Goal: Task Accomplishment & Management: Use online tool/utility

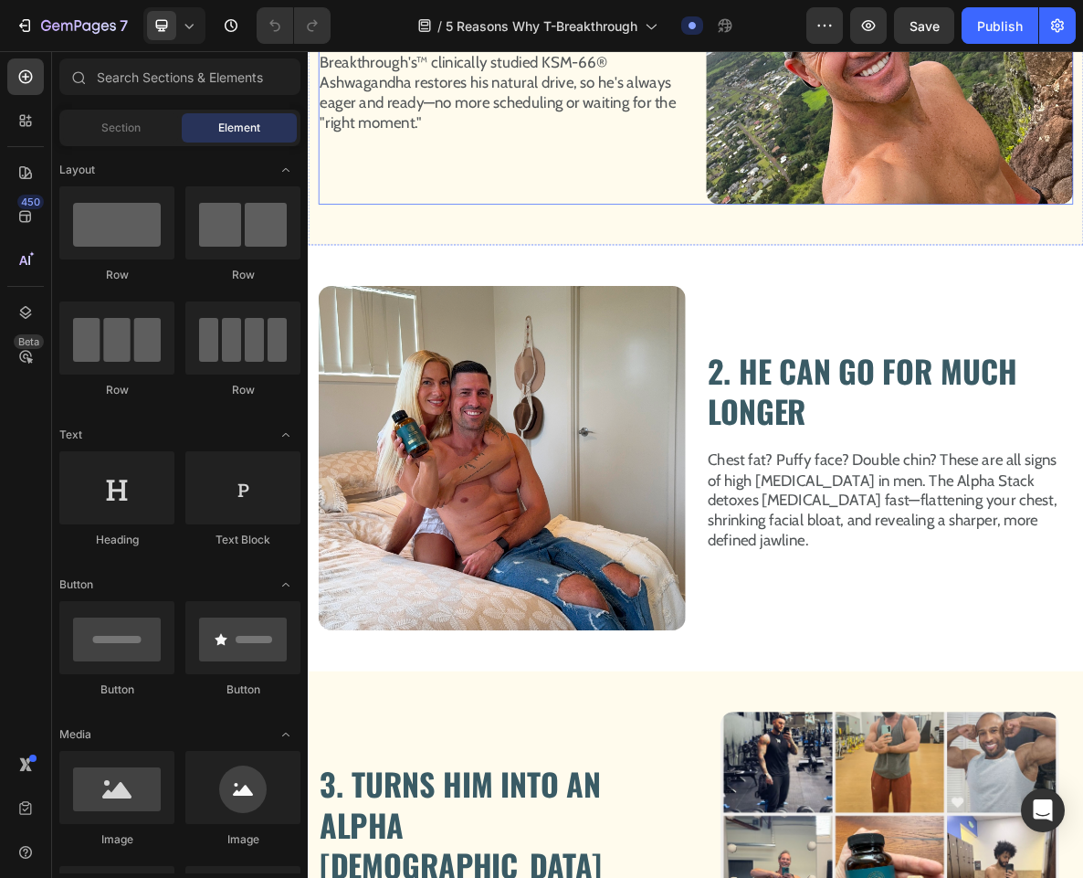
scroll to position [1425, 0]
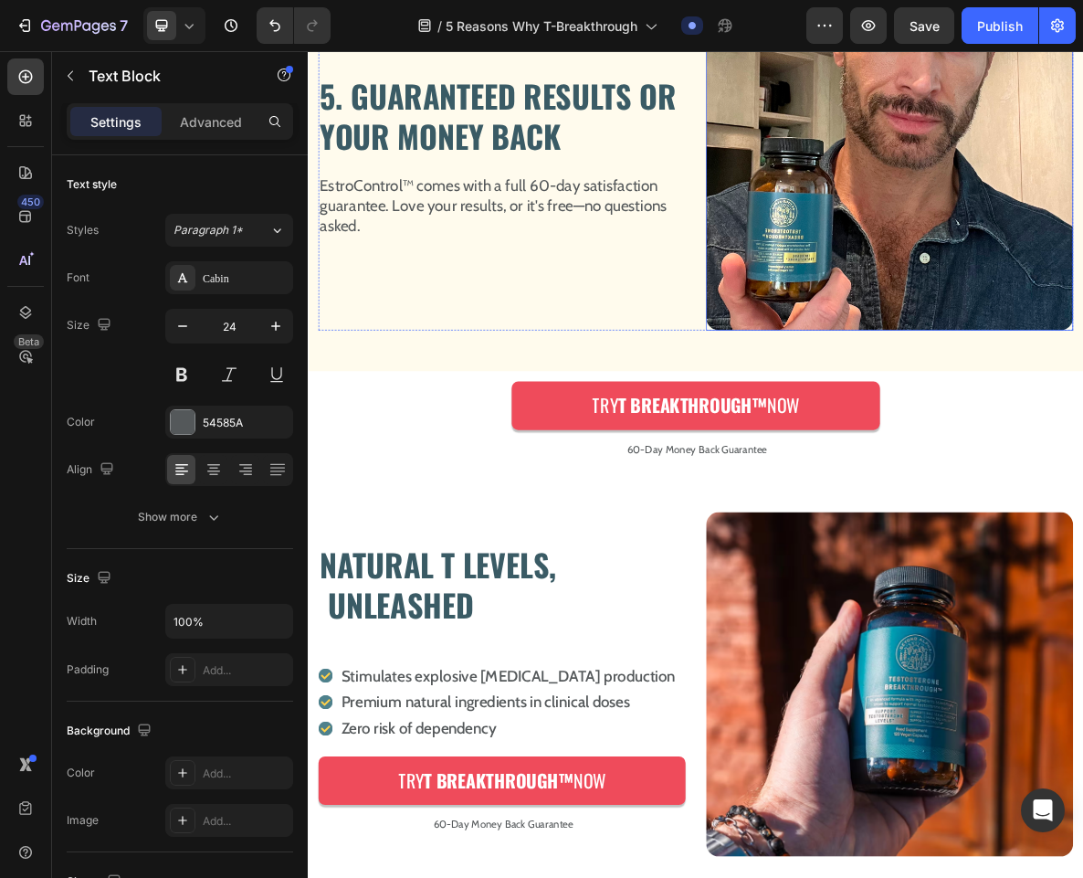
scroll to position [3685, 0]
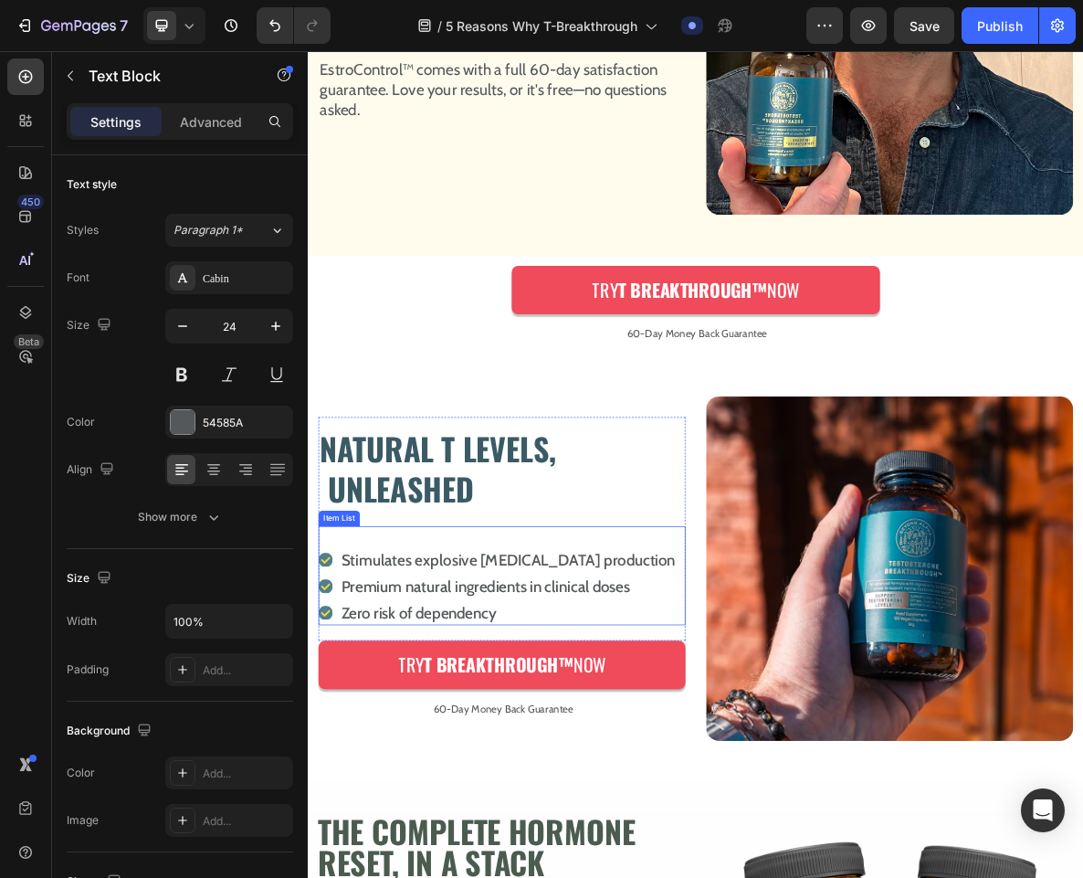
click at [631, 804] on p "Premium natural ingredients in clinical doses" at bounding box center [590, 807] width 472 height 31
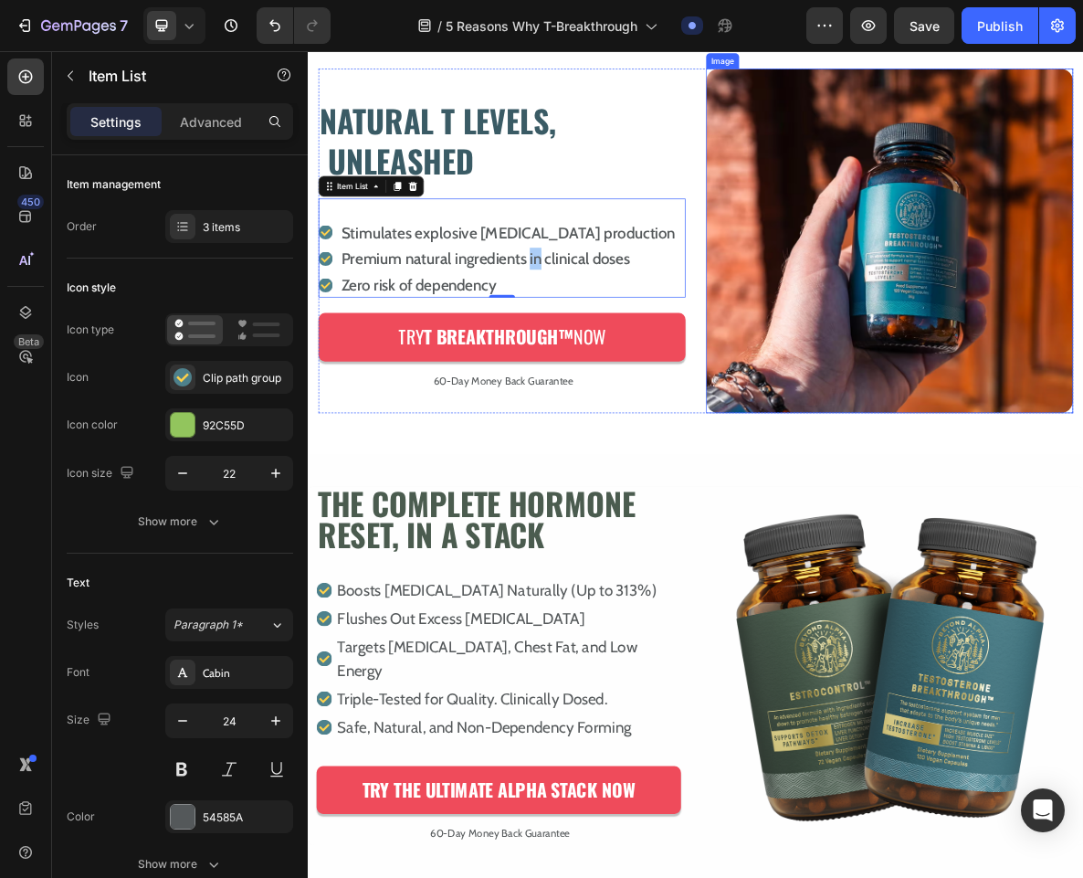
scroll to position [4241, 0]
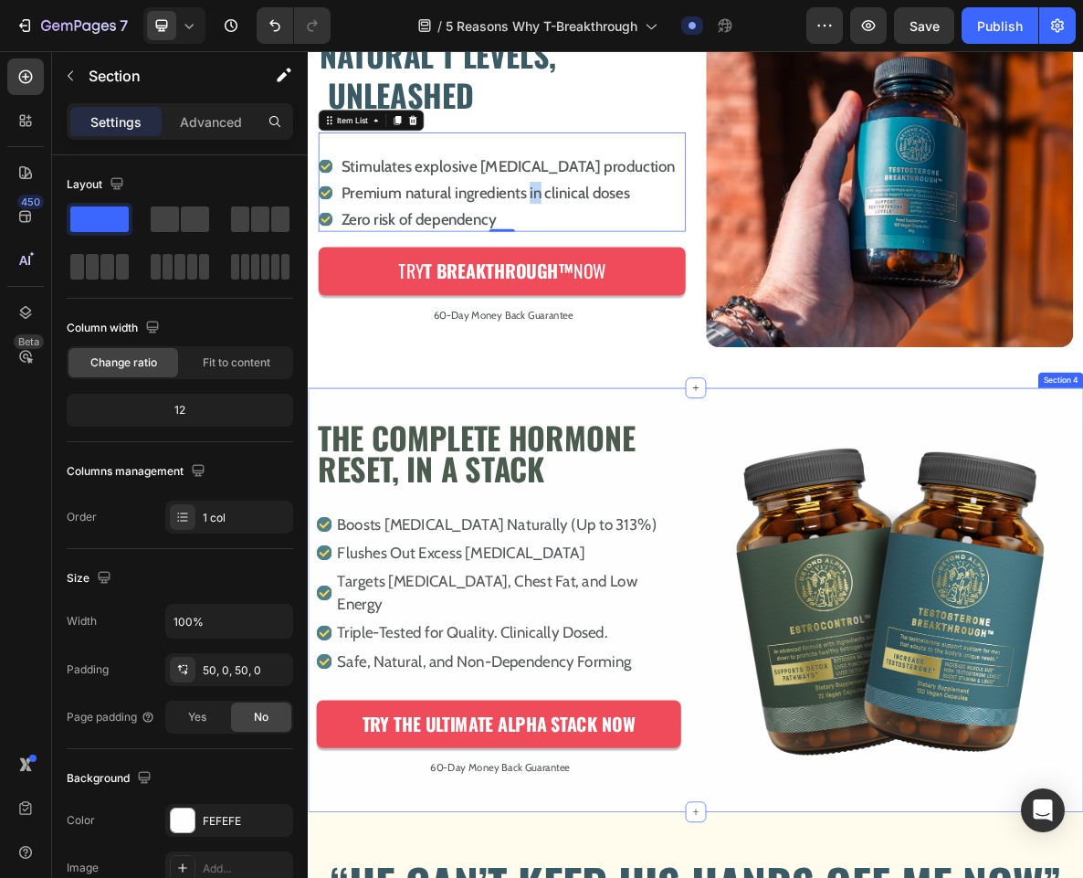
click at [865, 565] on div "Image THE COMPLETE HORMONE RESET, IN A STACK Heading Image Icon Boosts [MEDICAL…" at bounding box center [856, 826] width 1096 height 599
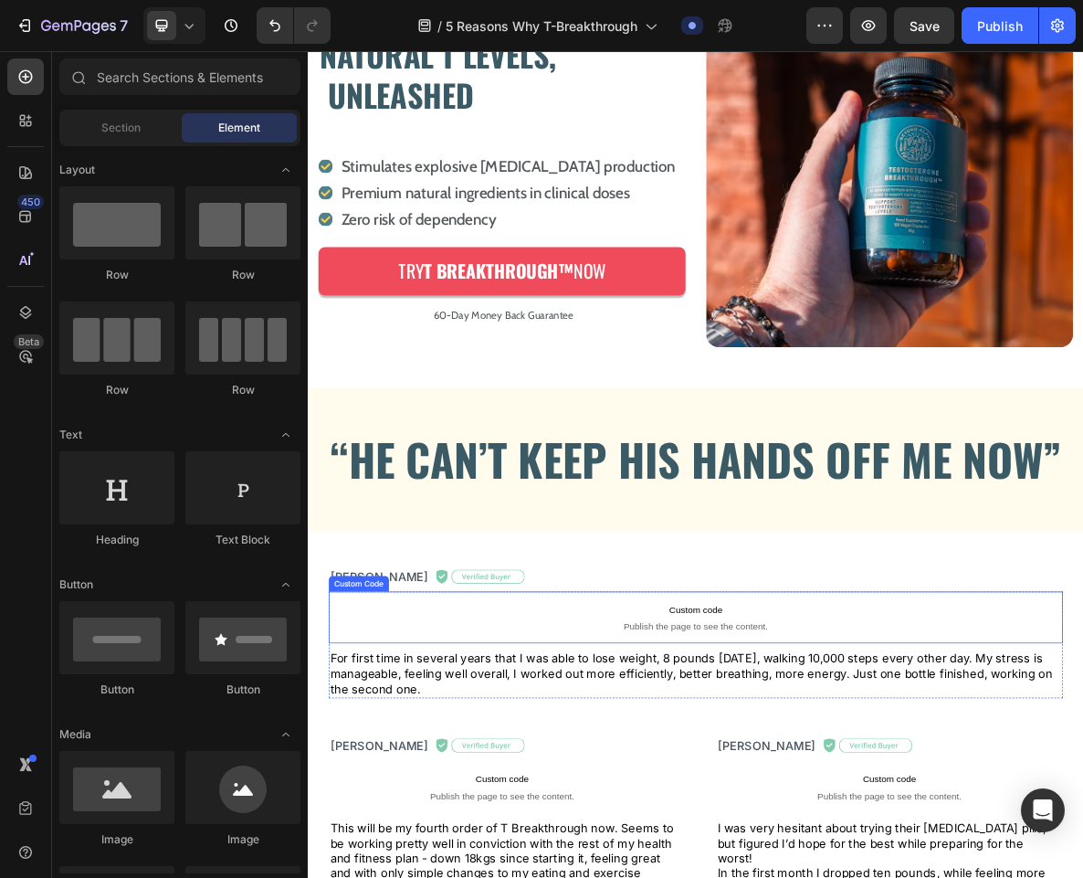
click at [895, 873] on span "Publish the page to see the content." at bounding box center [855, 864] width 1037 height 18
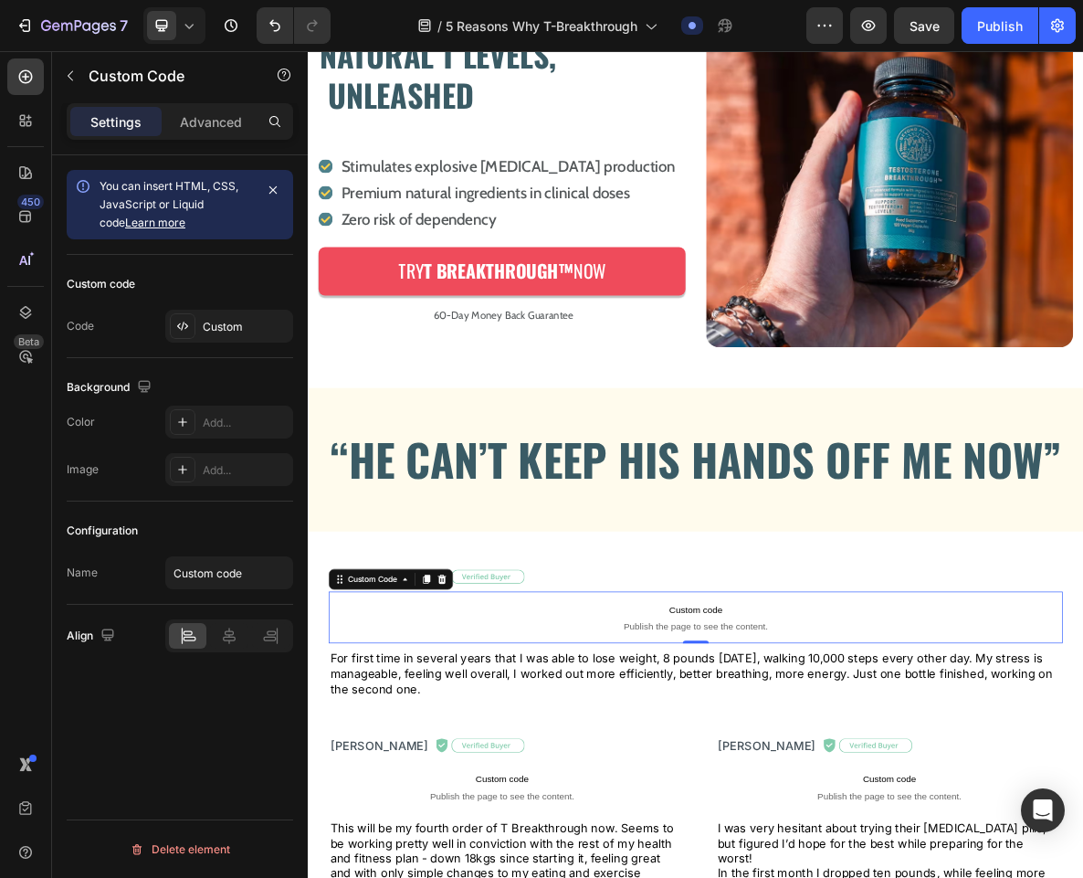
click at [895, 873] on span "Publish the page to see the content." at bounding box center [855, 864] width 1037 height 18
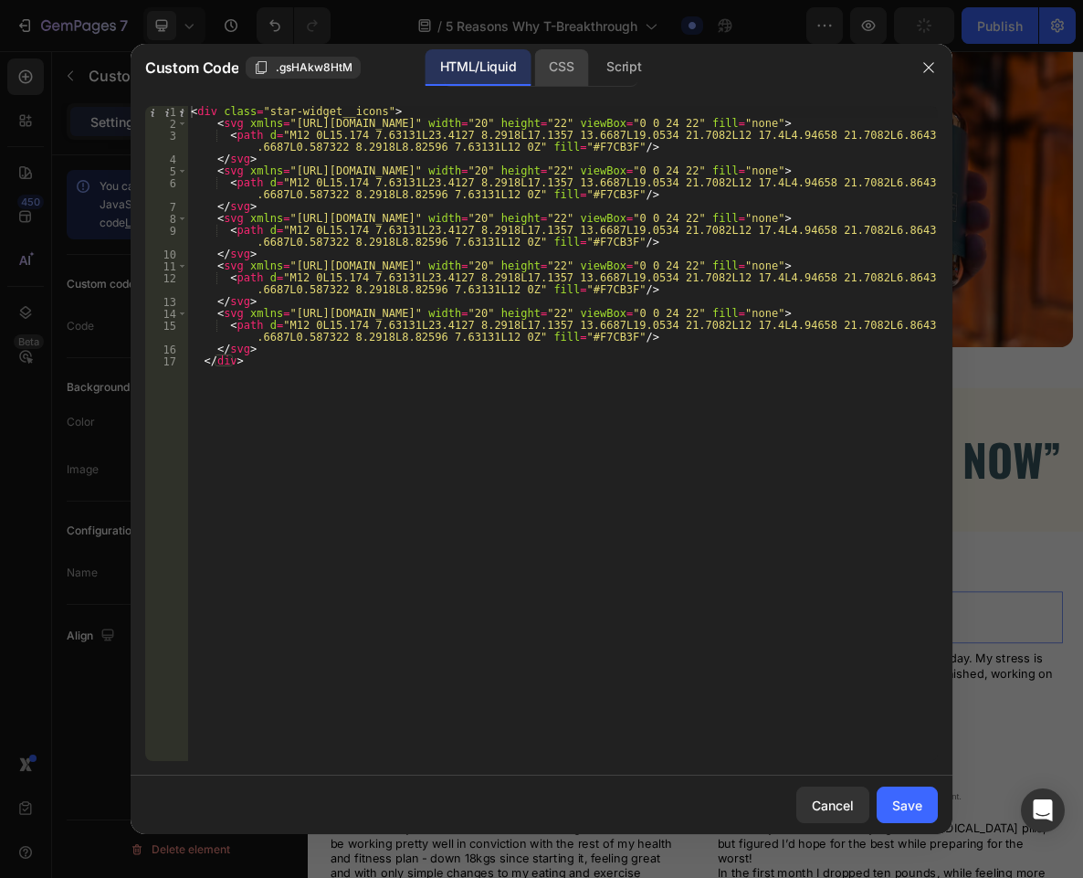
click at [569, 72] on div "CSS" at bounding box center [561, 67] width 54 height 37
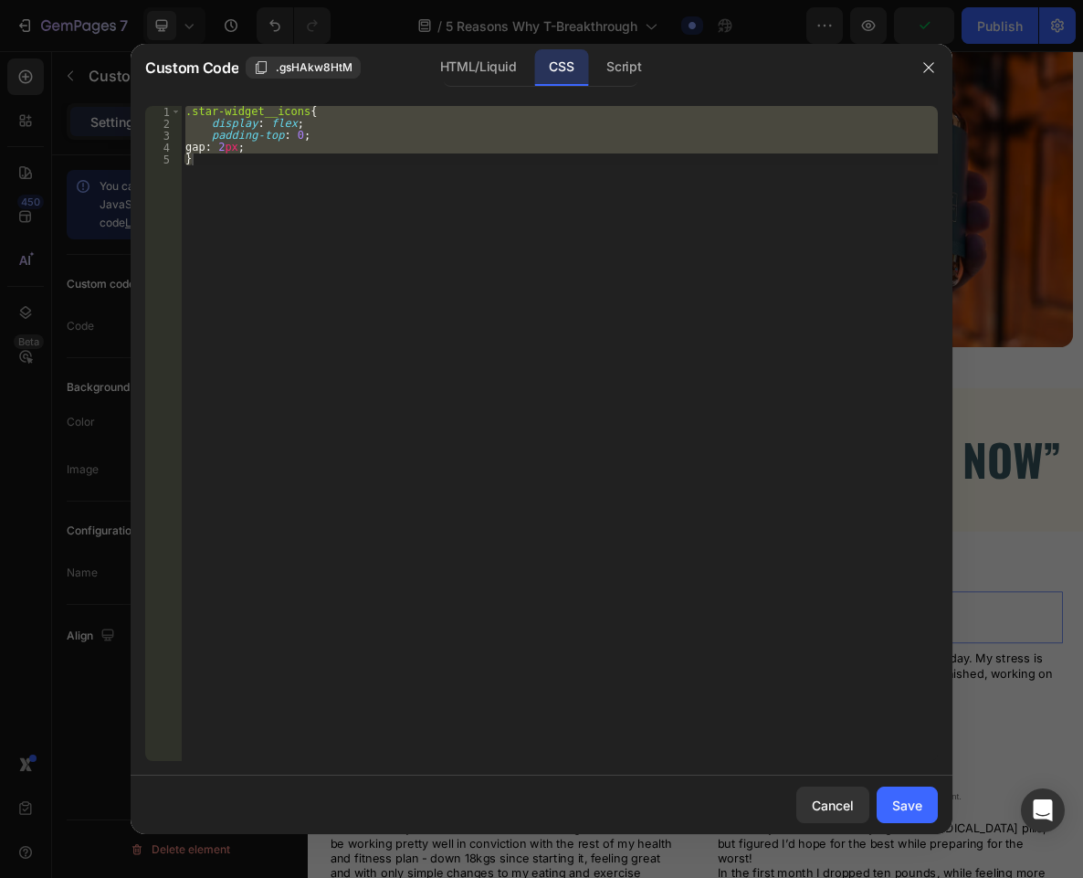
click at [447, 384] on div ".star-widget__icons { display : flex ; padding-top : 0 ; gap : 2 px ; }" at bounding box center [560, 433] width 756 height 655
type textarea "}"
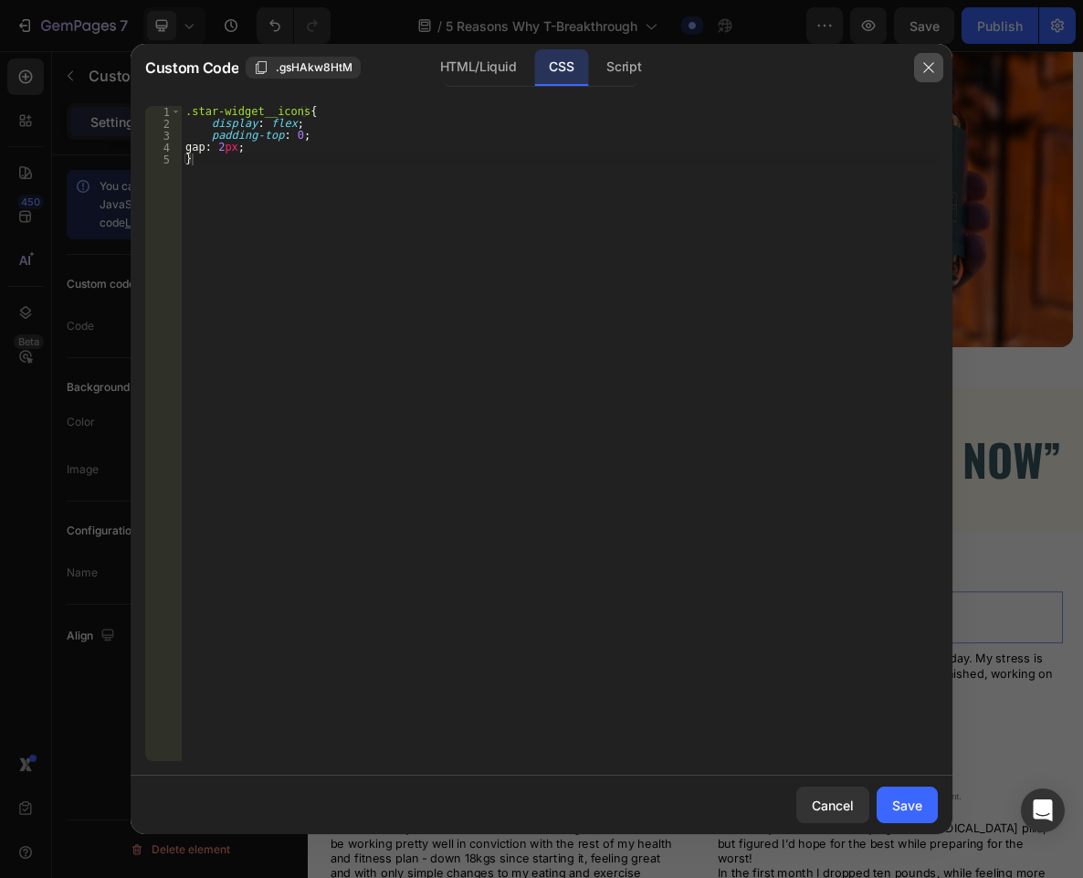
click at [924, 69] on icon "button" at bounding box center [928, 67] width 15 height 15
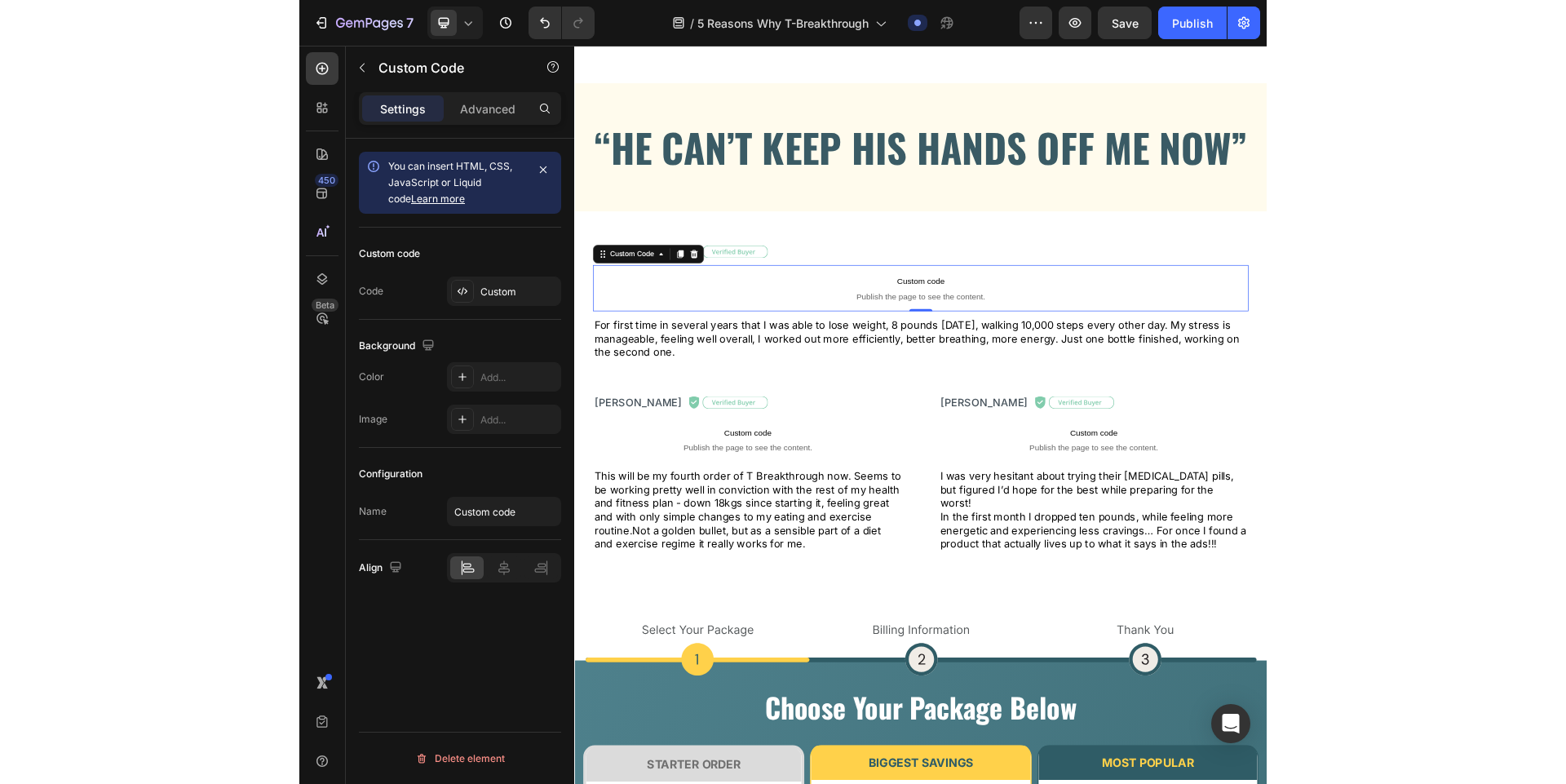
scroll to position [4228, 0]
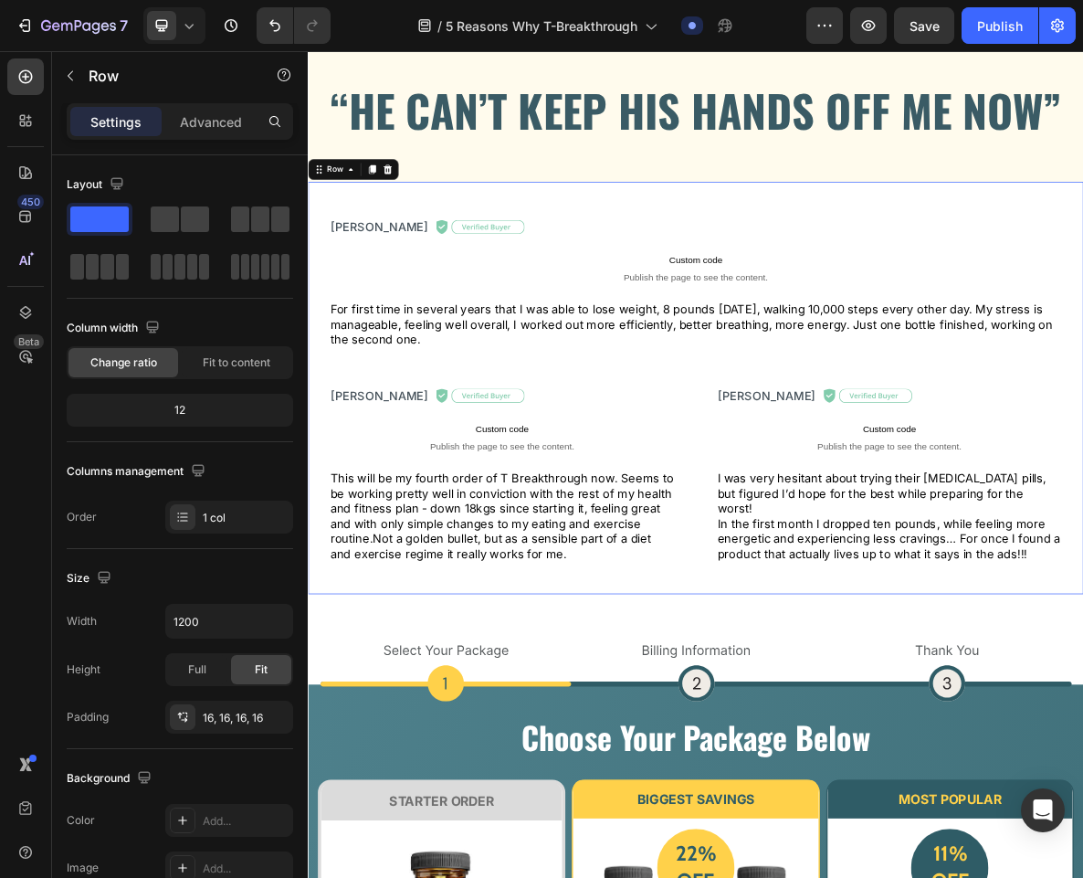
click at [1246, 817] on div "[PERSON_NAME] Text Block Image Row Custom code Publish the page to see the cont…" at bounding box center [856, 527] width 1096 height 582
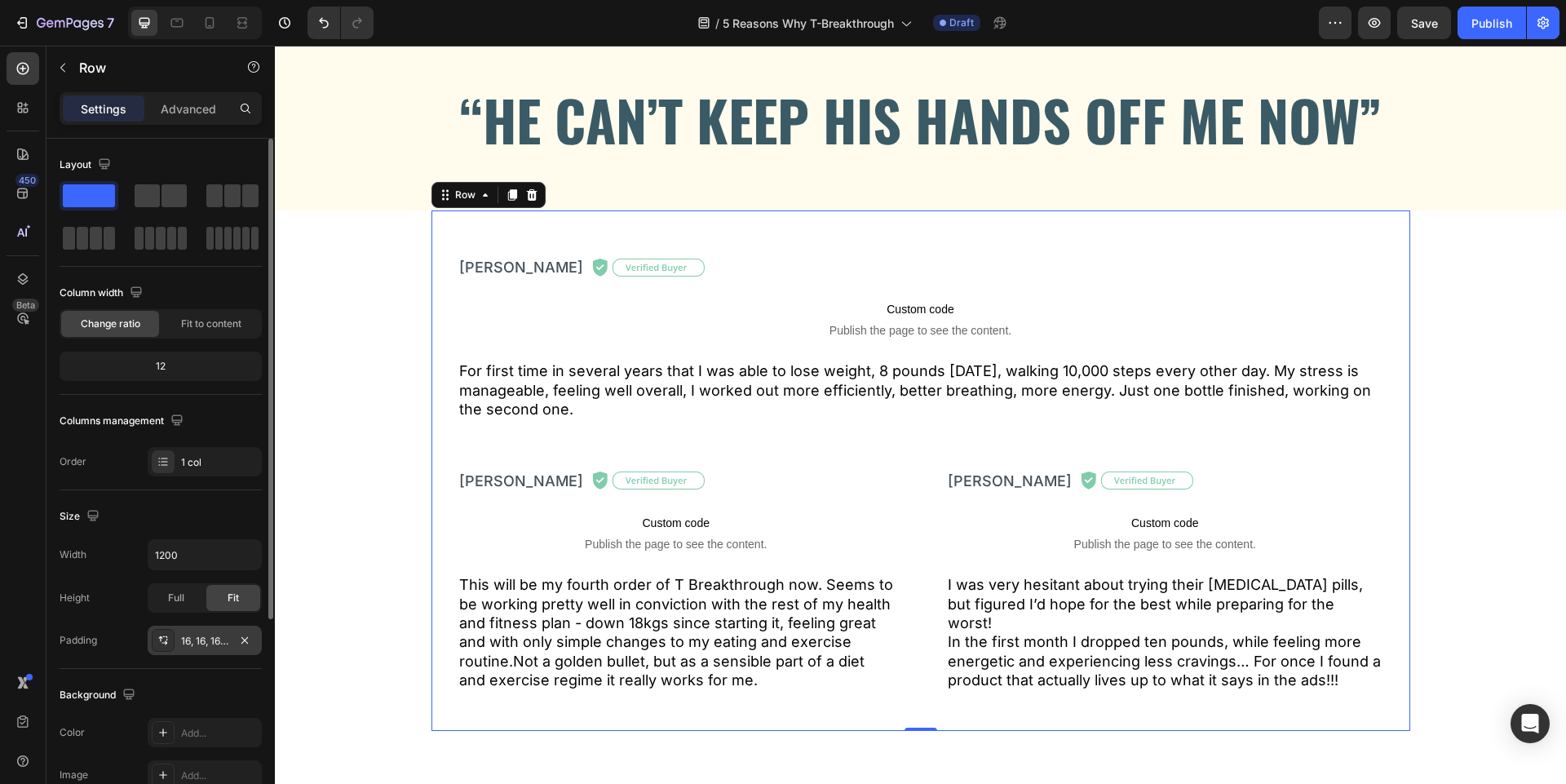
click at [205, 638] on div "16, 16, 16, 16" at bounding box center [205, 640] width 47 height 14
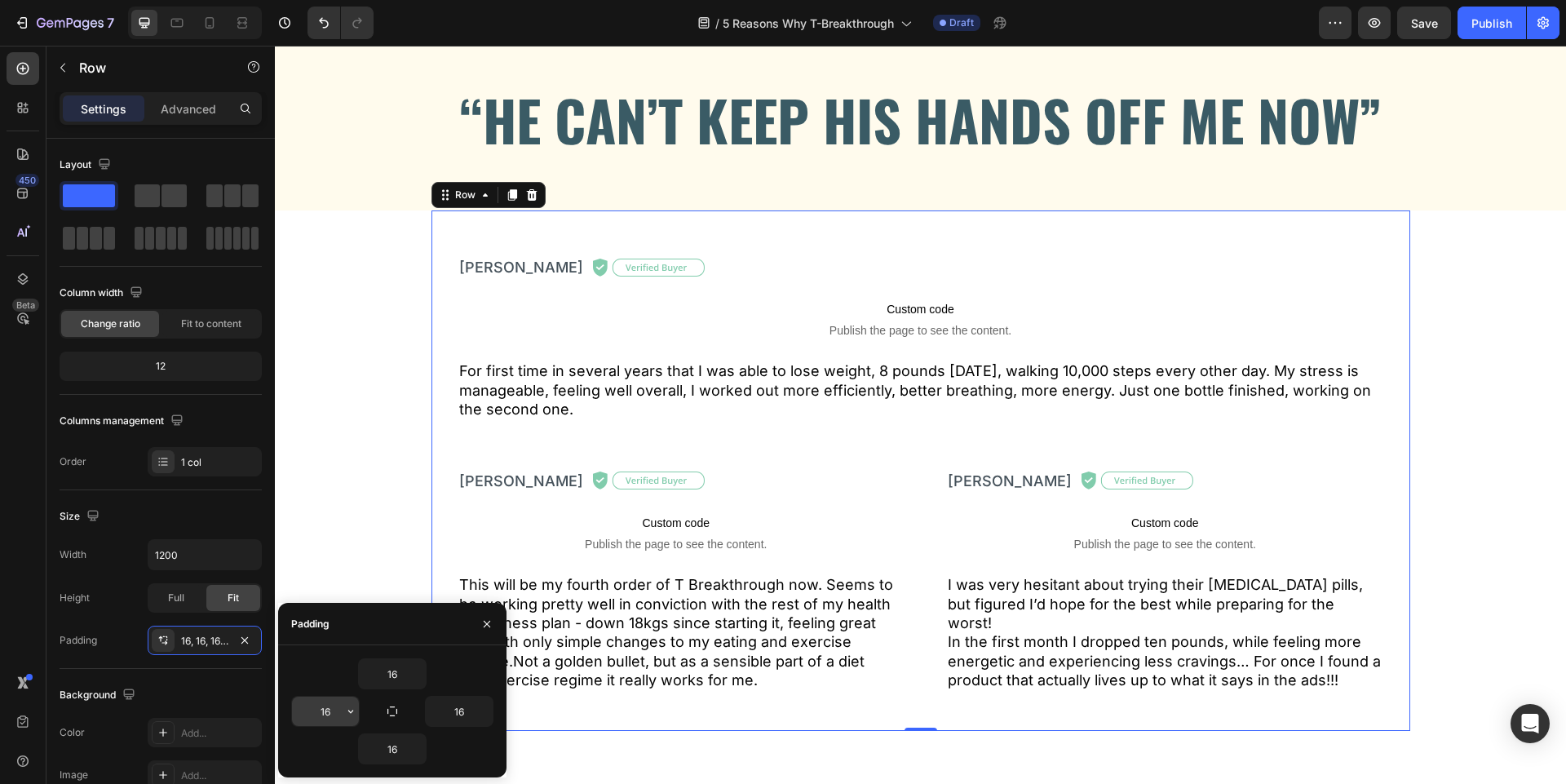
click at [335, 704] on input "16" at bounding box center [325, 711] width 67 height 29
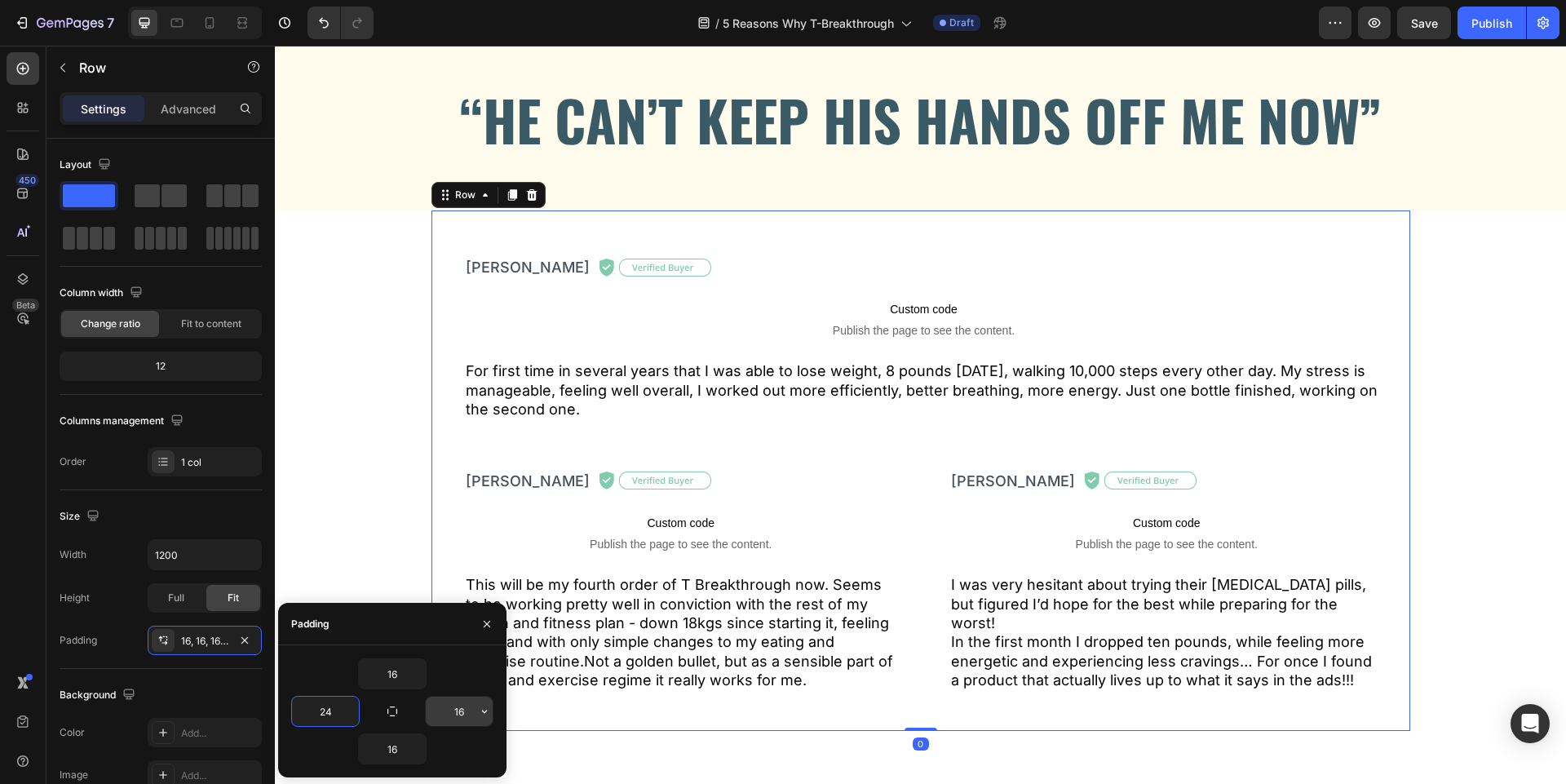
type input "24"
click at [467, 705] on input "16" at bounding box center [459, 711] width 67 height 29
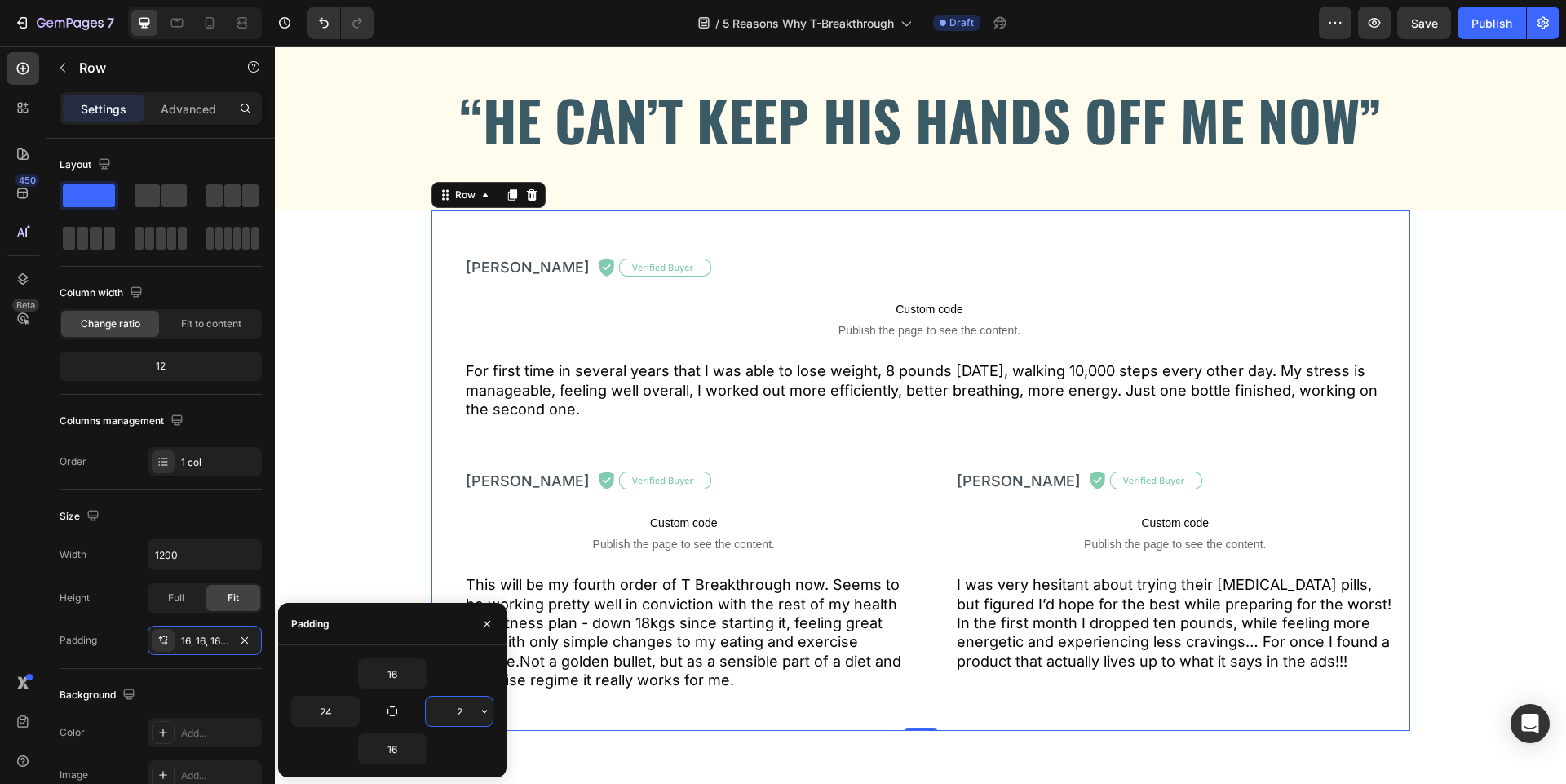
type input "24"
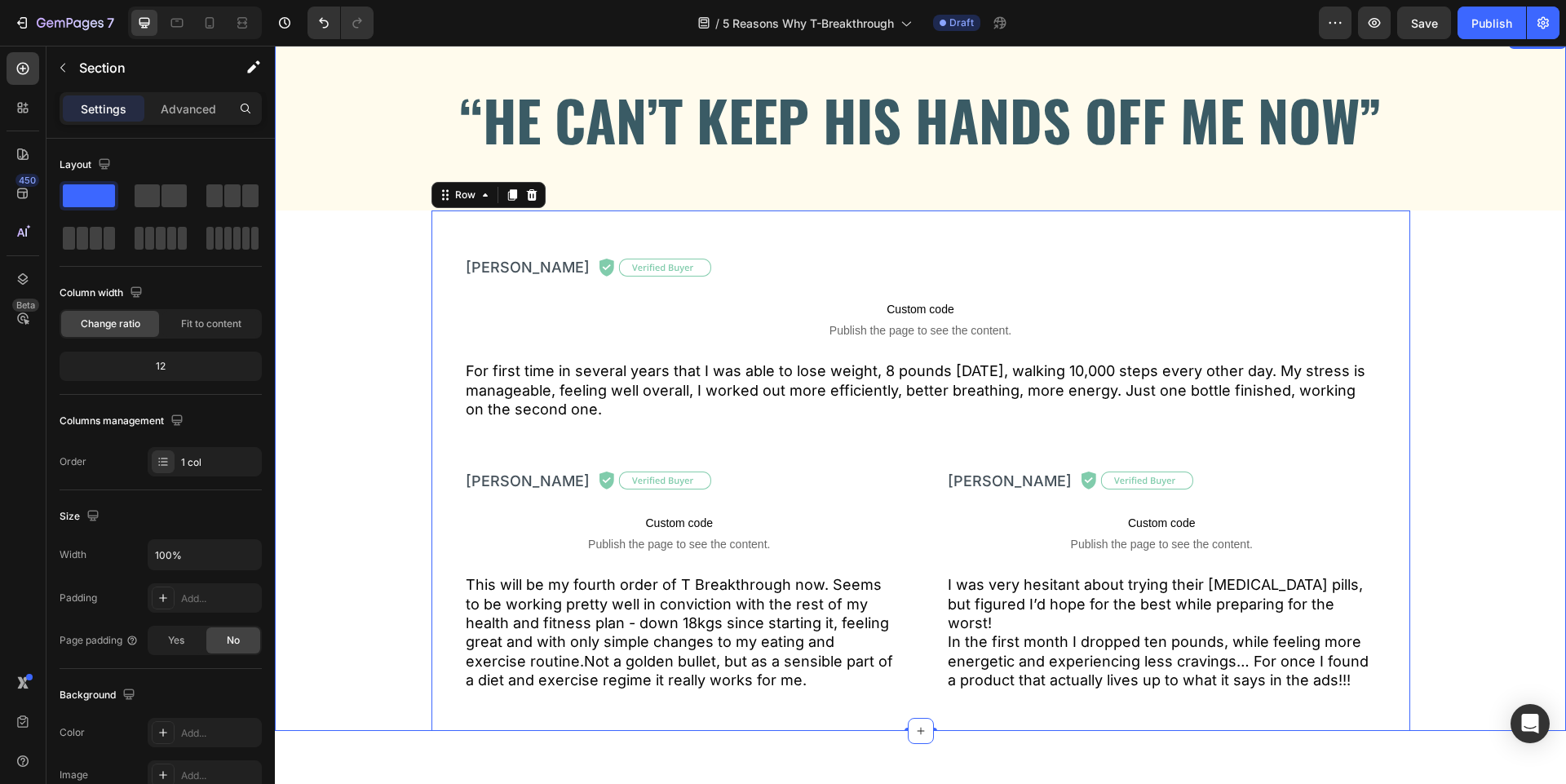
click at [350, 477] on div "“HE CAN’T KEEP HIS HANDS OFF ME NOW” Heading Row Row [PERSON_NAME] Text Block I…" at bounding box center [920, 379] width 1291 height 701
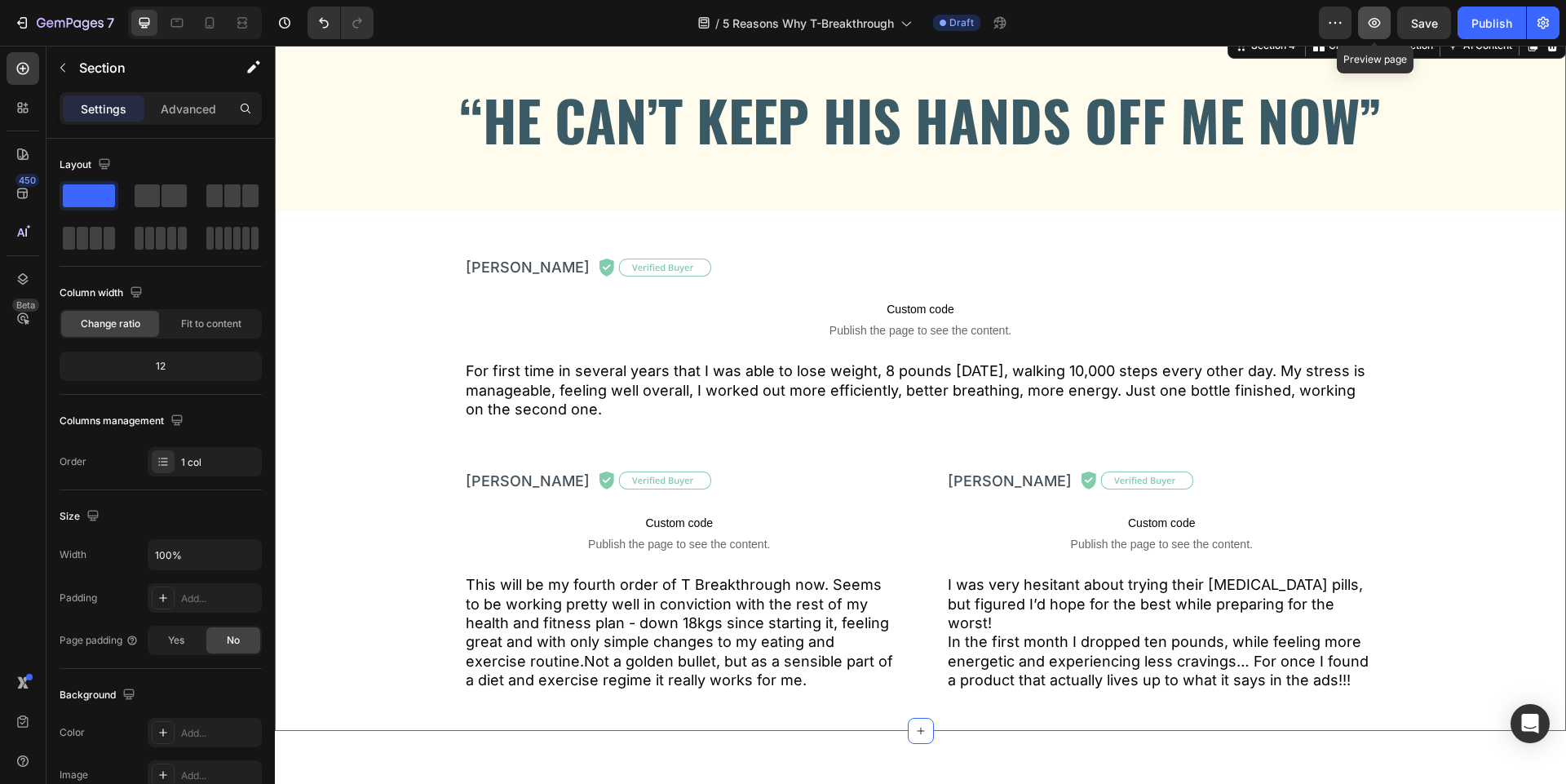
click at [1374, 35] on button "button" at bounding box center [1374, 22] width 33 height 33
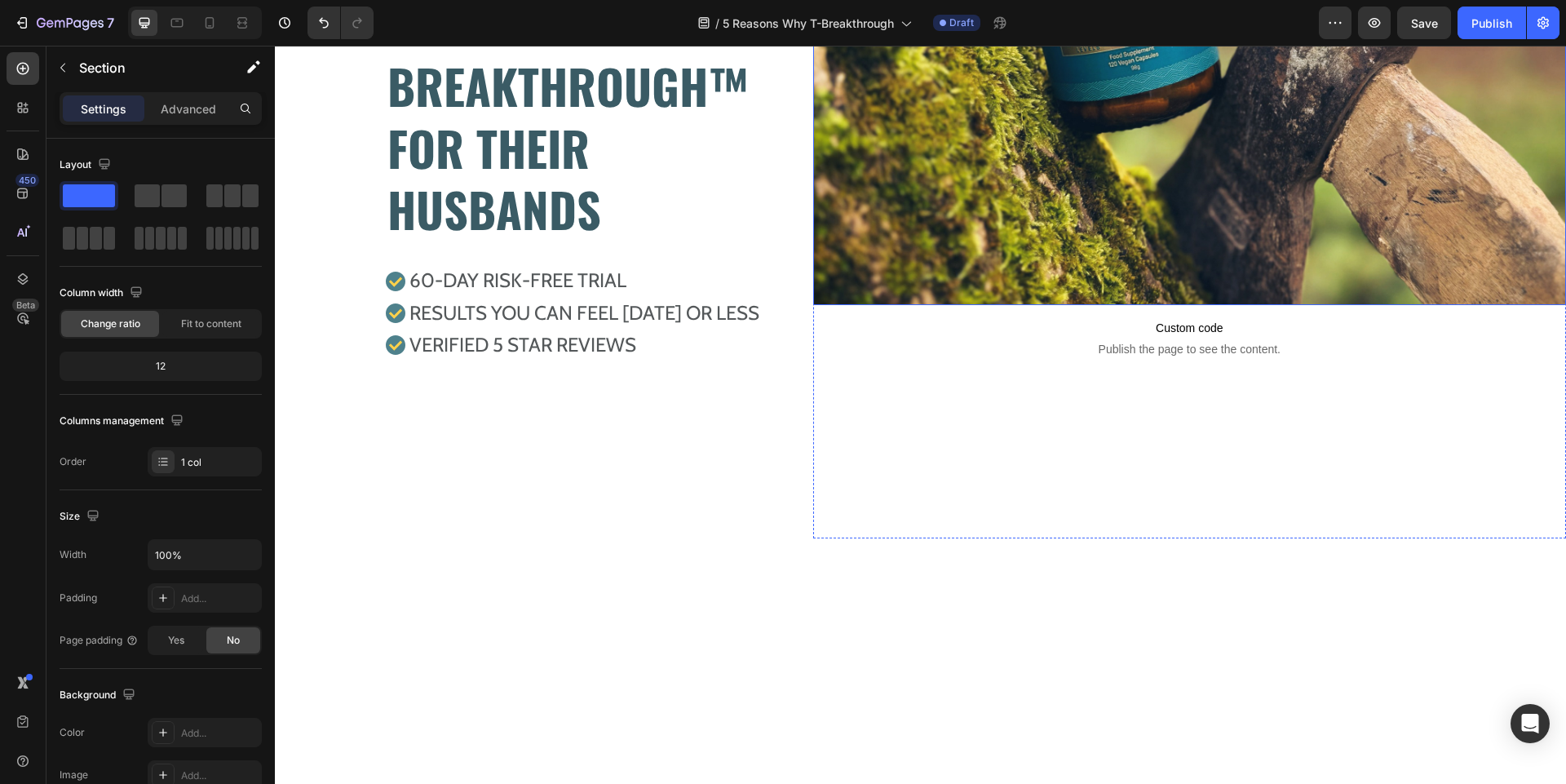
scroll to position [0, 0]
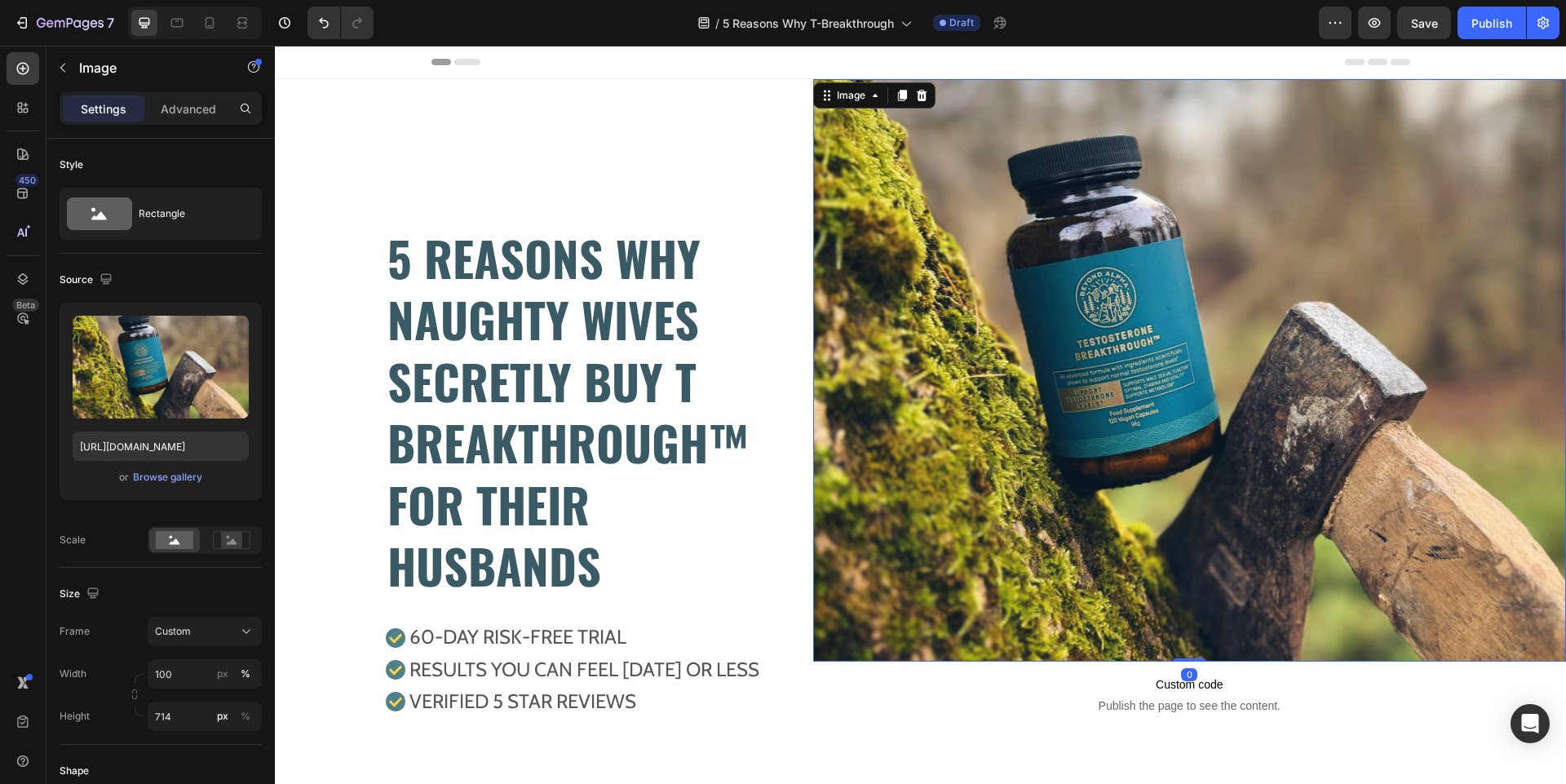
click at [1035, 265] on img at bounding box center [1189, 371] width 753 height 582
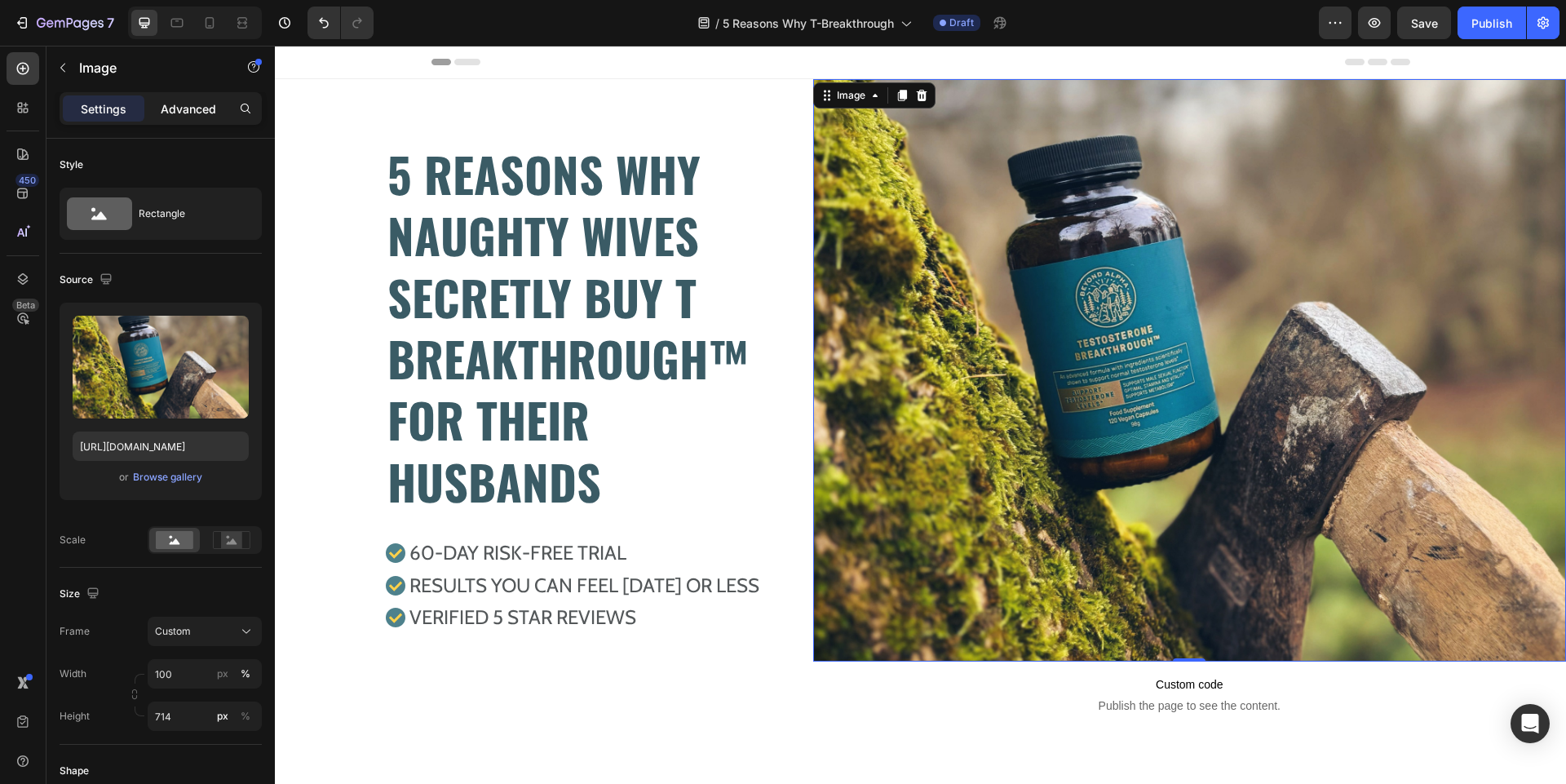
click at [206, 100] on p "Advanced" at bounding box center [188, 108] width 55 height 17
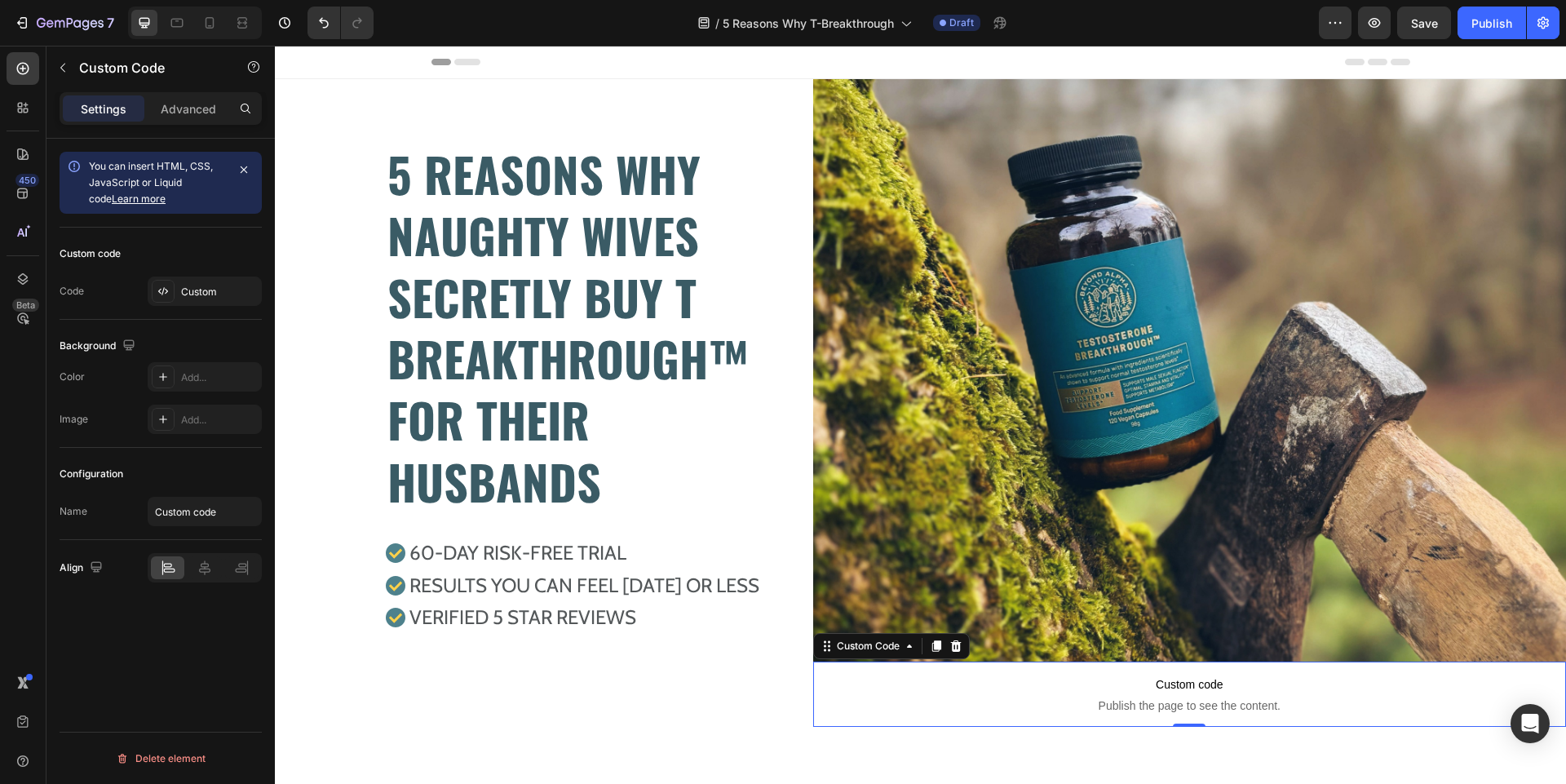
click at [1141, 696] on p "Custom code Publish the page to see the content." at bounding box center [1189, 694] width 753 height 65
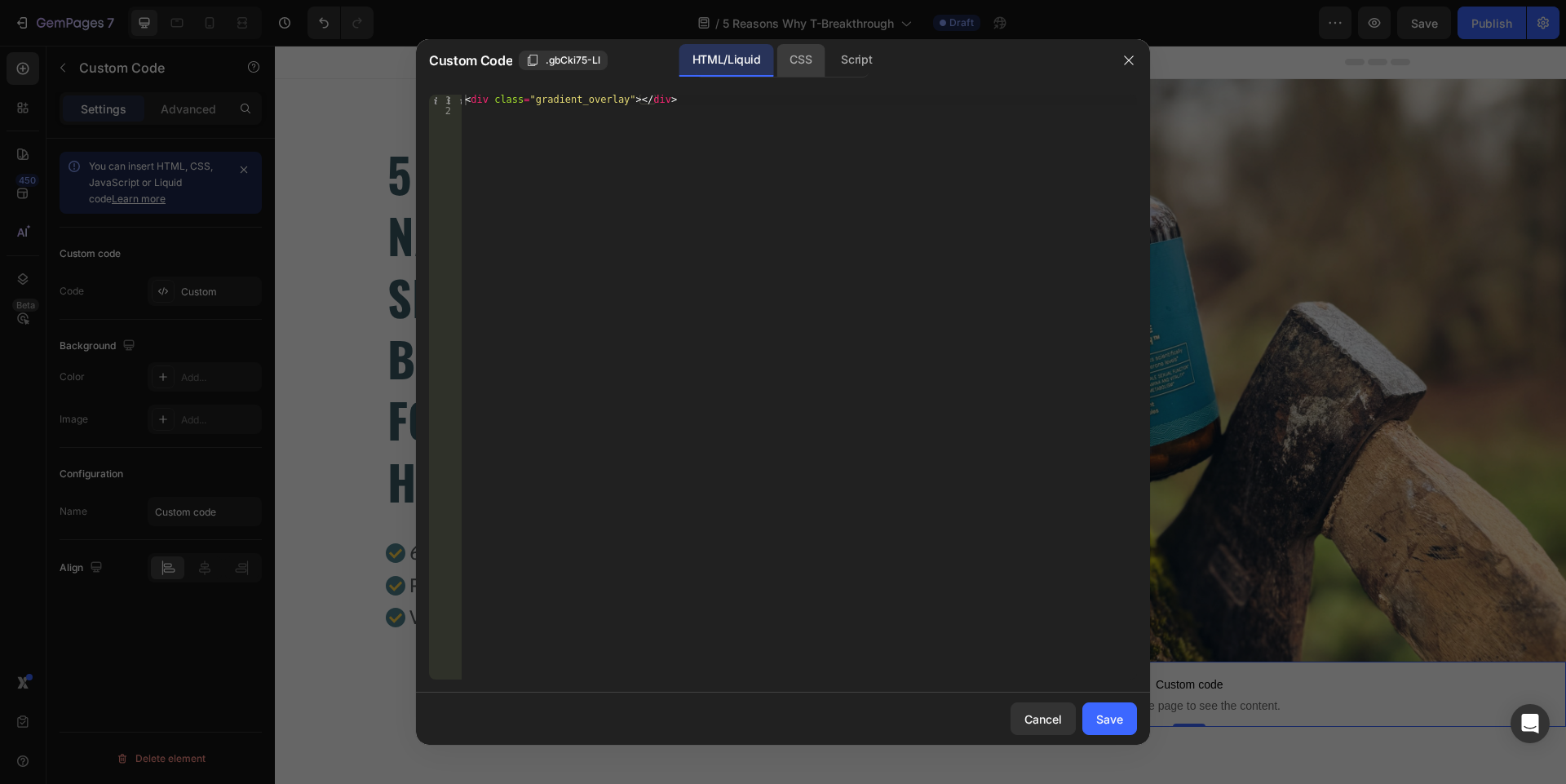
click at [812, 66] on div "CSS" at bounding box center [800, 60] width 48 height 33
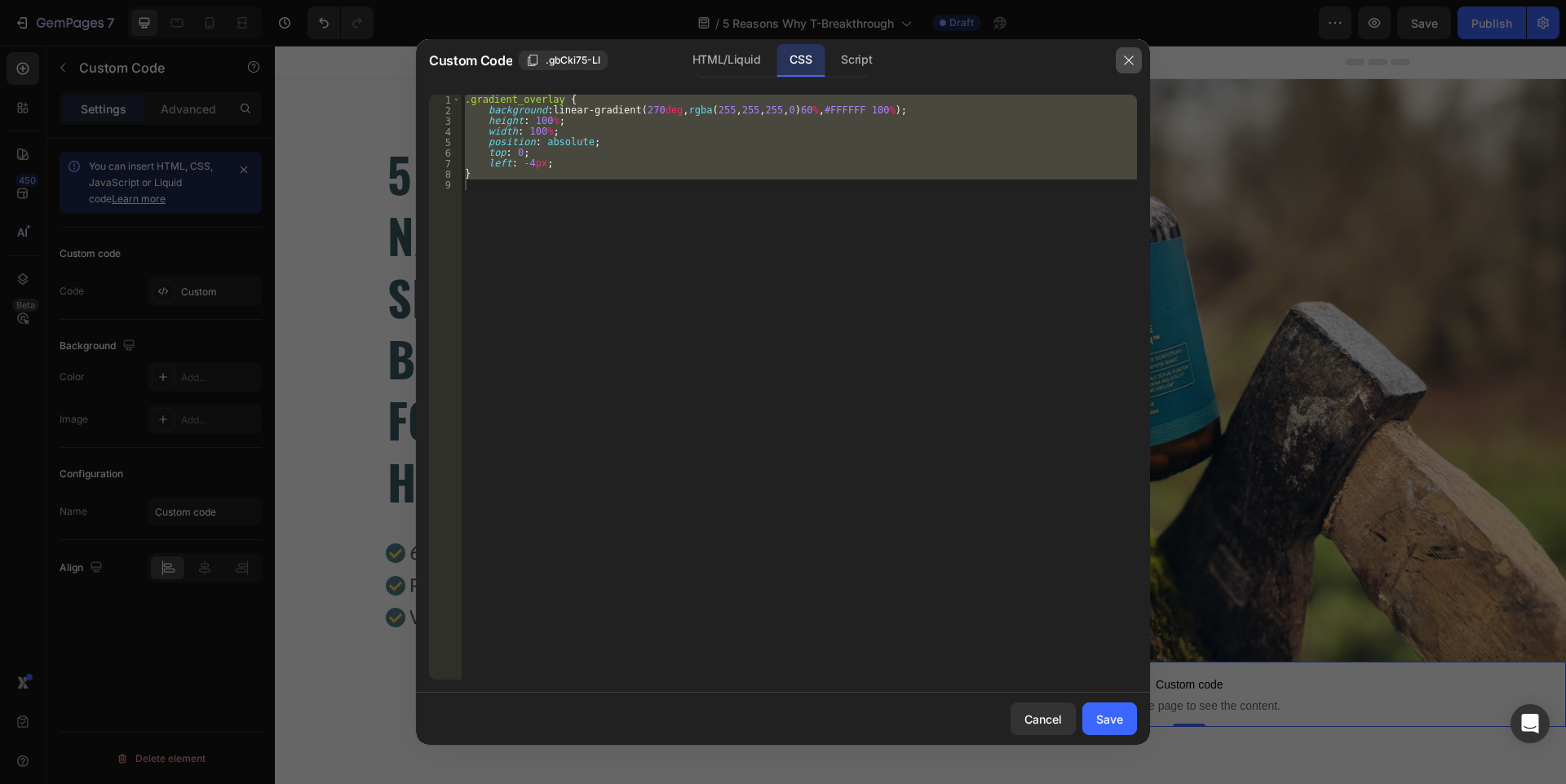
click at [1135, 64] on button "button" at bounding box center [1128, 60] width 26 height 26
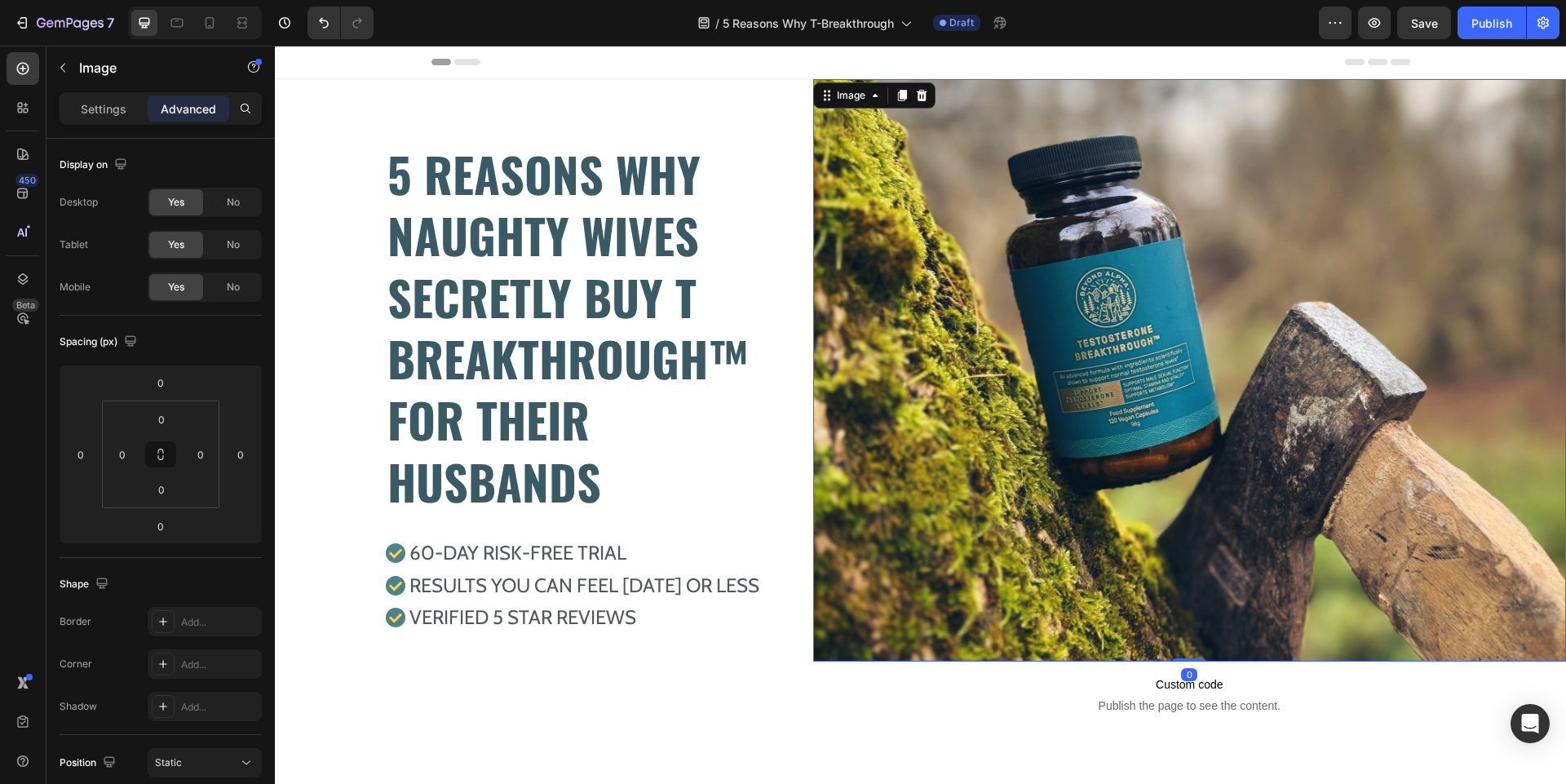
click at [1283, 229] on img at bounding box center [1189, 371] width 753 height 582
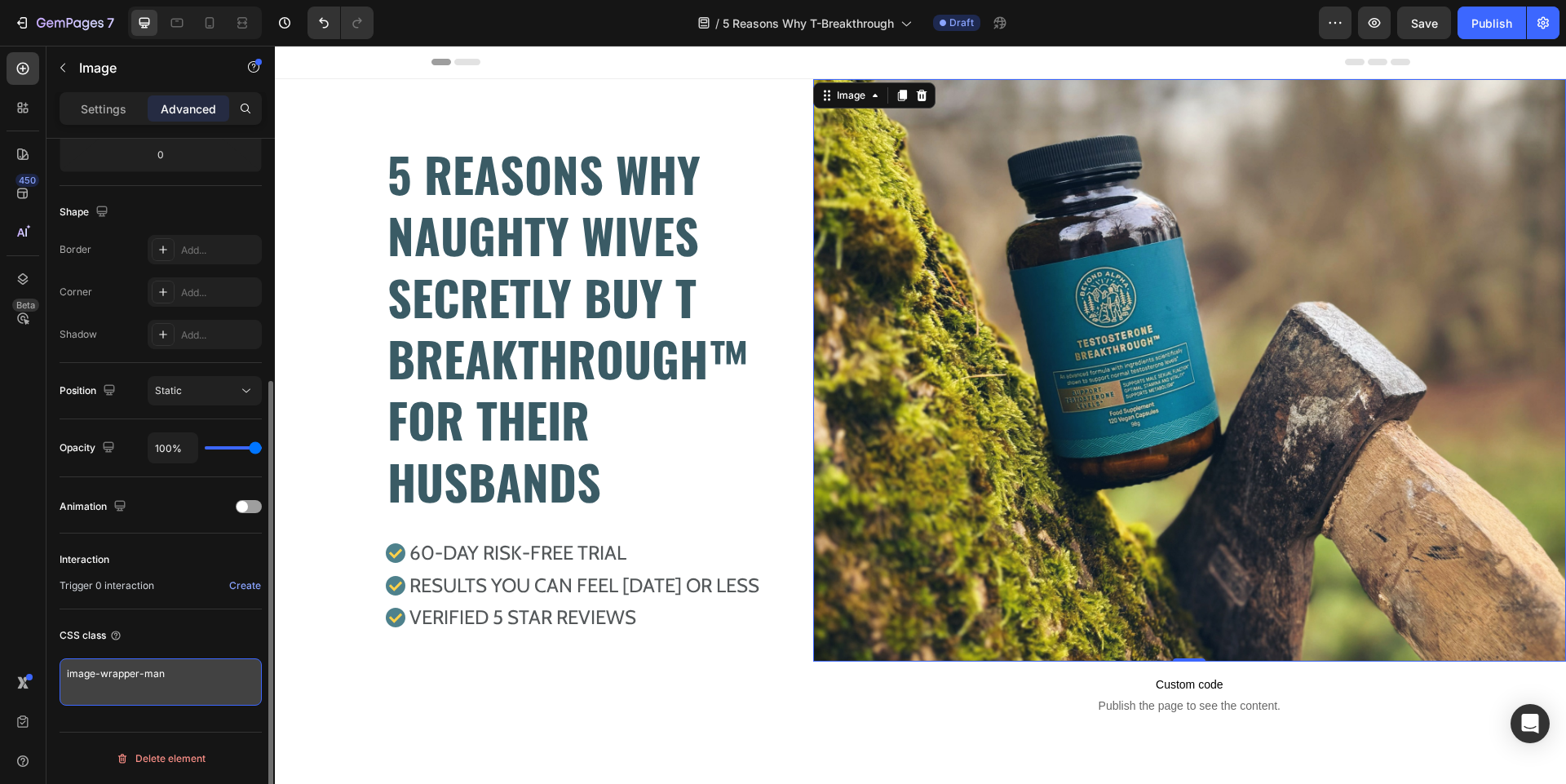
click at [181, 682] on textarea "image-wrapper-man" at bounding box center [161, 681] width 202 height 47
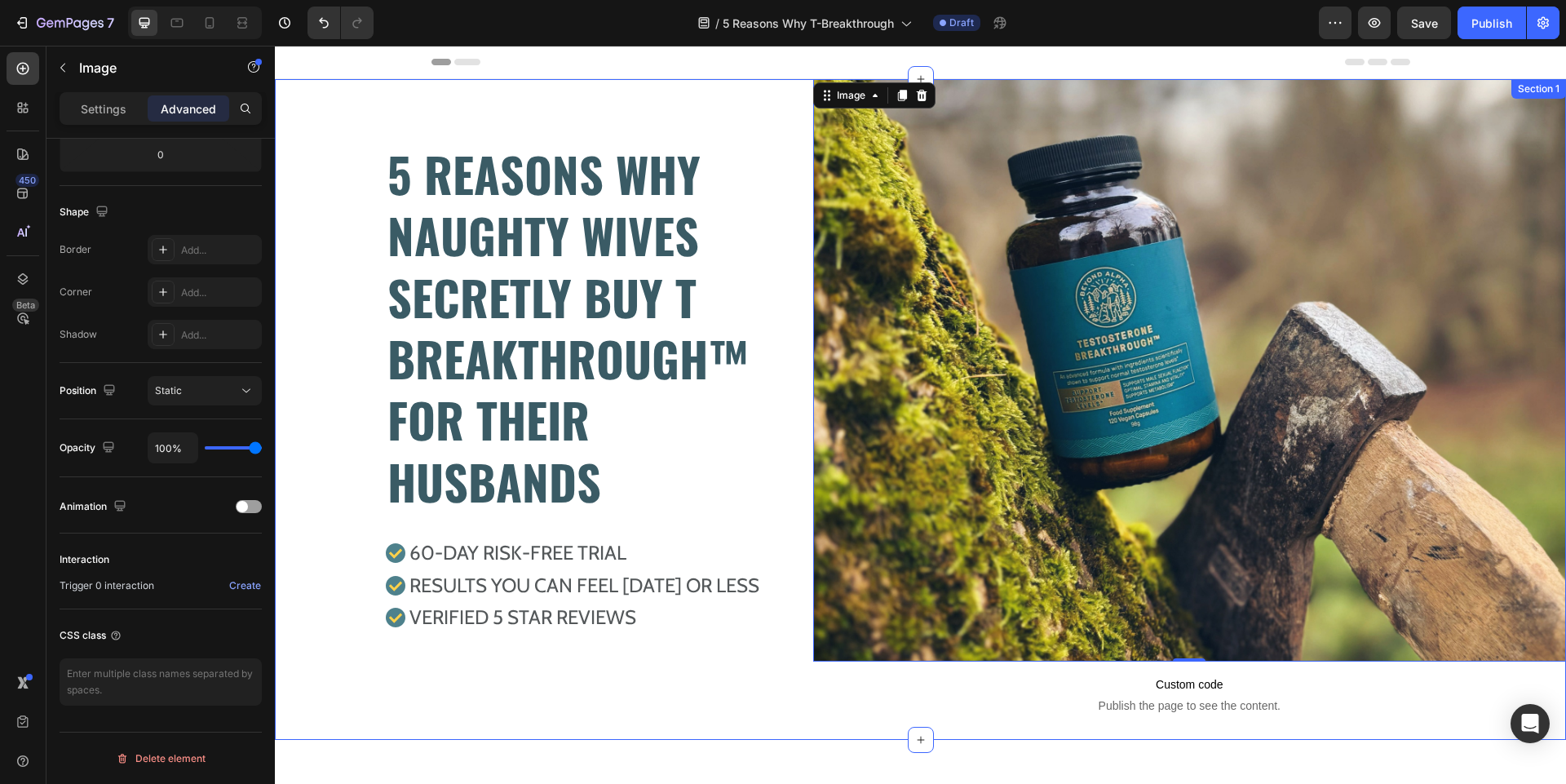
click at [388, 737] on div "5 REASONS WHY NAUGHTY WIVES SECRETLY BUY T BREAKTHROUGH™ FOR THEIR HUSBANDS Hea…" at bounding box center [920, 410] width 1291 height 661
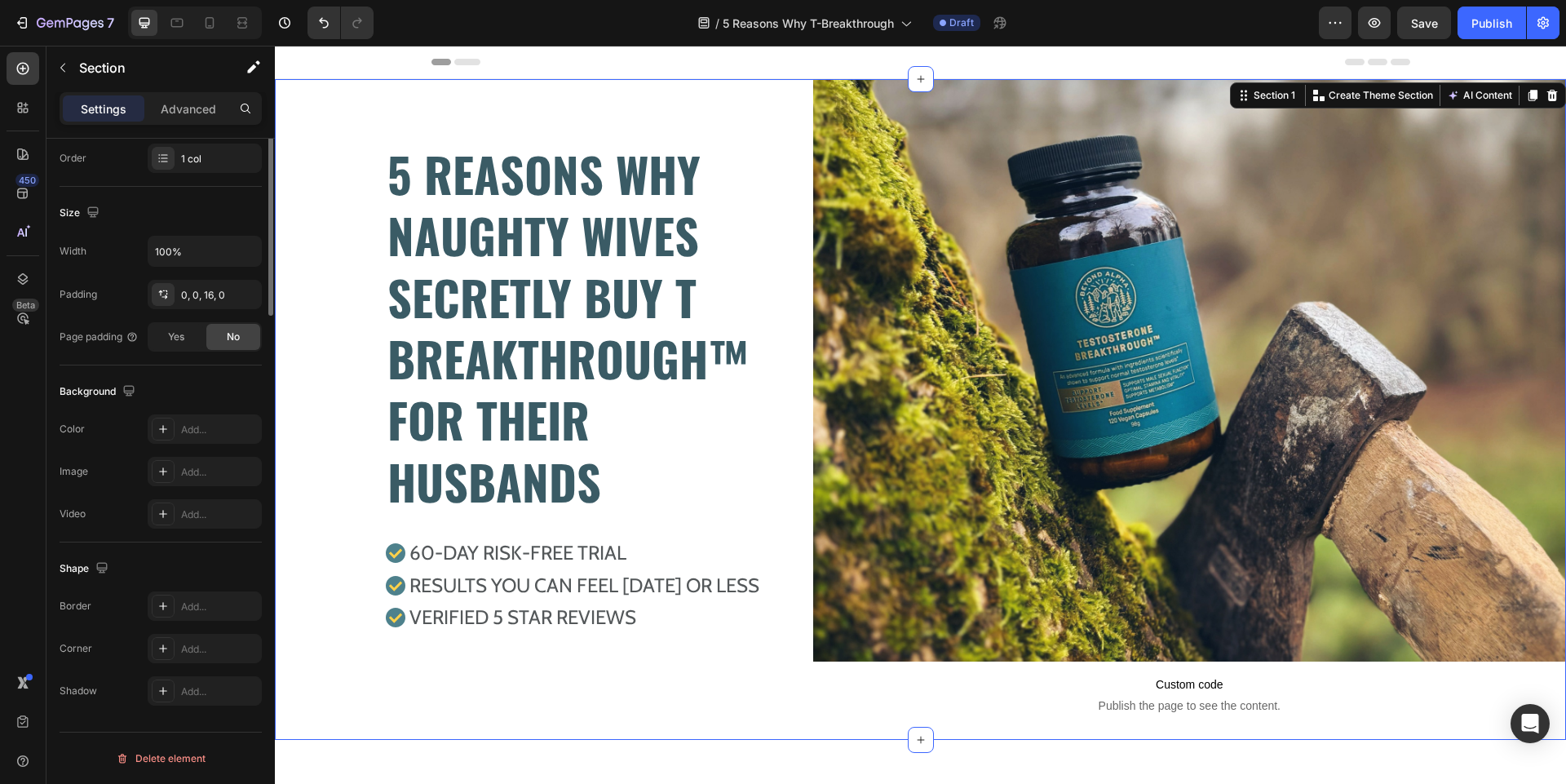
scroll to position [0, 0]
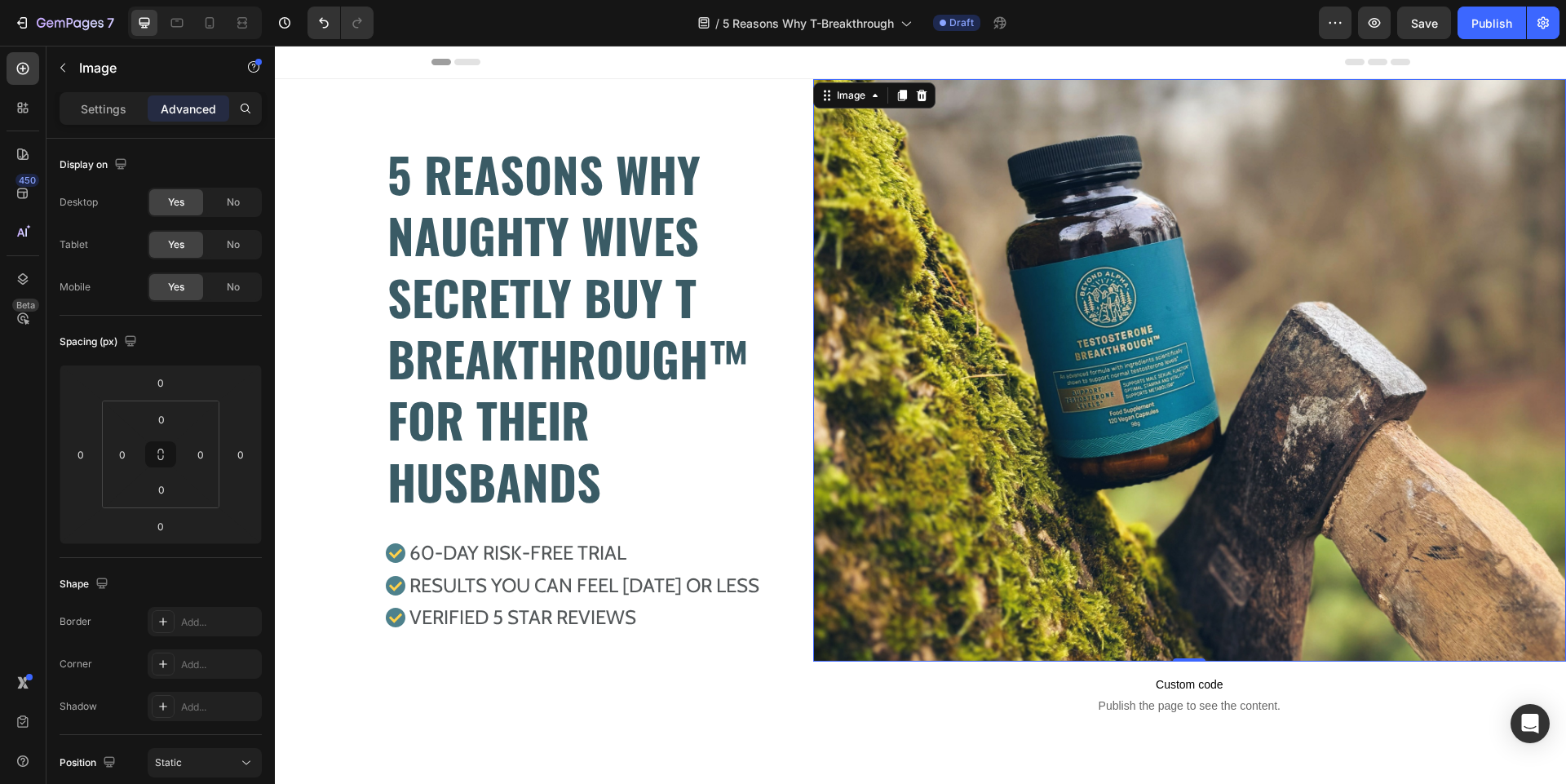
click at [1001, 263] on img at bounding box center [1189, 371] width 753 height 582
click at [125, 114] on p "Settings" at bounding box center [103, 108] width 46 height 17
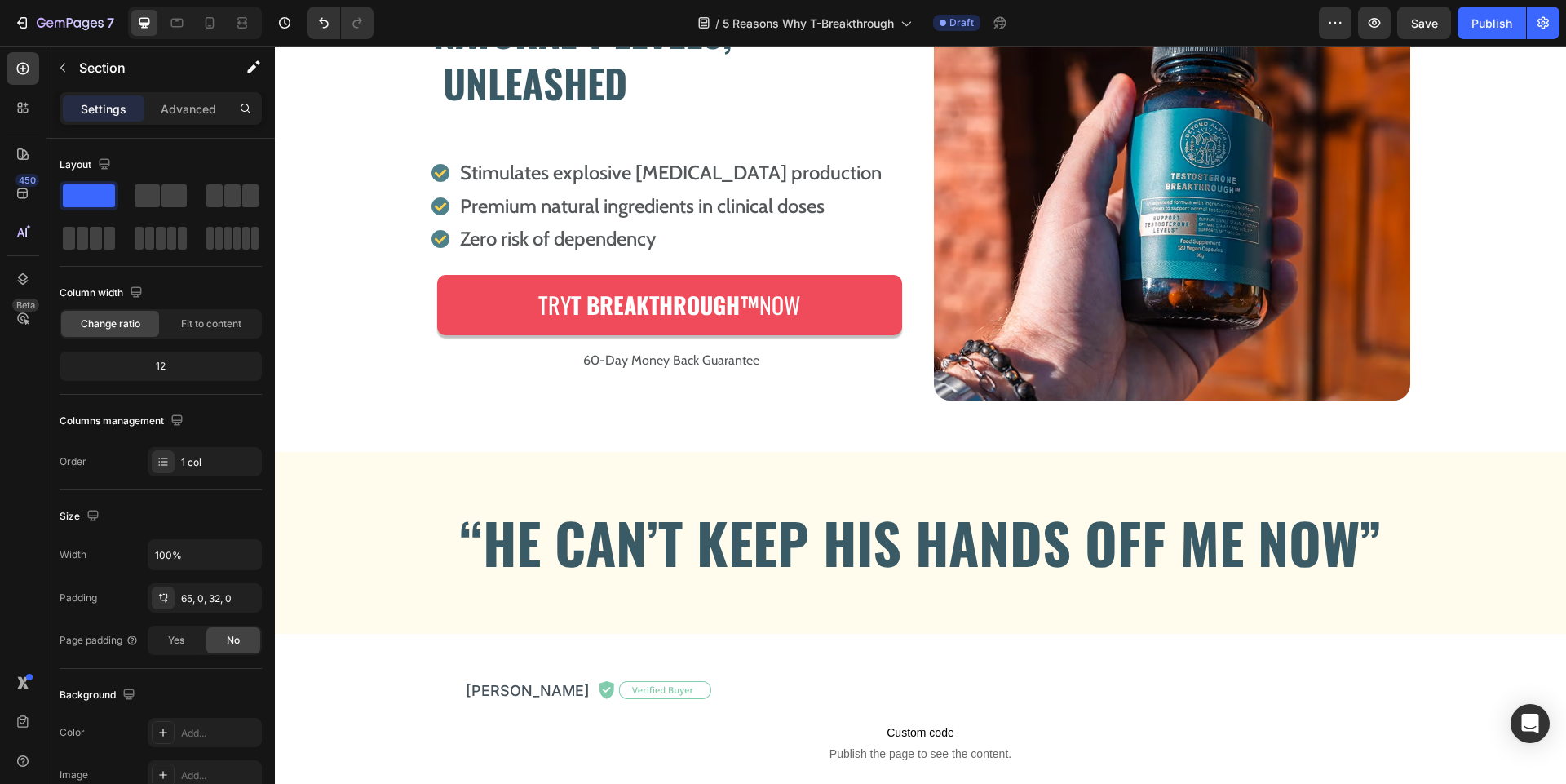
scroll to position [3624, 0]
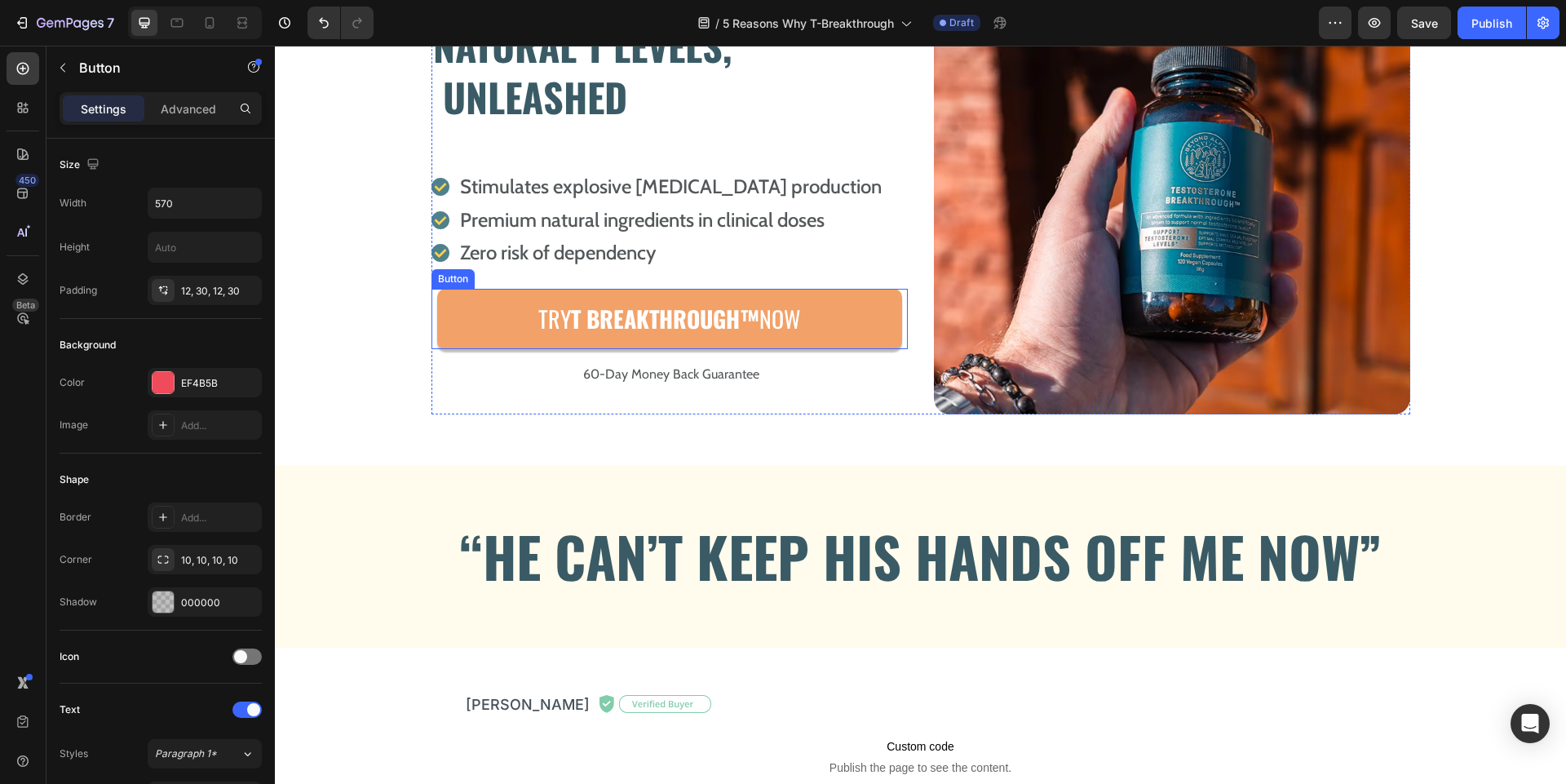
click at [485, 324] on link "Try T Breakthrough™ Now" at bounding box center [669, 319] width 465 height 61
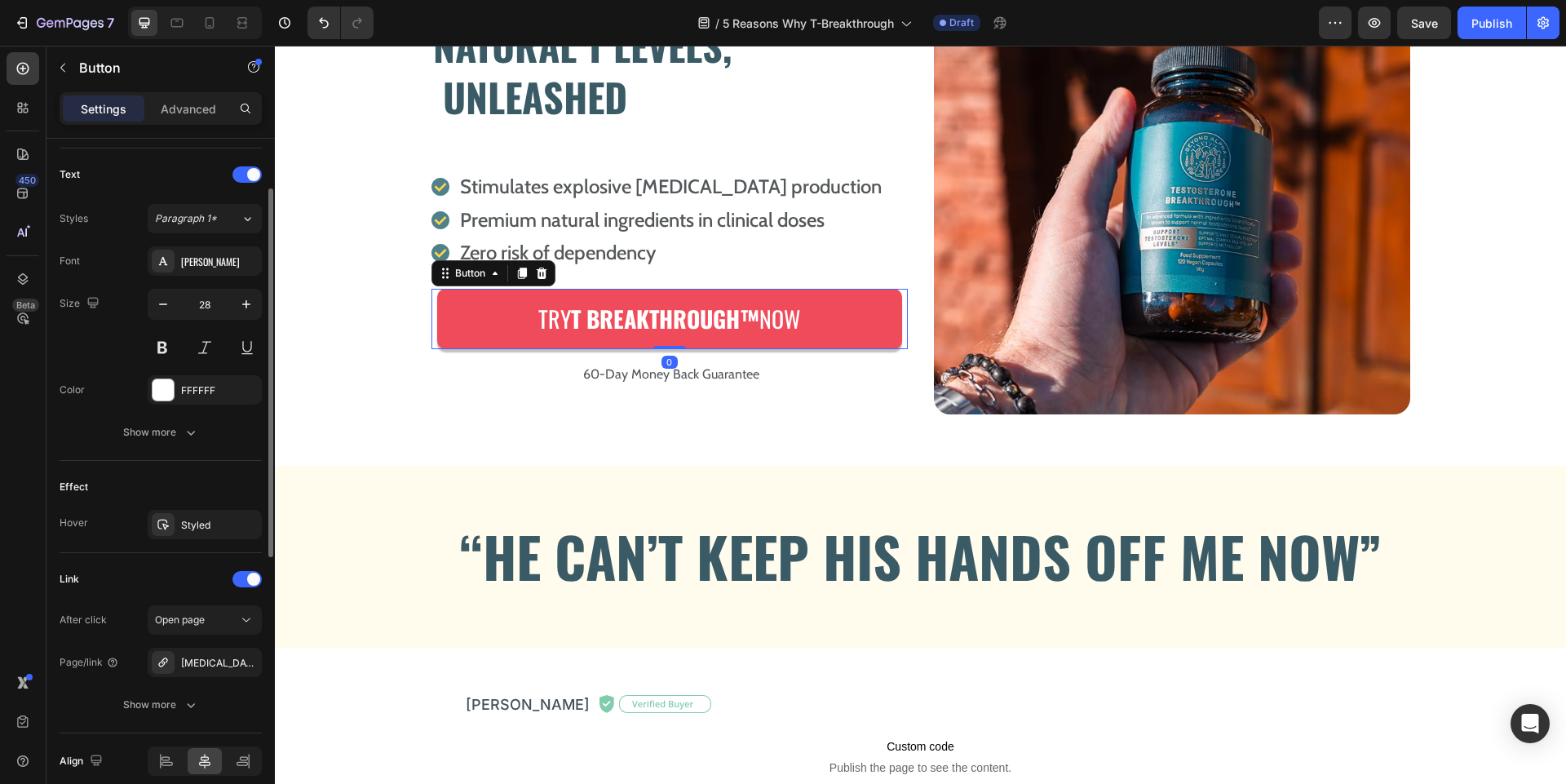
scroll to position [605, 0]
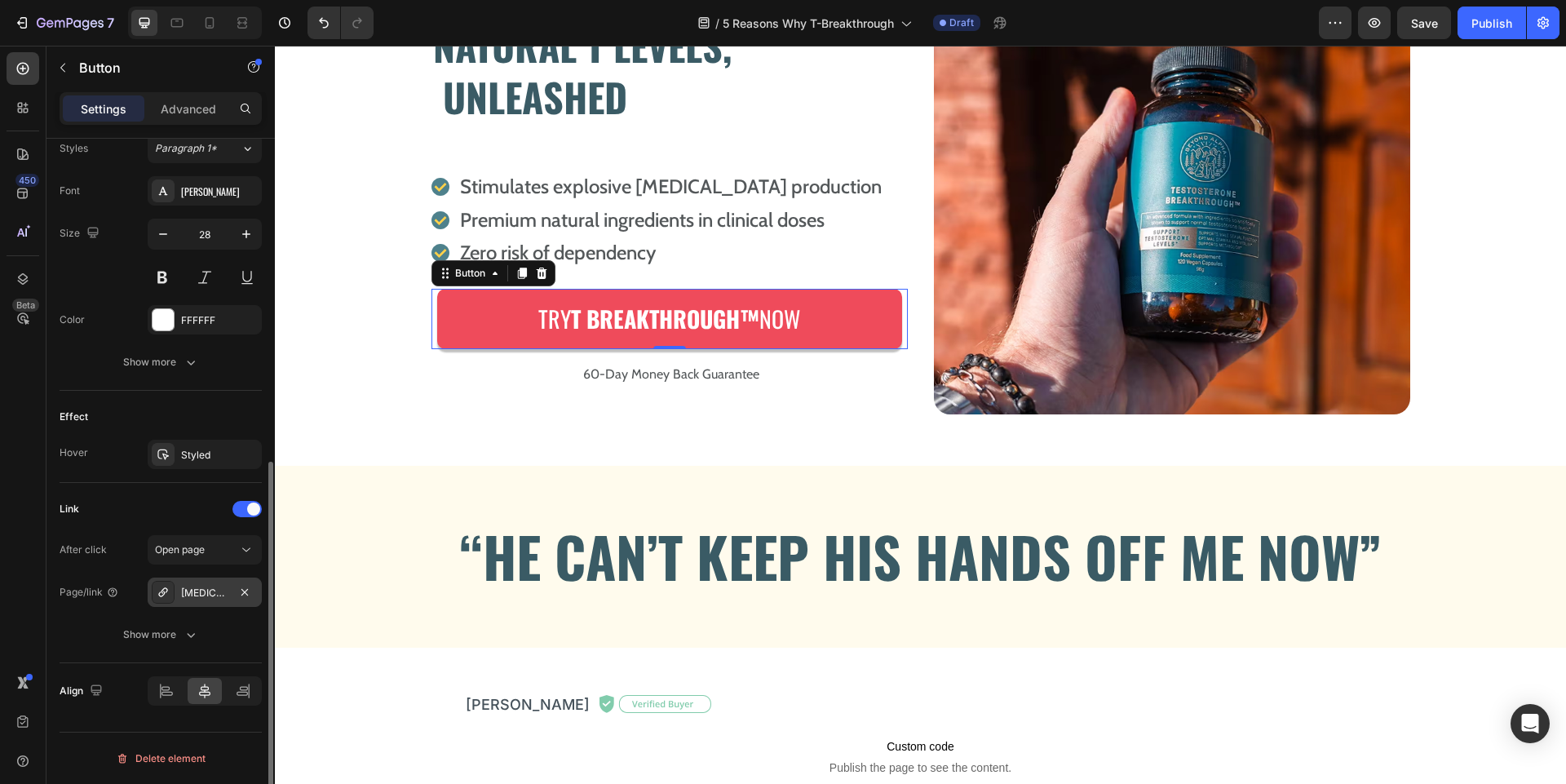
click at [183, 596] on div "[MEDICAL_DATA] Breakthrough" at bounding box center [205, 593] width 47 height 14
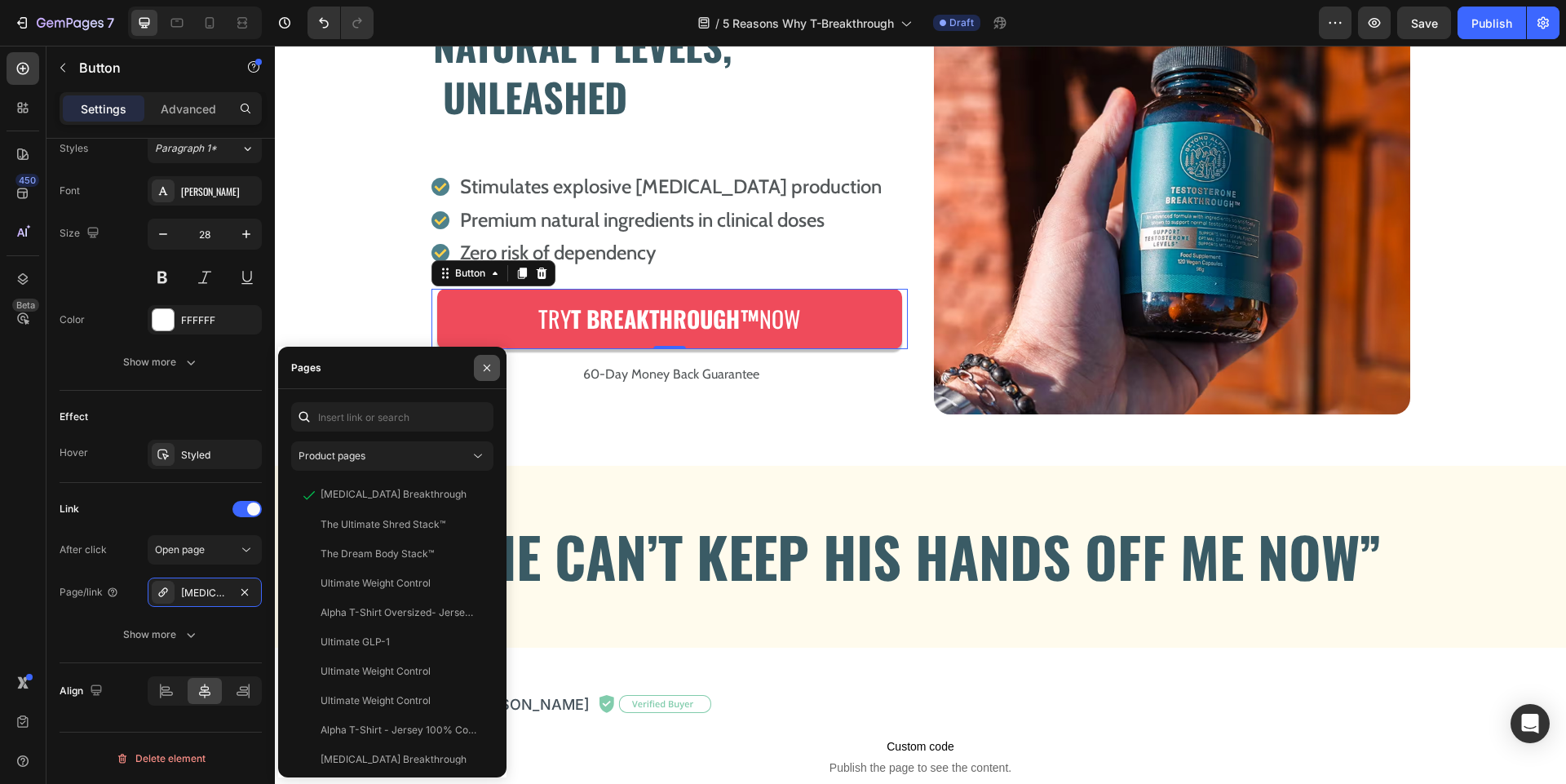
click at [490, 366] on icon "button" at bounding box center [487, 368] width 13 height 13
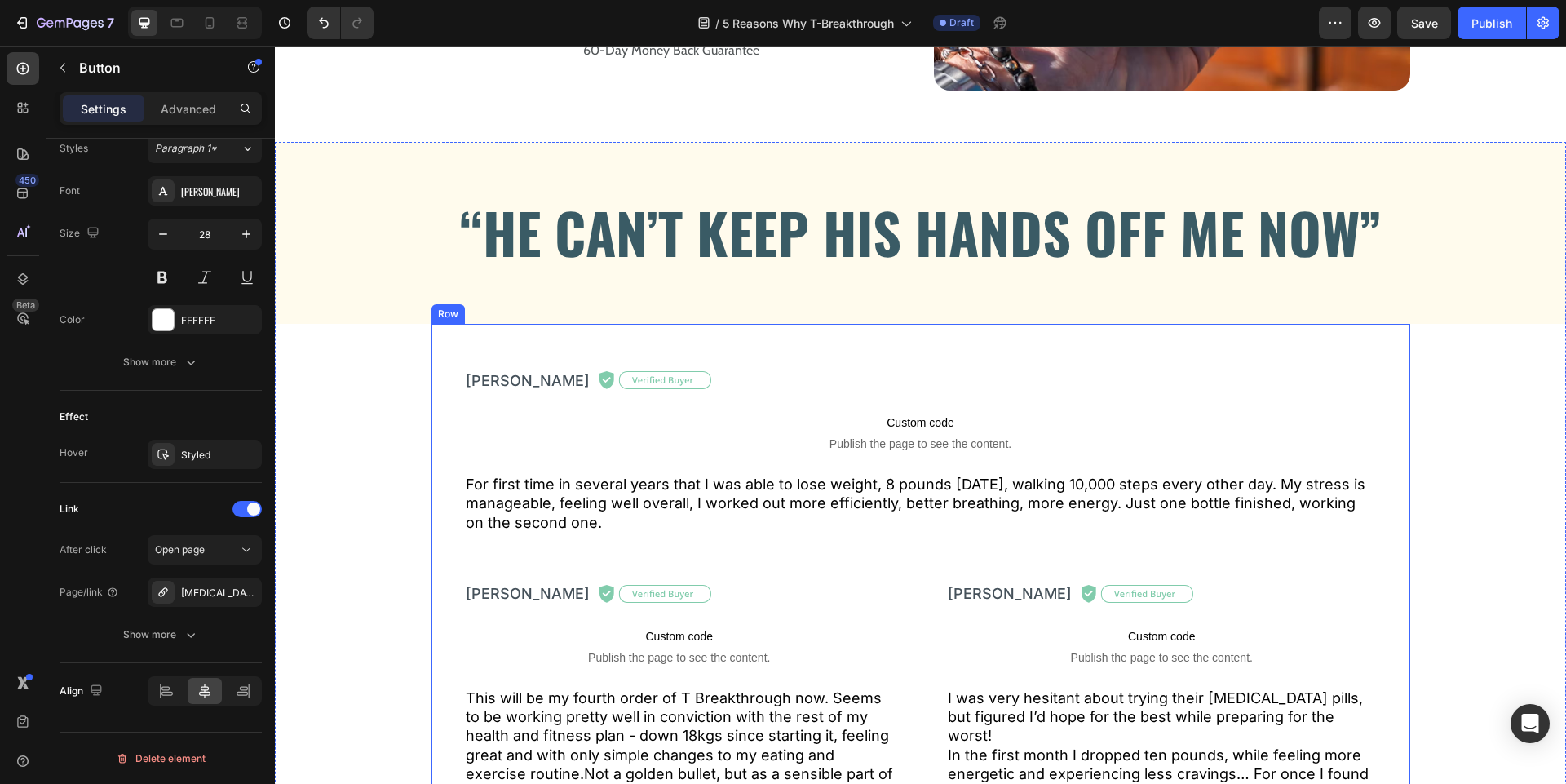
scroll to position [0, 0]
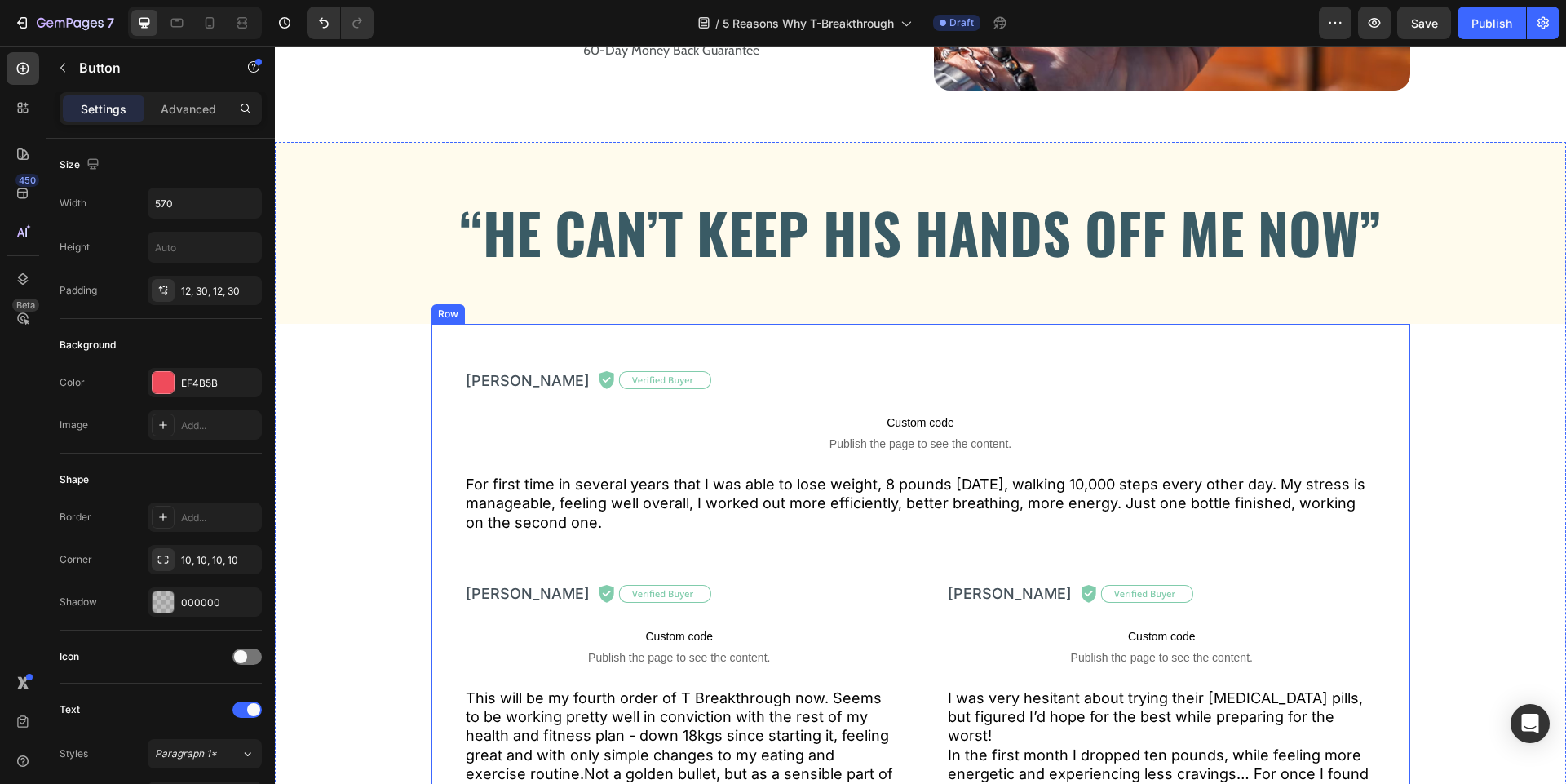
click at [958, 333] on div "[PERSON_NAME] Text Block Image Row Custom code Publish the page to see the cont…" at bounding box center [921, 584] width 979 height 520
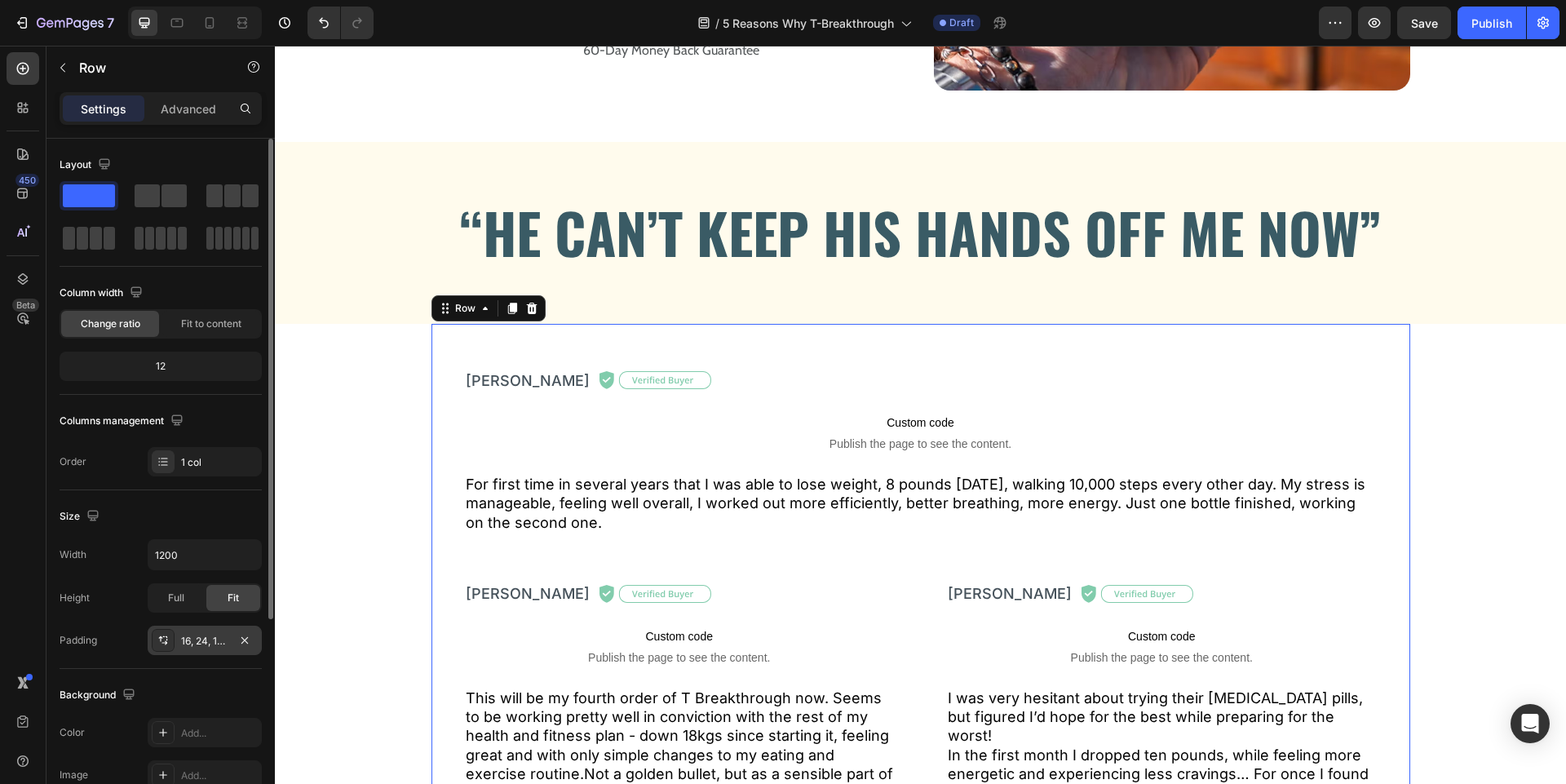
click at [205, 652] on div "16, 24, 16, 24" at bounding box center [205, 639] width 114 height 29
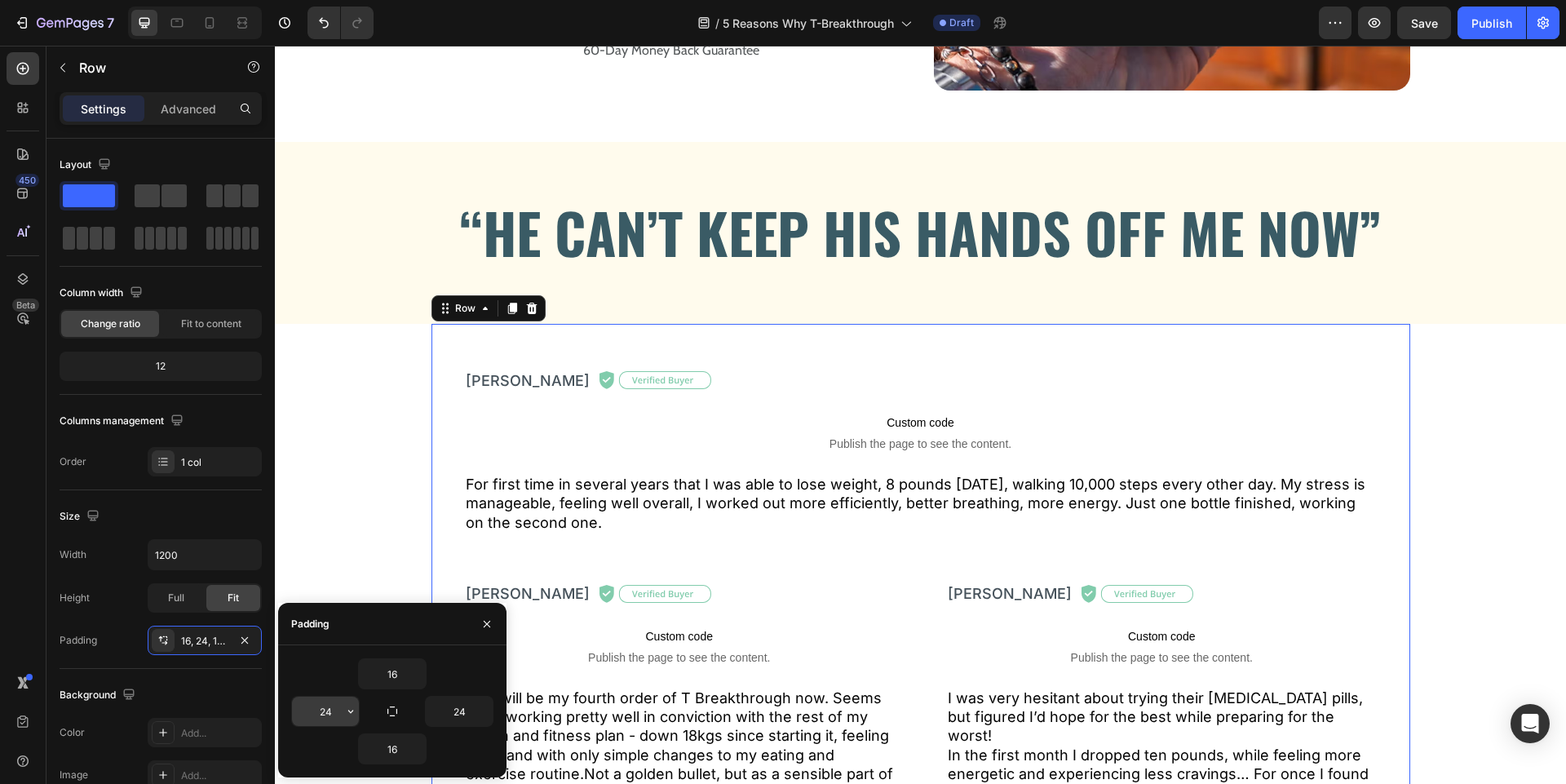
click at [333, 714] on input "24" at bounding box center [325, 711] width 67 height 29
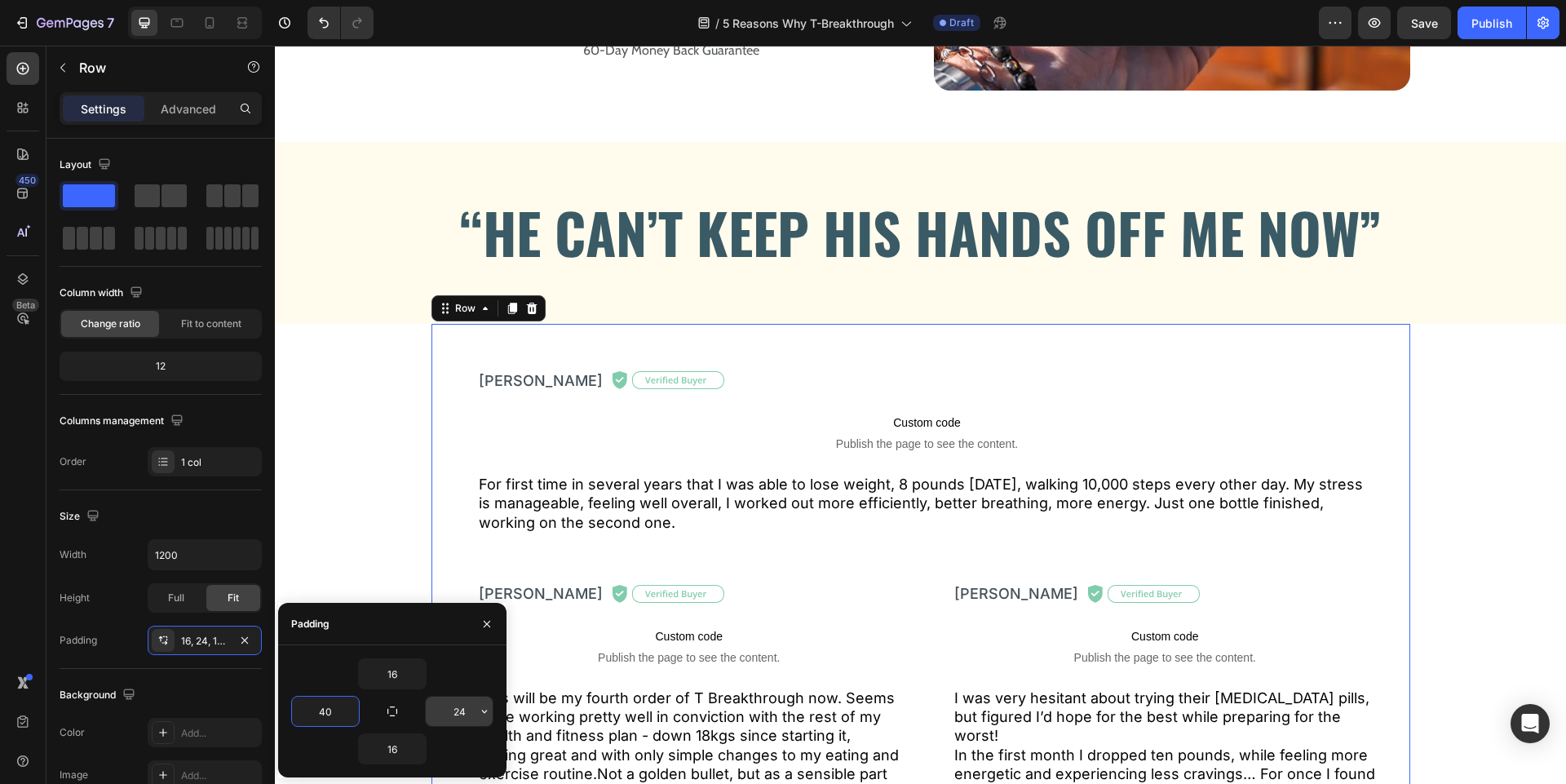
type input "40"
click at [469, 714] on input "24" at bounding box center [459, 711] width 67 height 29
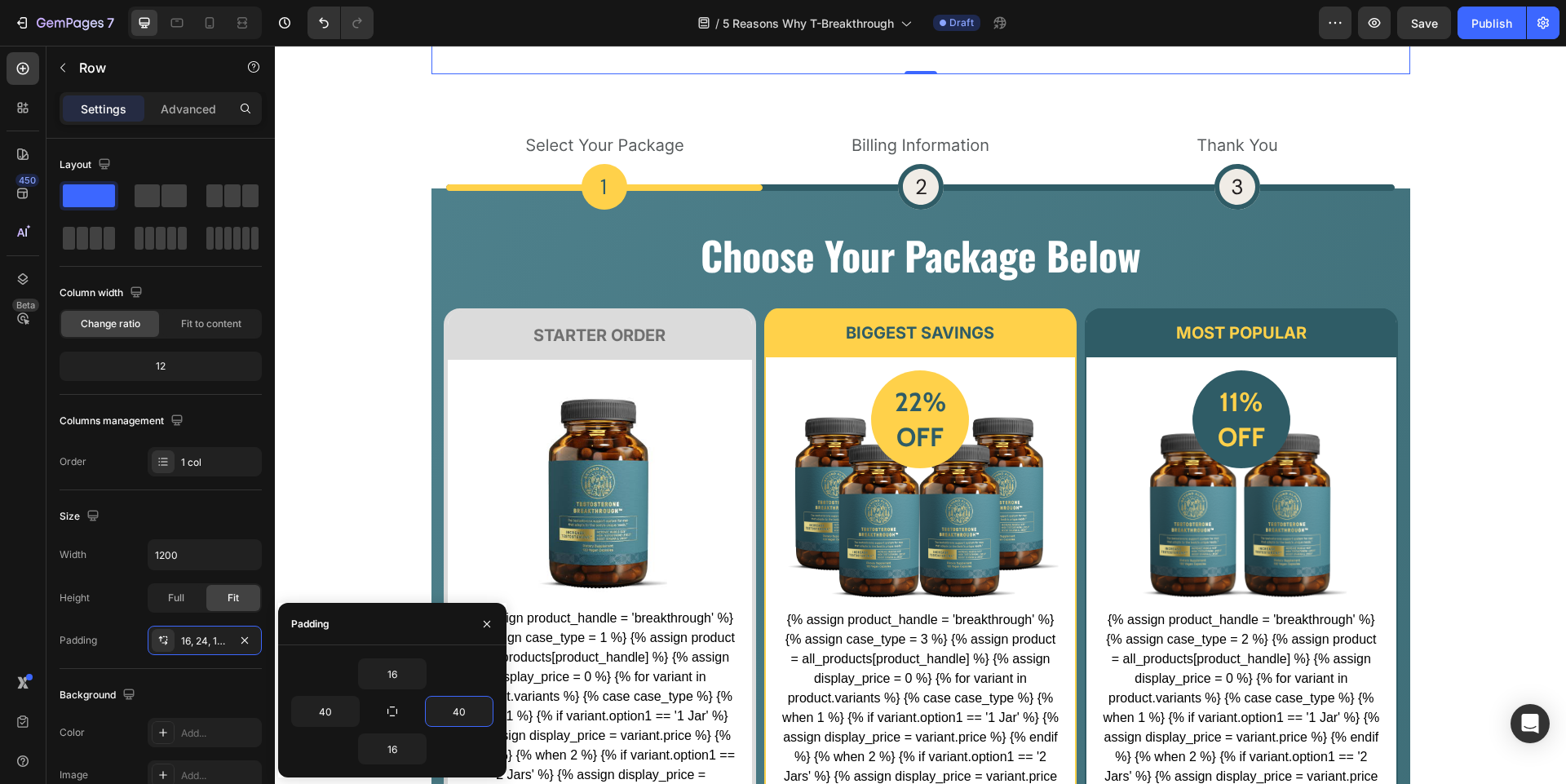
scroll to position [4551, 0]
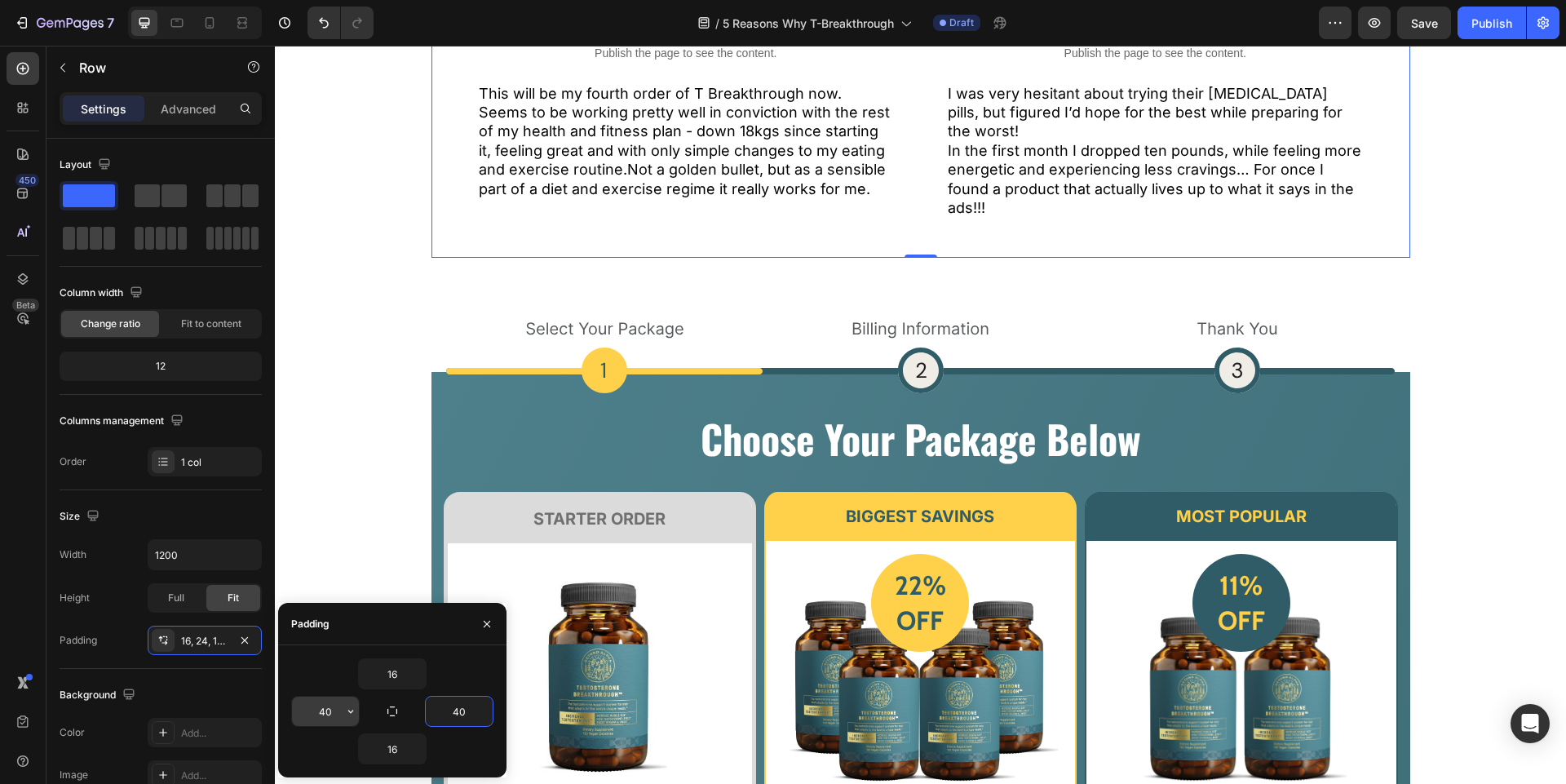
type input "40"
click at [333, 715] on input "40" at bounding box center [325, 711] width 67 height 29
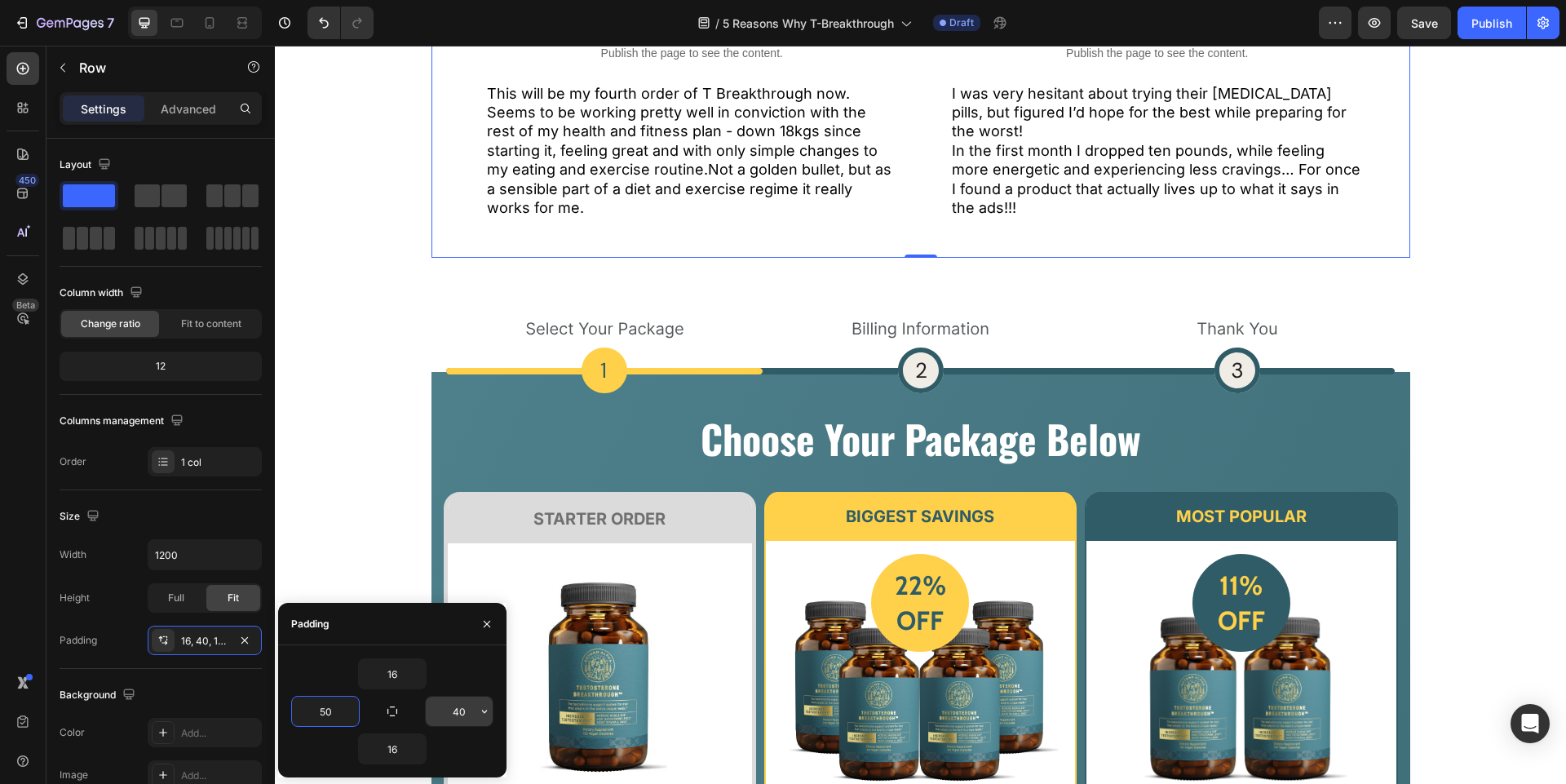
type input "50"
click at [455, 712] on input "40" at bounding box center [459, 711] width 67 height 29
type input "50"
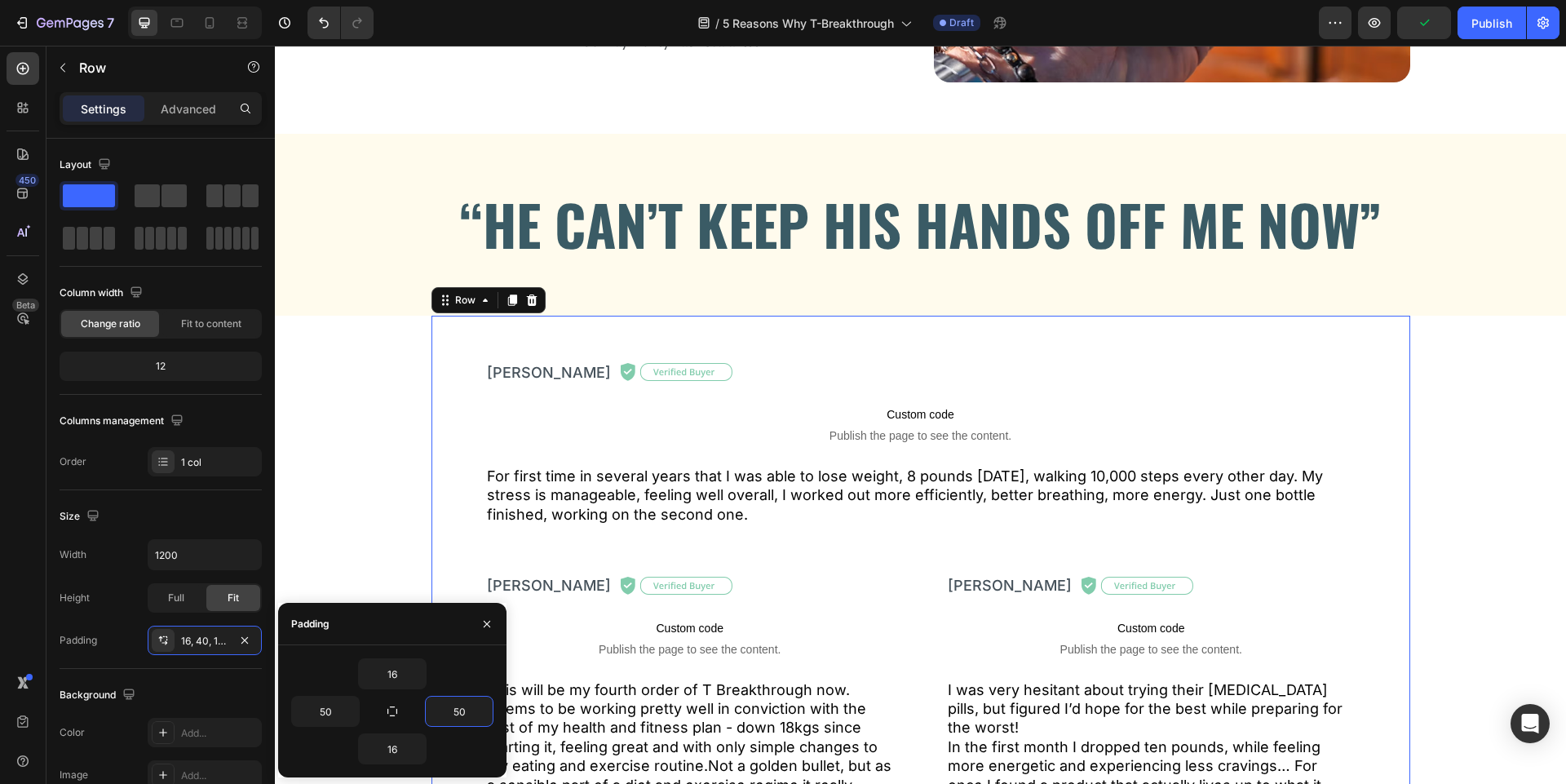
scroll to position [3990, 0]
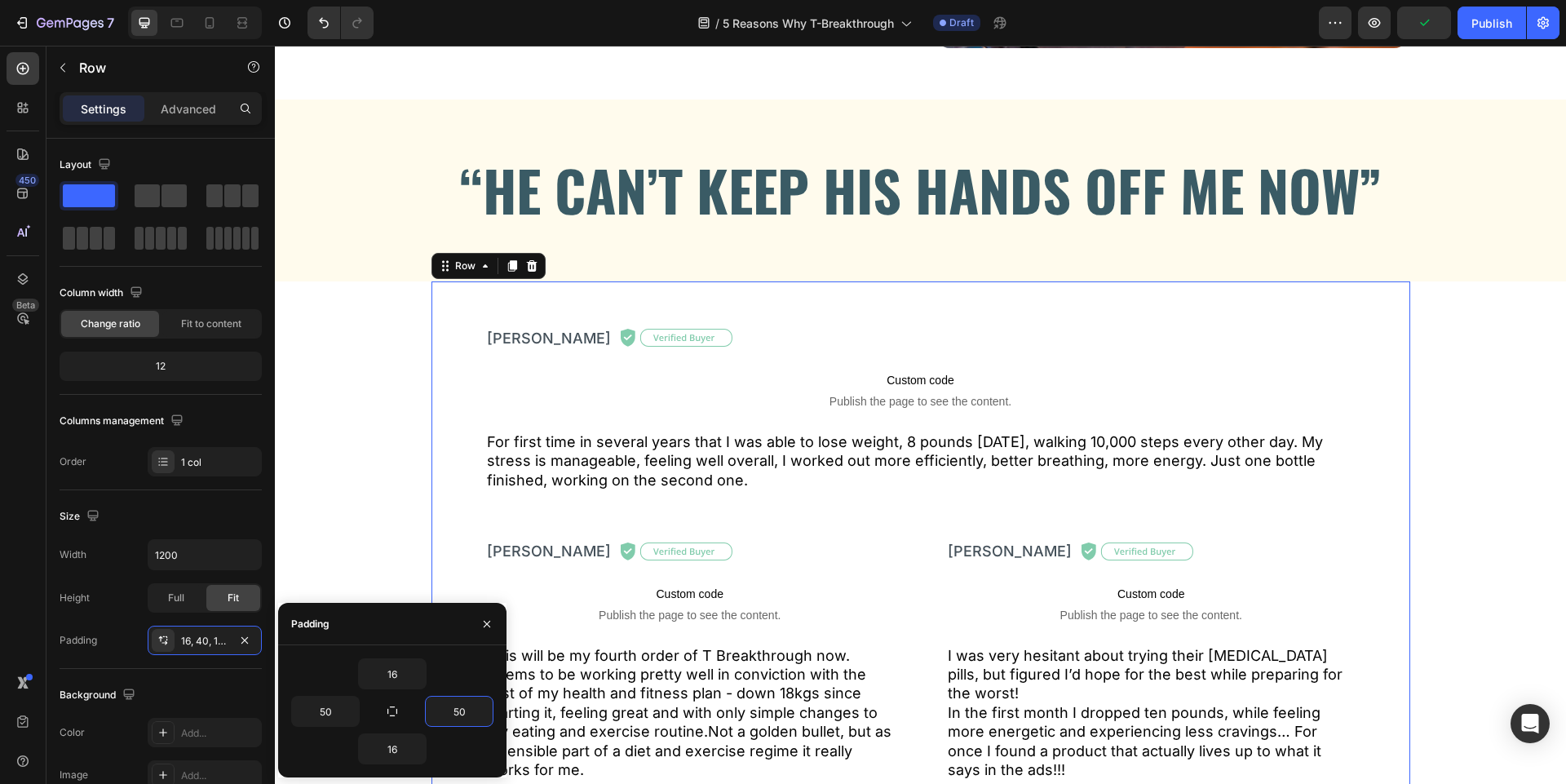
click at [311, 383] on div "“HE CAN’T KEEP HIS HANDS OFF ME NOW” Heading Row Row [PERSON_NAME] Text Block I…" at bounding box center [920, 459] width 1291 height 720
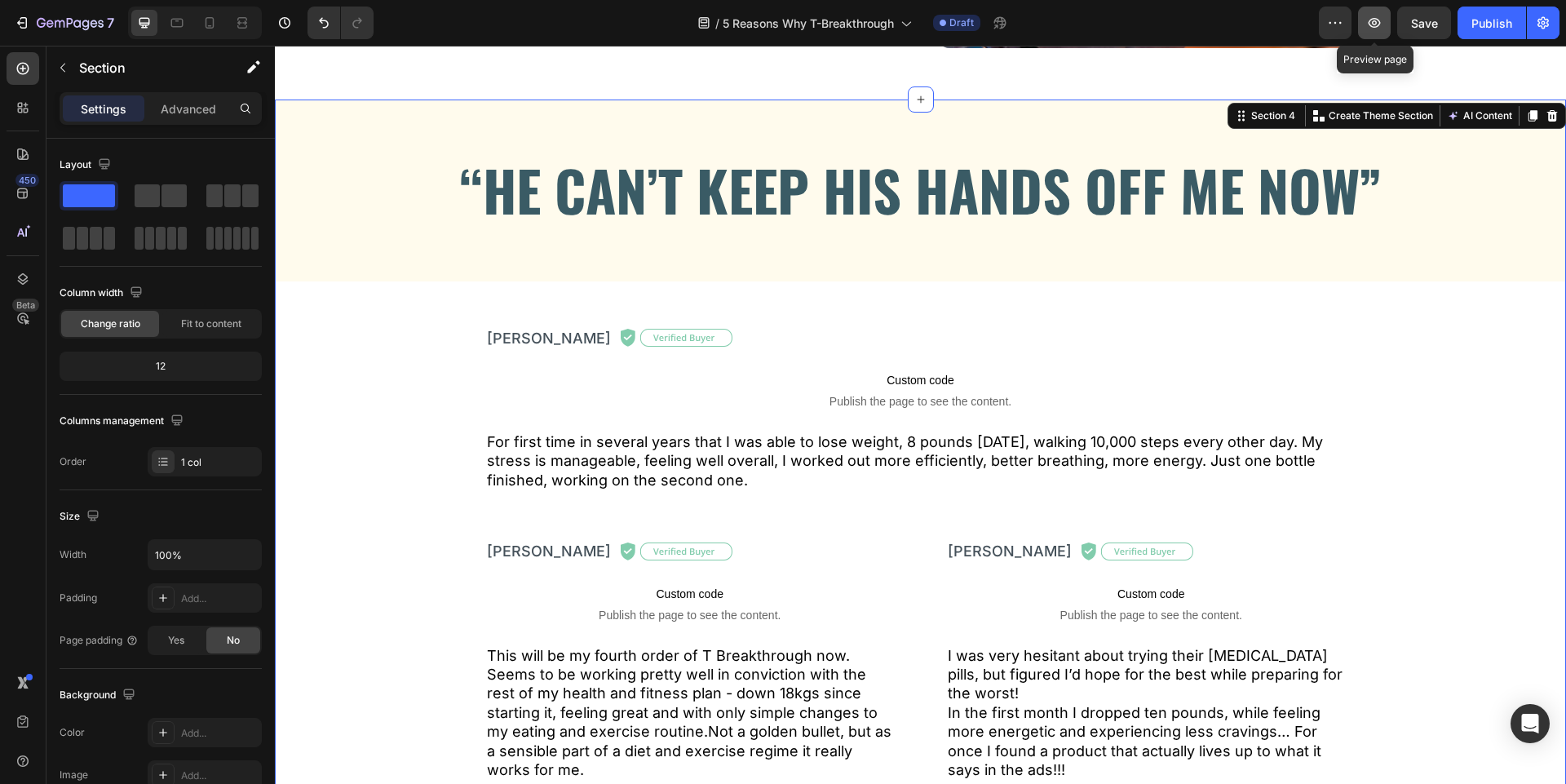
click at [1374, 26] on icon "button" at bounding box center [1374, 22] width 16 height 16
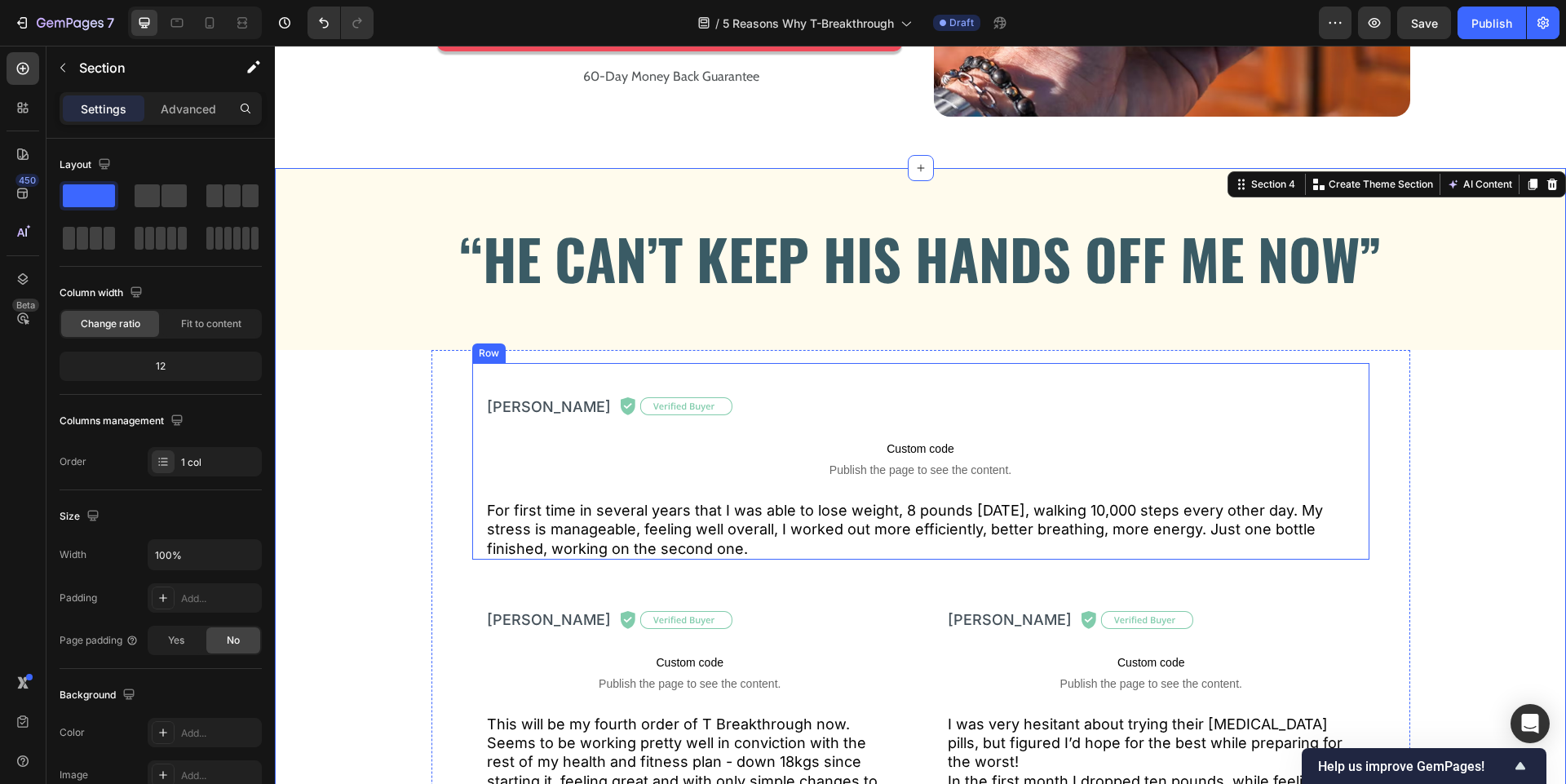
scroll to position [3924, 0]
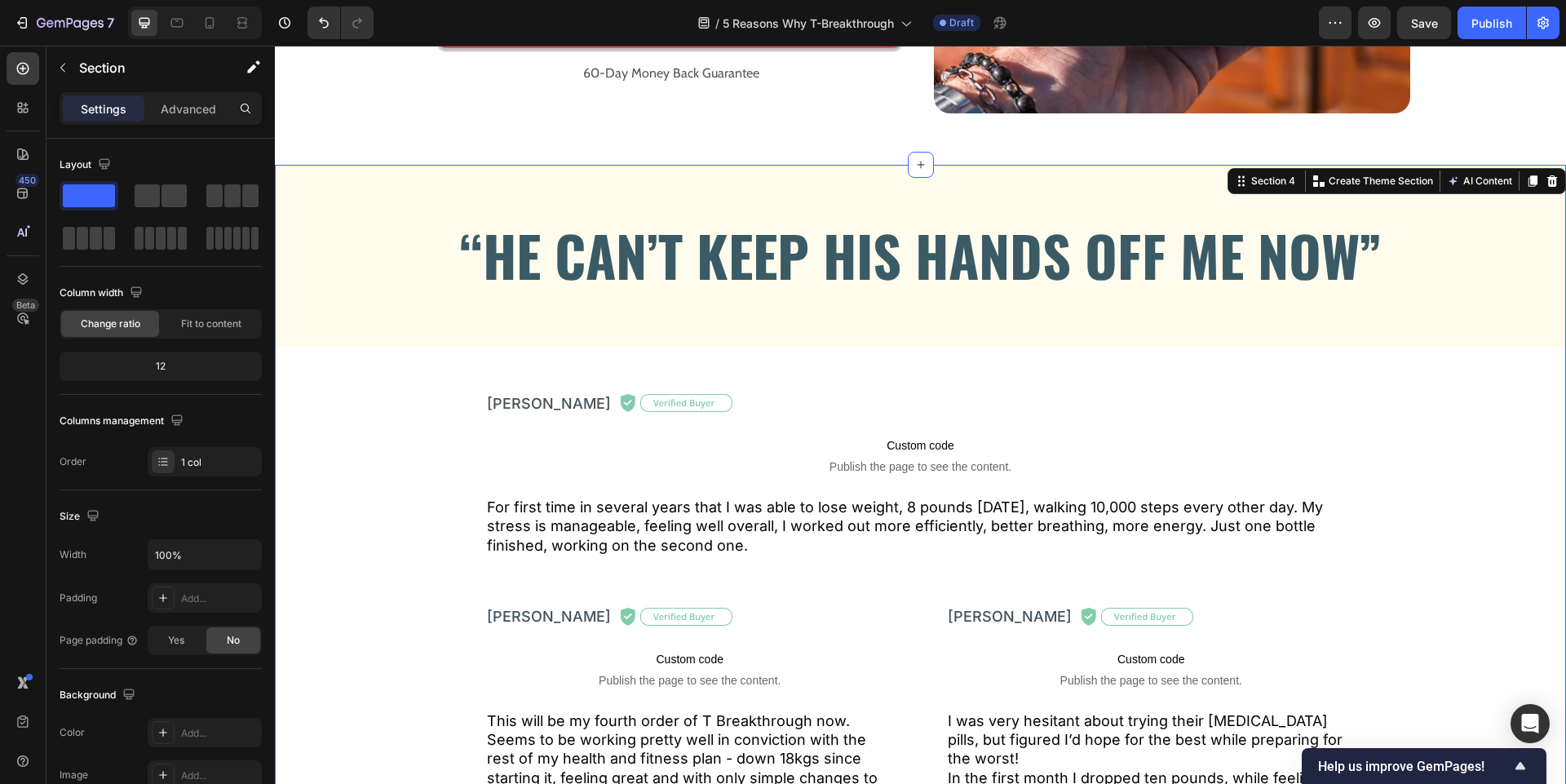
click at [343, 362] on div "“HE CAN’T KEEP HIS HANDS OFF ME NOW” Heading Row Row [PERSON_NAME] Text Block I…" at bounding box center [920, 524] width 1291 height 720
click at [348, 432] on div "“HE CAN’T KEEP HIS HANDS OFF ME NOW” Heading Row Row [PERSON_NAME] Text Block I…" at bounding box center [920, 524] width 1291 height 720
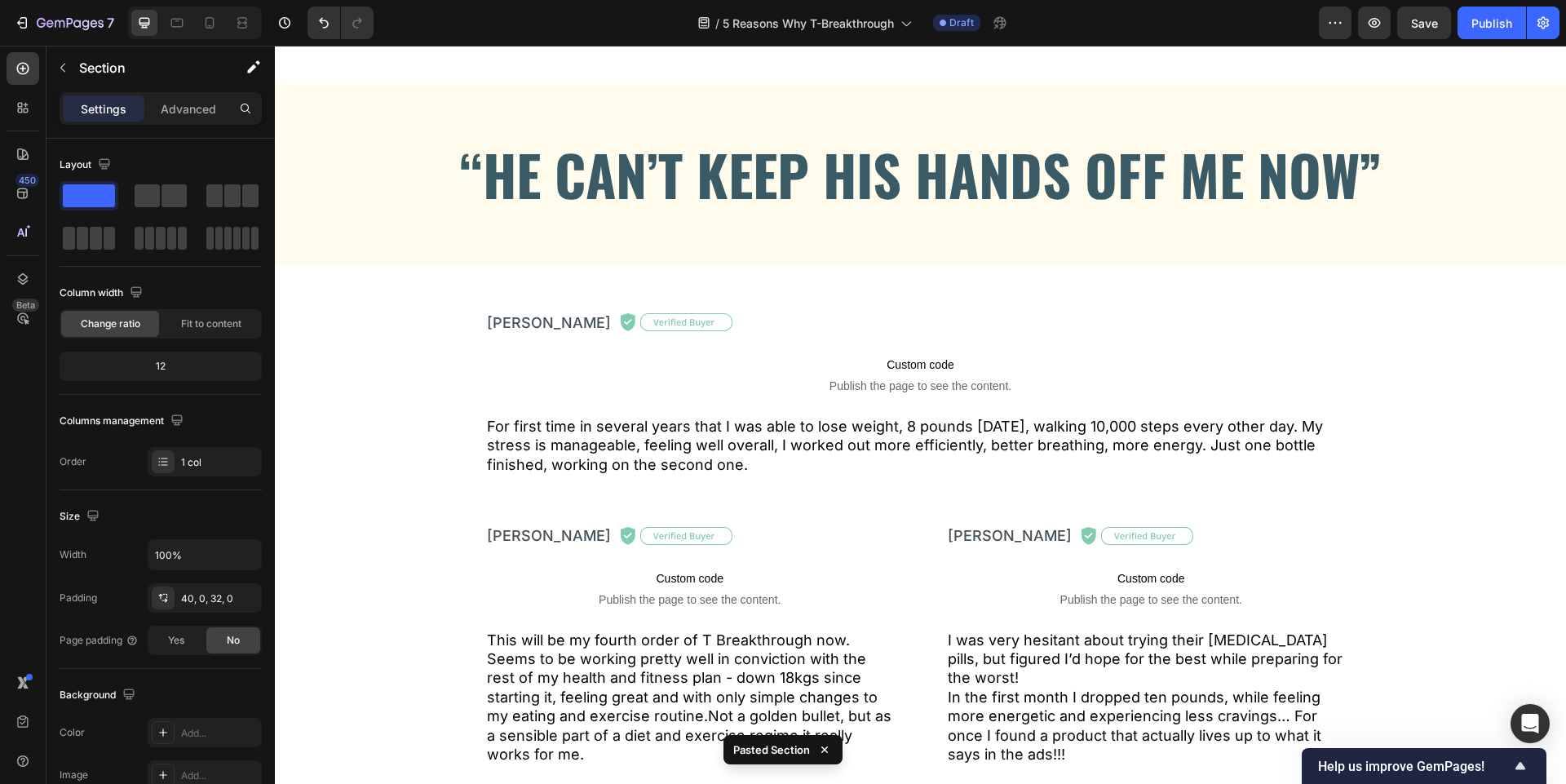
scroll to position [3999, 0]
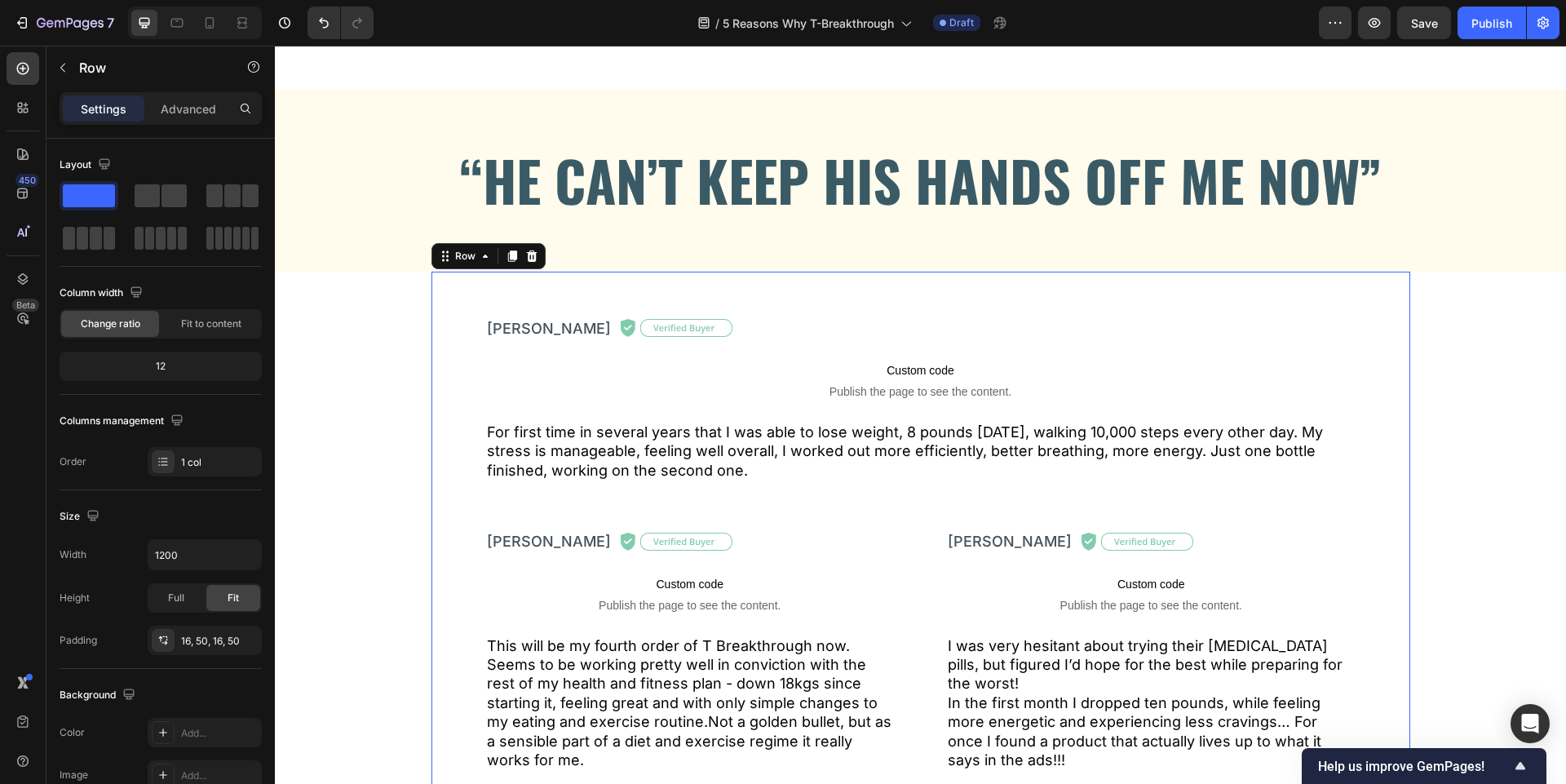
click at [448, 448] on div "[PERSON_NAME] Text Block Image Row Custom code Publish the page to see the cont…" at bounding box center [921, 541] width 979 height 539
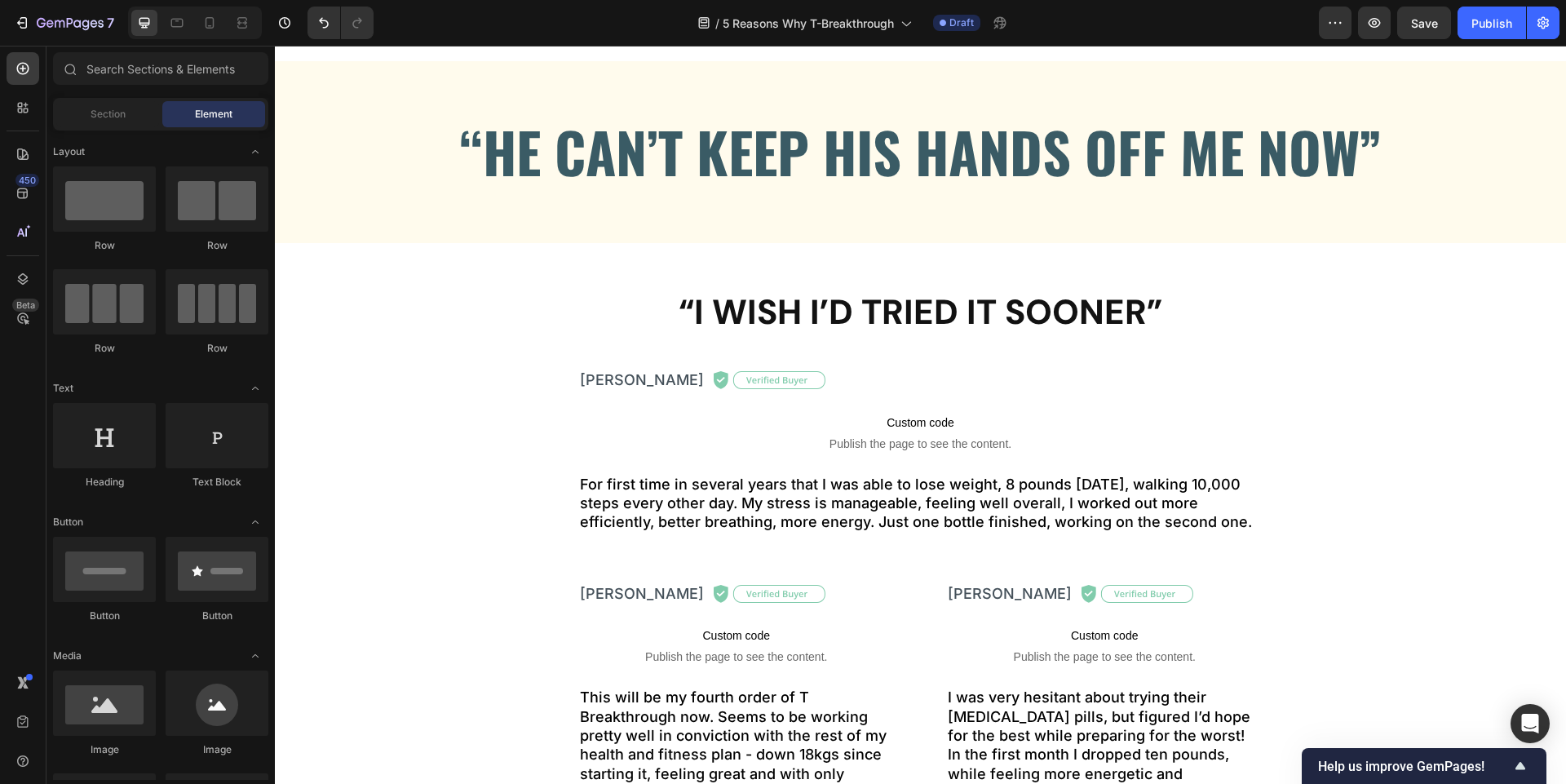
scroll to position [4025, 0]
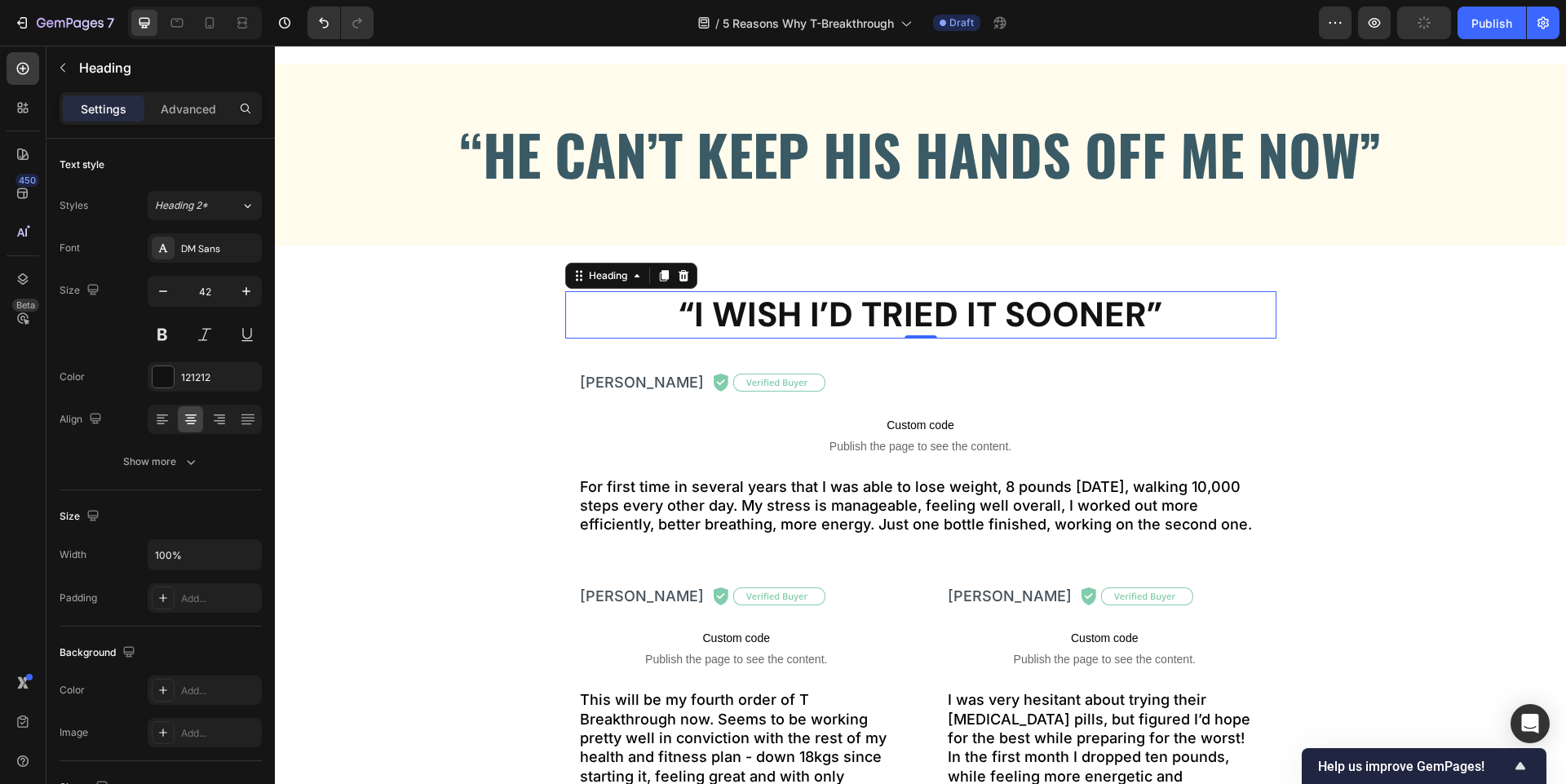
click at [796, 317] on h2 "“I WISH I’D TRIED IT SOONER”" at bounding box center [921, 315] width 711 height 48
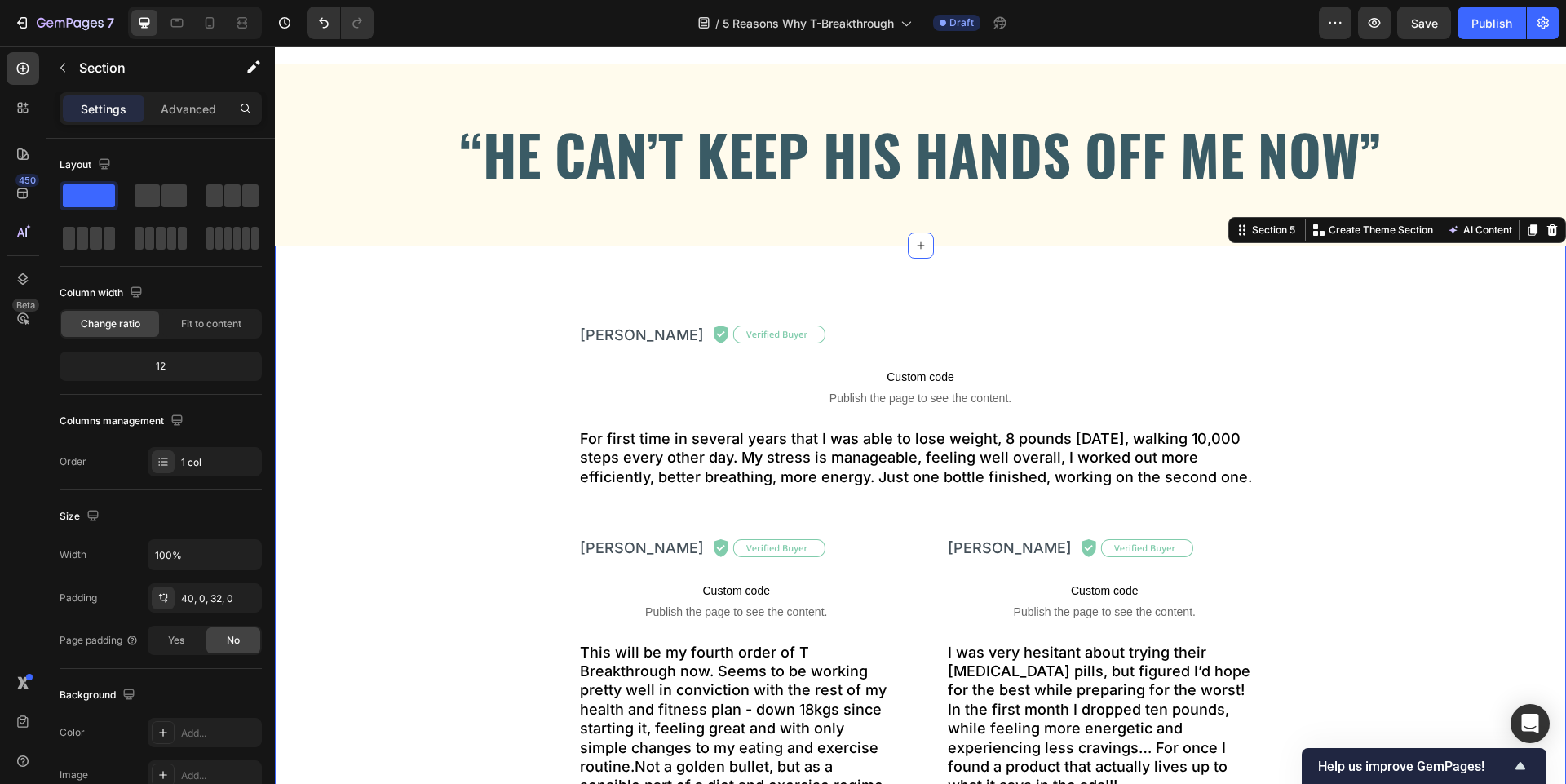
click at [502, 327] on div "[PERSON_NAME] Text Block Image Row Custom code Publish the page to see the cont…" at bounding box center [920, 582] width 1291 height 609
click at [211, 602] on div "40, 0, 32, 0" at bounding box center [205, 598] width 47 height 14
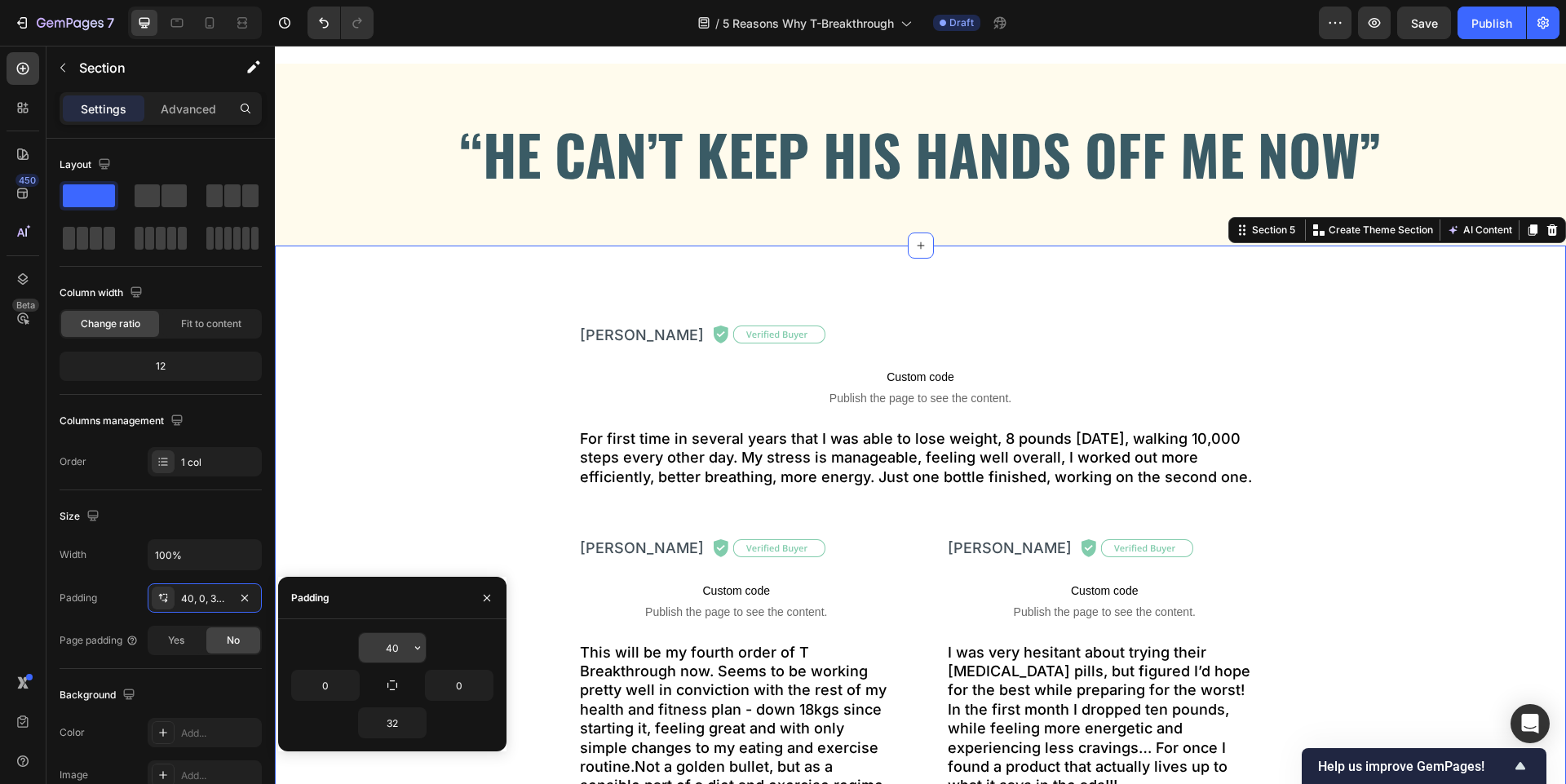
click at [397, 647] on input "40" at bounding box center [392, 647] width 67 height 29
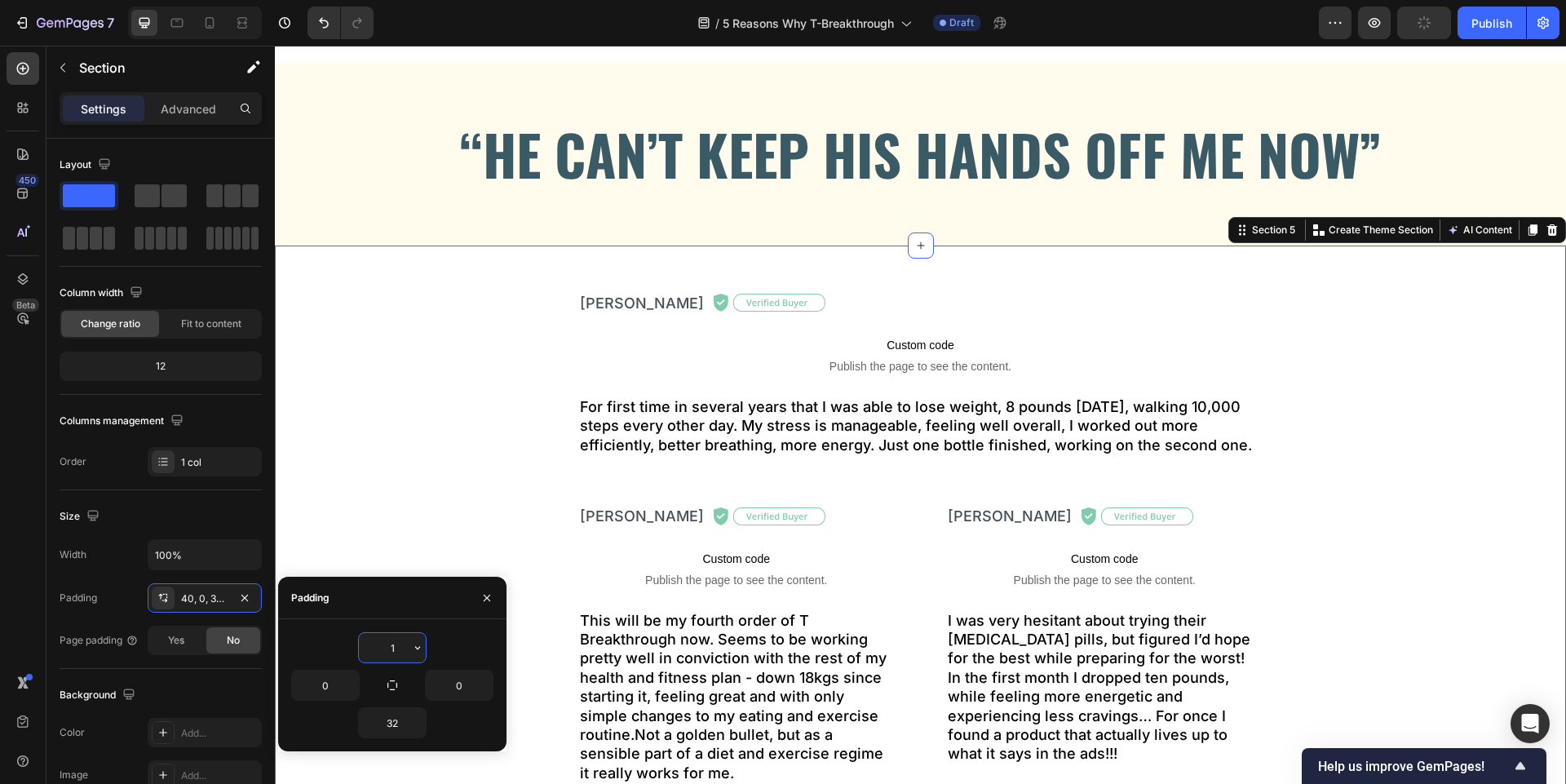
type input "16"
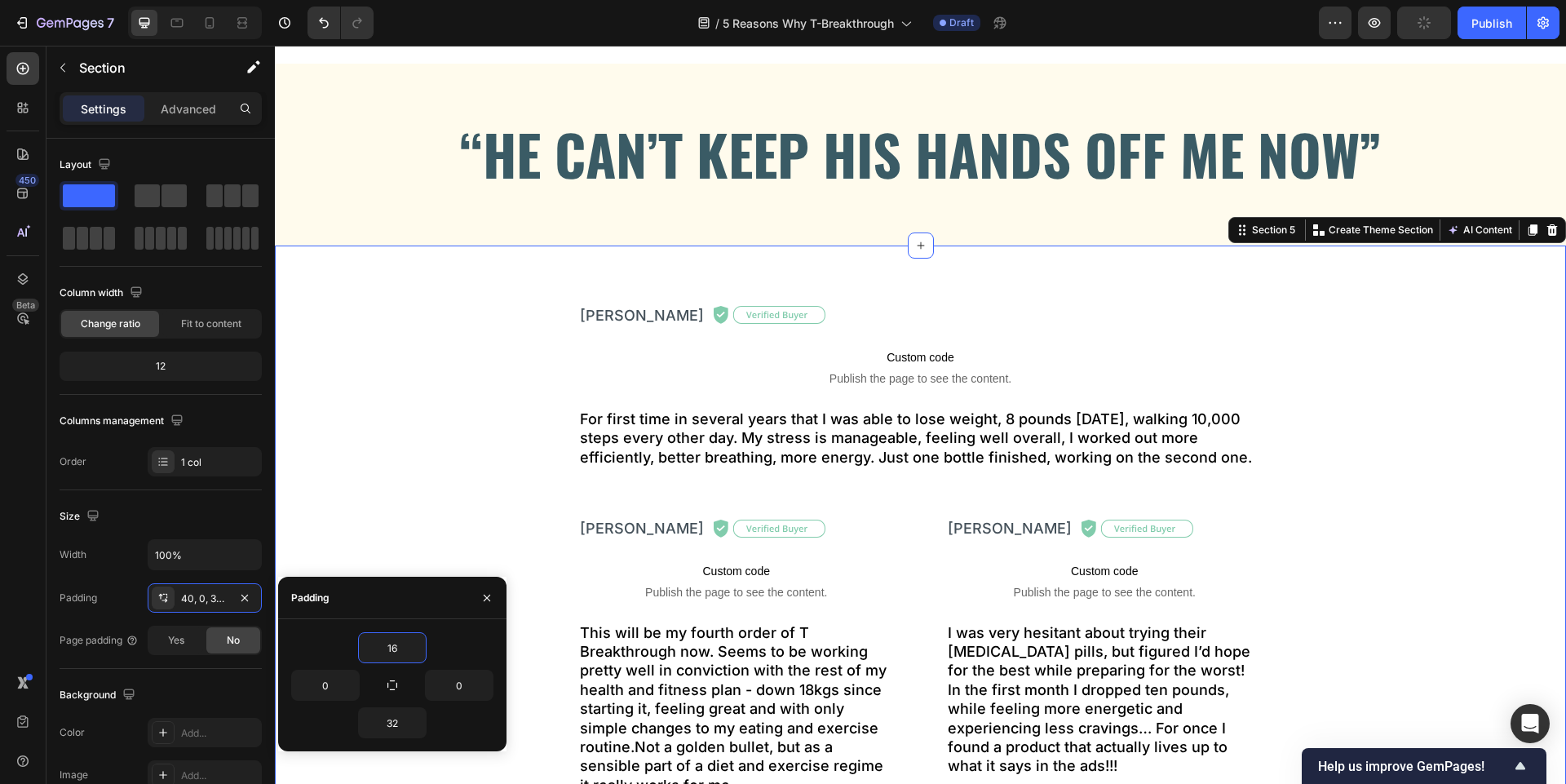
click at [393, 445] on div "[PERSON_NAME] Text Block Image Row Custom code Publish the page to see the cont…" at bounding box center [920, 563] width 1291 height 609
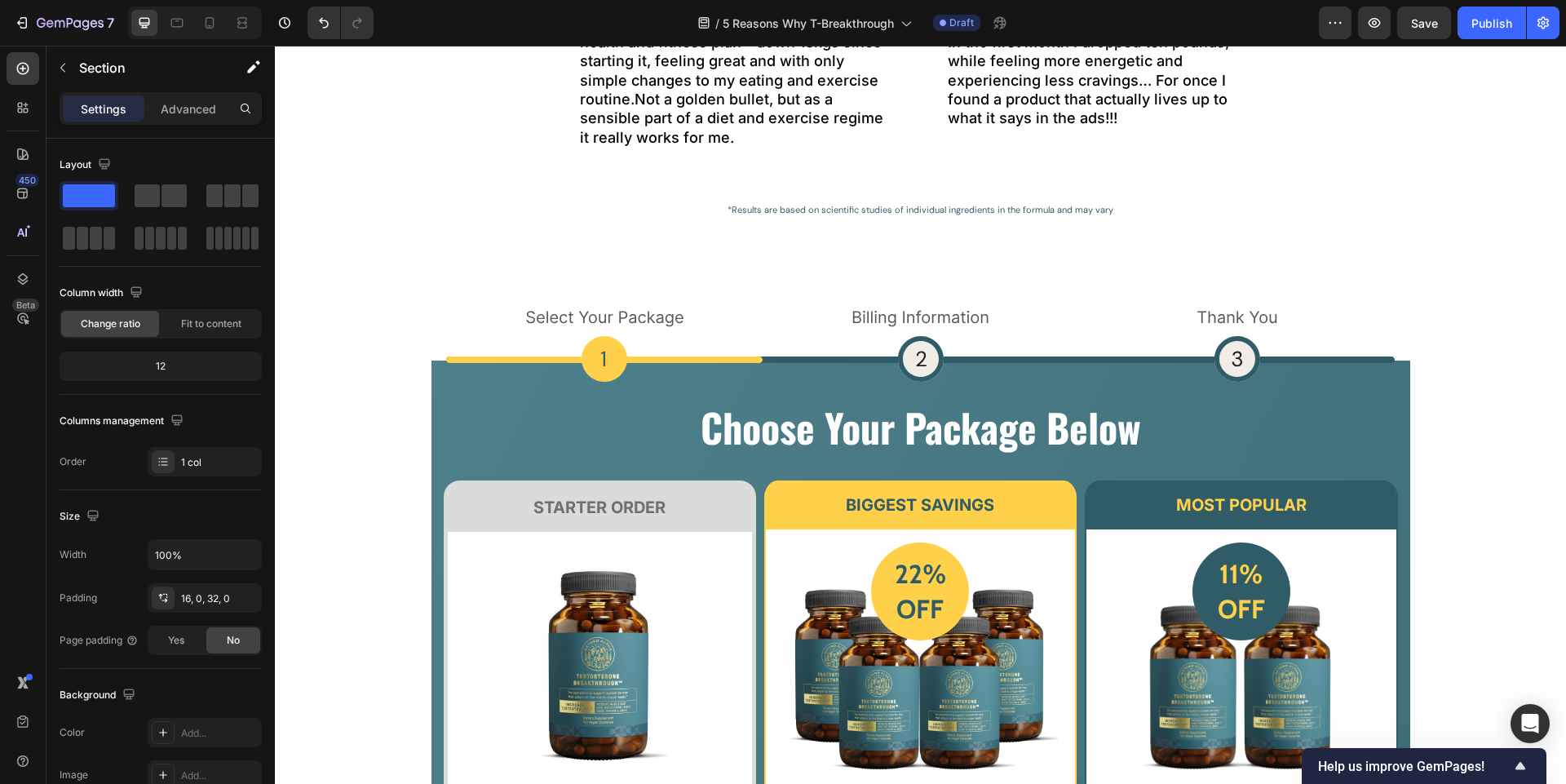
scroll to position [4601, 0]
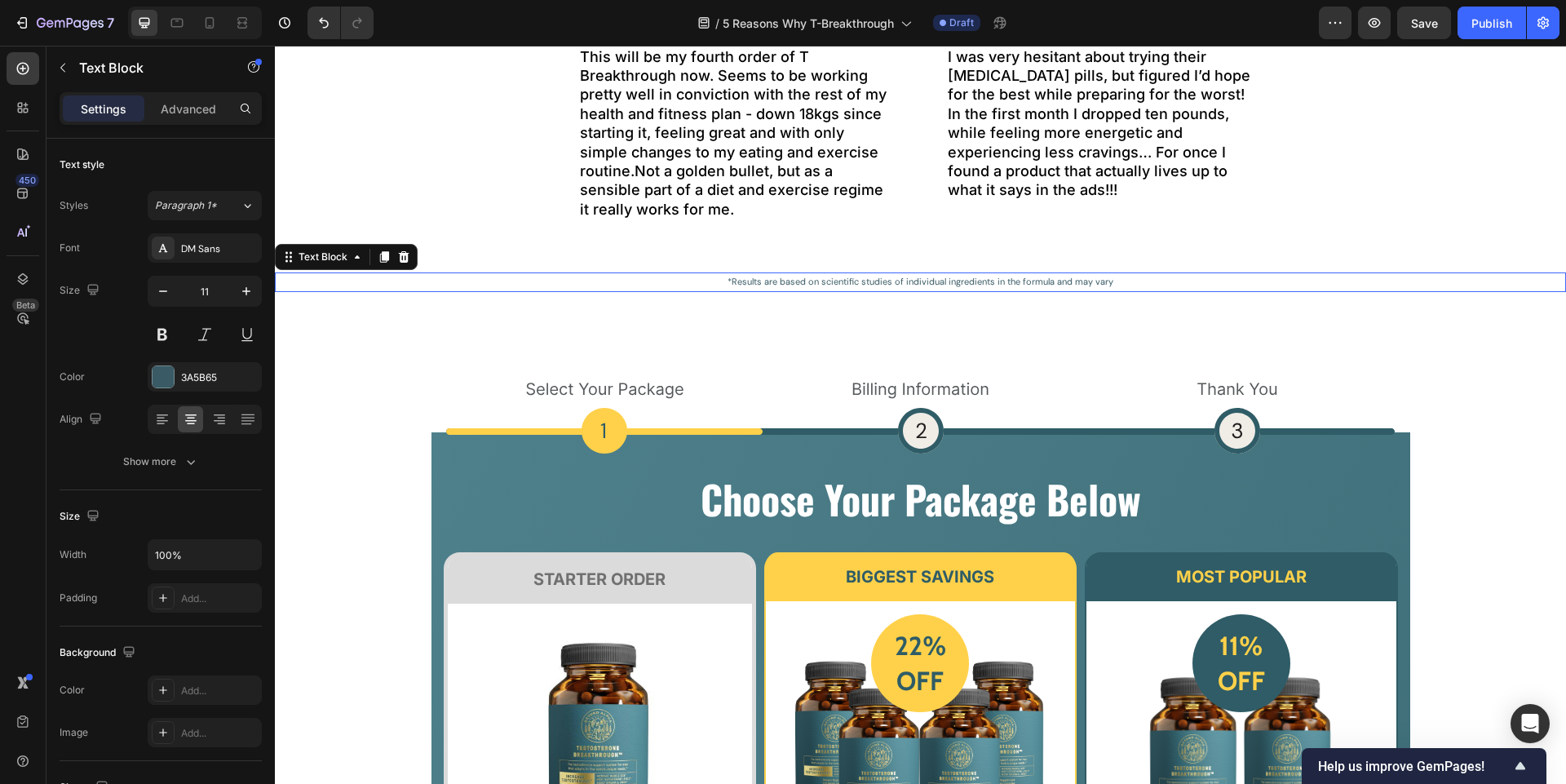
click at [804, 281] on p "*Results are based on scientific studies of individual ingredients in the formu…" at bounding box center [921, 282] width 1288 height 16
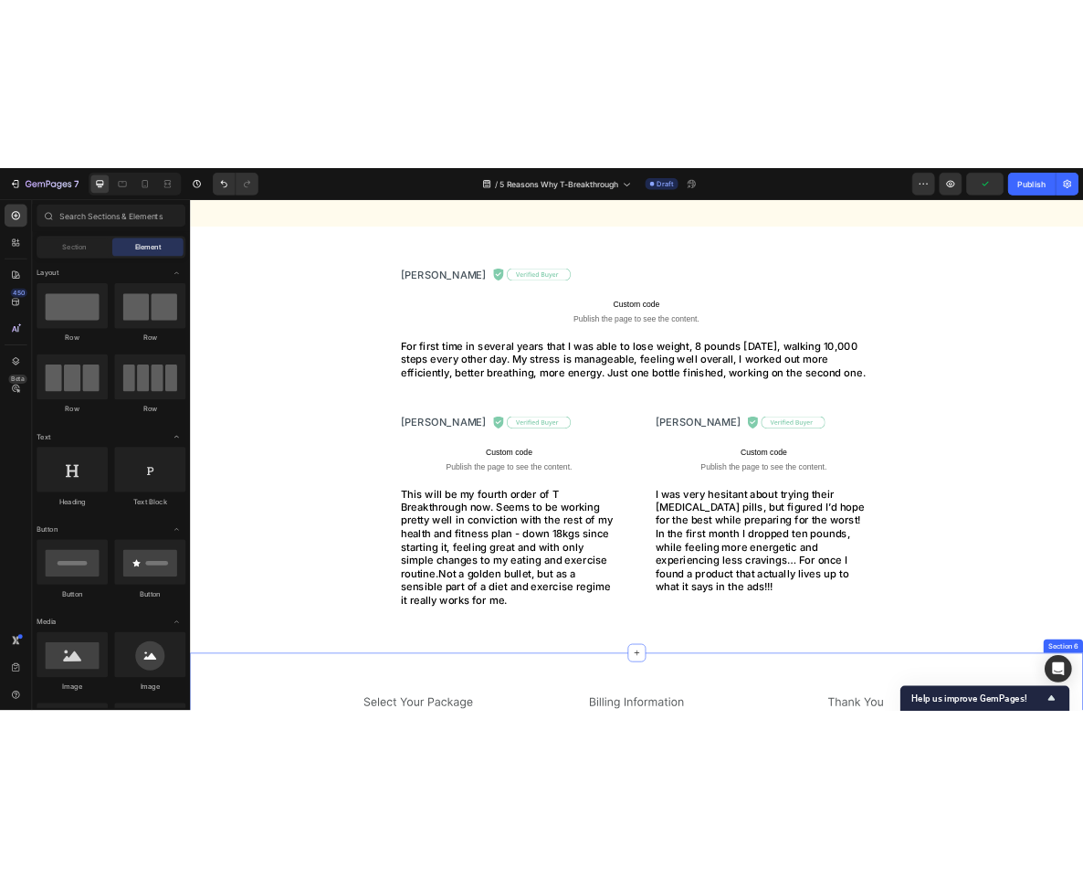
scroll to position [4652, 0]
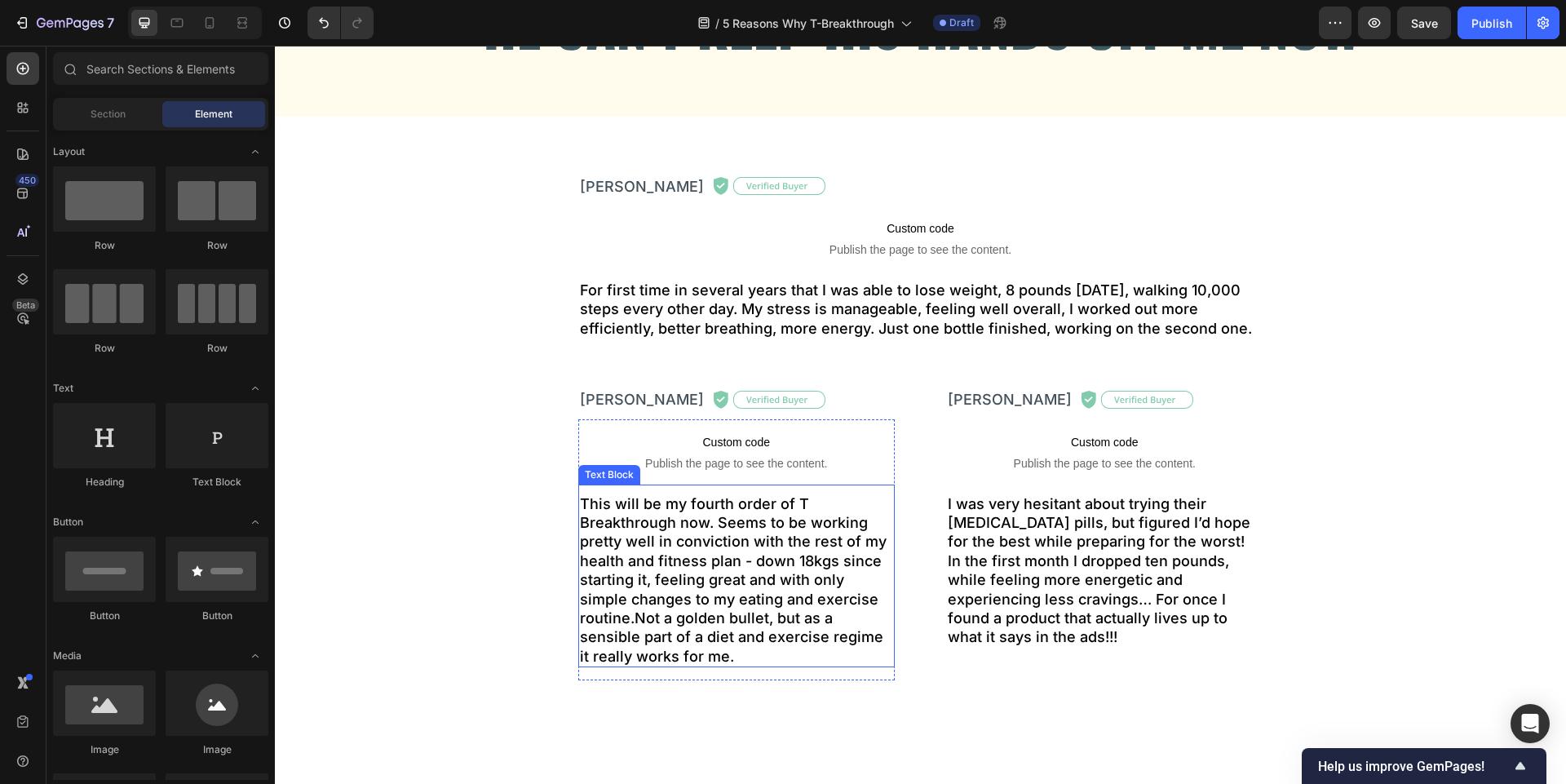
click at [666, 542] on p "This will be my fourth order of T Breakthrough now. Seems to be working pretty …" at bounding box center [737, 580] width 314 height 172
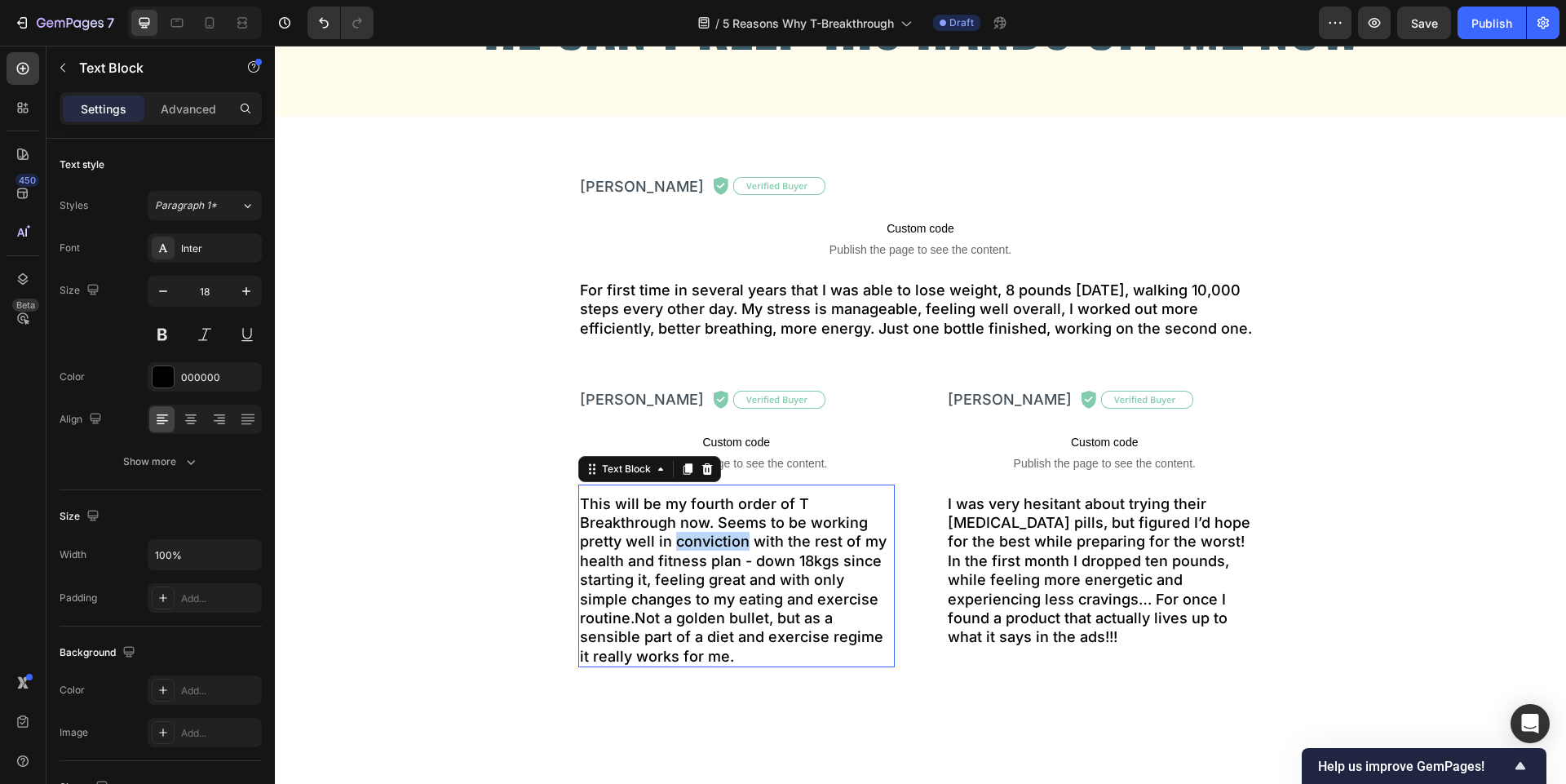
click at [666, 542] on p "This will be my fourth order of T Breakthrough now. Seems to be working pretty …" at bounding box center [737, 580] width 314 height 172
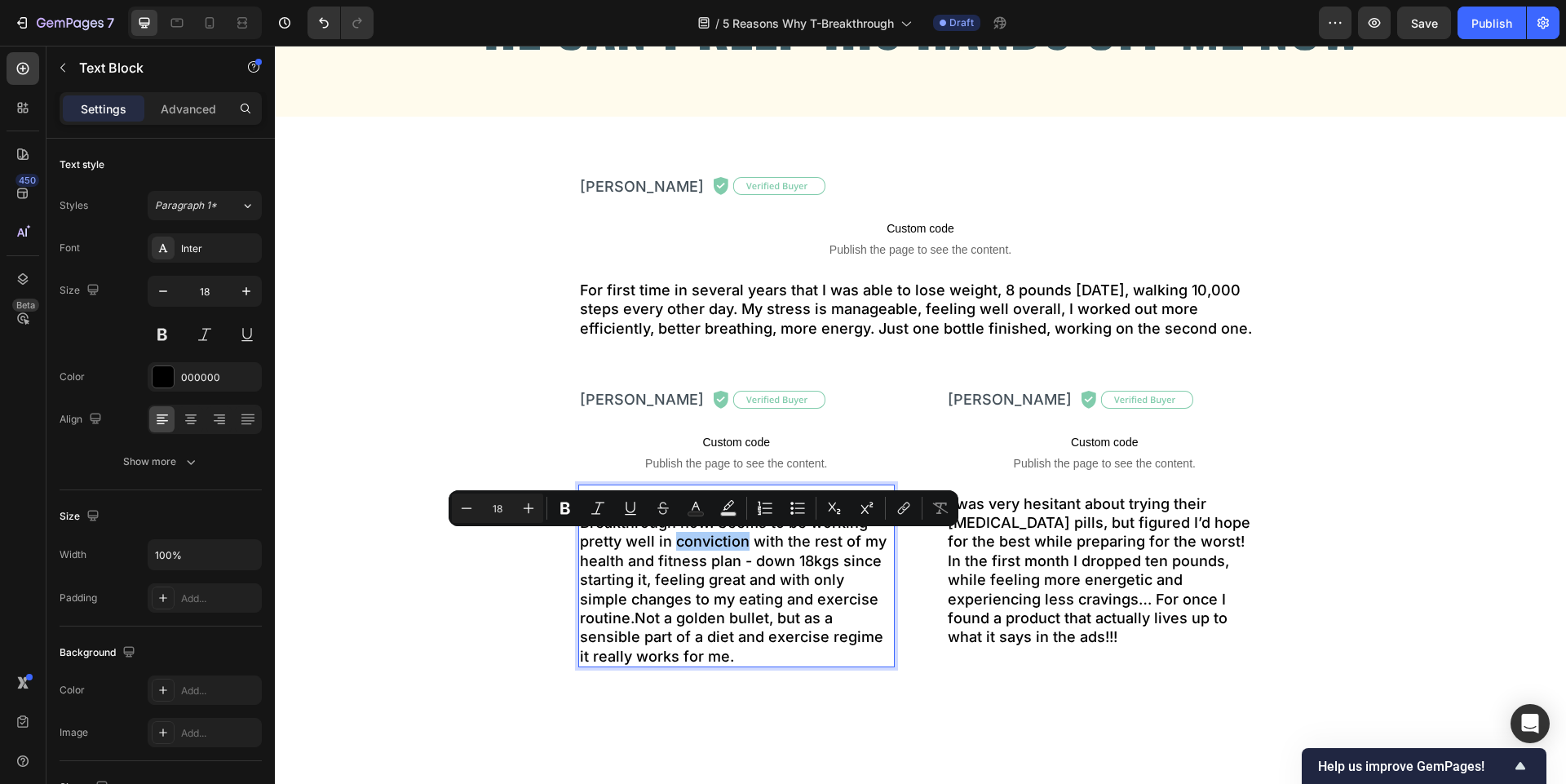
click at [636, 515] on icon "Editor contextual toolbar" at bounding box center [631, 508] width 16 height 16
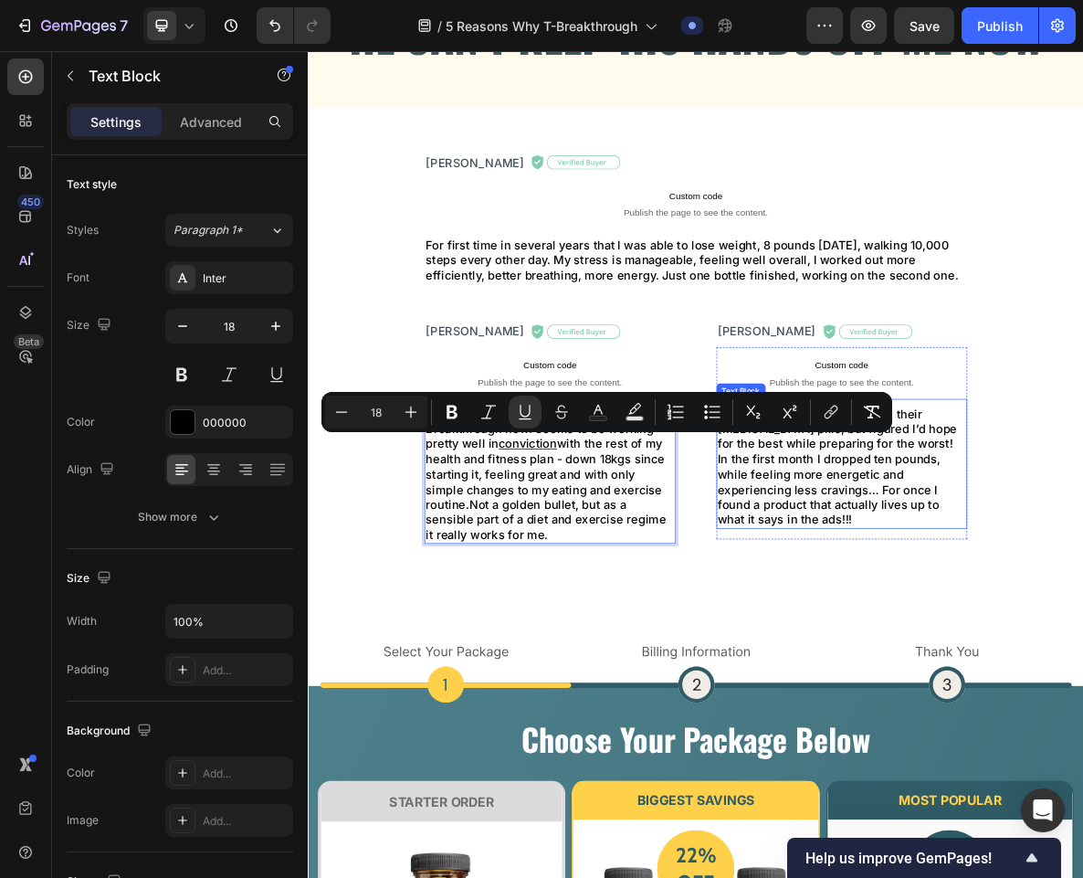
scroll to position [4733, 0]
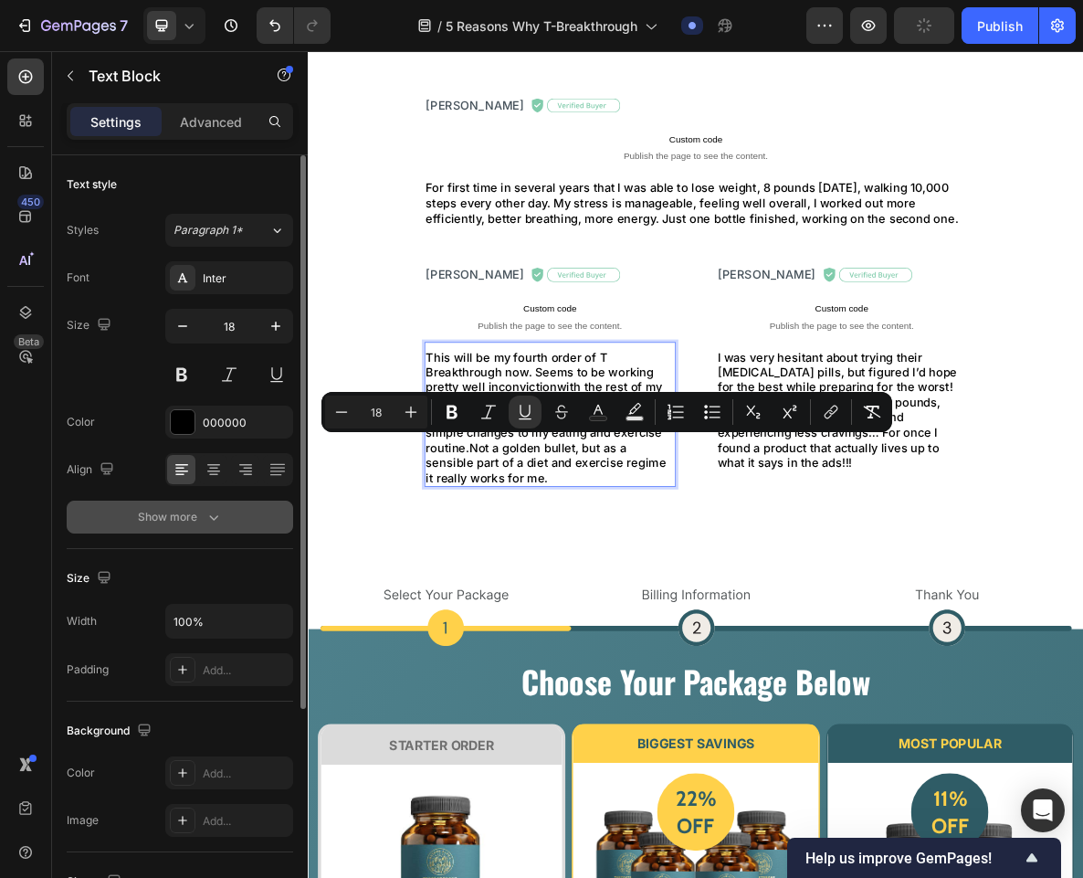
click at [181, 521] on div "Show more" at bounding box center [180, 517] width 85 height 18
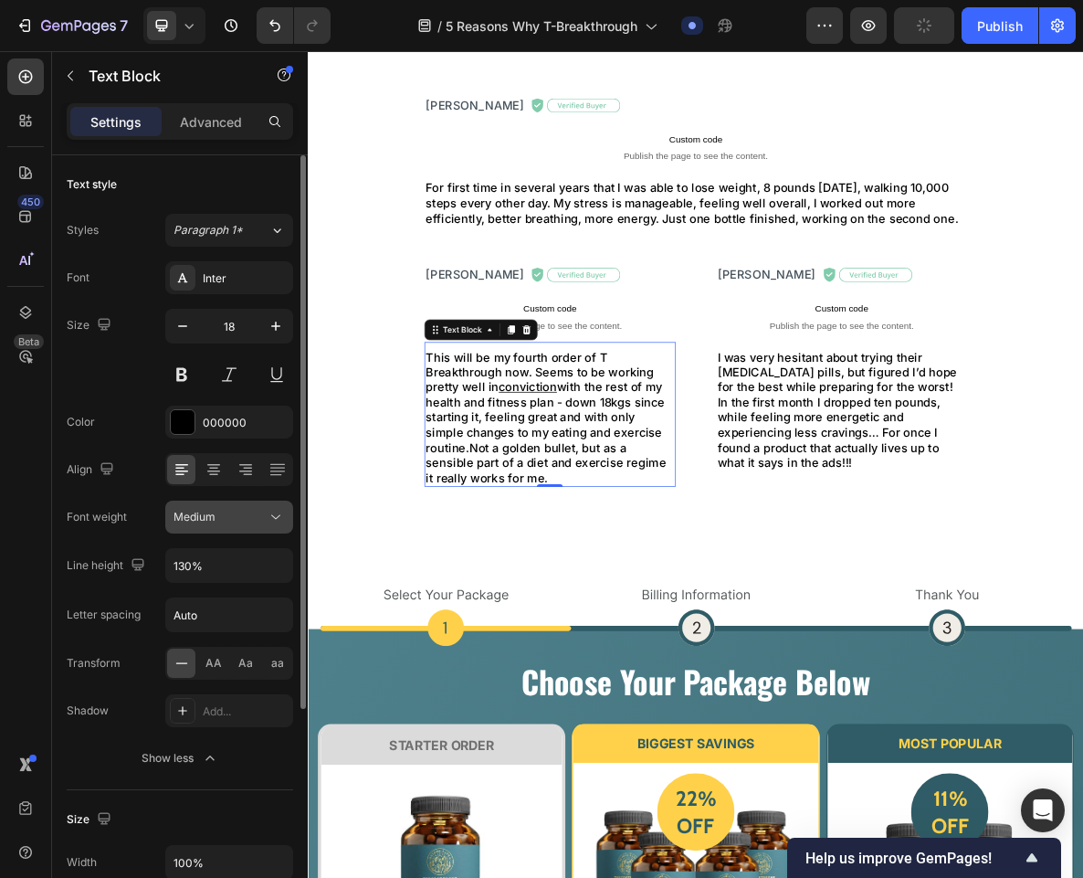
click at [210, 520] on span "Medium" at bounding box center [194, 517] width 42 height 14
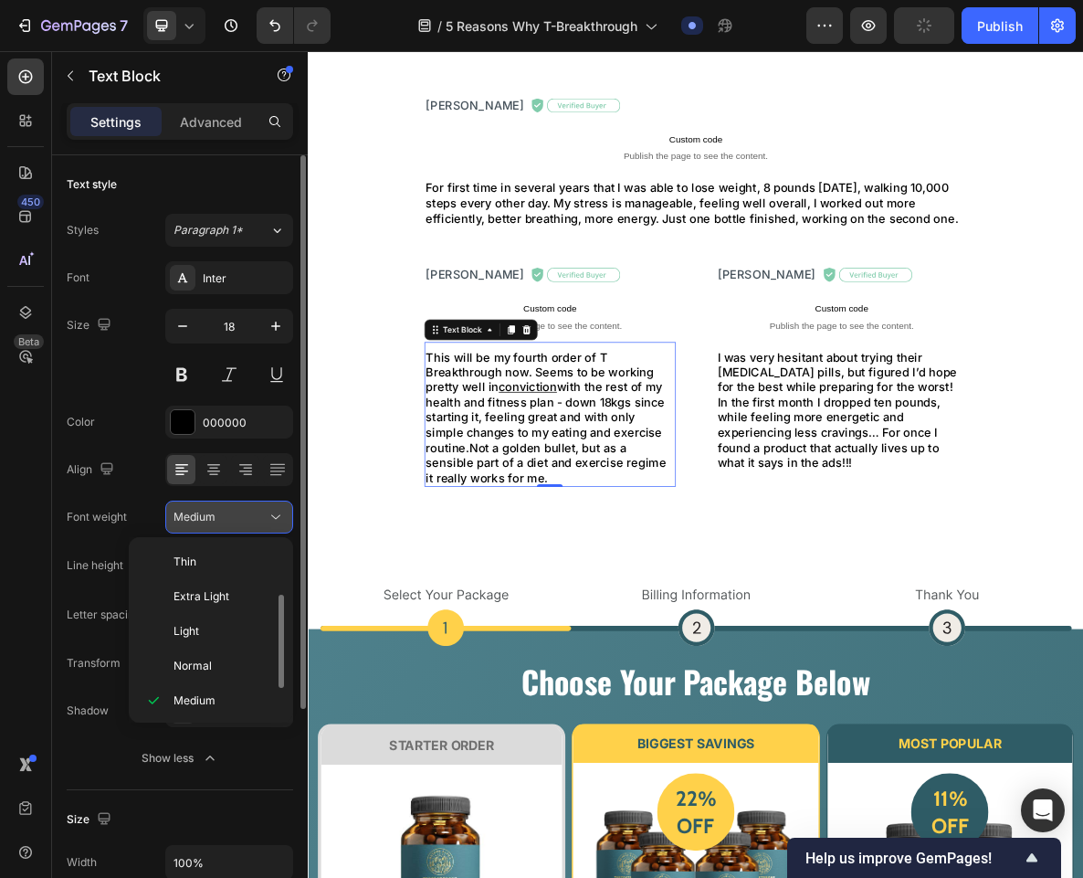
scroll to position [33, 0]
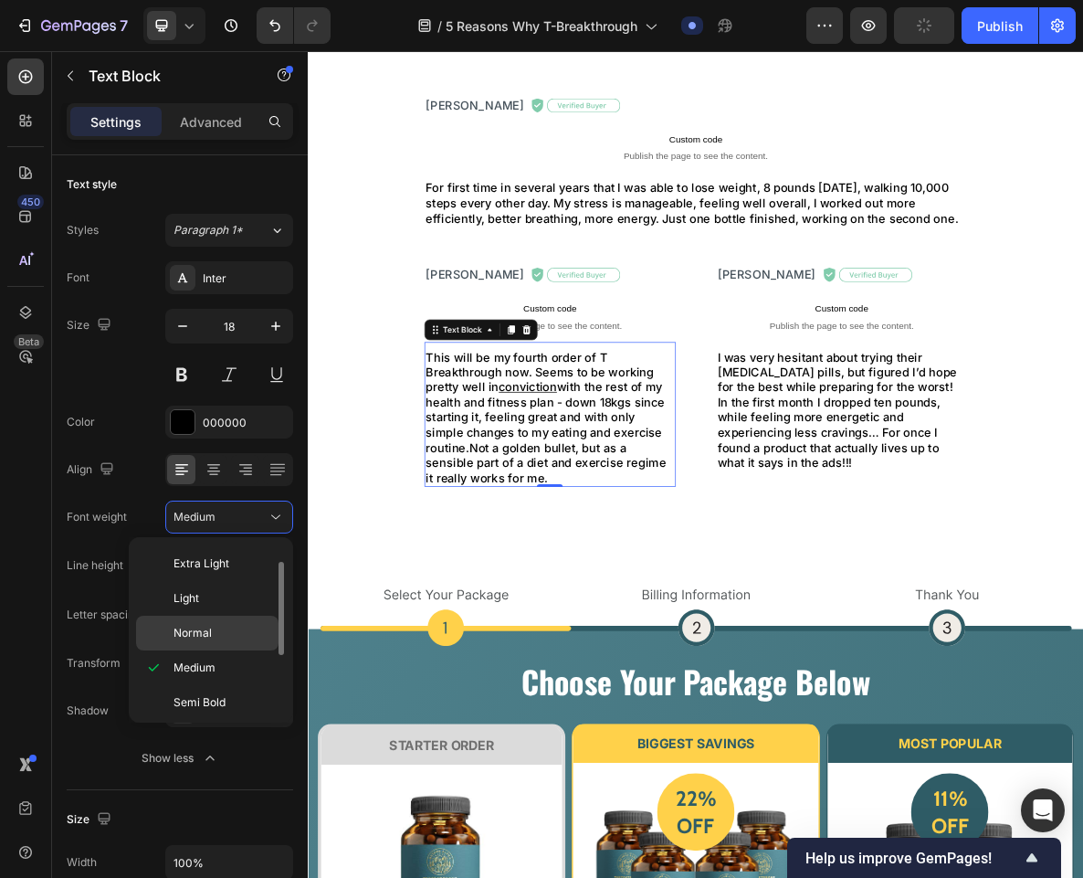
click at [225, 618] on div "Normal" at bounding box center [207, 632] width 142 height 35
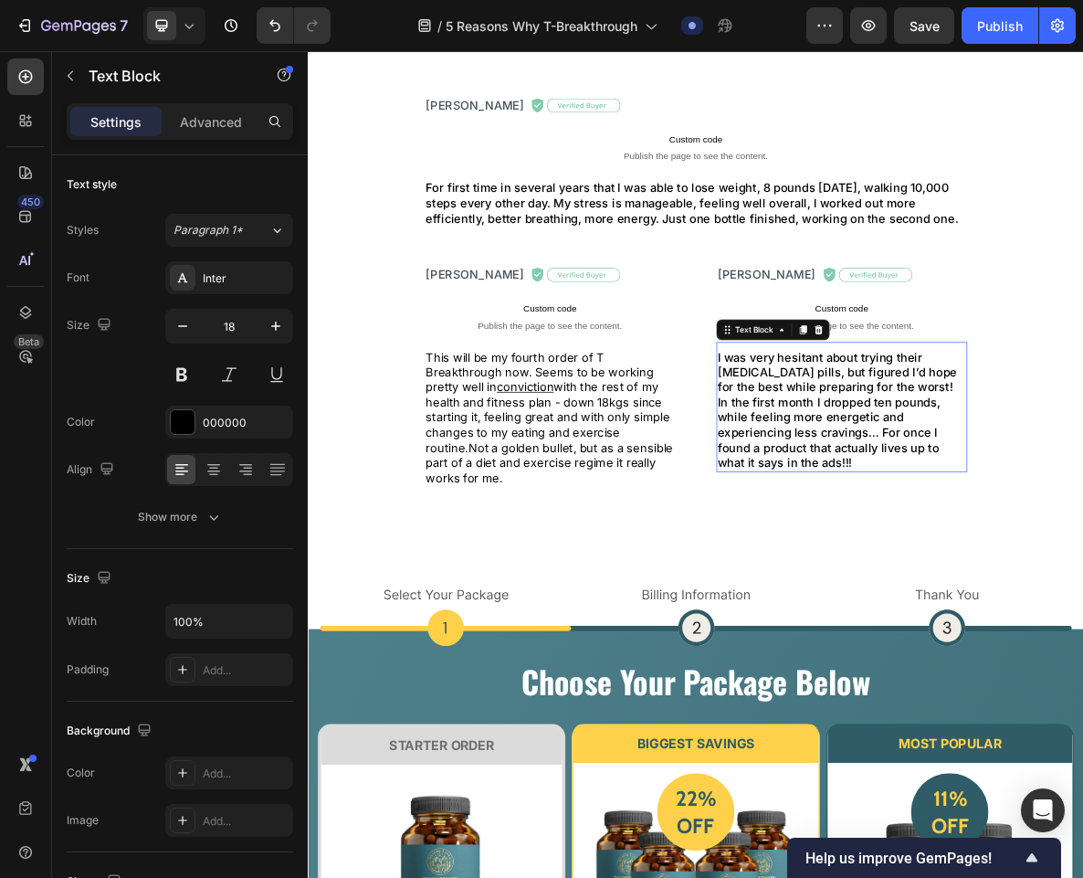
click at [937, 644] on p "In the first month I dropped ten pounds, while feeling more energetic and exper…" at bounding box center [1063, 590] width 352 height 107
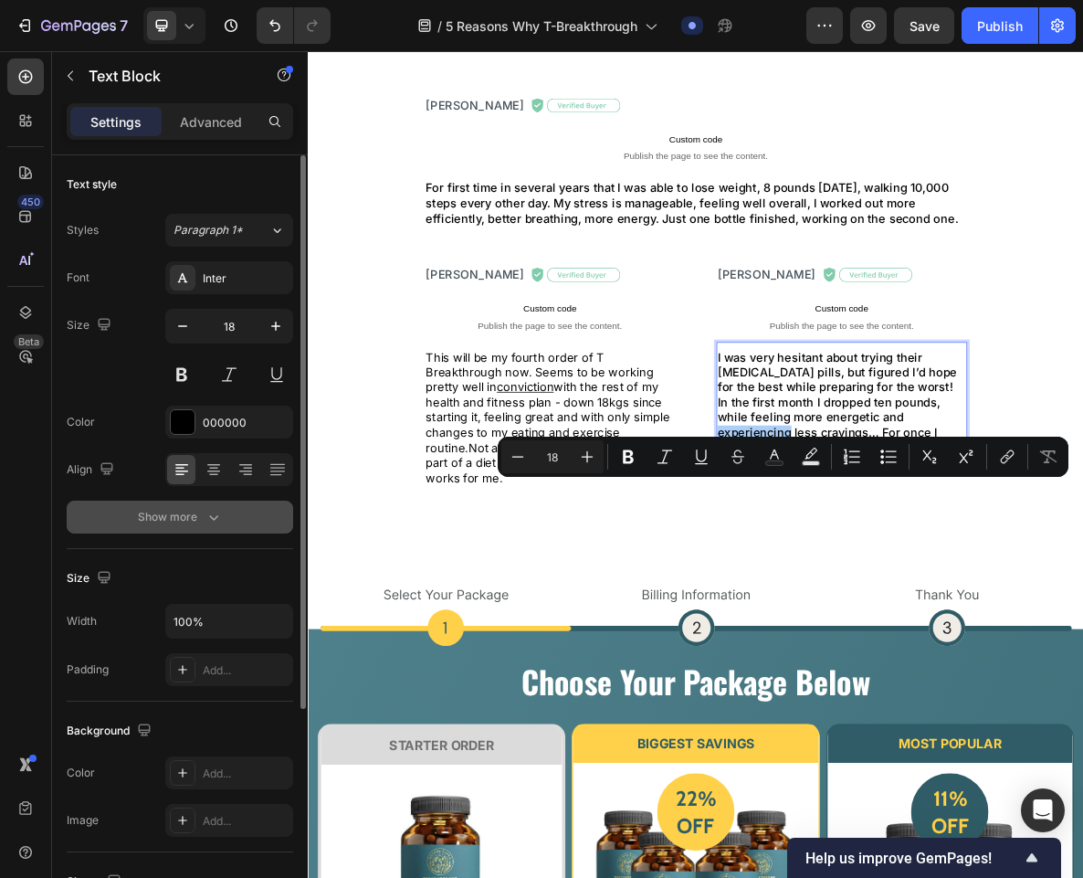
click at [202, 520] on div "Show more" at bounding box center [180, 517] width 85 height 18
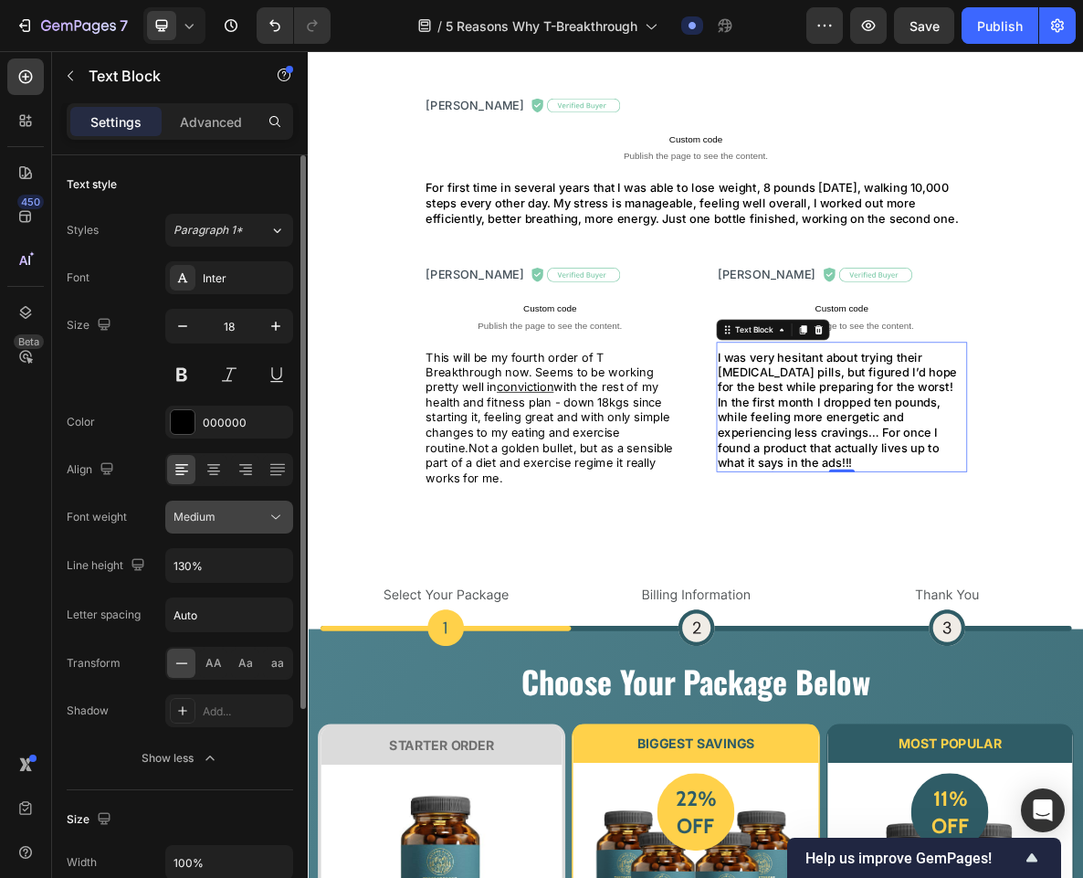
click at [205, 529] on button "Medium" at bounding box center [229, 516] width 128 height 33
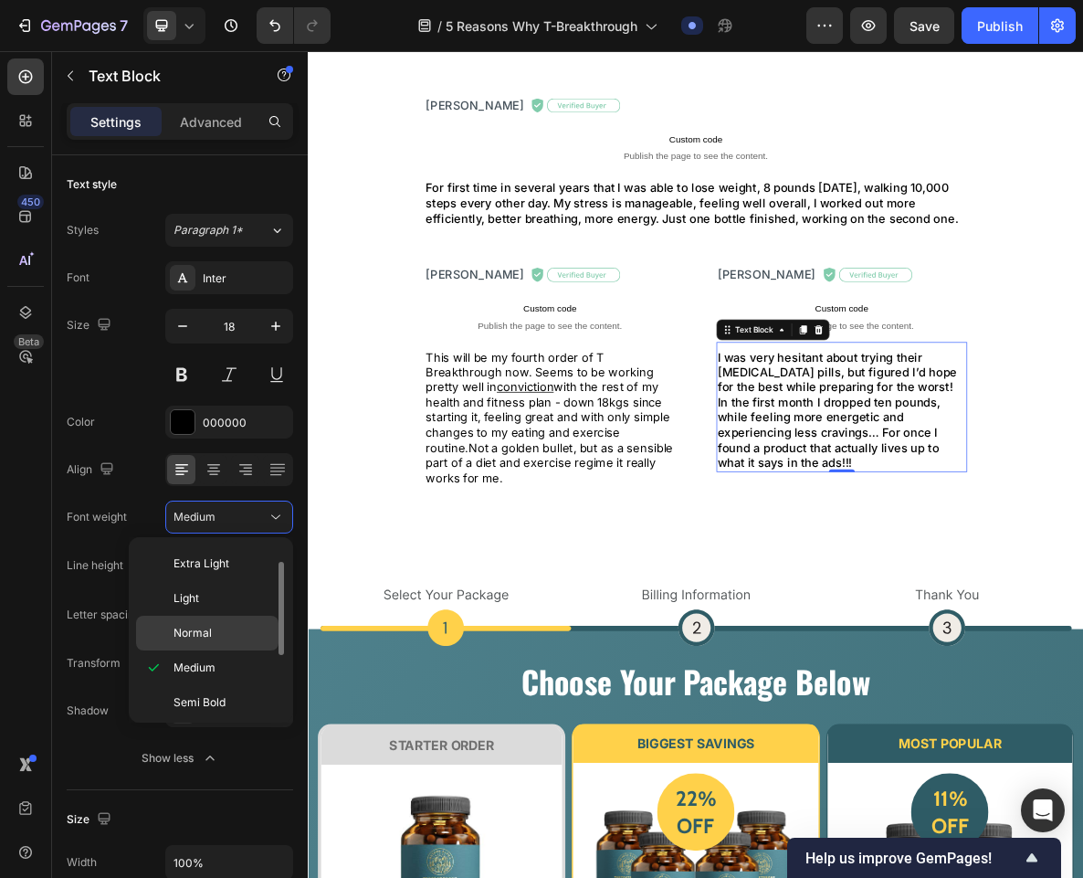
click at [231, 646] on div "Normal" at bounding box center [207, 632] width 142 height 35
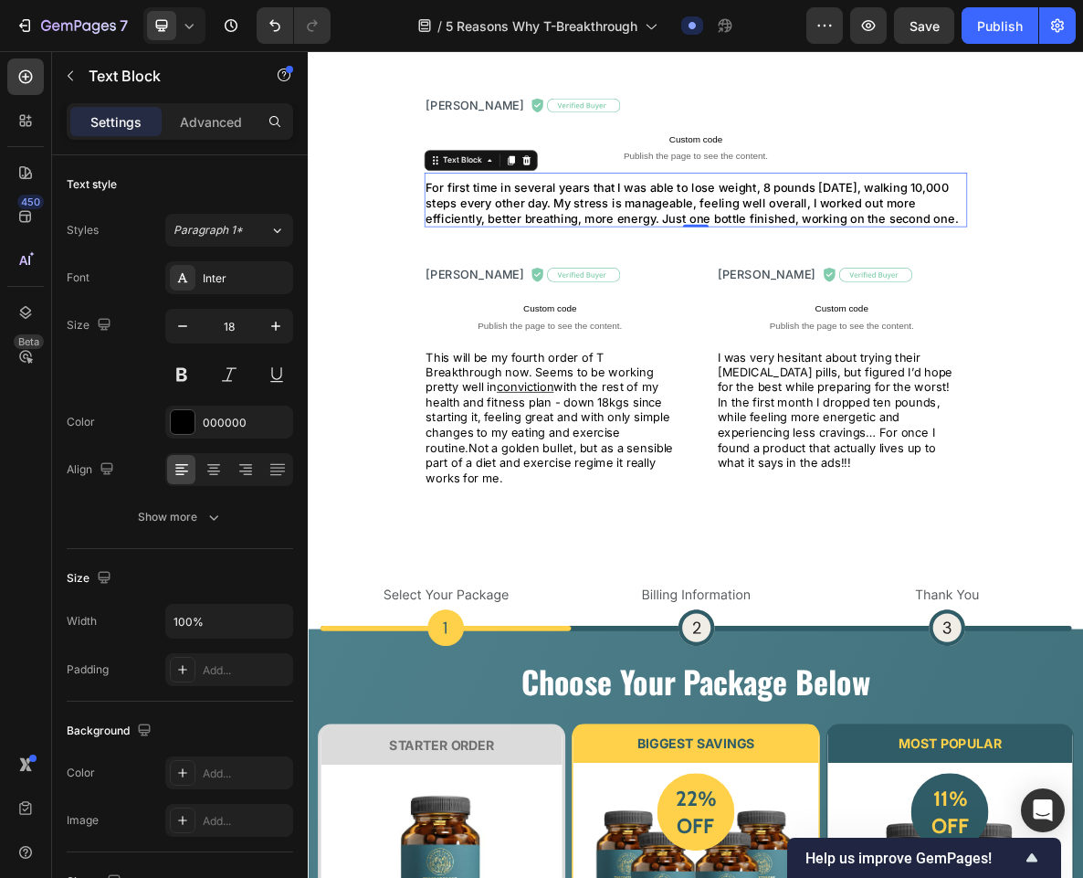
click at [559, 298] on p "For first time in several years that I was able to lose weight, 8 pounds [DATE]…" at bounding box center [855, 266] width 763 height 64
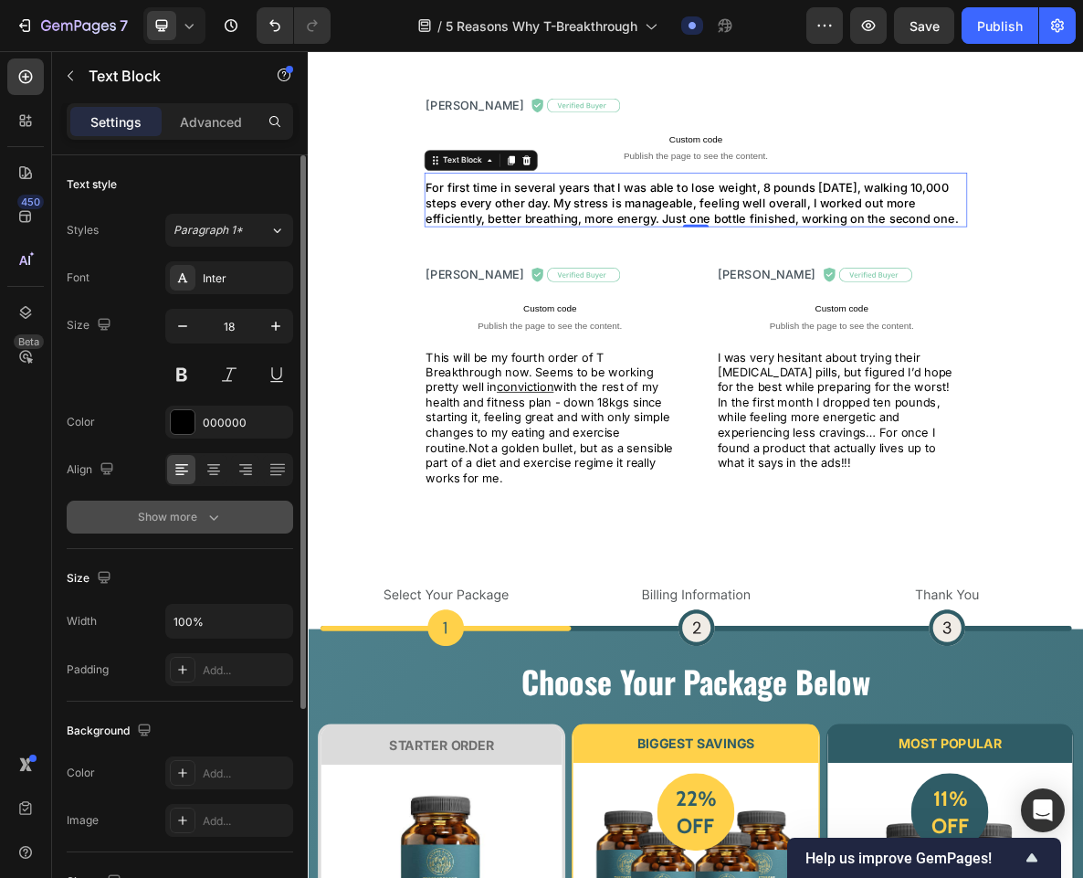
click at [212, 527] on button "Show more" at bounding box center [180, 516] width 226 height 33
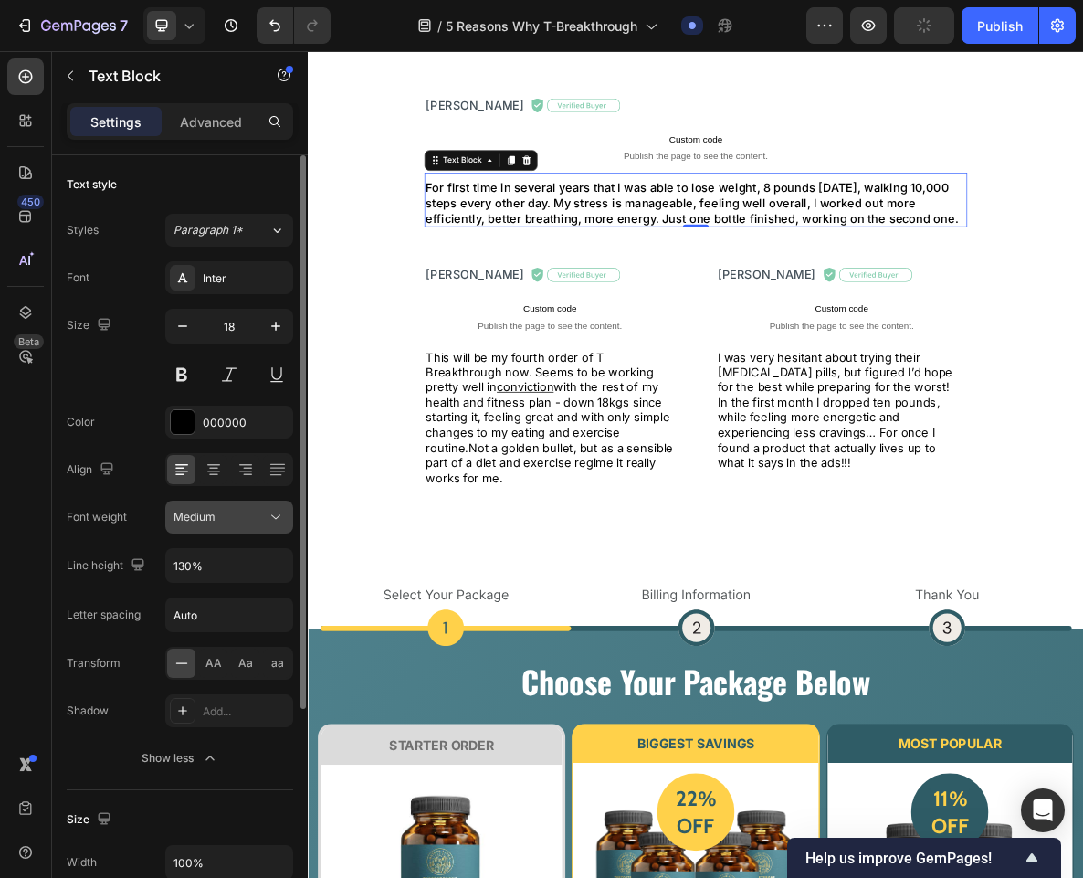
click at [195, 521] on span "Medium" at bounding box center [194, 517] width 42 height 14
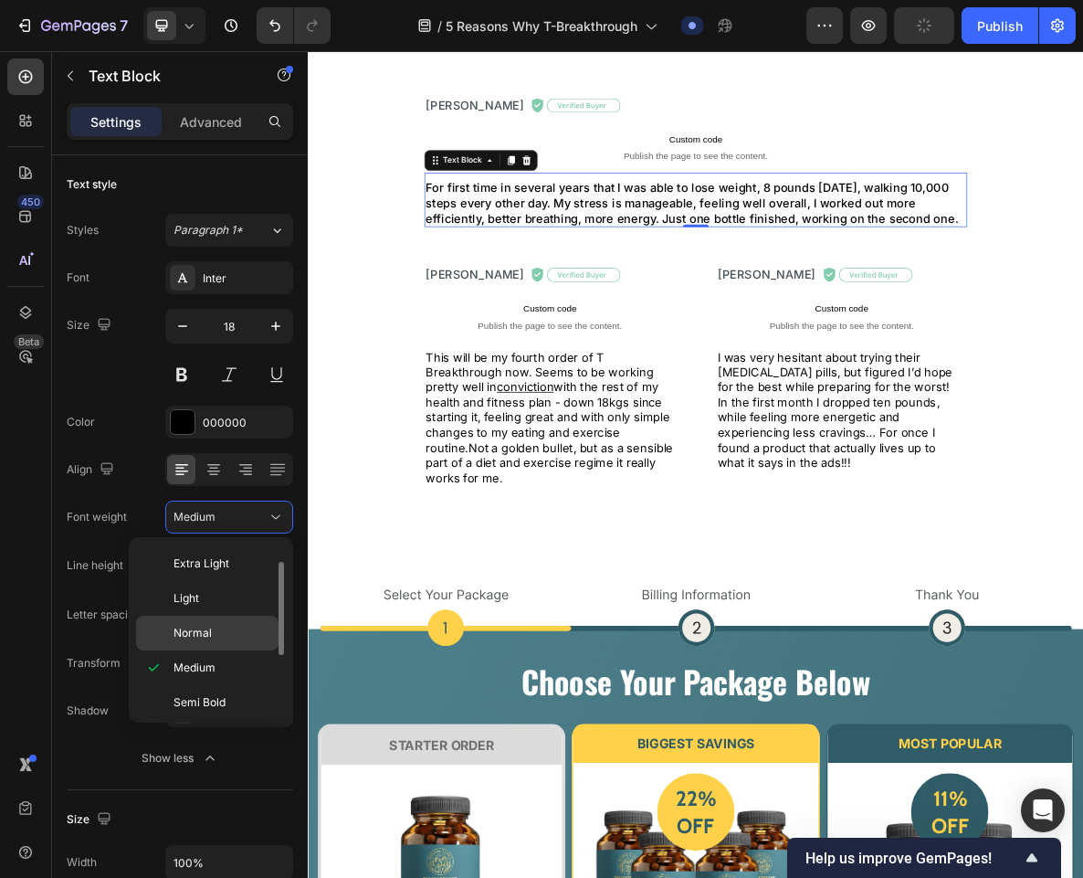
click at [192, 624] on div "Normal" at bounding box center [207, 632] width 142 height 35
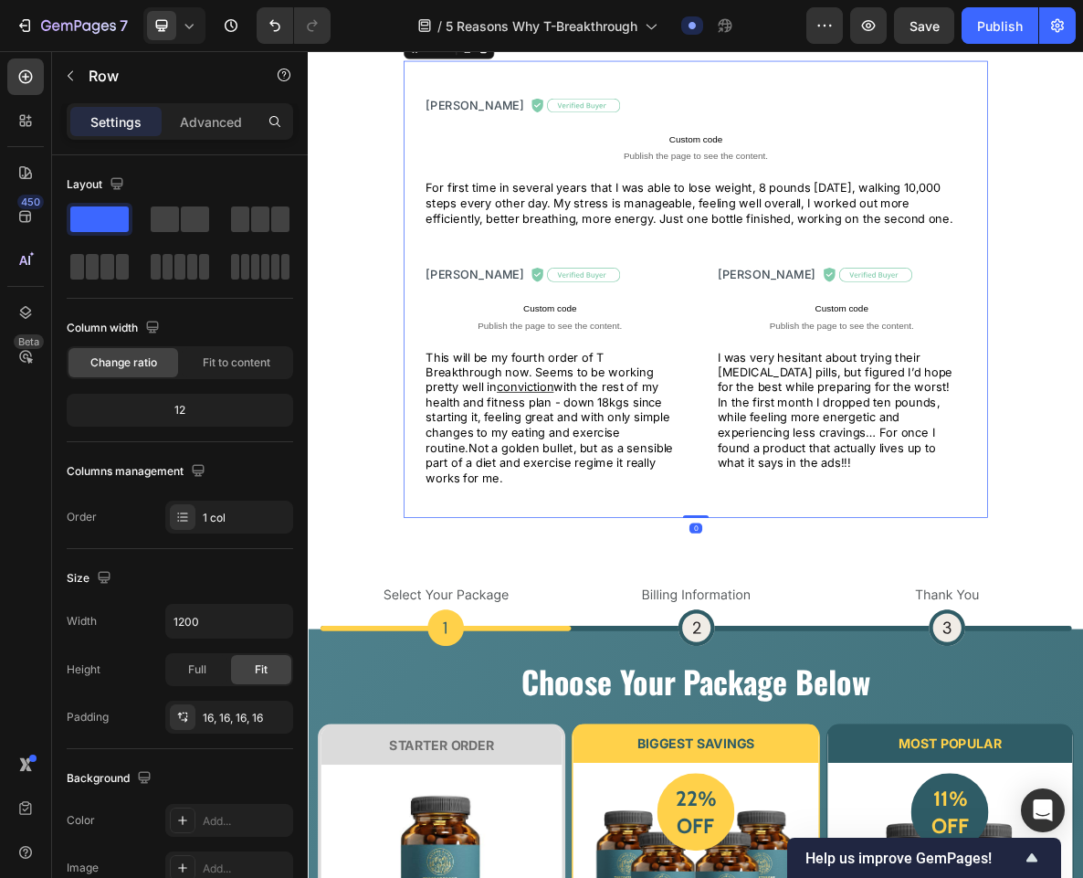
click at [983, 711] on div "[PERSON_NAME] Text Block Image Row Custom code Publish the page to see the cont…" at bounding box center [855, 388] width 825 height 646
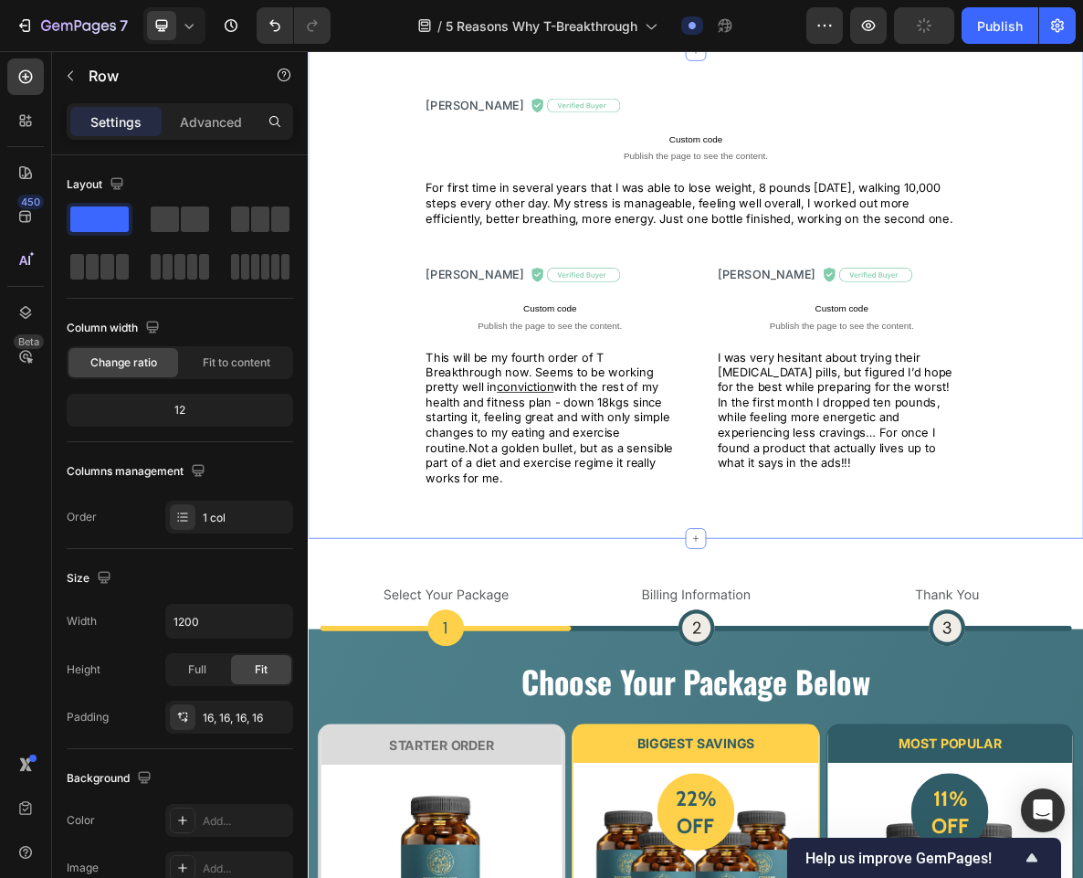
click at [569, 741] on div "[PERSON_NAME] Text Block Image Row Custom code Publish the page to see the cont…" at bounding box center [856, 395] width 1096 height 690
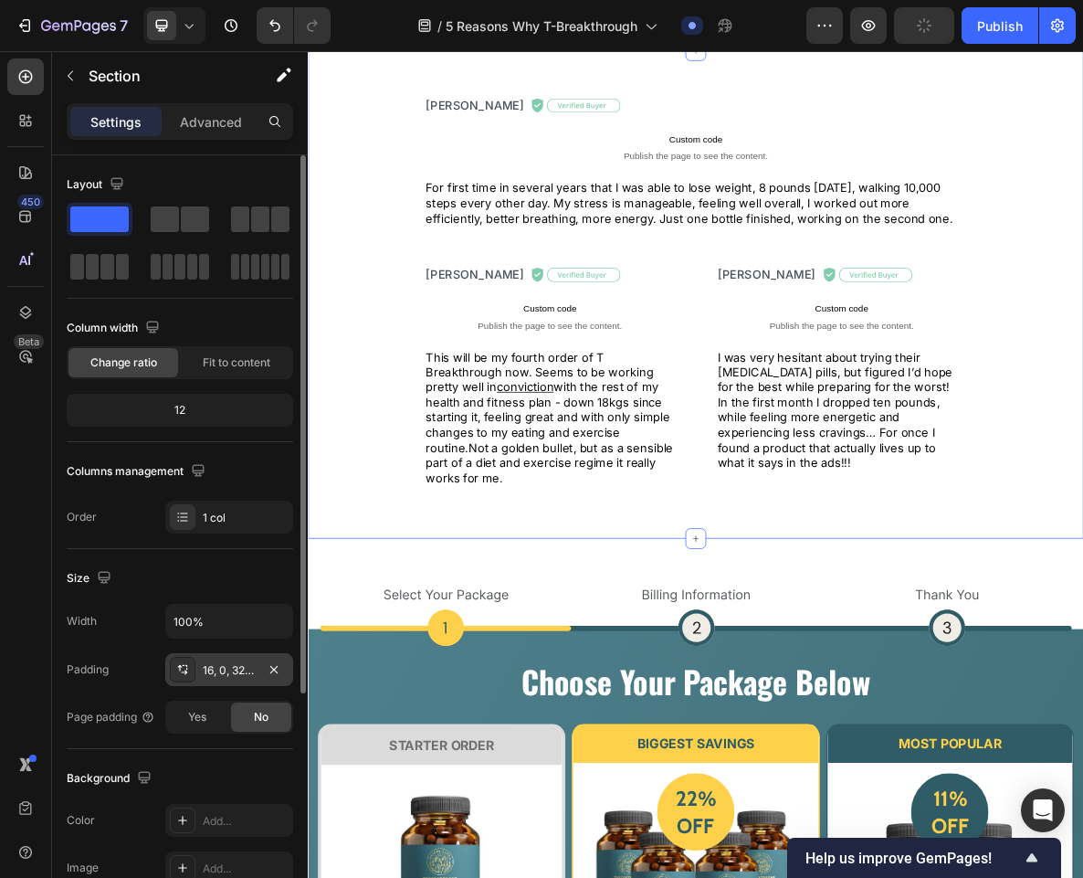
click at [228, 666] on div "16, 0, 32, 0" at bounding box center [229, 670] width 53 height 16
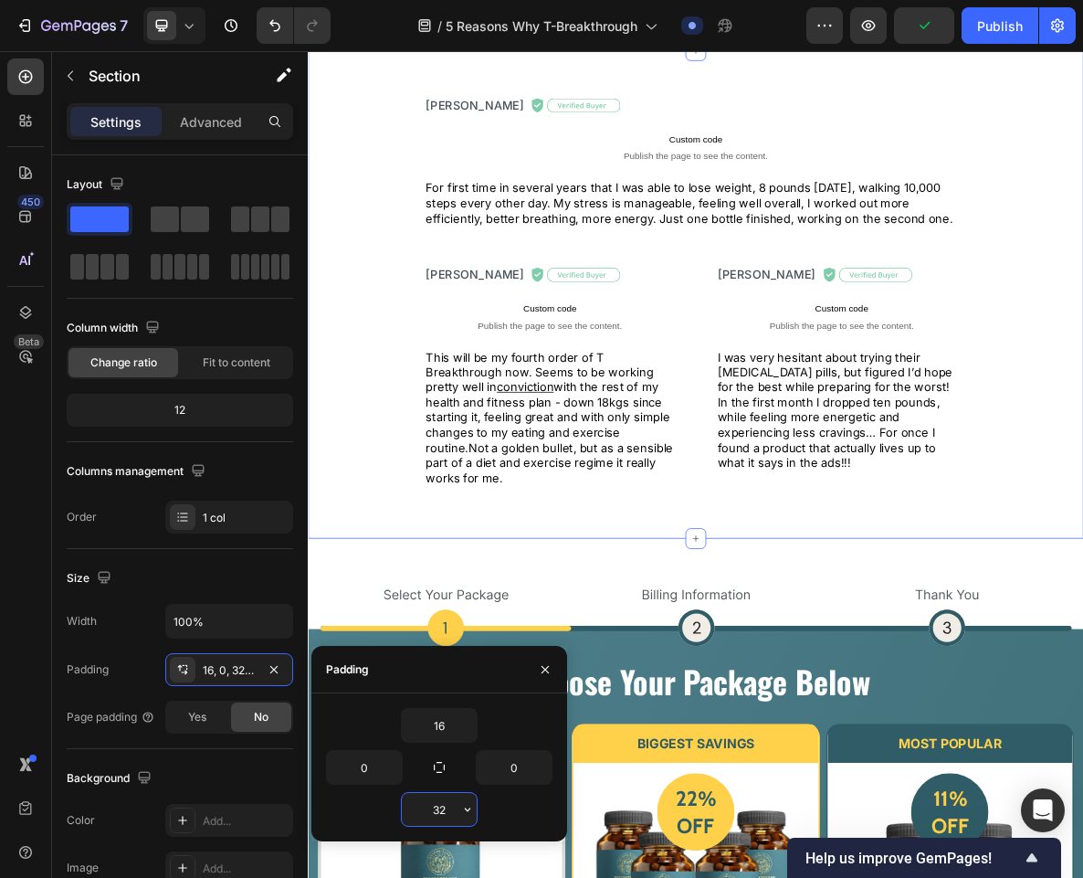
click at [454, 808] on input "32" at bounding box center [439, 809] width 75 height 33
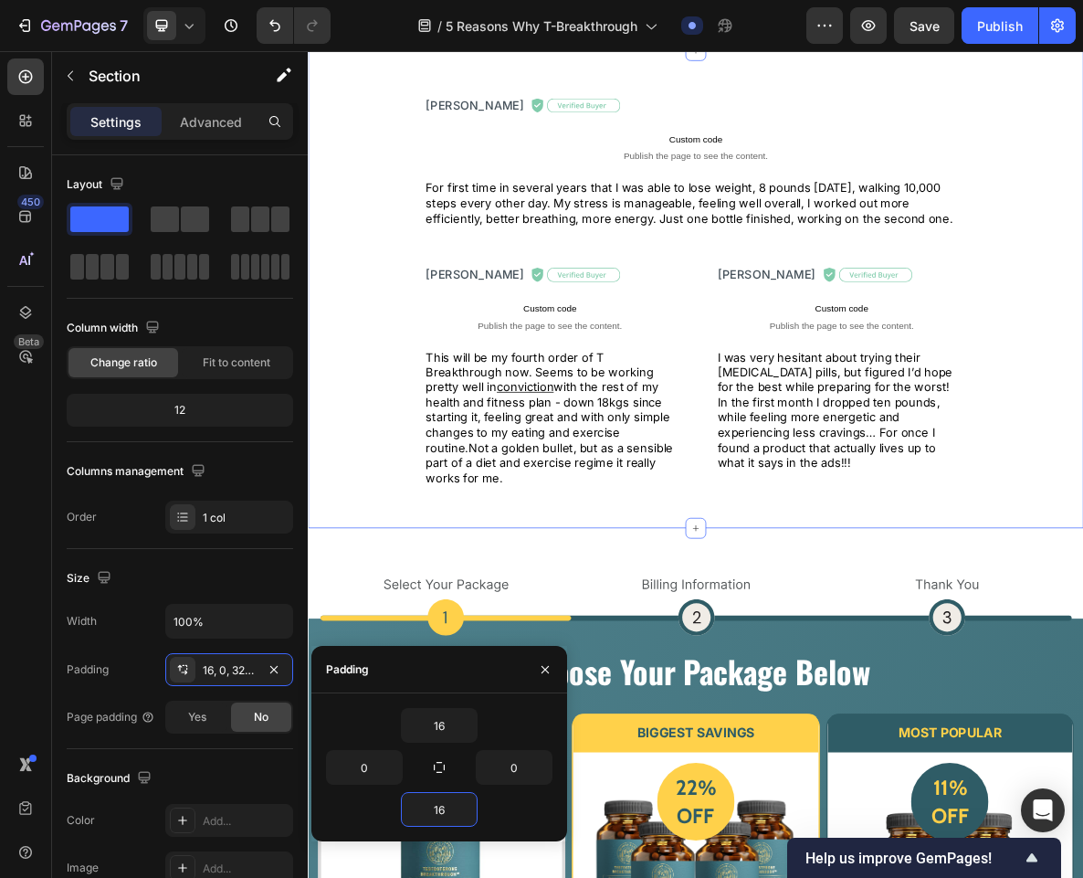
type input "16"
click at [364, 711] on div "[PERSON_NAME] Text Block Image Row Custom code Publish the page to see the cont…" at bounding box center [856, 388] width 1096 height 646
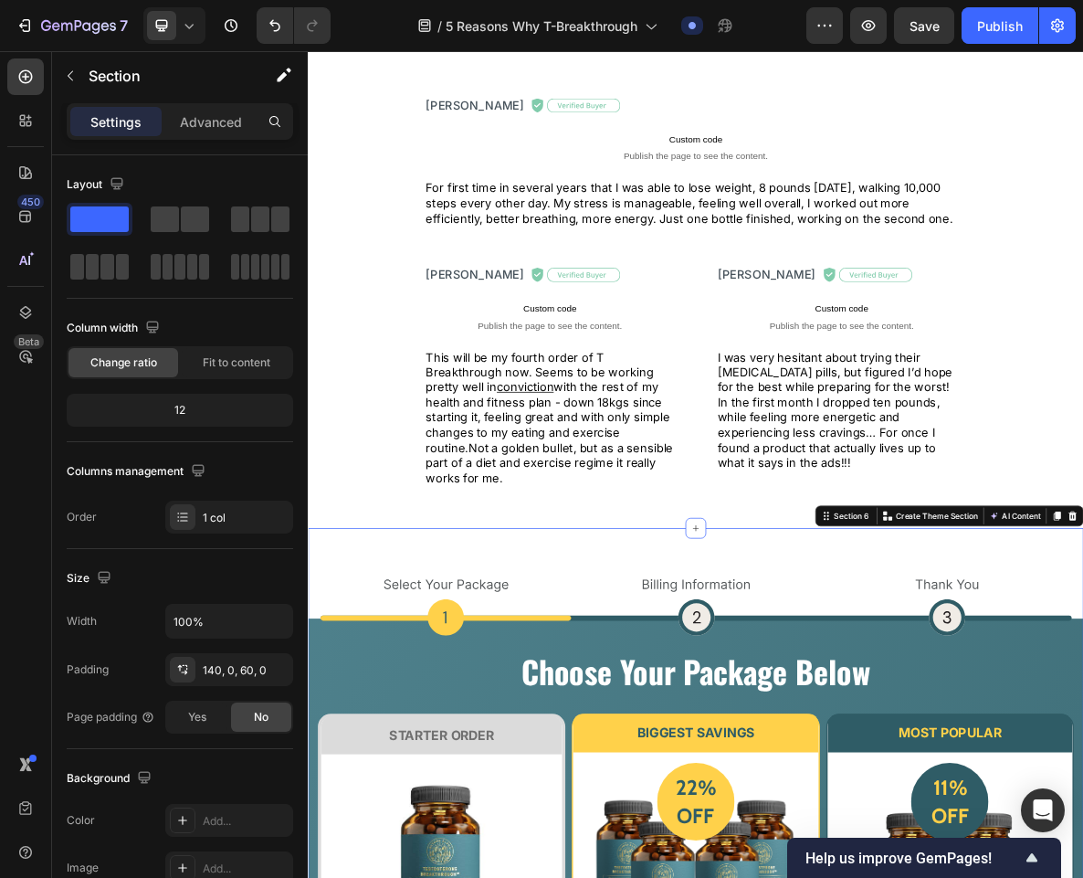
click at [866, 14] on button "button" at bounding box center [868, 25] width 37 height 37
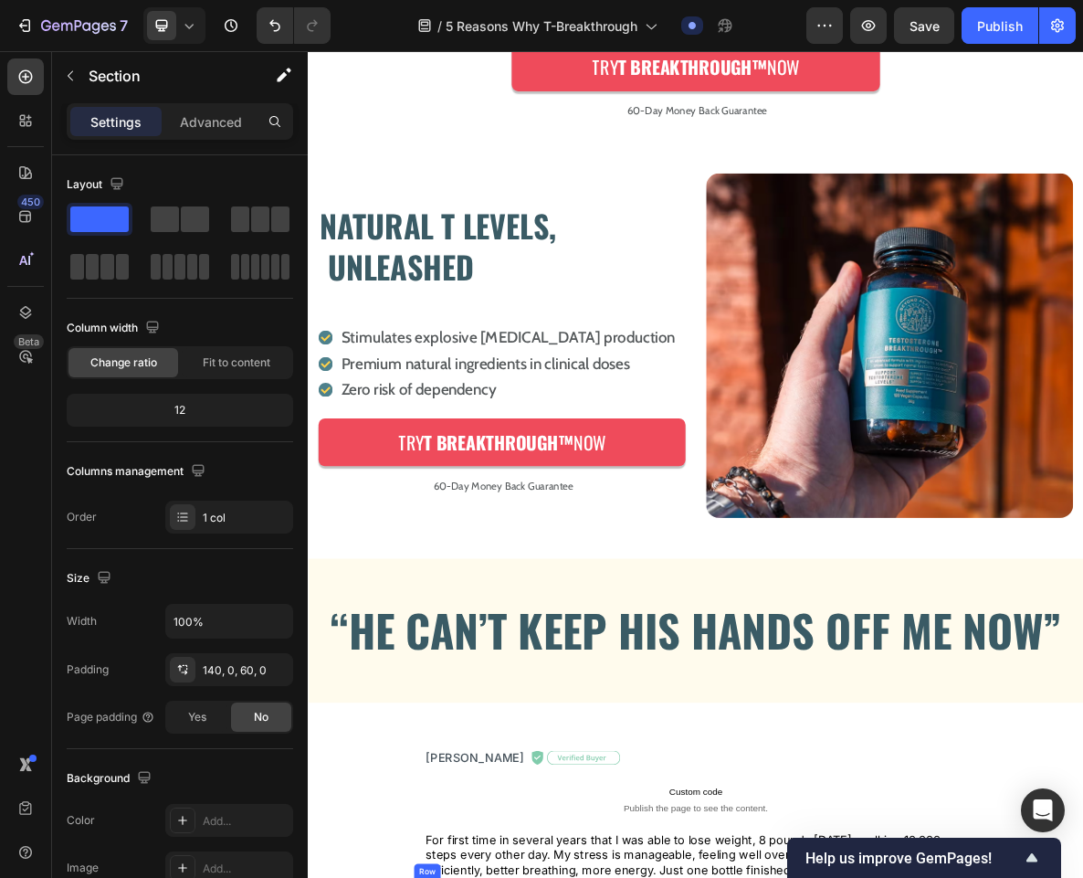
scroll to position [3809, 0]
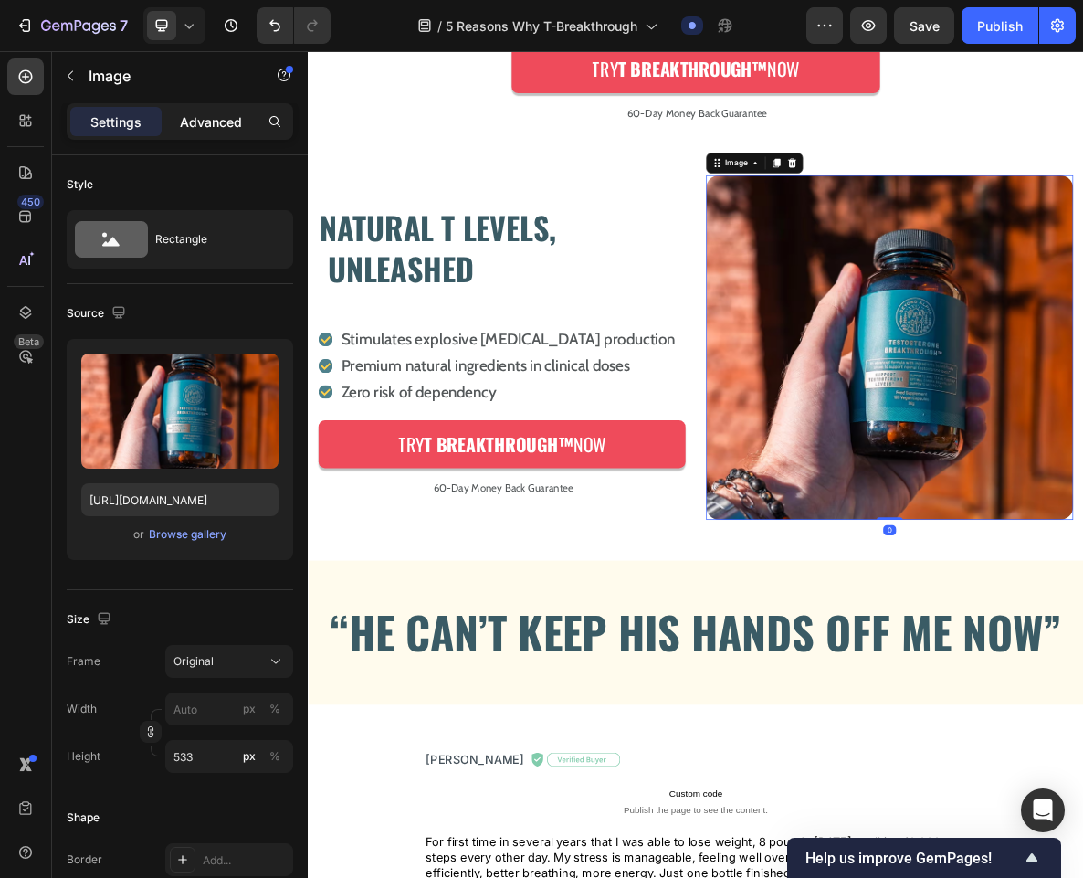
click at [209, 118] on p "Advanced" at bounding box center [211, 121] width 62 height 19
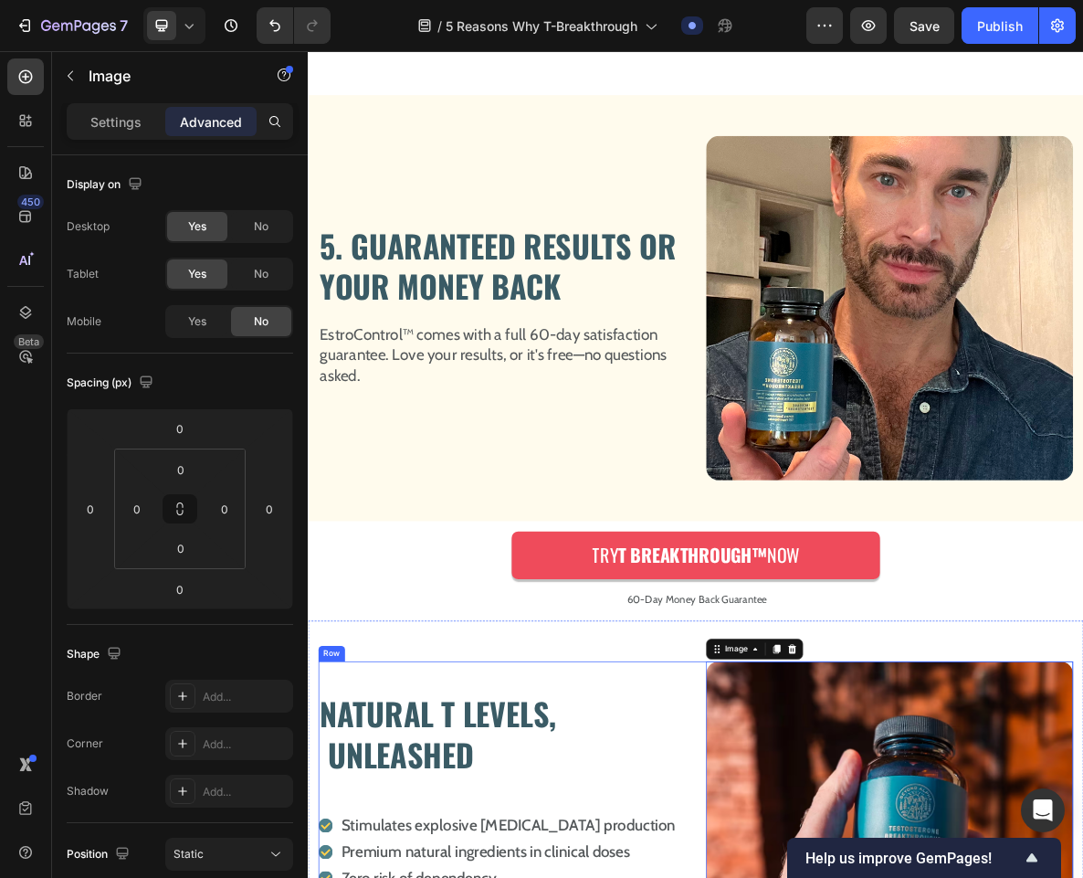
scroll to position [3054, 0]
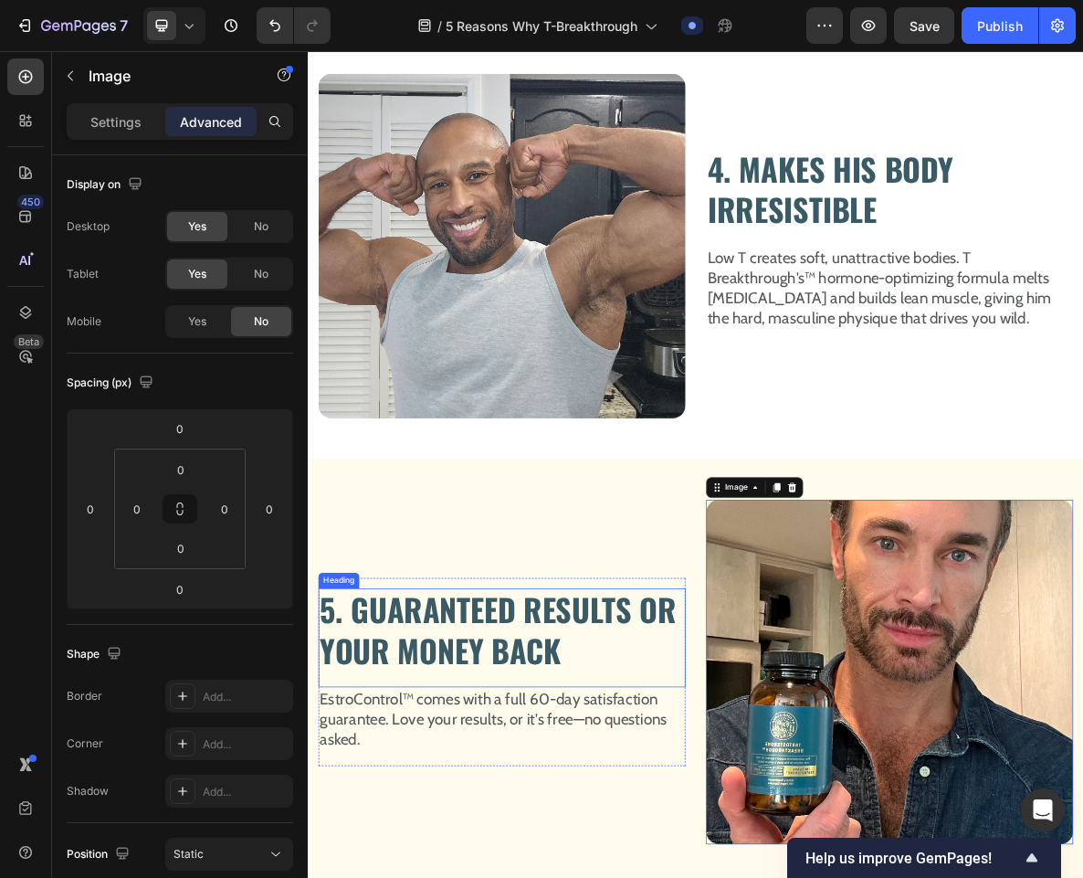
scroll to position [2422, 0]
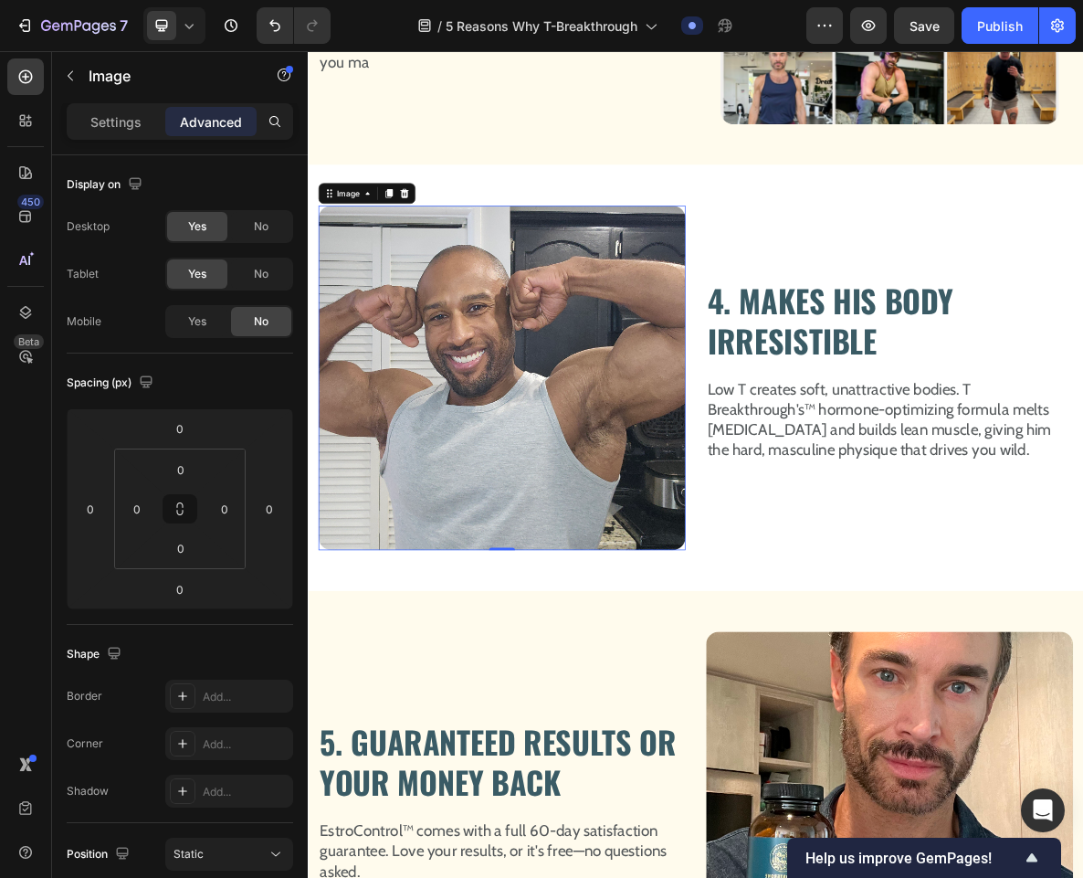
click at [541, 368] on img at bounding box center [581, 512] width 519 height 487
click at [124, 121] on p "Settings" at bounding box center [115, 121] width 51 height 19
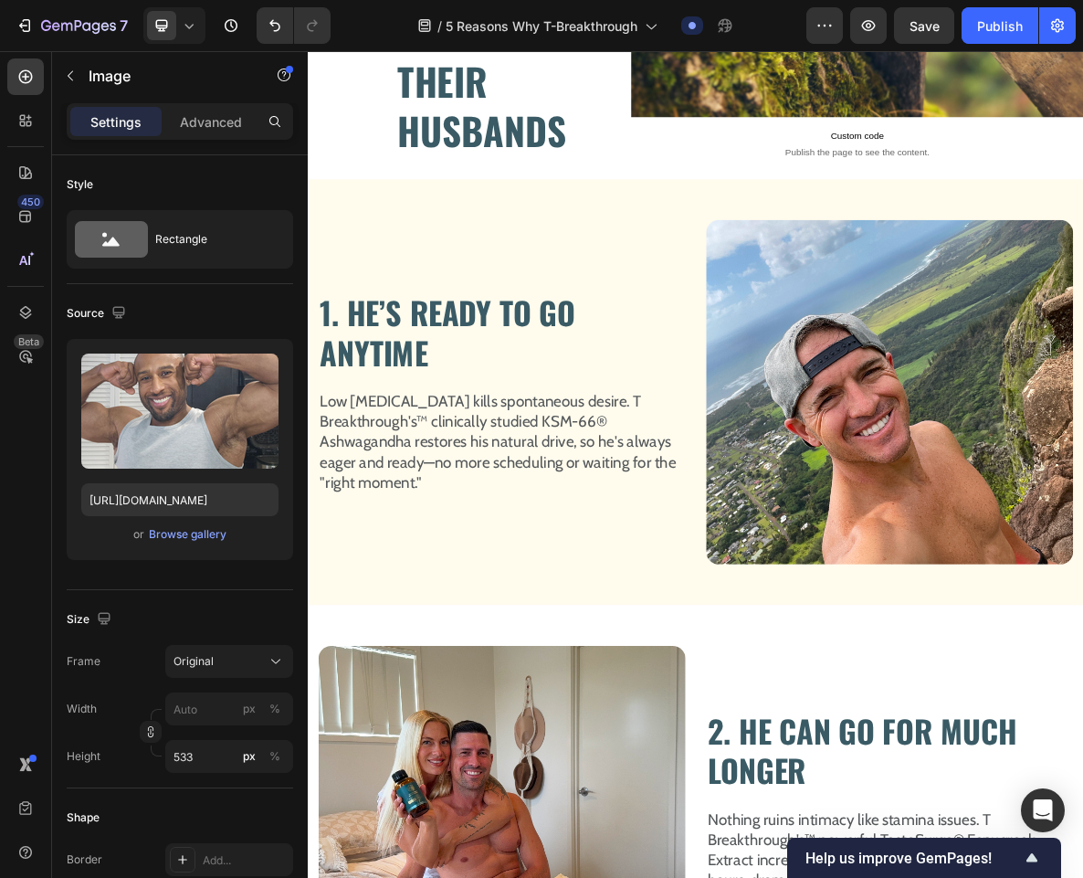
scroll to position [0, 0]
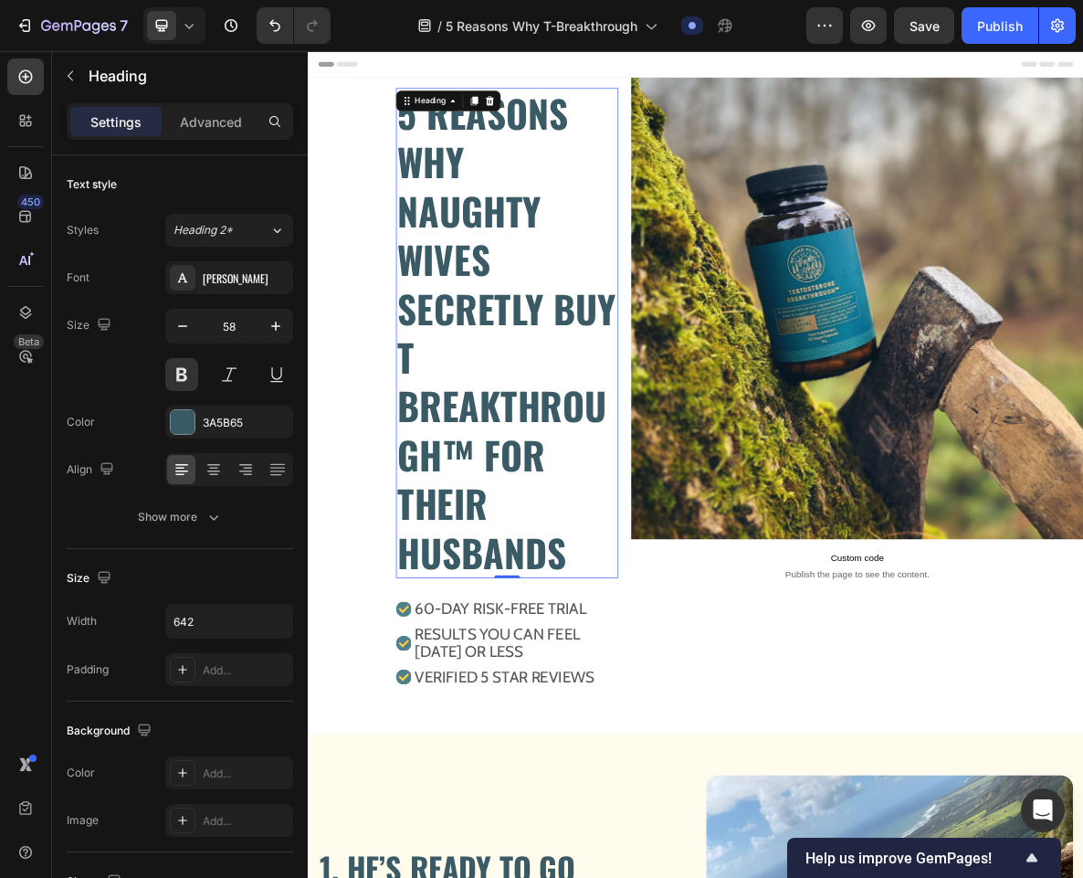
click at [552, 326] on h2 "5 REASONS WHY NAUGHTY WIVES SECRETLY BUY T BREAKTHROUGH™ FOR THEIR HUSBANDS" at bounding box center [589, 449] width 314 height 692
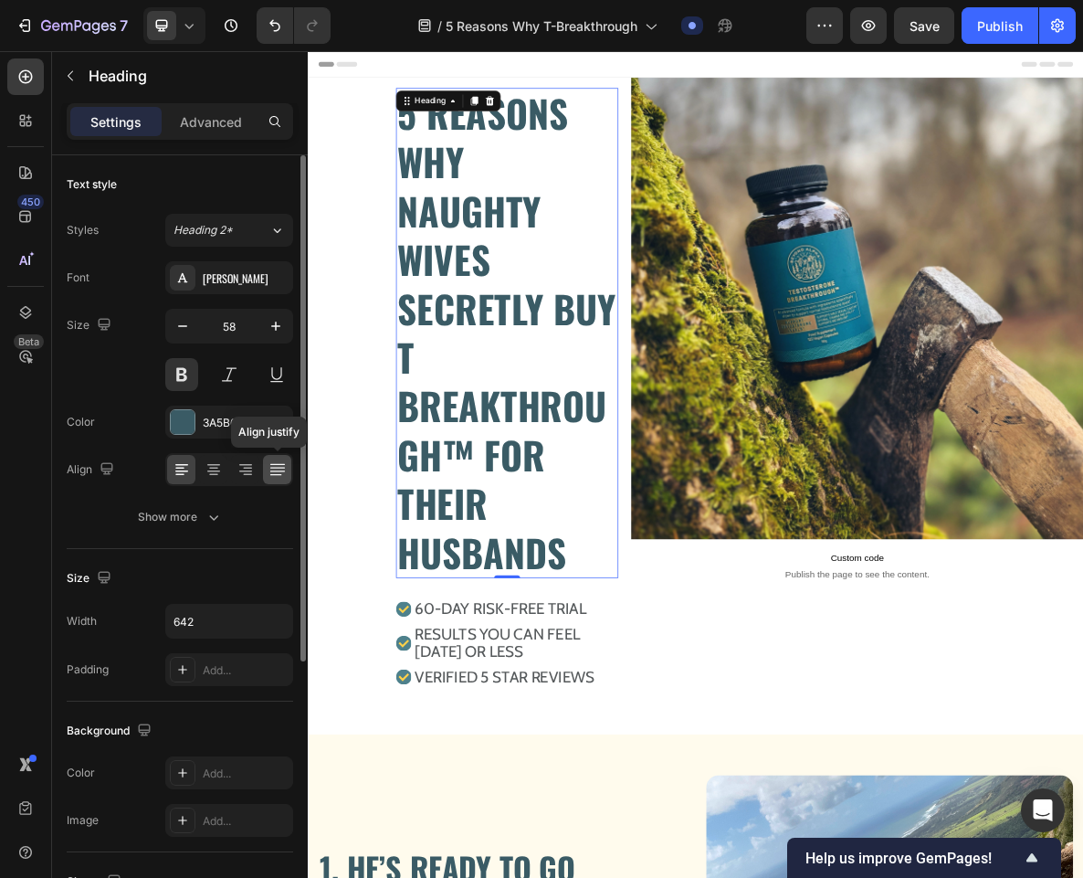
click at [269, 474] on icon at bounding box center [277, 469] width 18 height 18
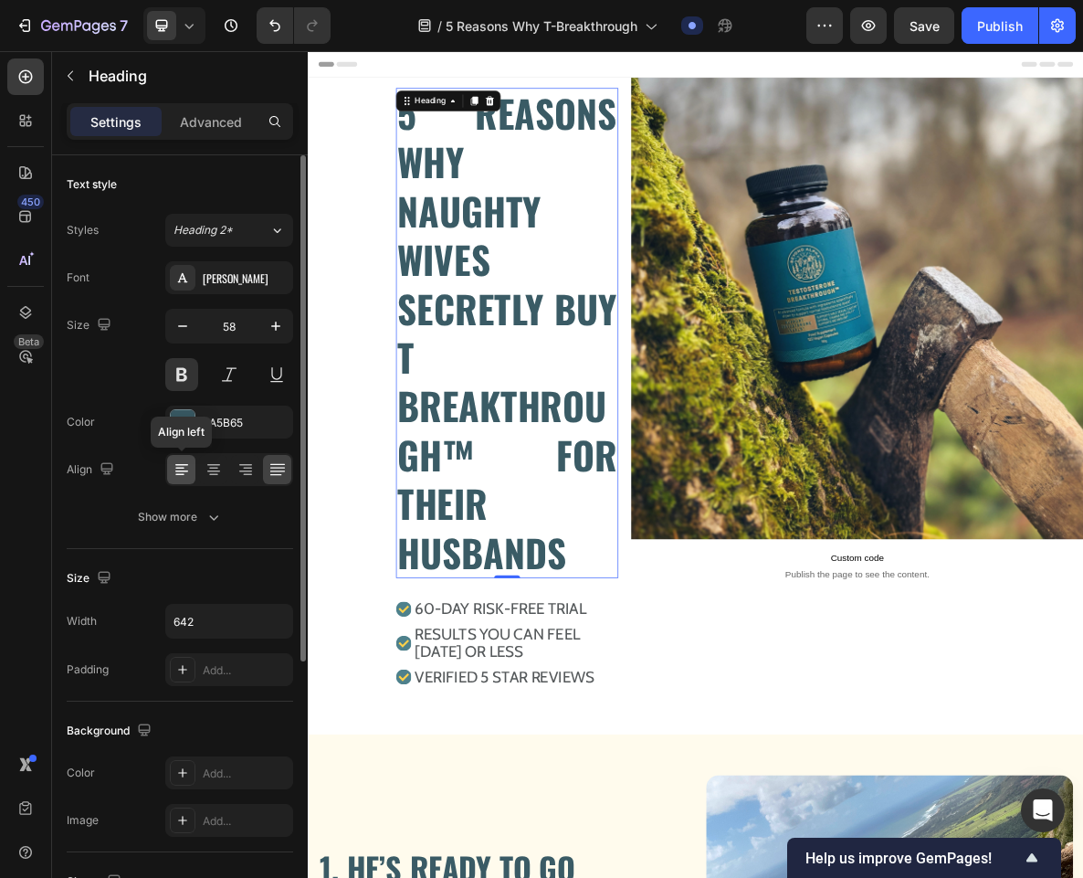
click at [173, 472] on icon at bounding box center [182, 469] width 18 height 18
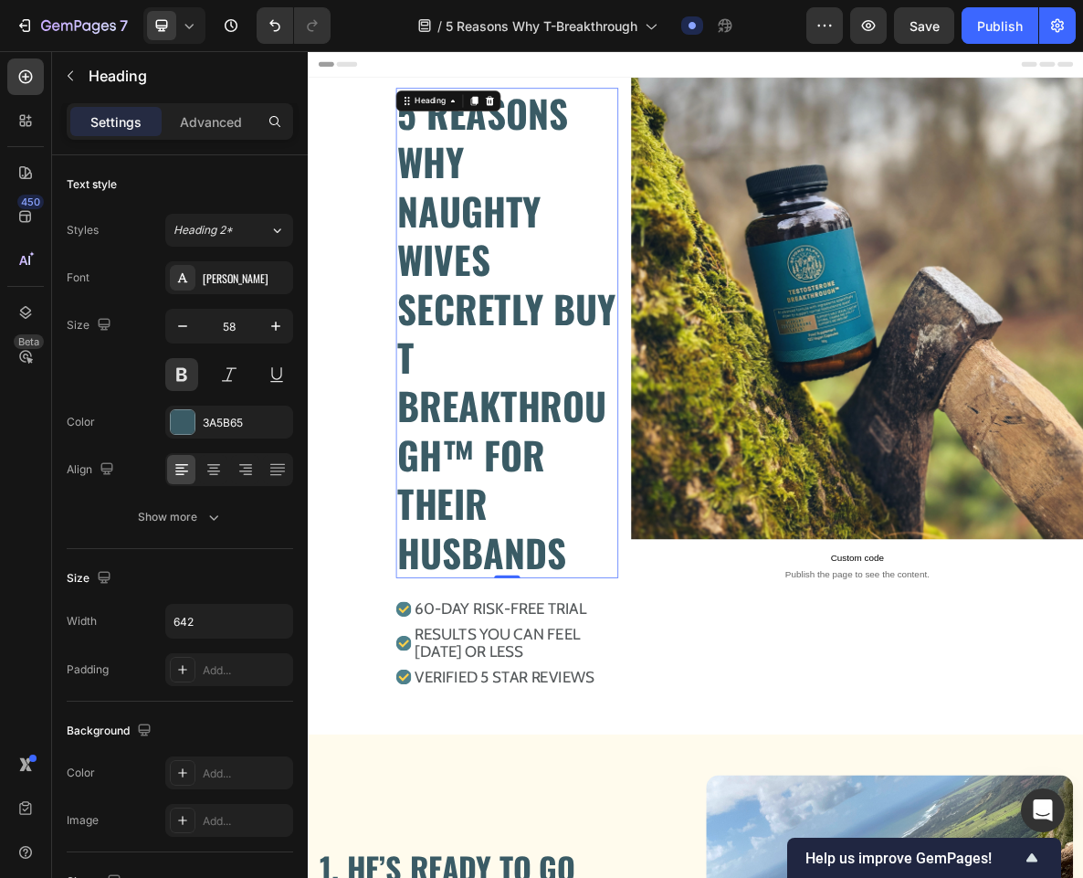
click at [533, 427] on h2 "5 REASONS WHY NAUGHTY WIVES SECRETLY BUY T BREAKTHROUGH™ FOR THEIR HUSBANDS" at bounding box center [589, 449] width 314 height 692
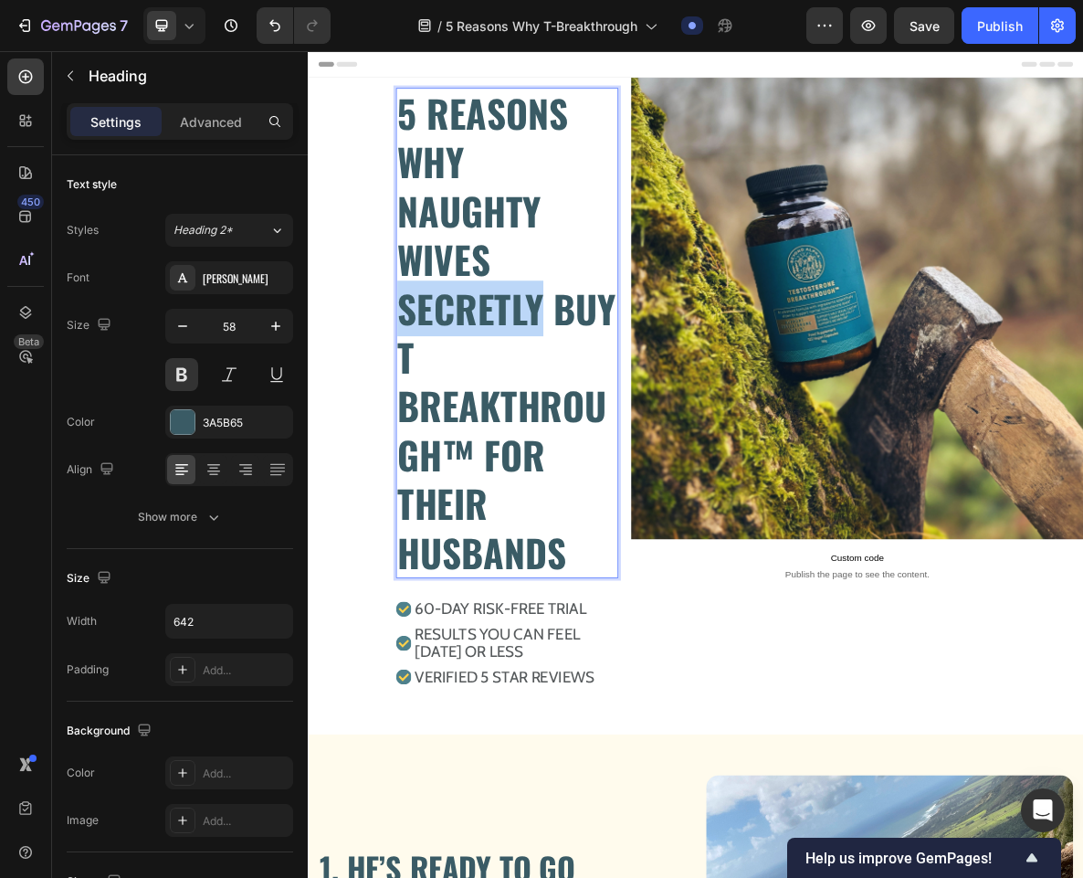
click at [533, 427] on p "5 REASONS WHY NAUGHTY WIVES SECRETLY BUY T BREAKTHROUGH™ FOR THEIR HUSBANDS" at bounding box center [589, 449] width 310 height 688
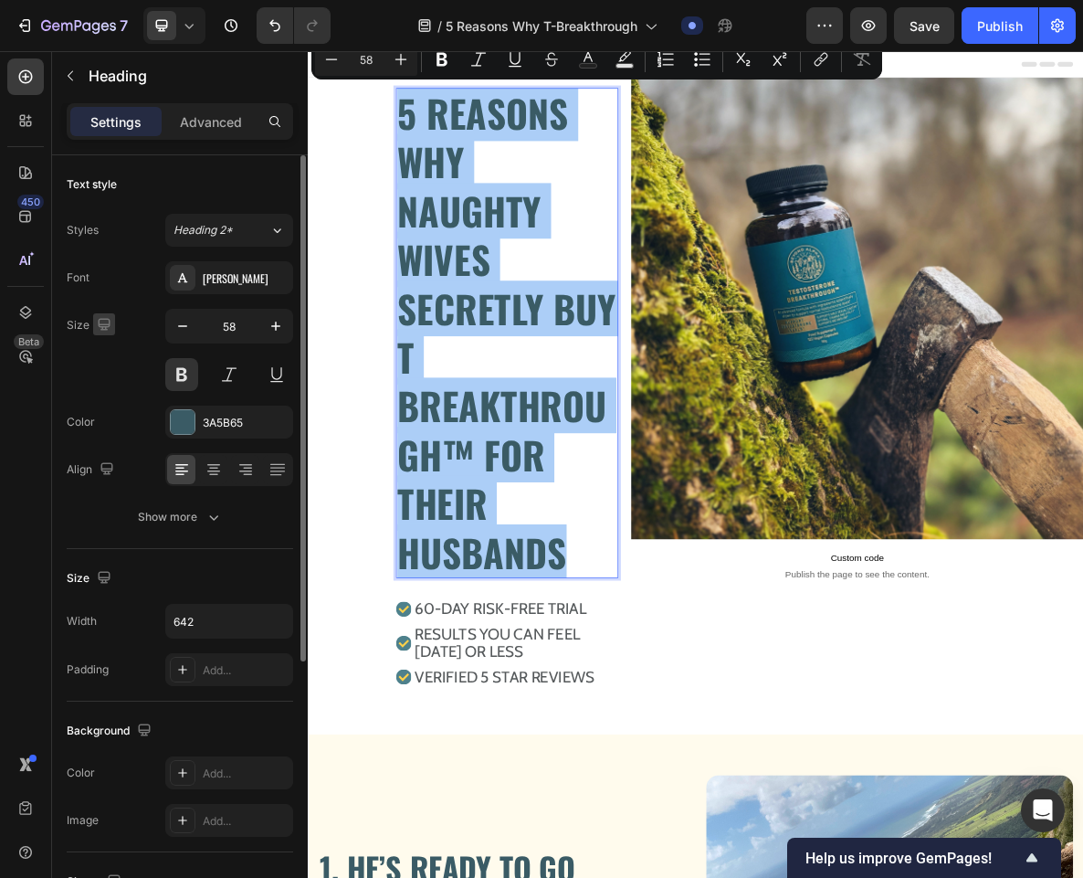
click at [101, 321] on icon "button" at bounding box center [104, 324] width 18 height 18
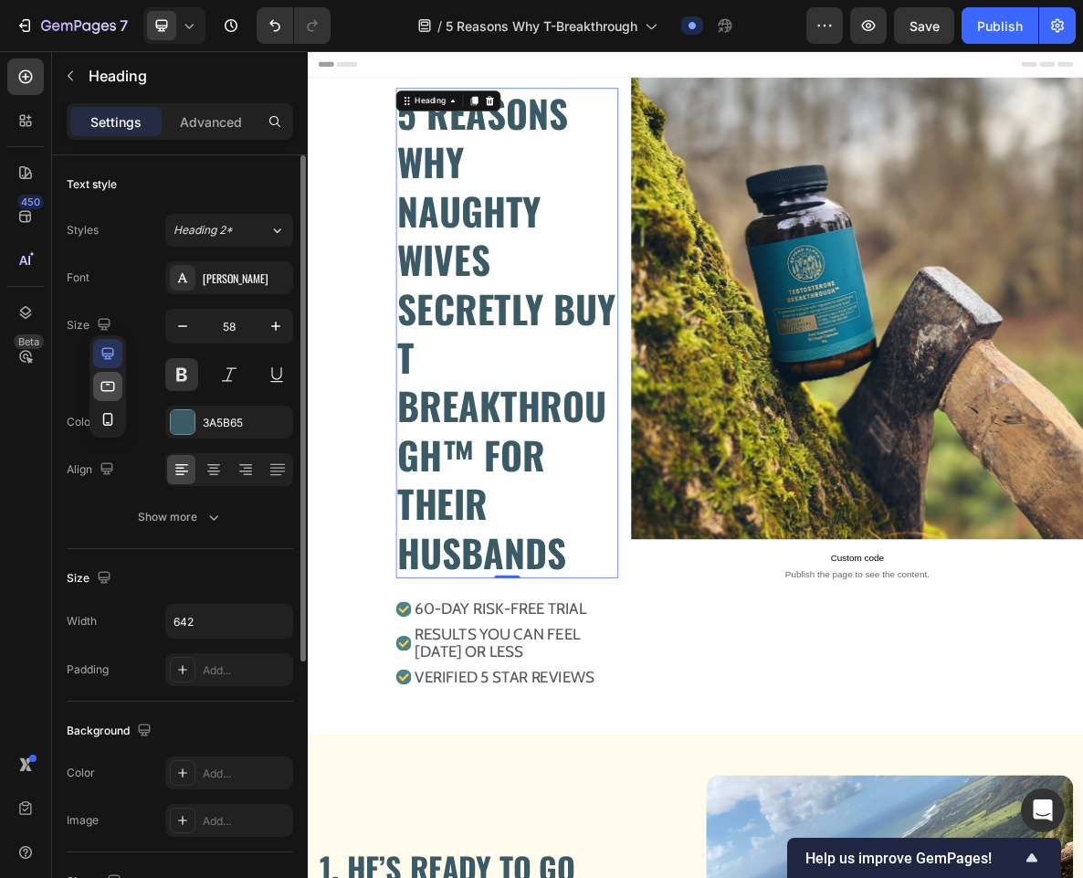
click at [105, 390] on icon "button" at bounding box center [108, 386] width 14 height 10
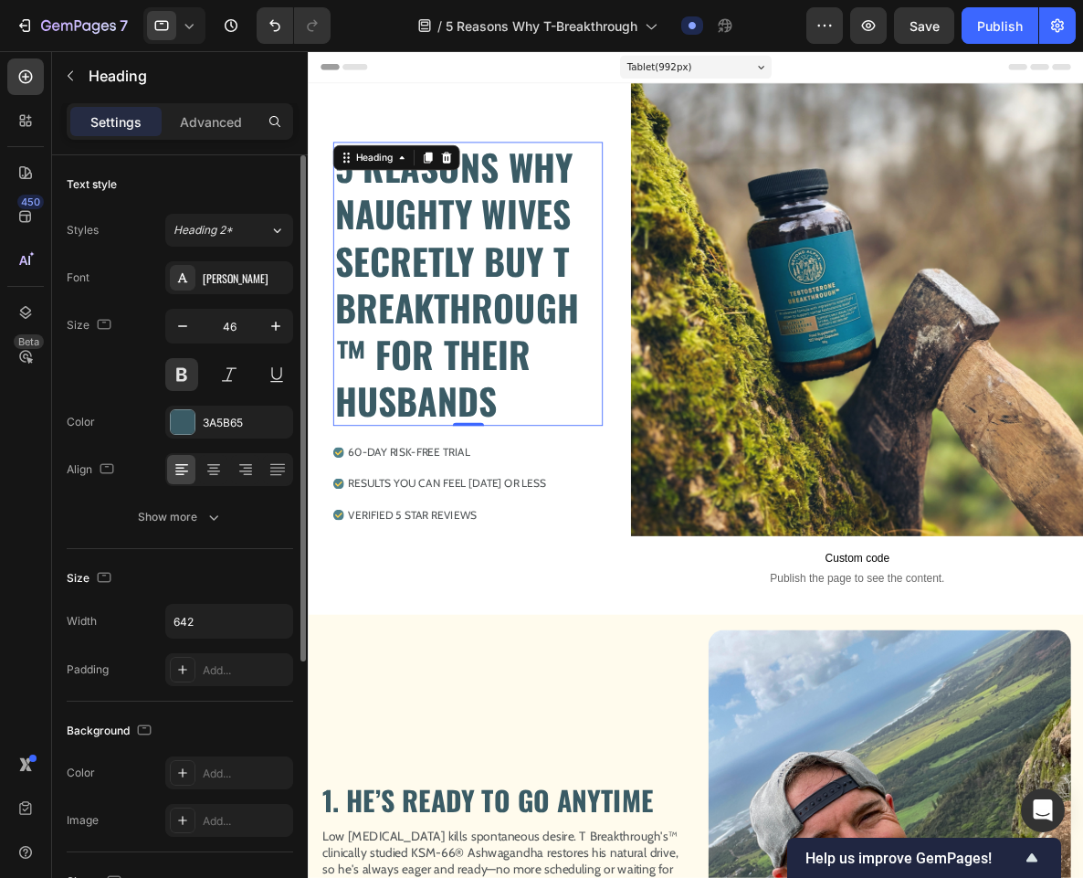
scroll to position [38, 0]
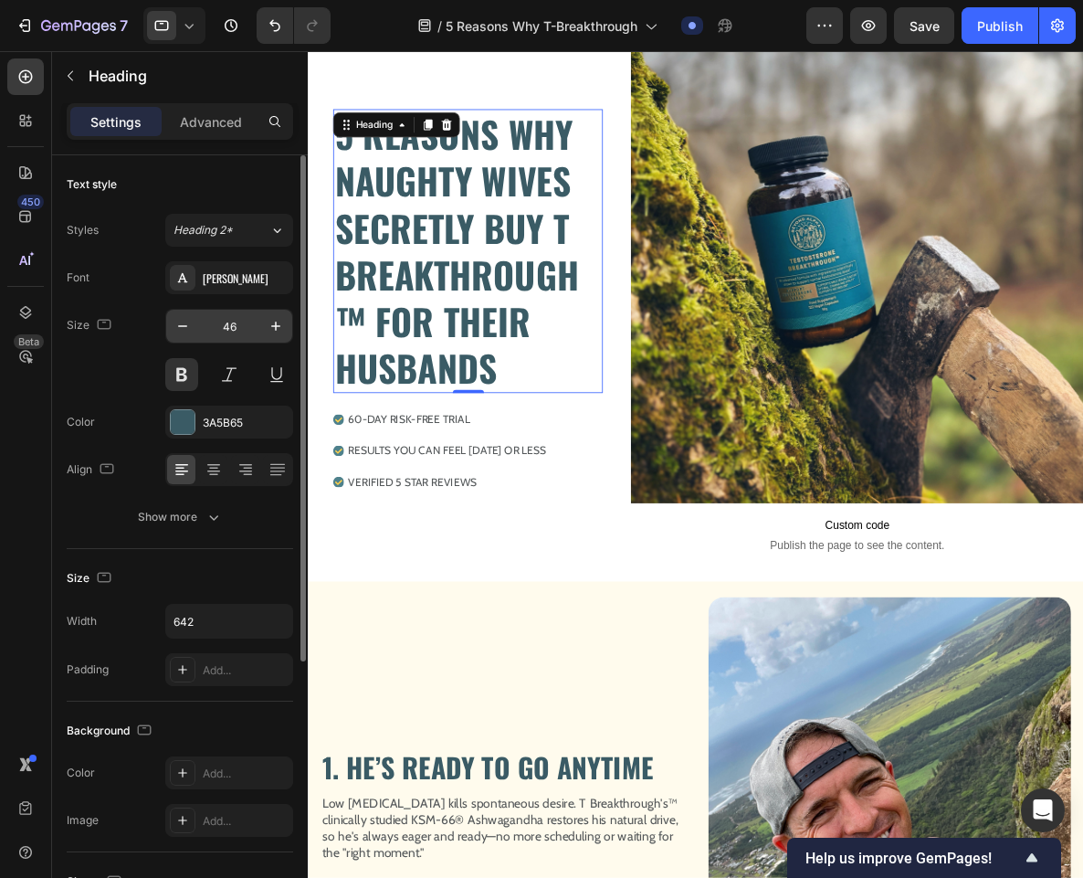
click at [236, 325] on input "46" at bounding box center [229, 326] width 60 height 33
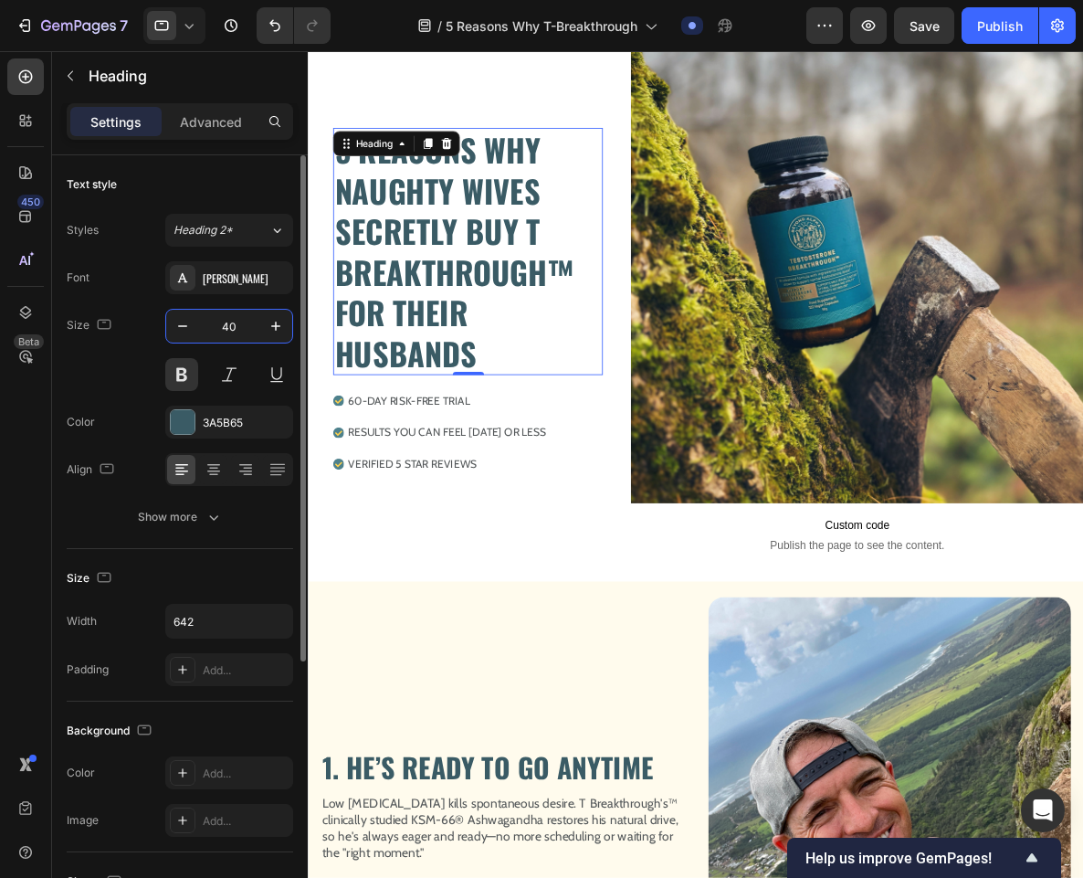
type input "4"
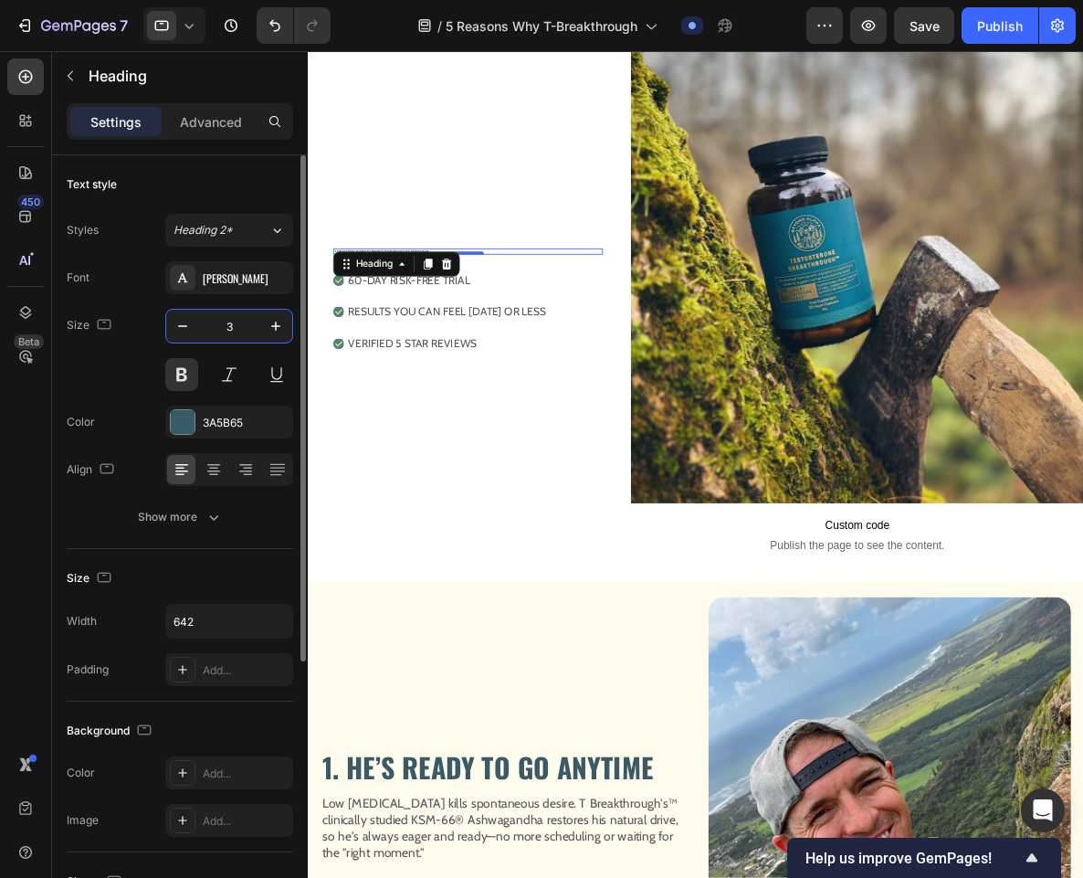
type input "38"
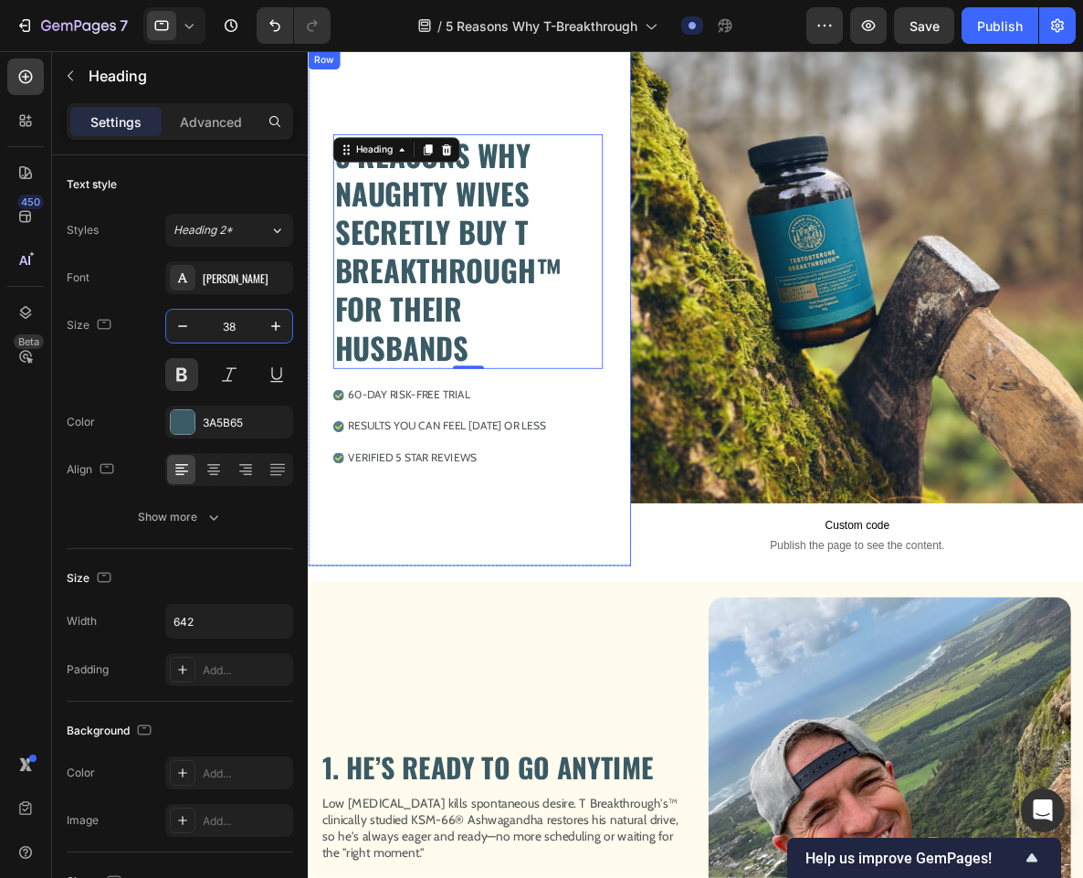
click at [433, 637] on div "5 REASONS WHY NAUGHTY WIVES SECRETLY BUY T BREAKTHROUGH™ FOR THEIR HUSBANDS Hea…" at bounding box center [496, 359] width 348 height 585
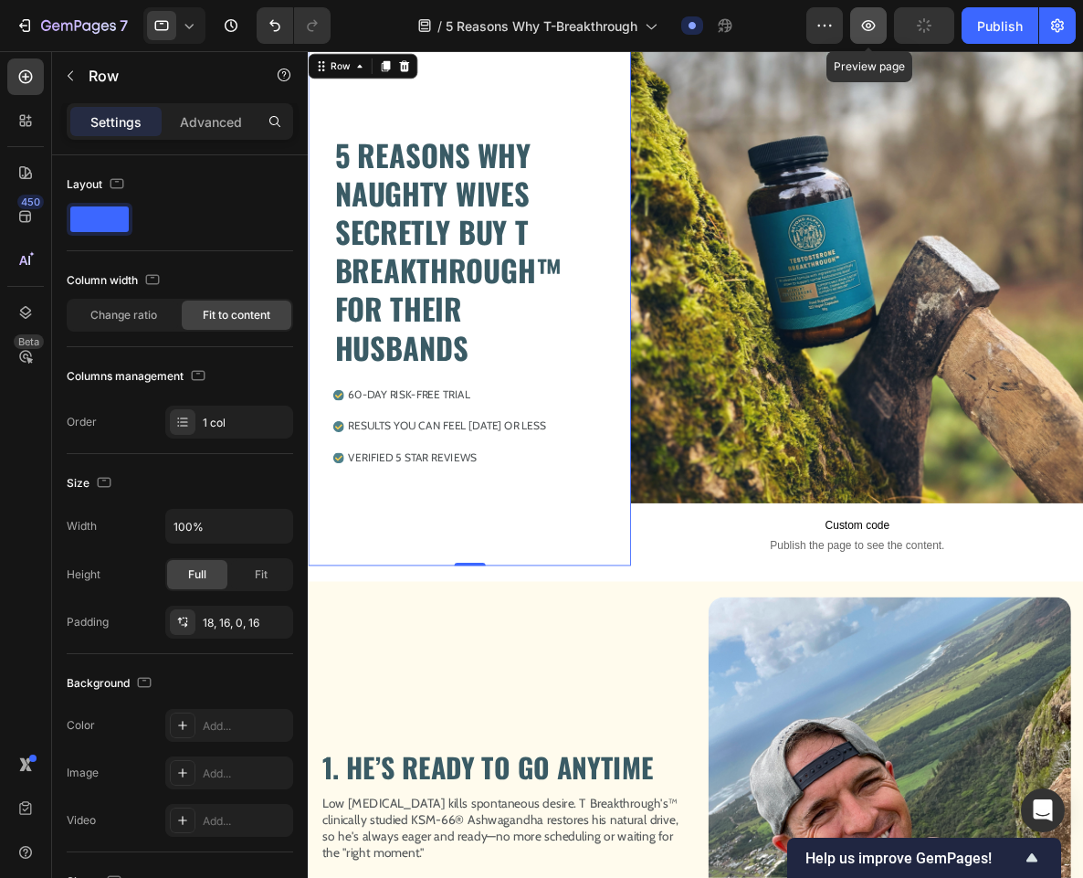
click at [872, 24] on icon "button" at bounding box center [868, 25] width 18 height 18
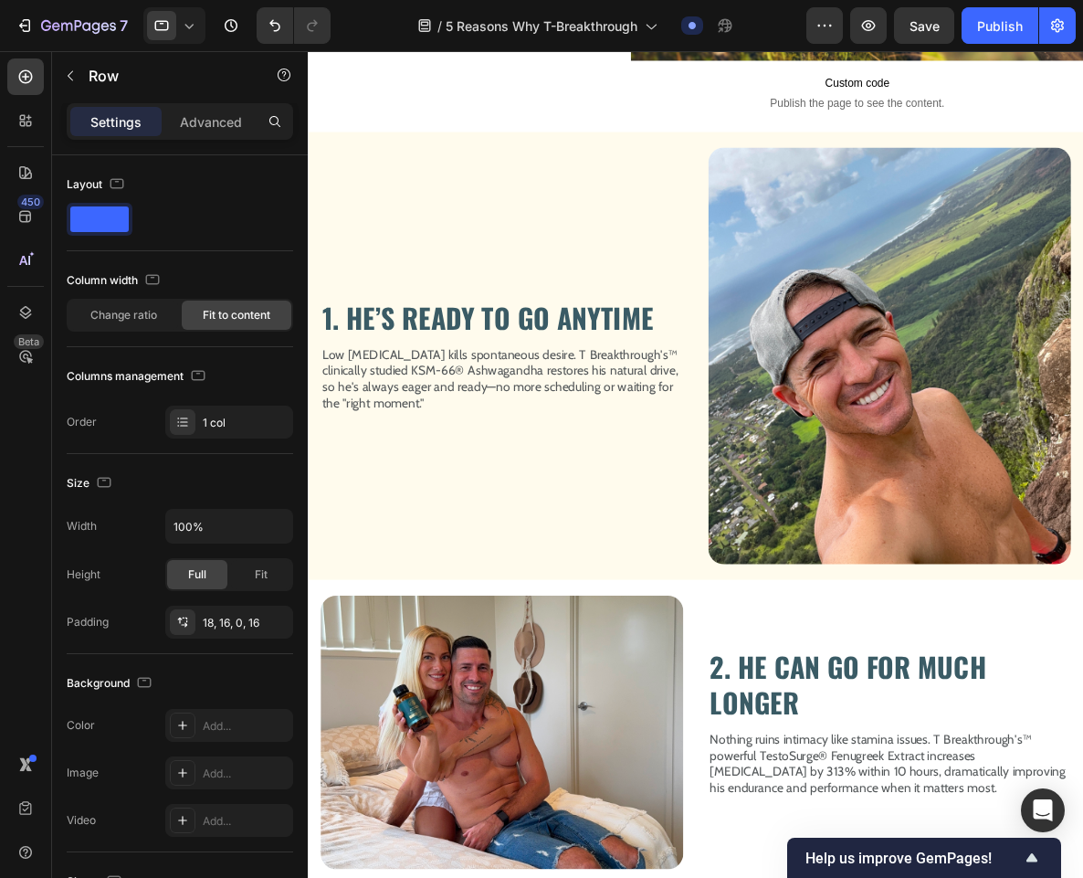
scroll to position [0, 0]
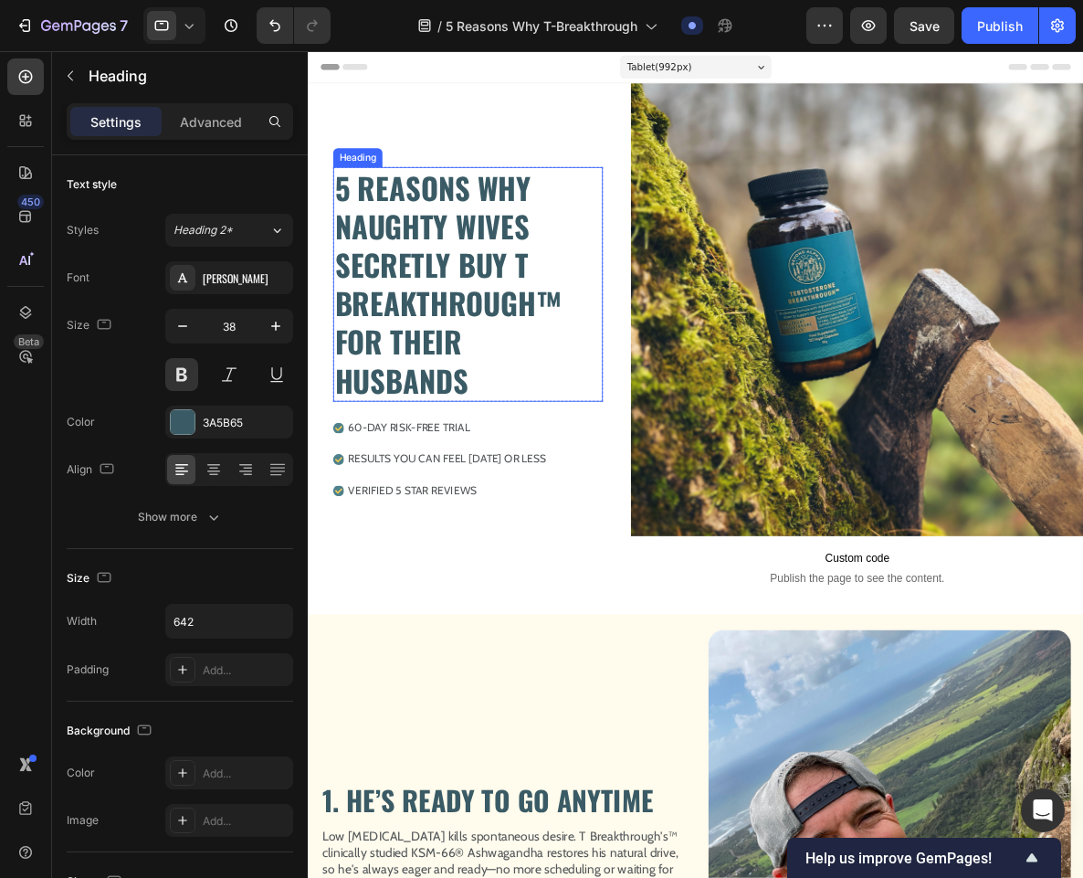
click at [532, 429] on h2 "5 REASONS WHY NAUGHTY WIVES SECRETLY BUY T BREAKTHROUGH™ FOR THEIR HUSBANDS" at bounding box center [494, 323] width 315 height 274
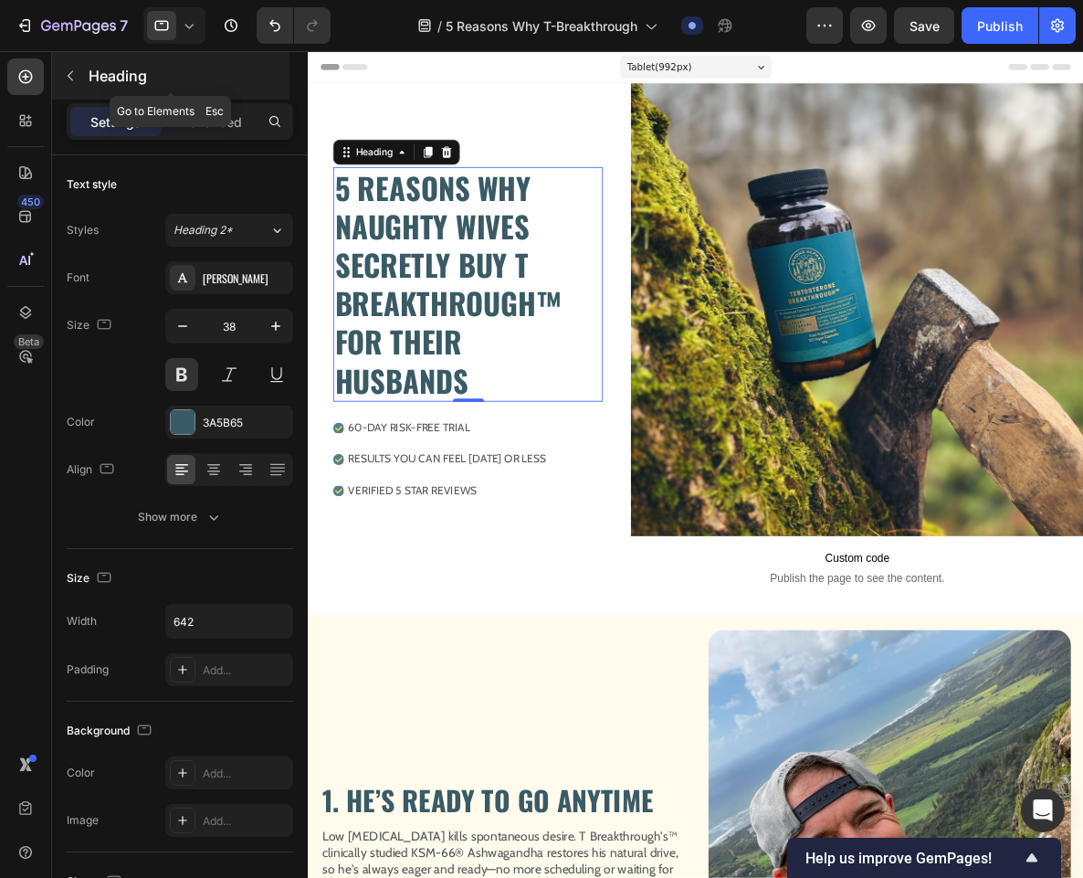
click at [70, 69] on icon "button" at bounding box center [70, 75] width 15 height 15
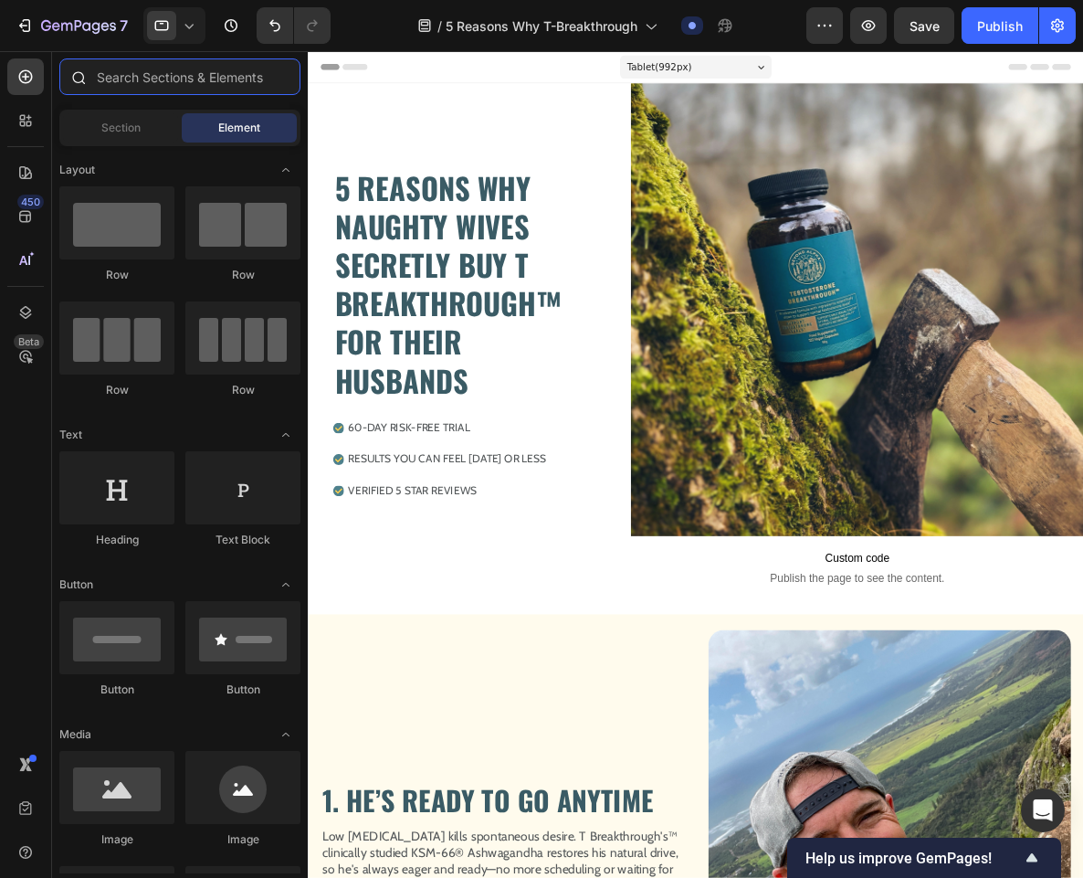
click at [146, 79] on input "text" at bounding box center [179, 76] width 241 height 37
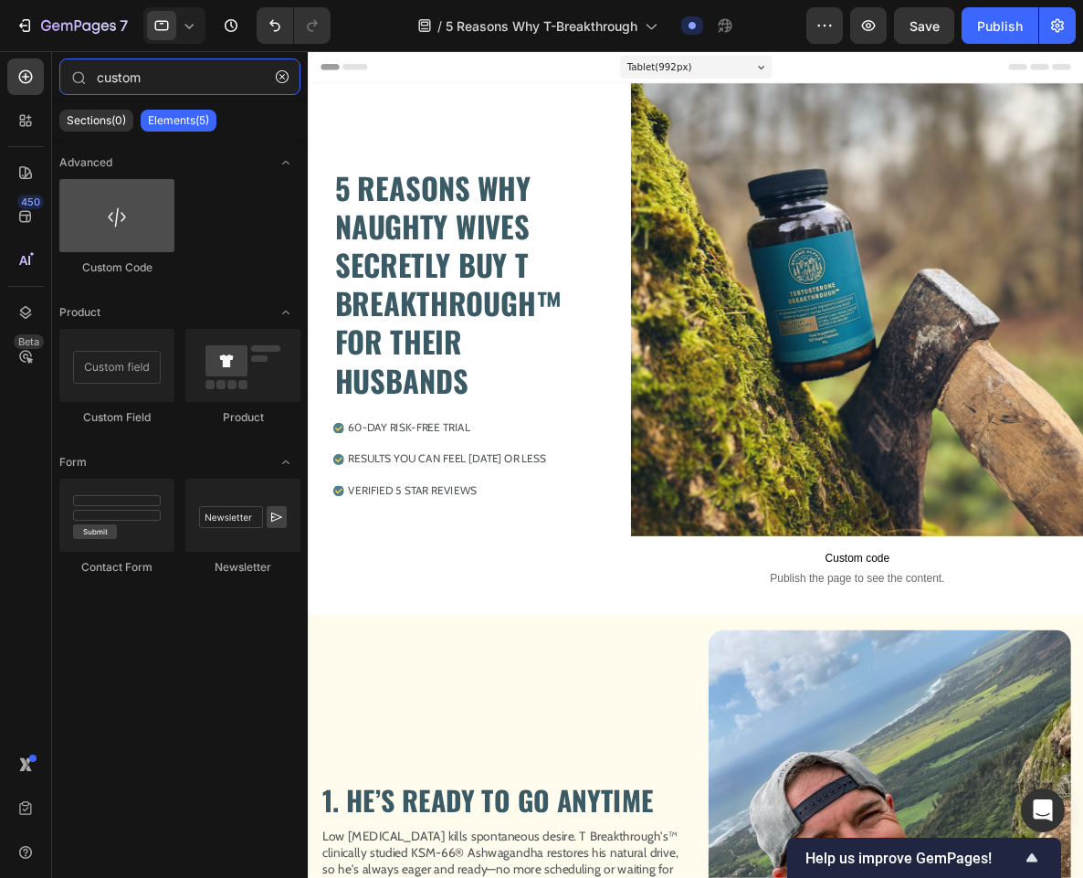
type input "custom"
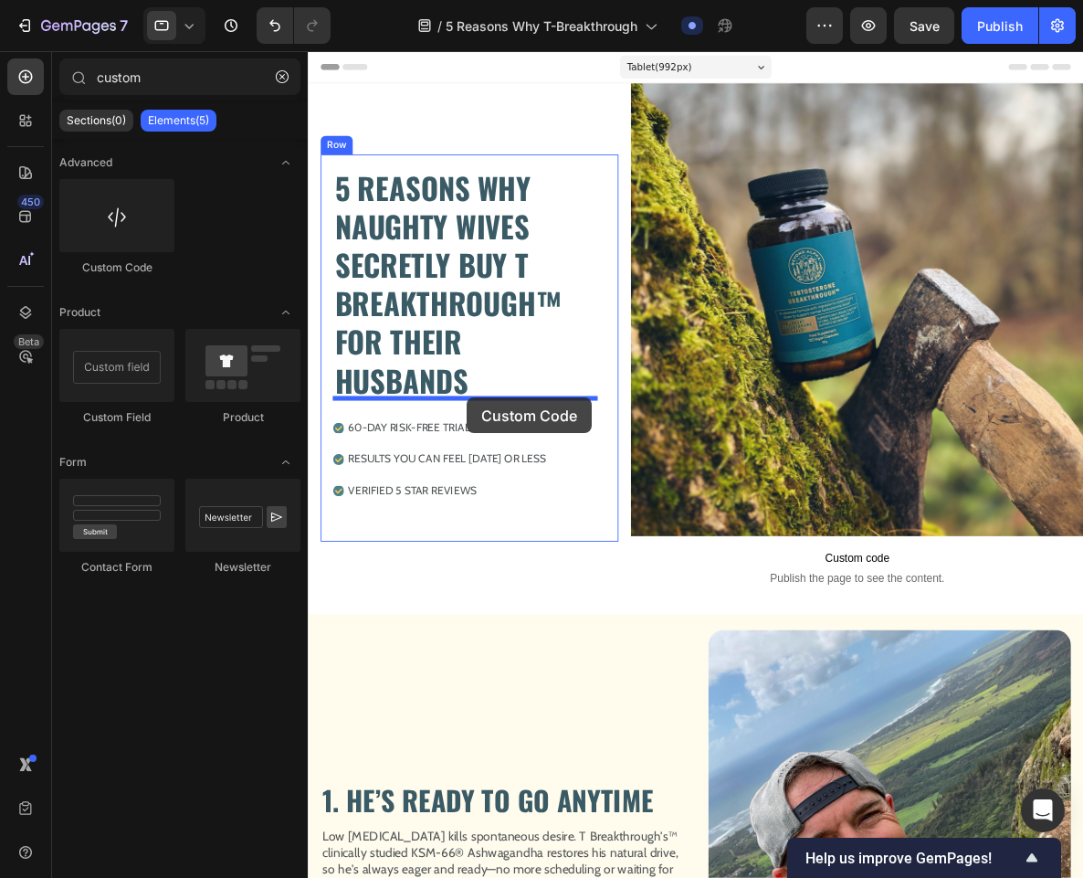
drag, startPoint x: 420, startPoint y: 274, endPoint x: 493, endPoint y: 456, distance: 195.8
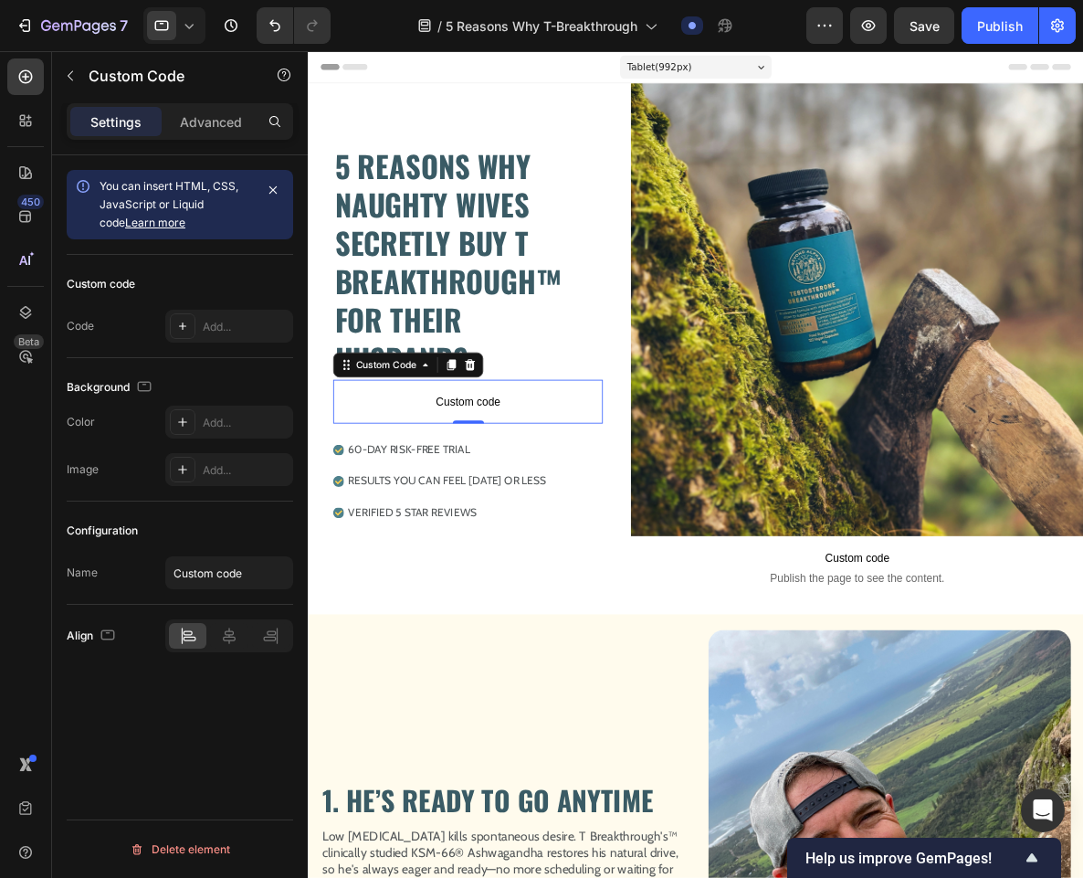
click at [492, 453] on span "Custom code" at bounding box center [494, 460] width 315 height 22
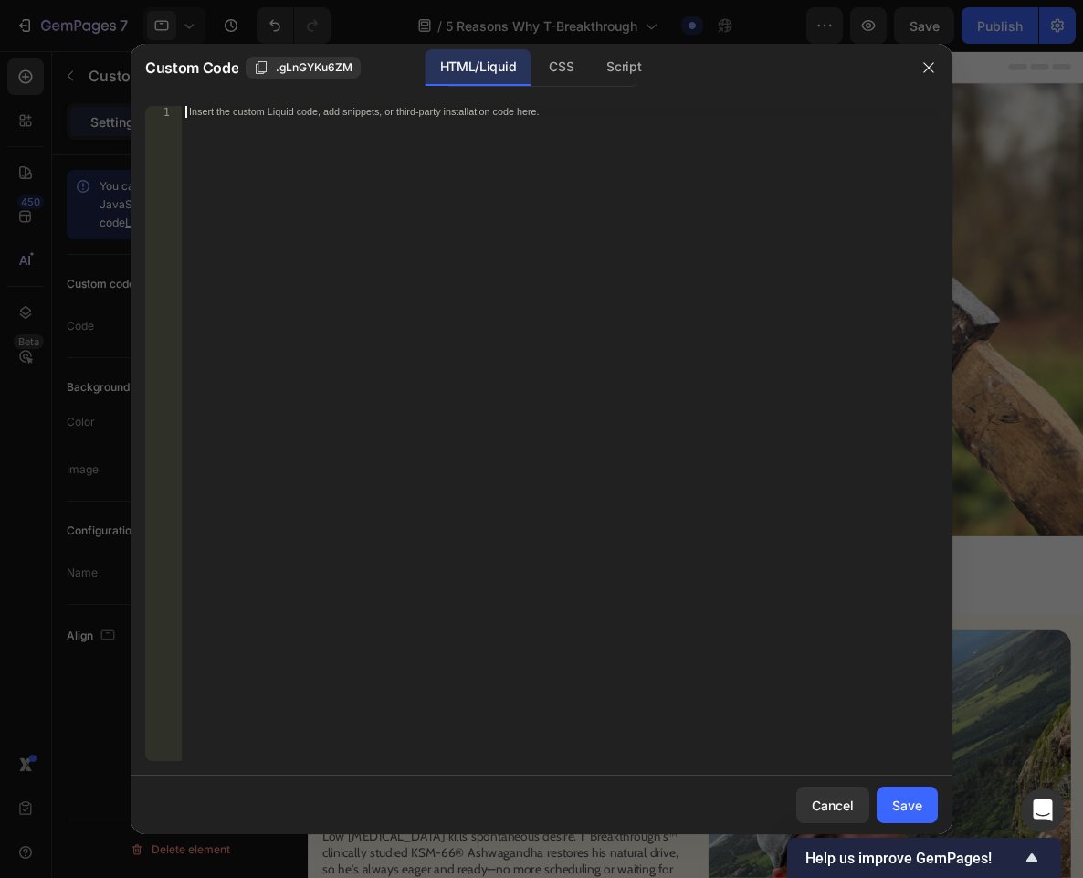
click at [452, 235] on div "Insert the custom Liquid code, add snippets, or third-party installation code h…" at bounding box center [560, 445] width 756 height 678
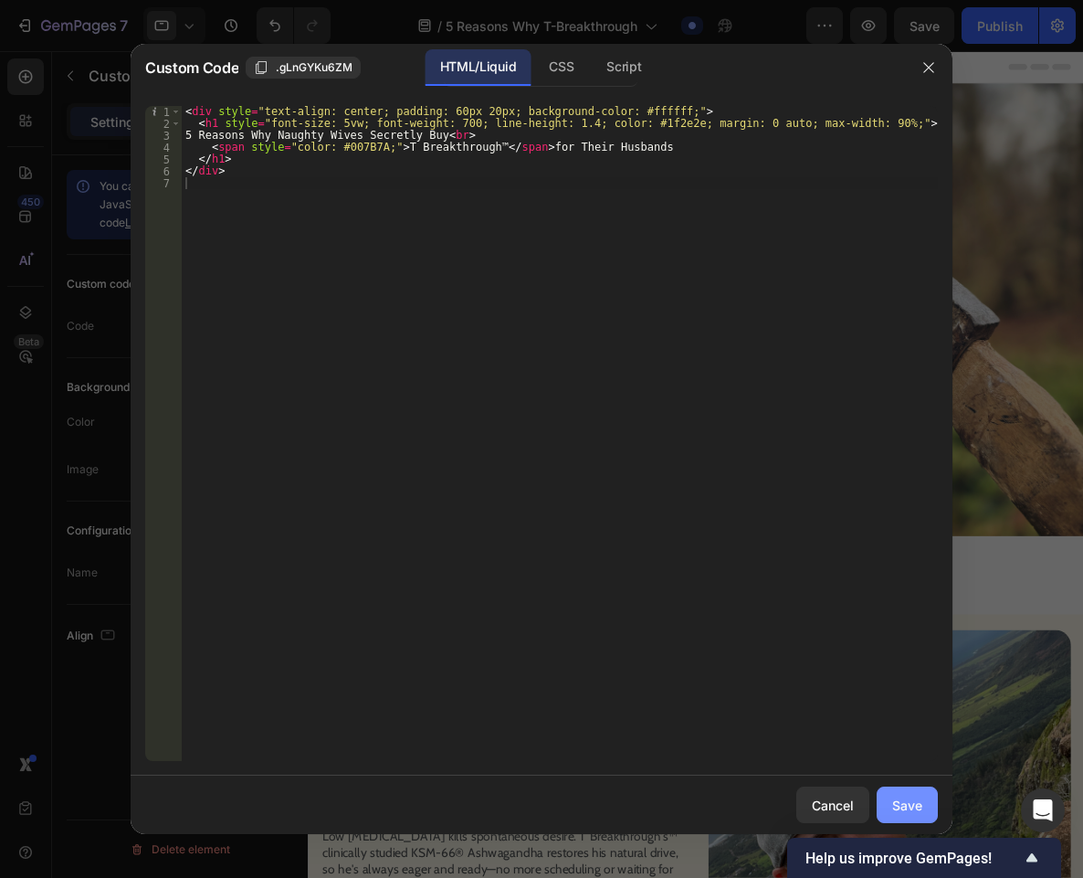
click at [928, 800] on button "Save" at bounding box center [907, 804] width 61 height 37
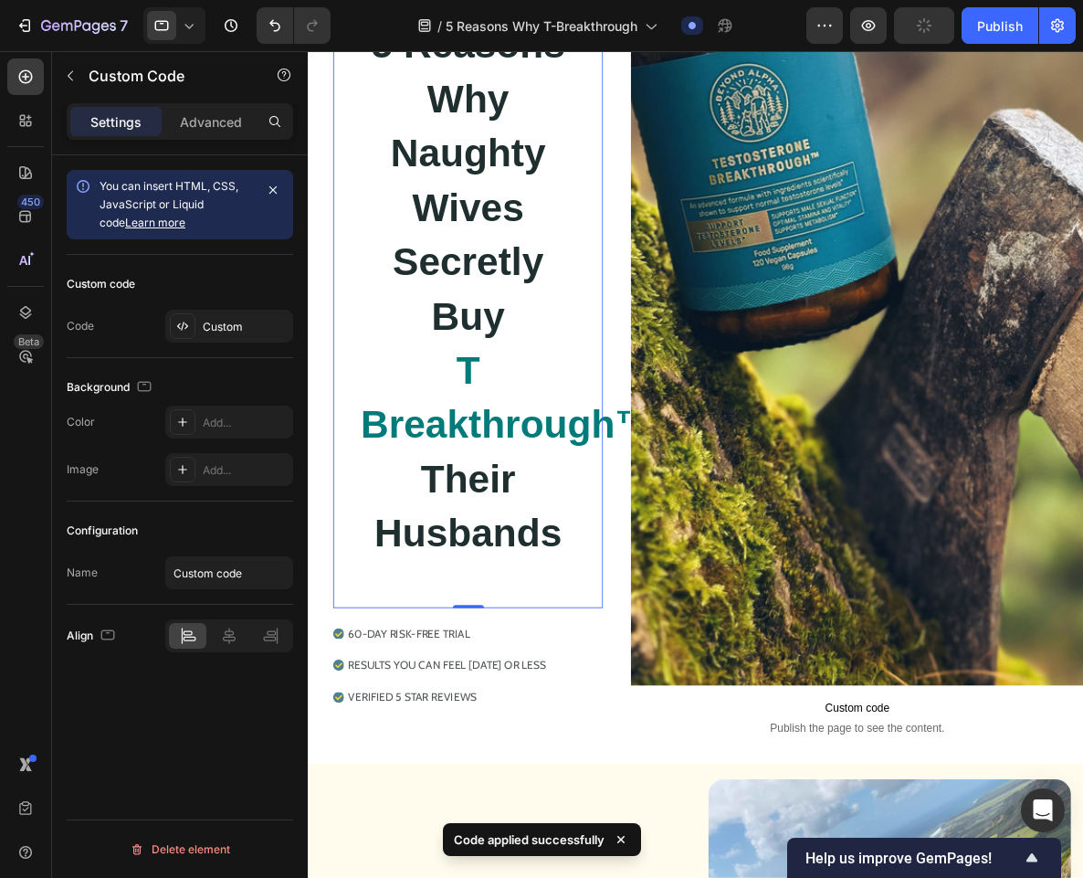
scroll to position [299, 0]
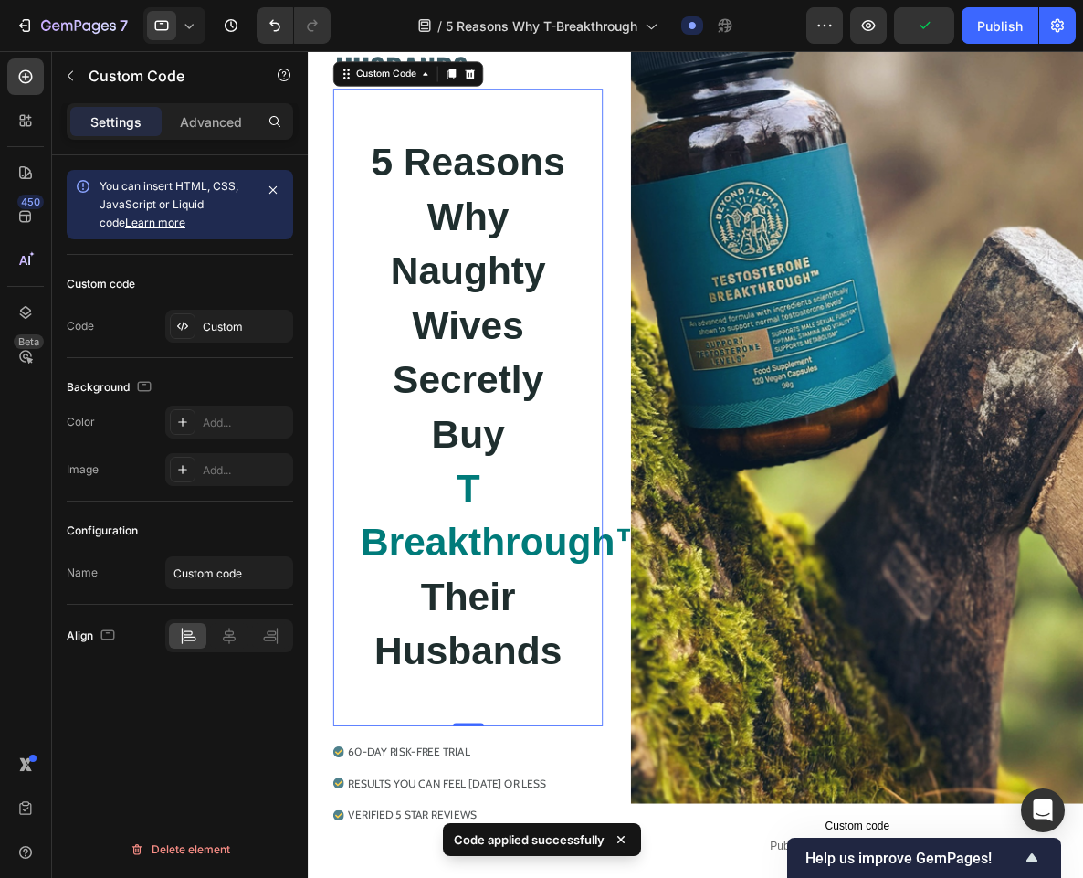
click at [469, 522] on h1 "5 Reasons Why Naughty Wives Secretly Buy T Breakthrough™ for Their Husbands" at bounding box center [494, 467] width 251 height 634
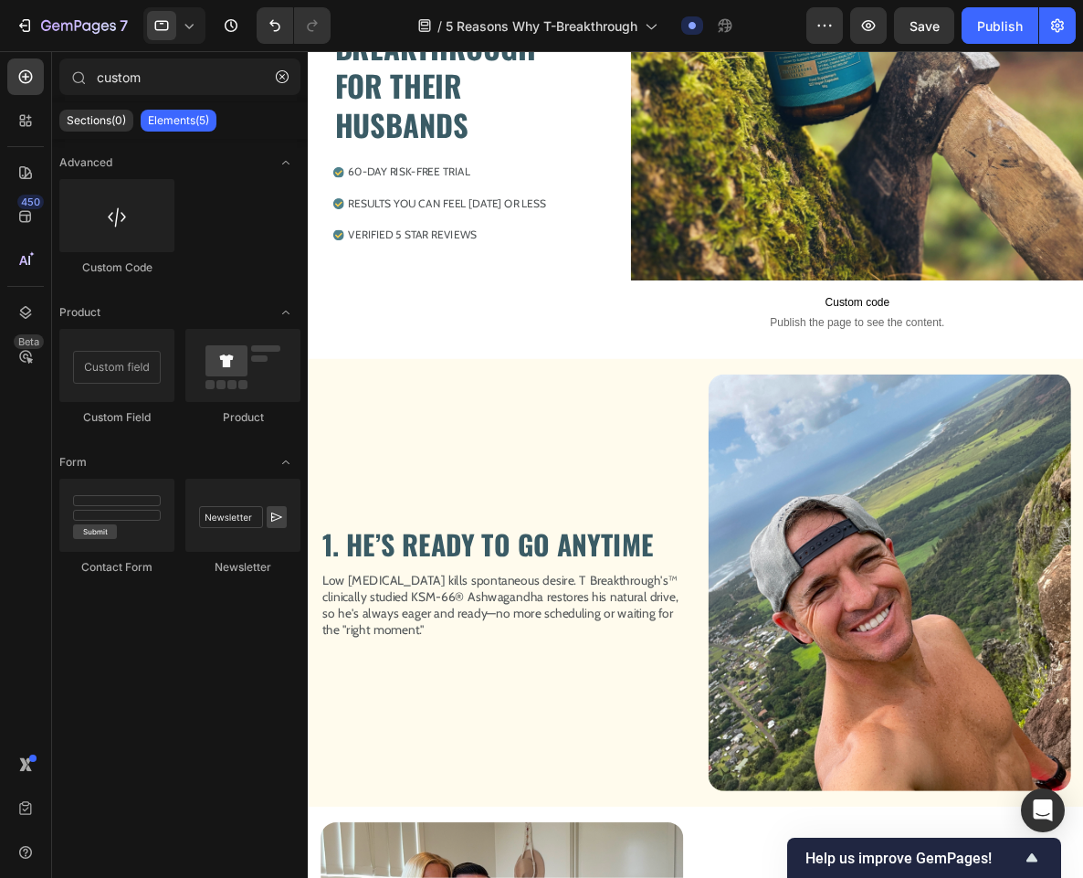
scroll to position [361, 0]
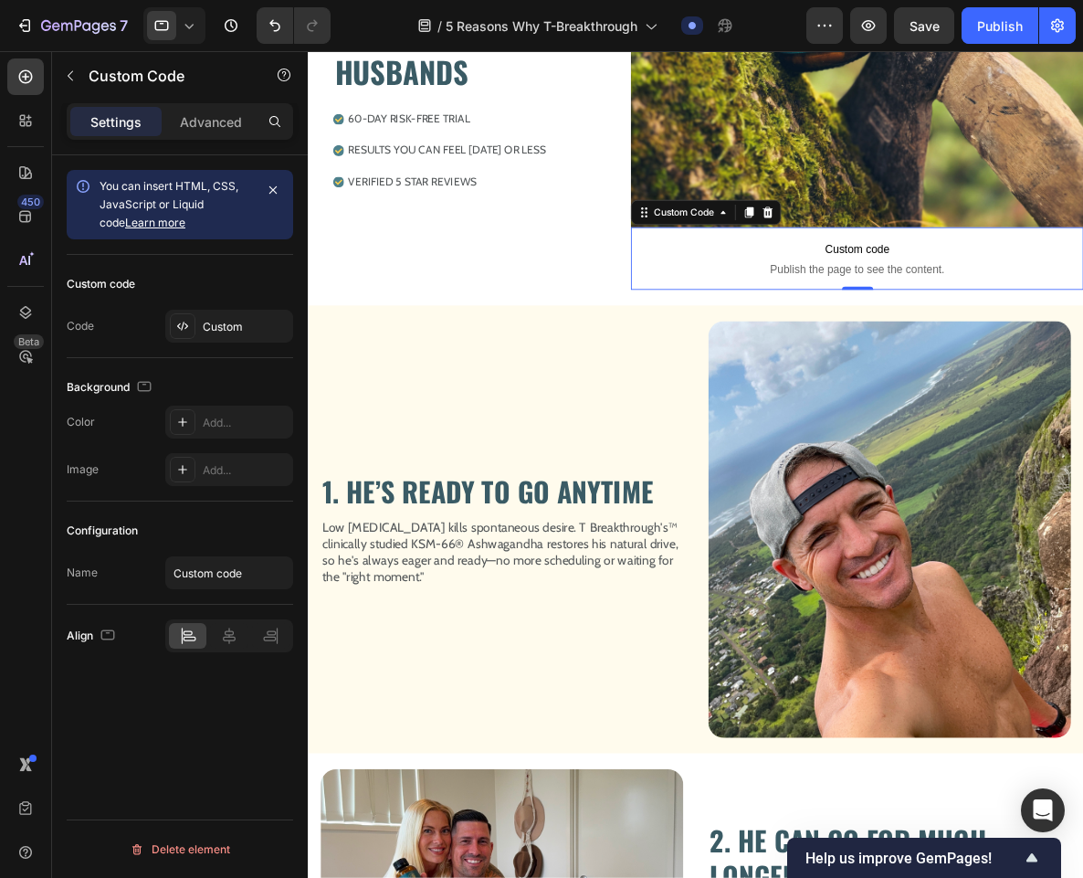
click at [944, 286] on p "Custom code Publish the page to see the content." at bounding box center [949, 293] width 529 height 73
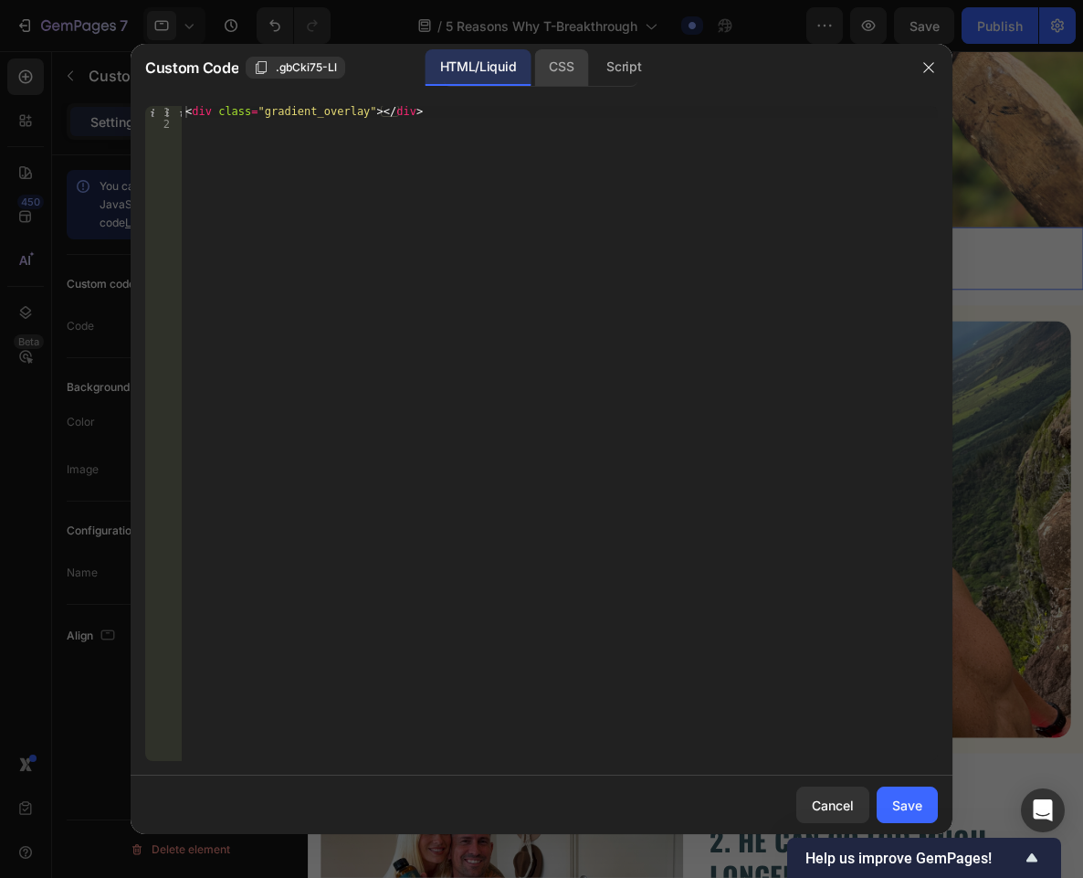
click at [569, 71] on div "CSS" at bounding box center [561, 67] width 54 height 37
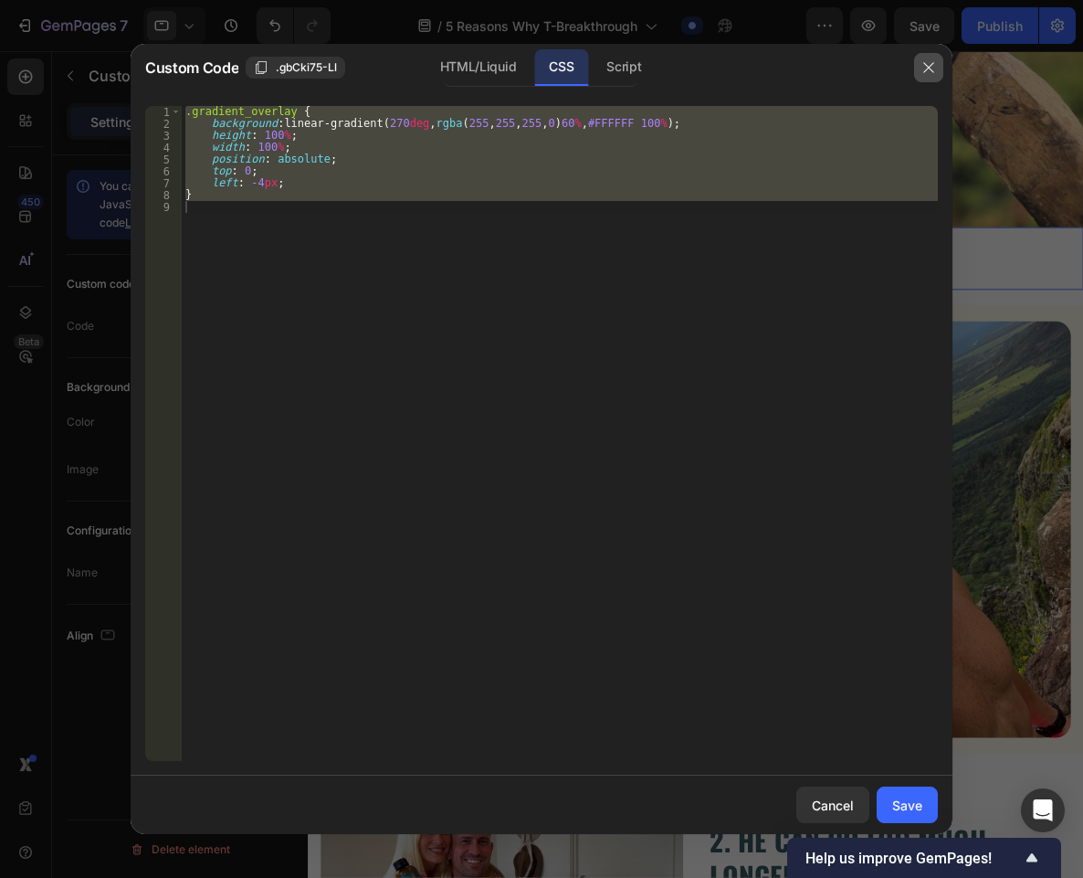
click at [927, 62] on icon "button" at bounding box center [928, 67] width 15 height 15
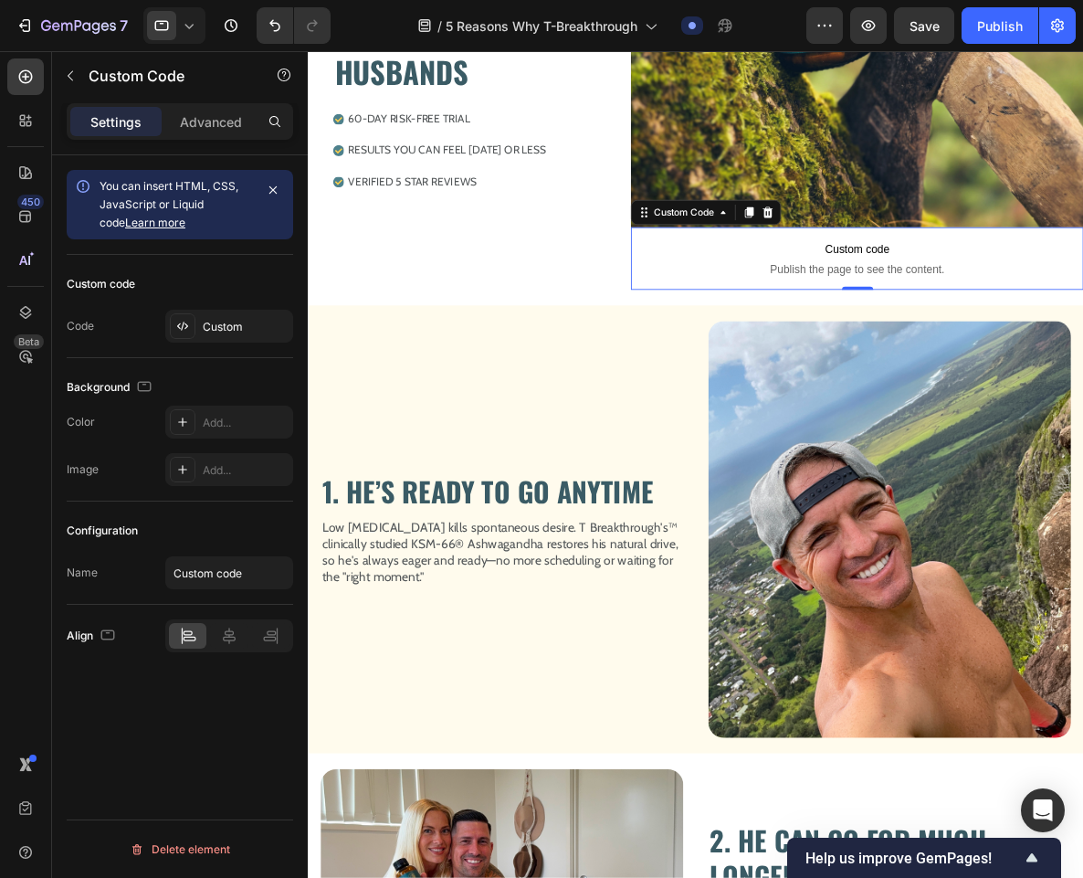
scroll to position [0, 0]
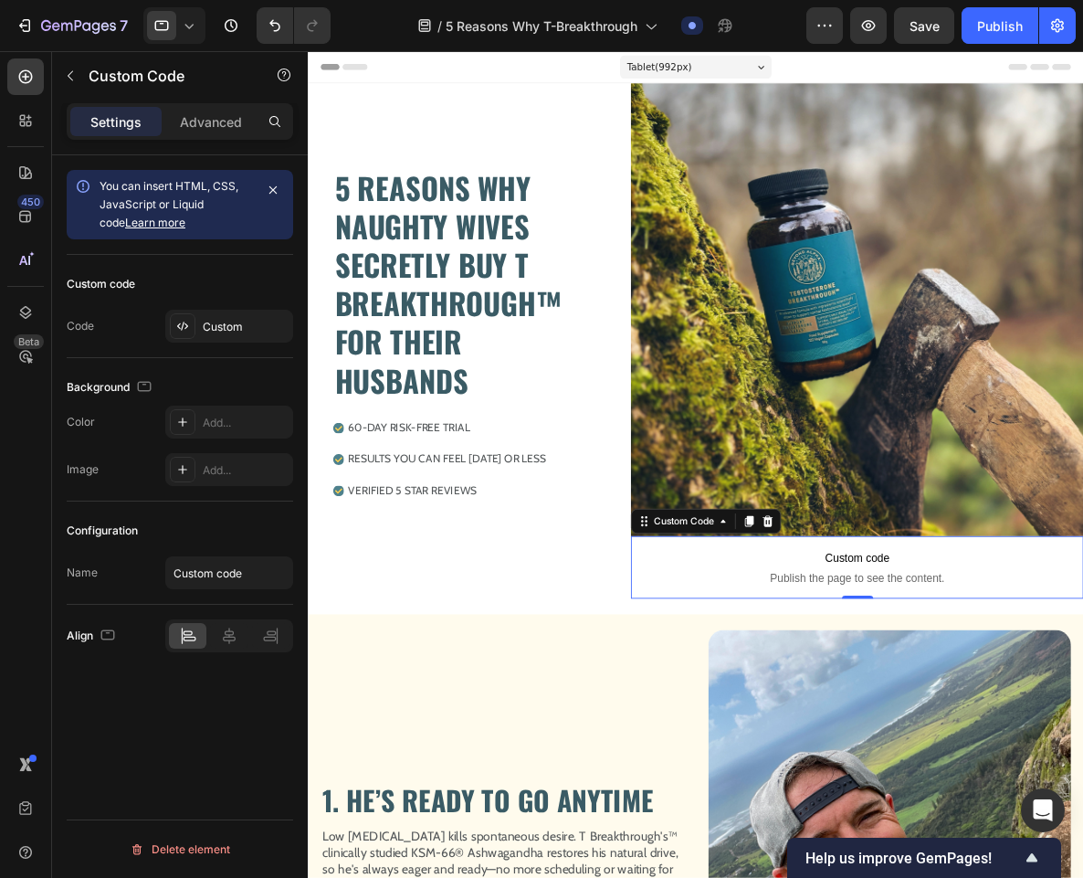
click at [830, 657] on span "Publish the page to see the content." at bounding box center [949, 666] width 529 height 18
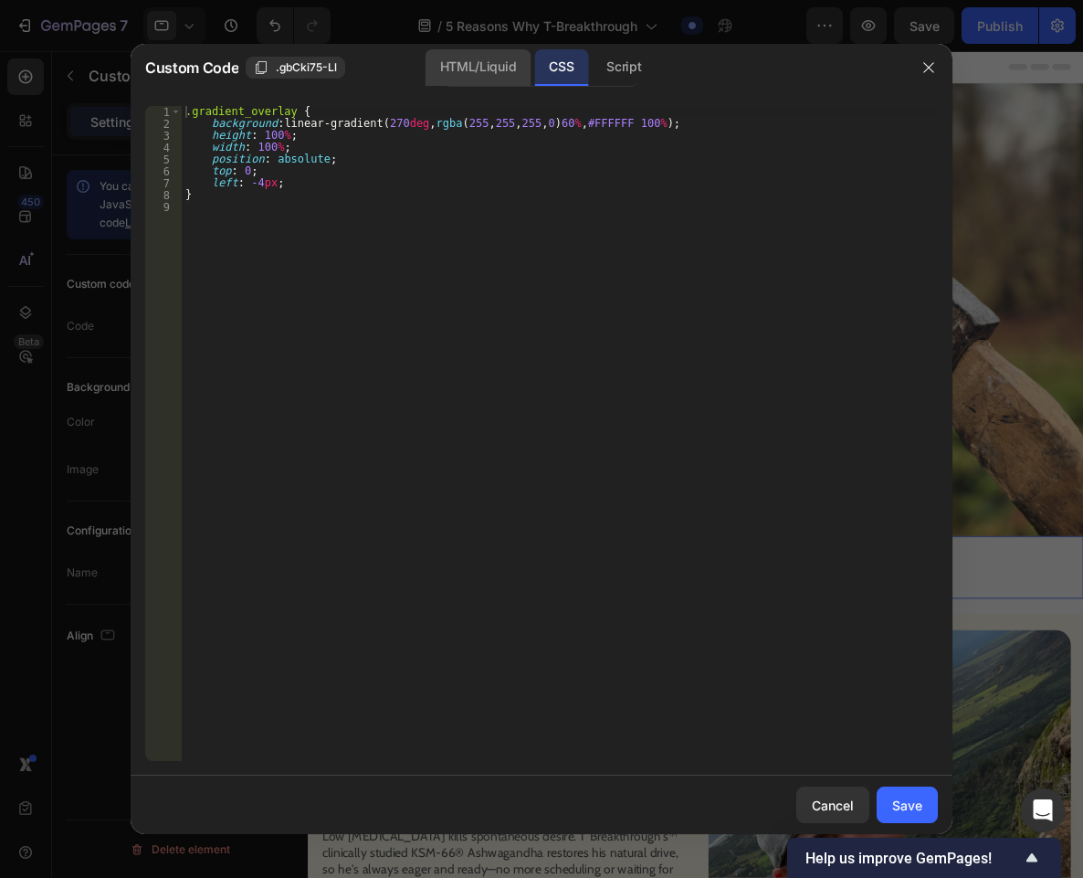
click at [468, 83] on div "HTML/Liquid" at bounding box center [478, 67] width 105 height 37
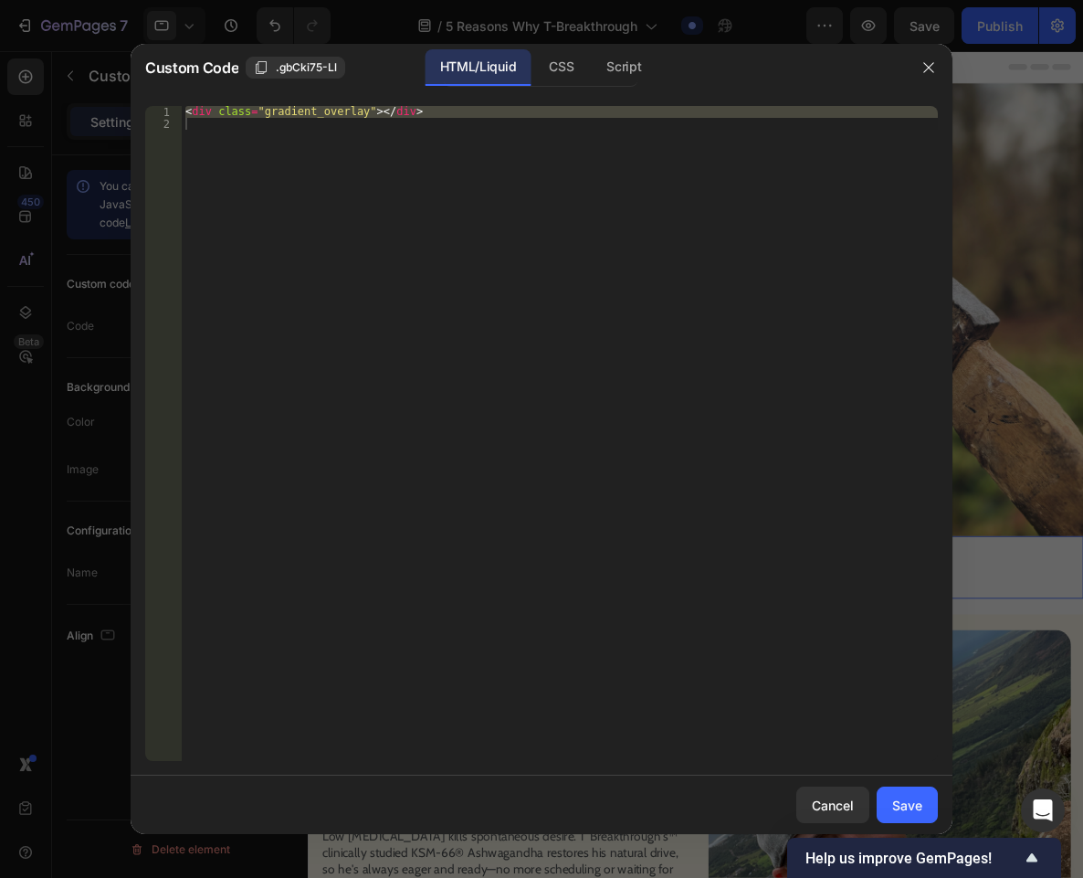
type textarea "<div class="gradient_overlay"></div>"
click at [347, 196] on div "< div class = "gradient_overlay" > </ div >" at bounding box center [560, 433] width 756 height 655
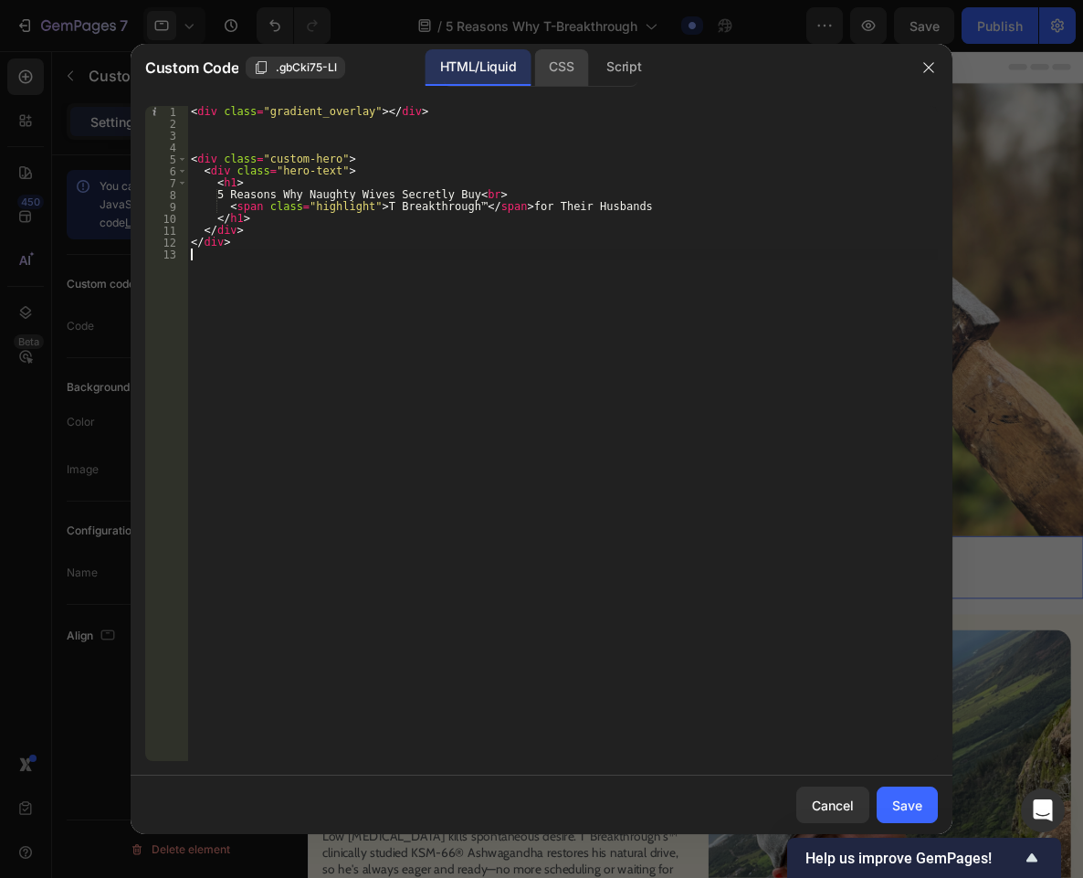
click at [556, 61] on div "CSS" at bounding box center [561, 67] width 54 height 37
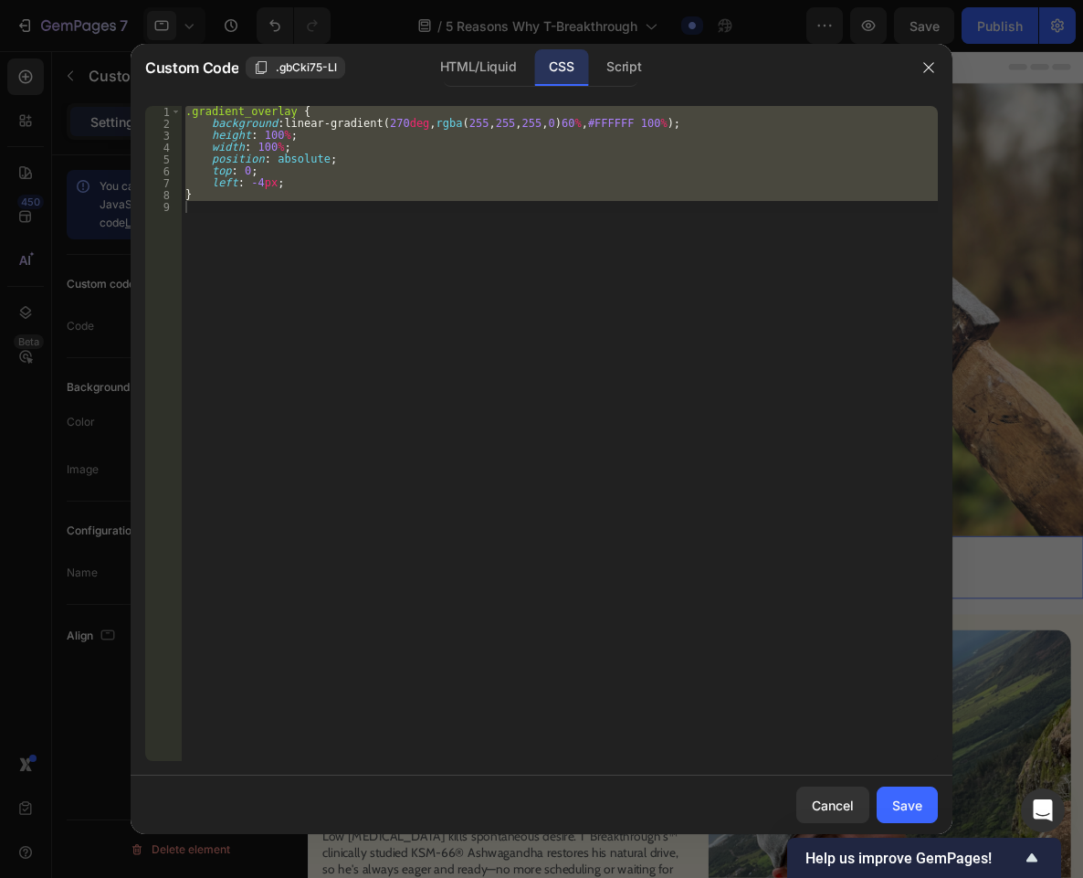
type textarea "}"
click at [422, 306] on div ".gradient_overlay { background : linear-gradient( 270 deg , rgba ( 255 , 255 , …" at bounding box center [560, 433] width 756 height 655
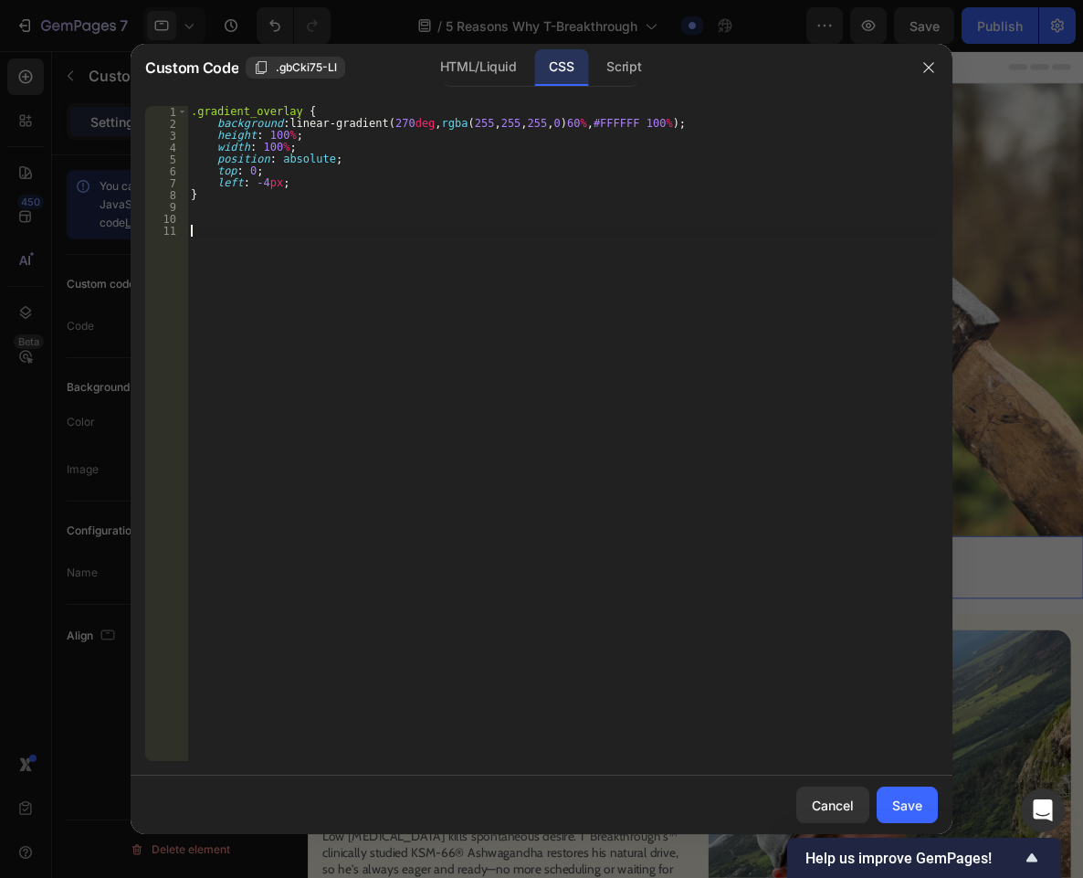
paste textarea "background-image: url('YOUR_IMAGE_URL_HERE');"
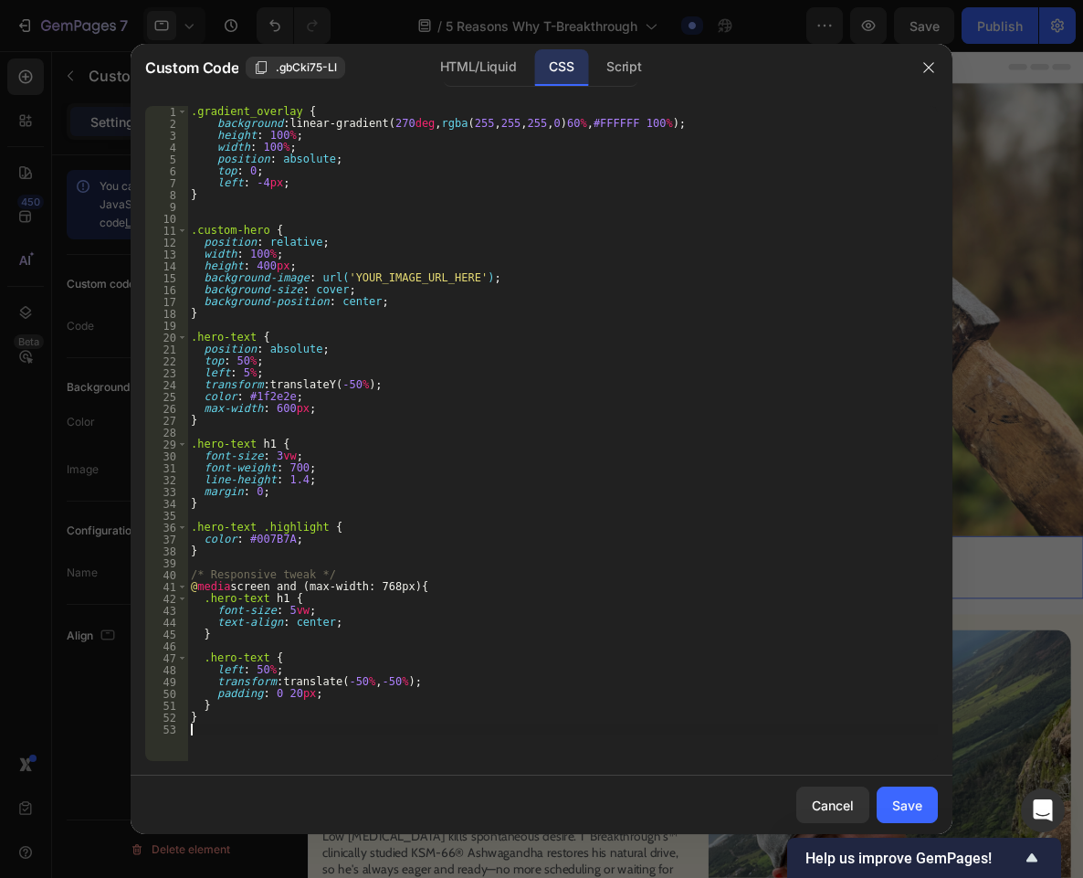
click at [496, 278] on div ".gradient_overlay { background : linear-gradient( 270 deg , rgba ( 255 , 255 , …" at bounding box center [562, 445] width 751 height 678
type textarea "background-image: url('YOUR_IMAGE_URL_HERE');"
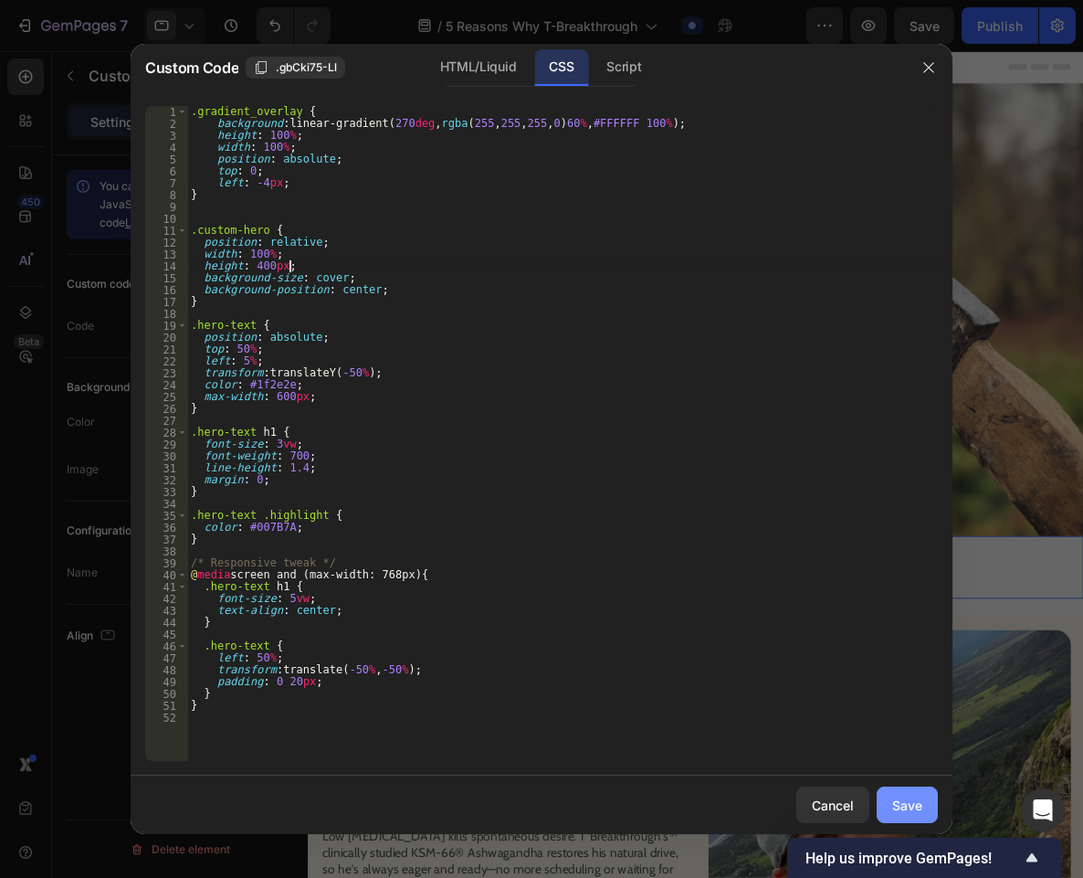
type textarea "height: 400px;"
click at [914, 814] on button "Save" at bounding box center [907, 804] width 61 height 37
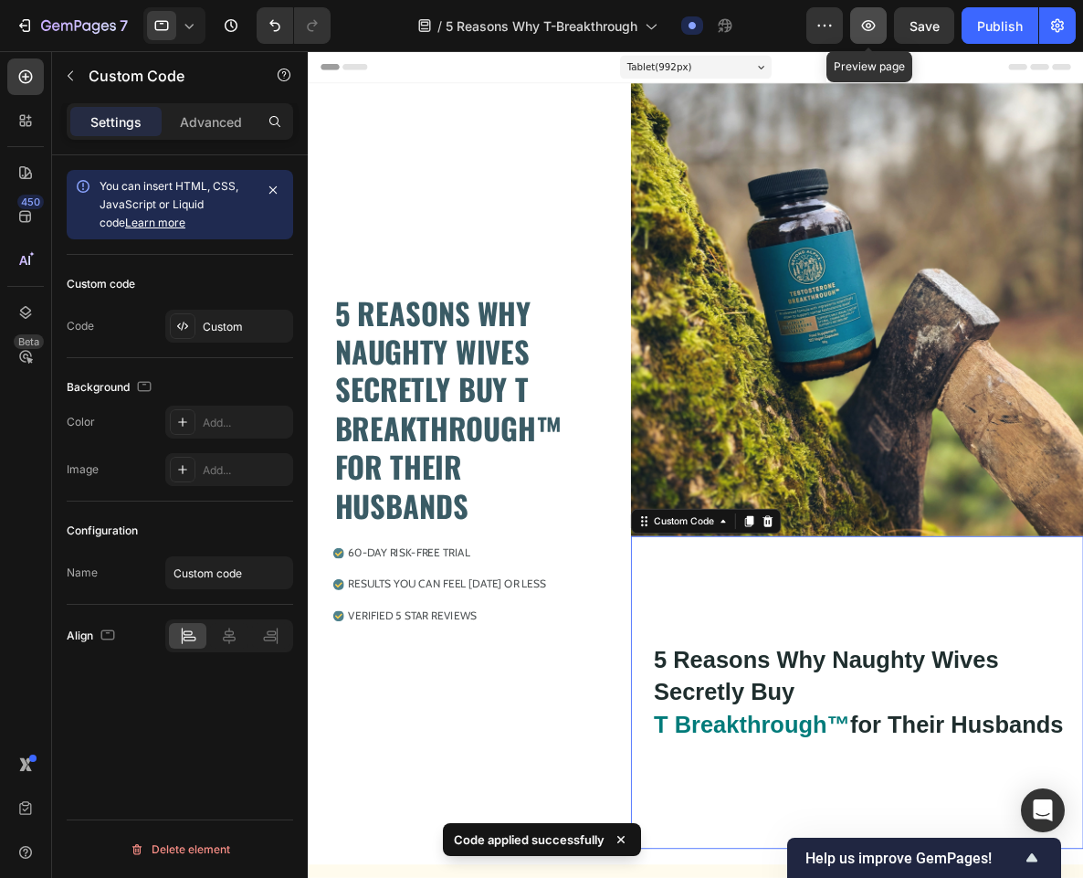
click at [861, 26] on icon "button" at bounding box center [868, 25] width 18 height 18
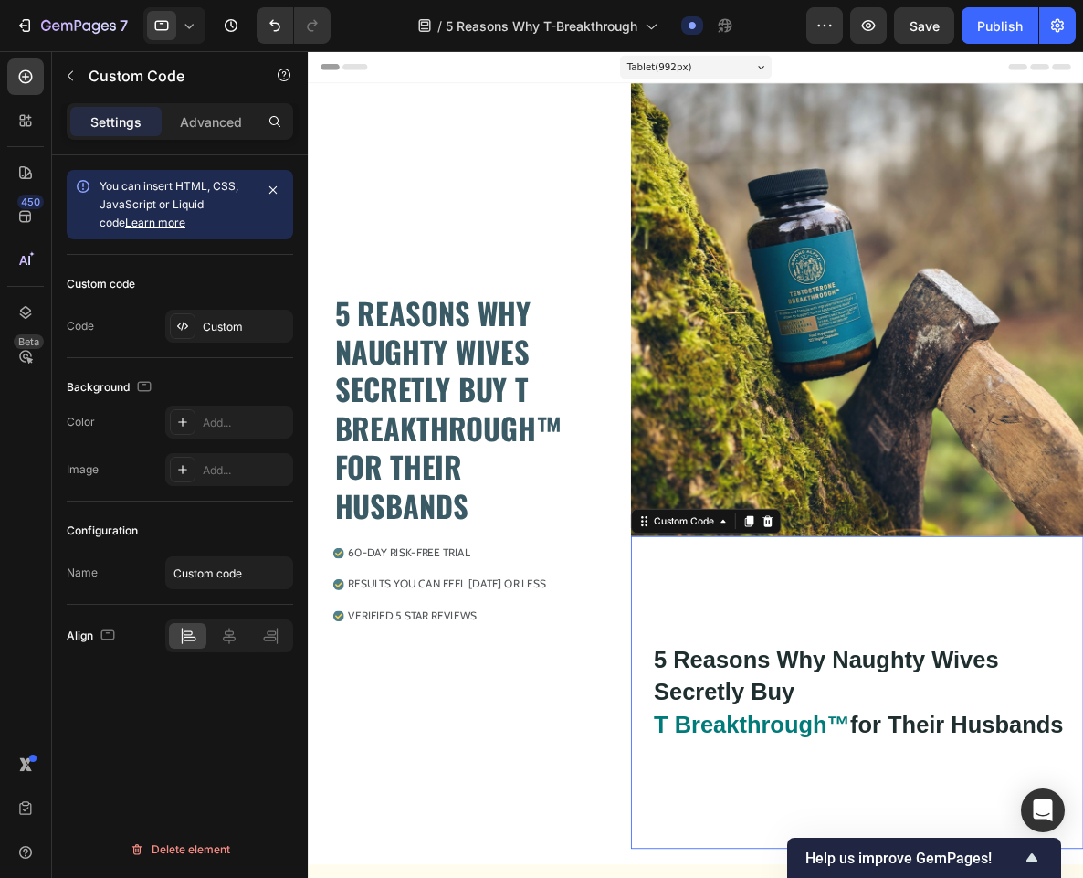
click at [850, 744] on h1 "5 Reasons Why Naughty Wives Secretly Buy T Breakthrough™ for Their Husbands" at bounding box center [962, 799] width 502 height 114
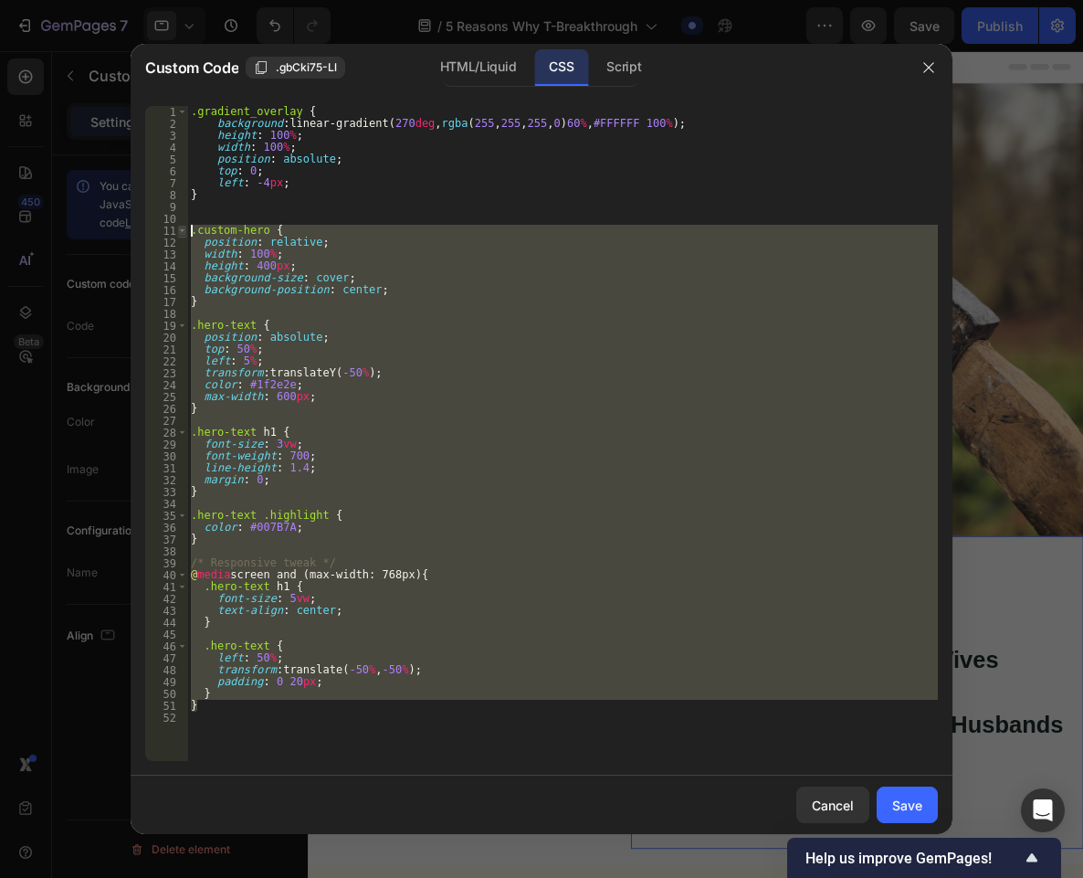
drag, startPoint x: 226, startPoint y: 711, endPoint x: 179, endPoint y: 234, distance: 479.8
click at [179, 234] on div "} 1 2 3 4 5 6 7 8 9 10 11 12 13 14 15 16 17 18 19 20 21 22 23 24 25 26 27 28 29…" at bounding box center [541, 433] width 793 height 655
type textarea ".custom-hero { position: relative;"
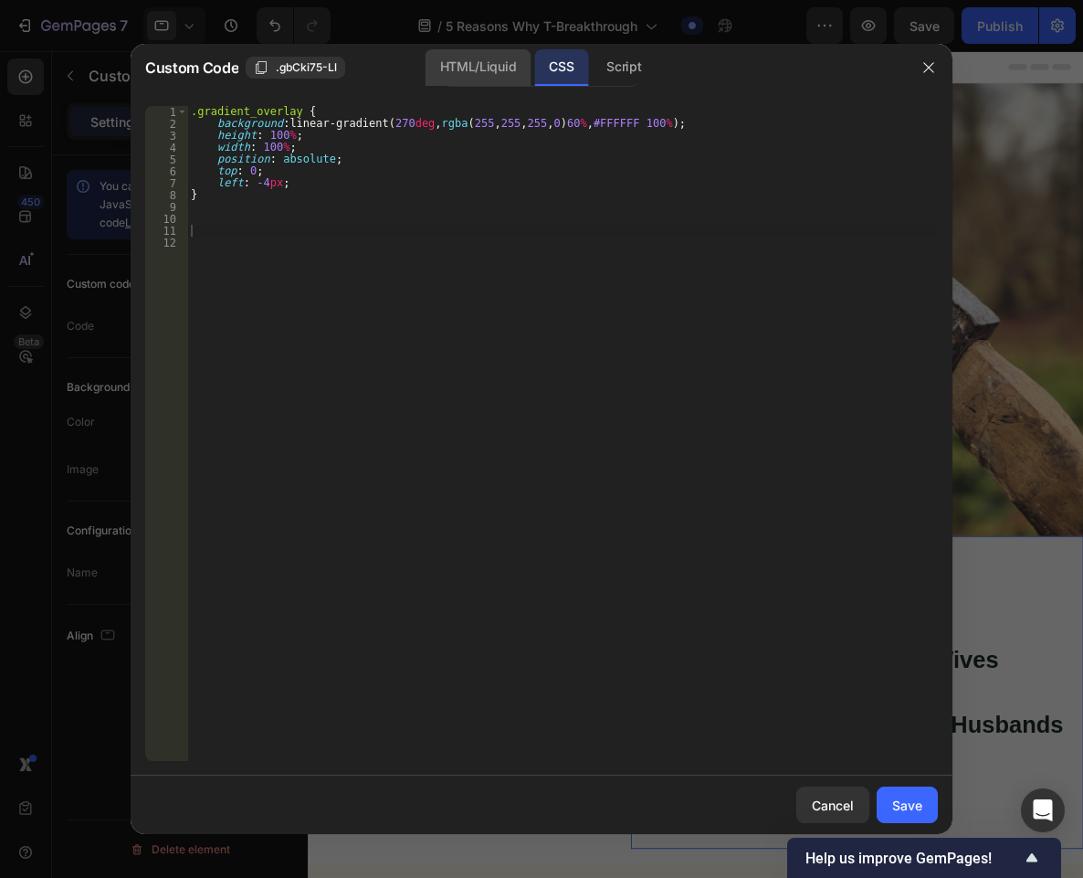
click at [454, 76] on div "HTML/Liquid" at bounding box center [478, 67] width 105 height 37
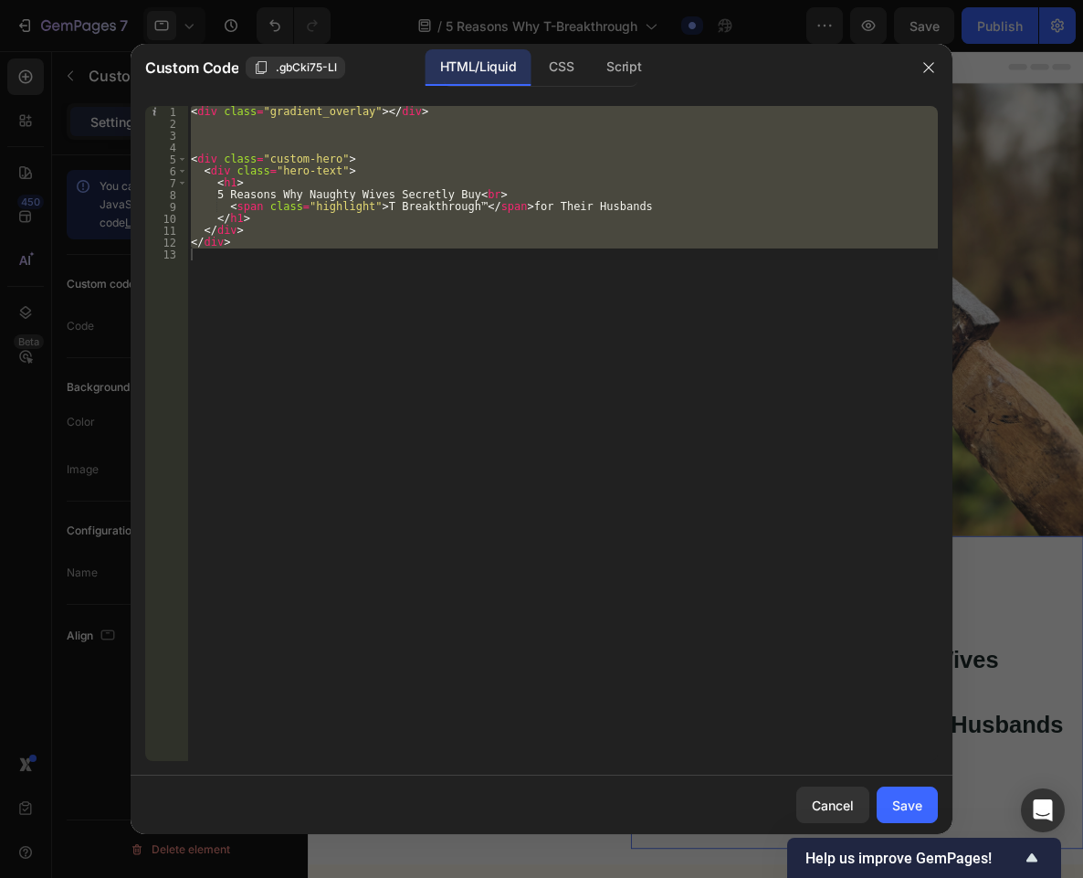
type textarea "</div>"
click at [282, 250] on div "< div class = "gradient_overlay" > </ div > < div class = "custom-hero" > < div…" at bounding box center [562, 433] width 751 height 655
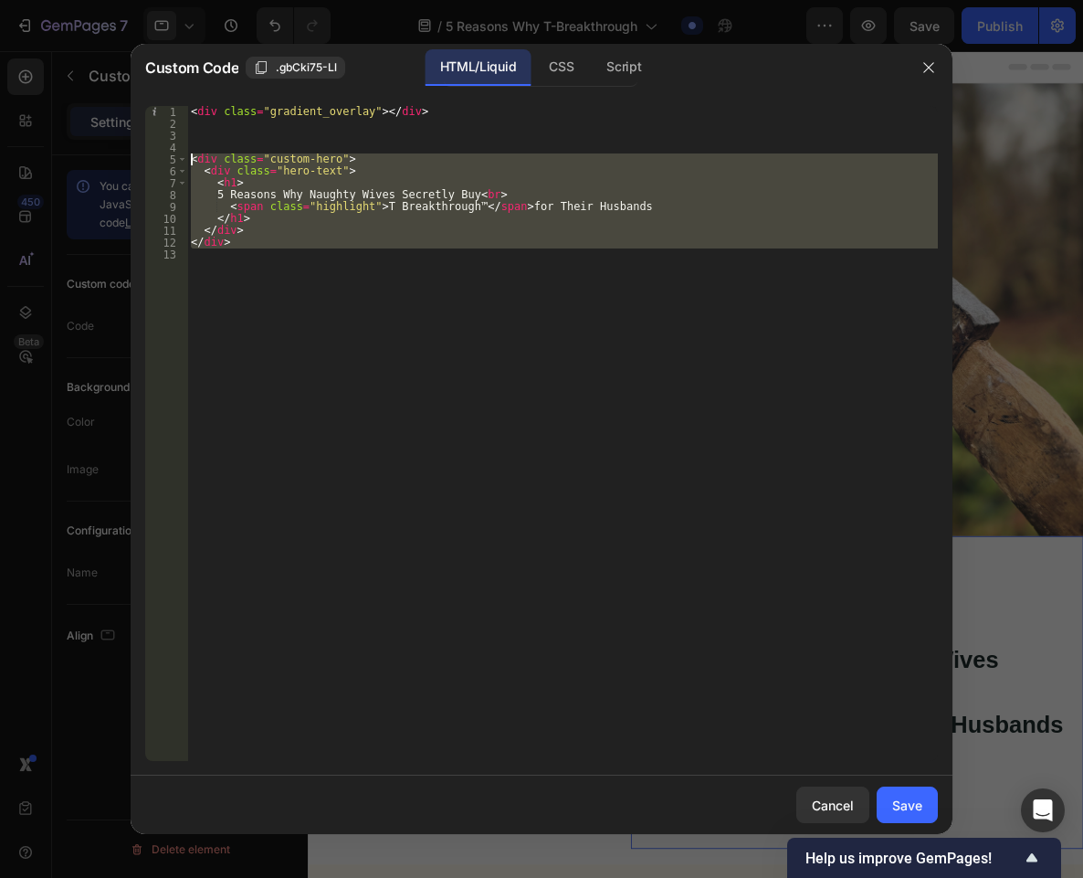
drag, startPoint x: 225, startPoint y: 249, endPoint x: 176, endPoint y: 152, distance: 109.0
click at [176, 152] on div "1 2 3 4 5 6 7 8 9 10 11 12 13 < div class = "gradient_overlay" > </ div > < div…" at bounding box center [541, 433] width 793 height 655
type textarea "<div class="custom-hero">"
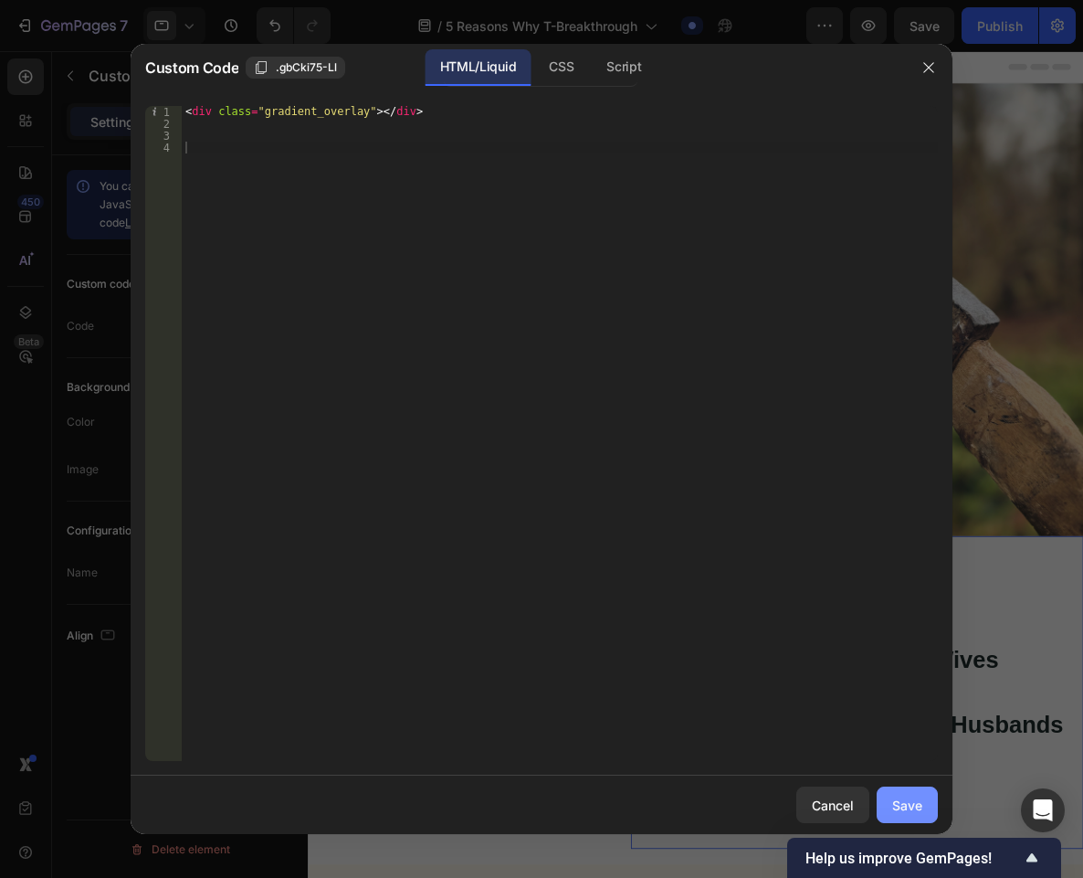
click at [899, 813] on div "Save" at bounding box center [907, 804] width 30 height 19
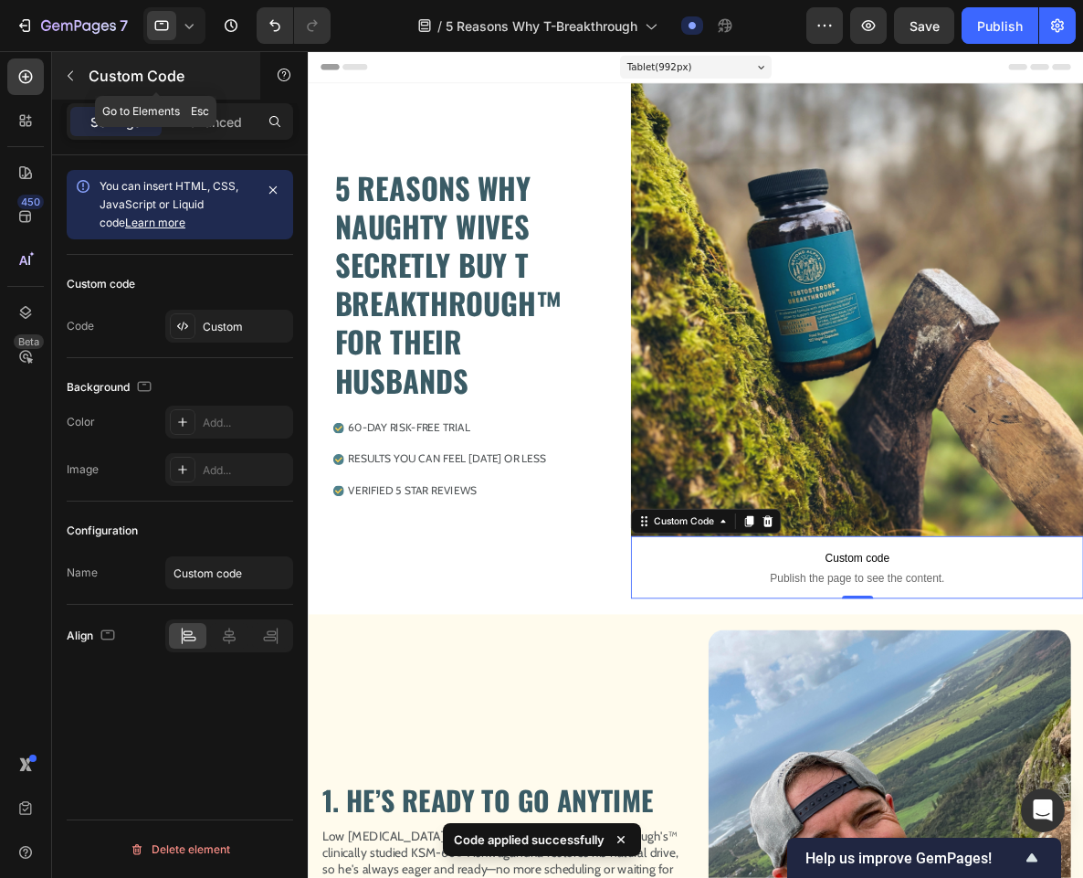
click at [80, 73] on button "button" at bounding box center [70, 75] width 29 height 29
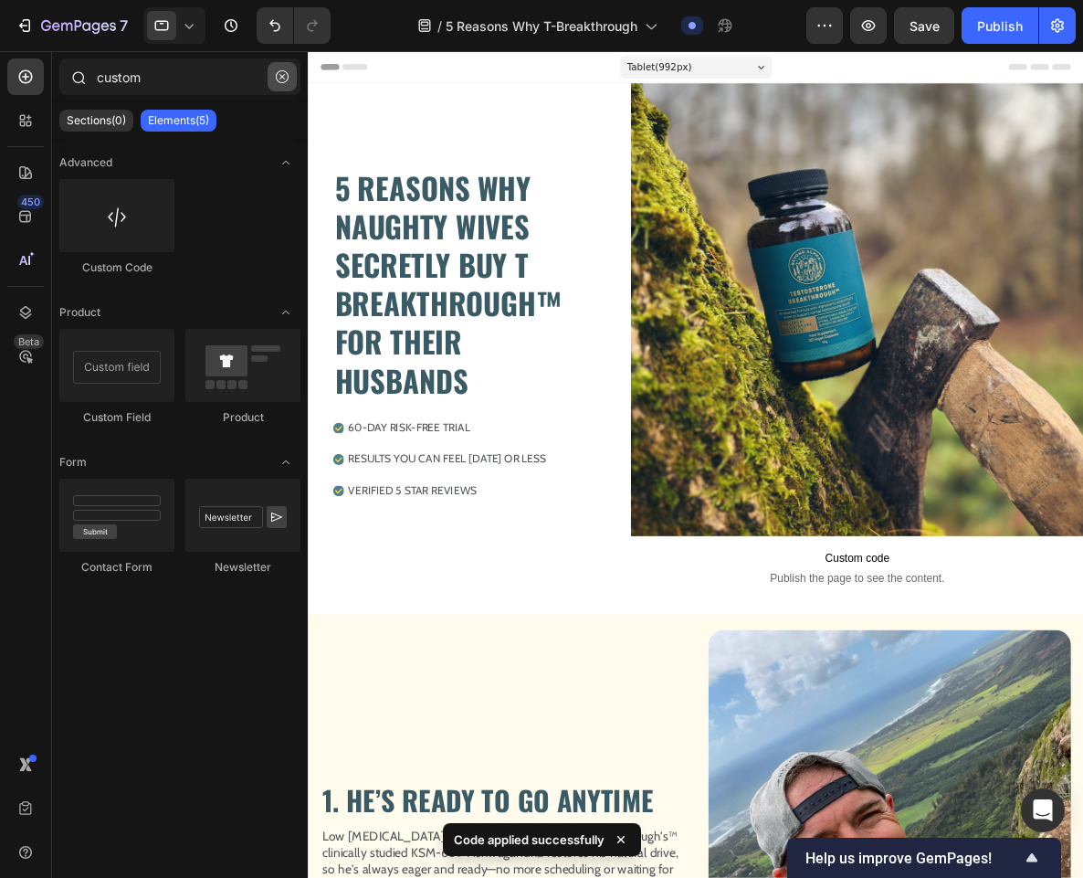
click at [290, 80] on button "button" at bounding box center [282, 76] width 29 height 29
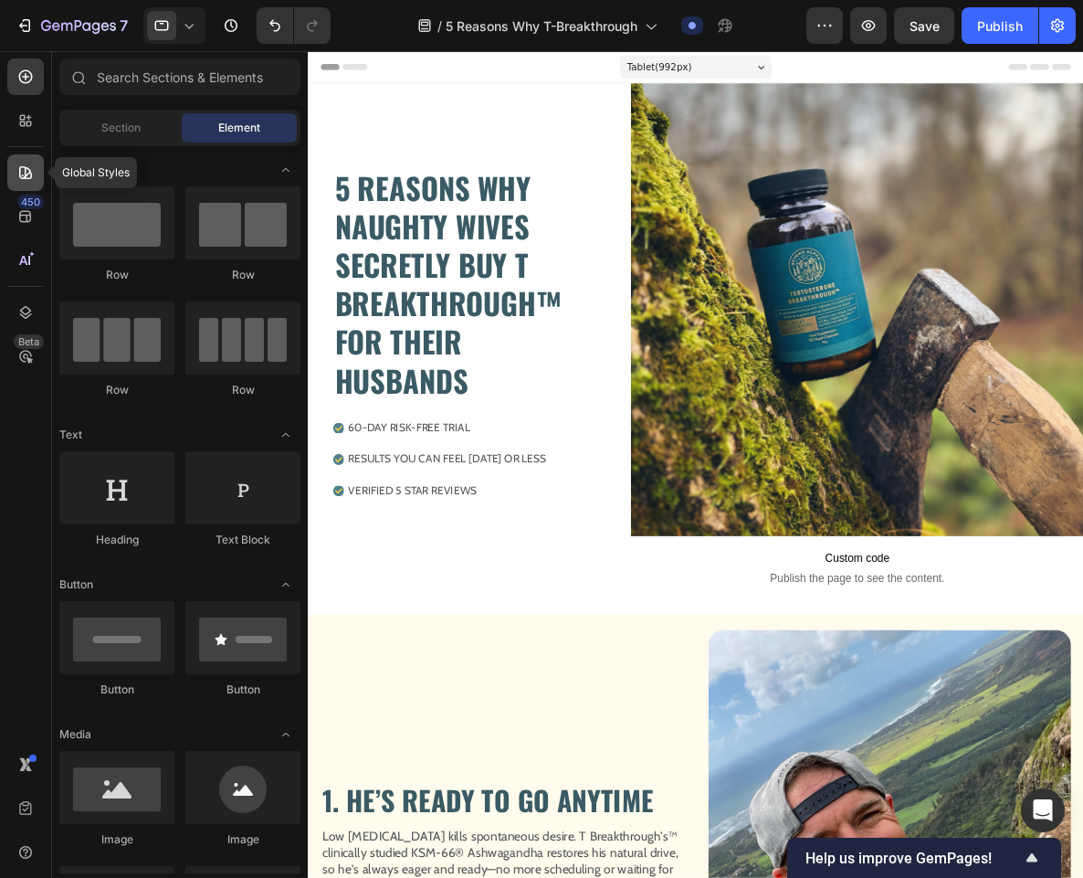
click at [17, 176] on icon at bounding box center [25, 172] width 18 height 18
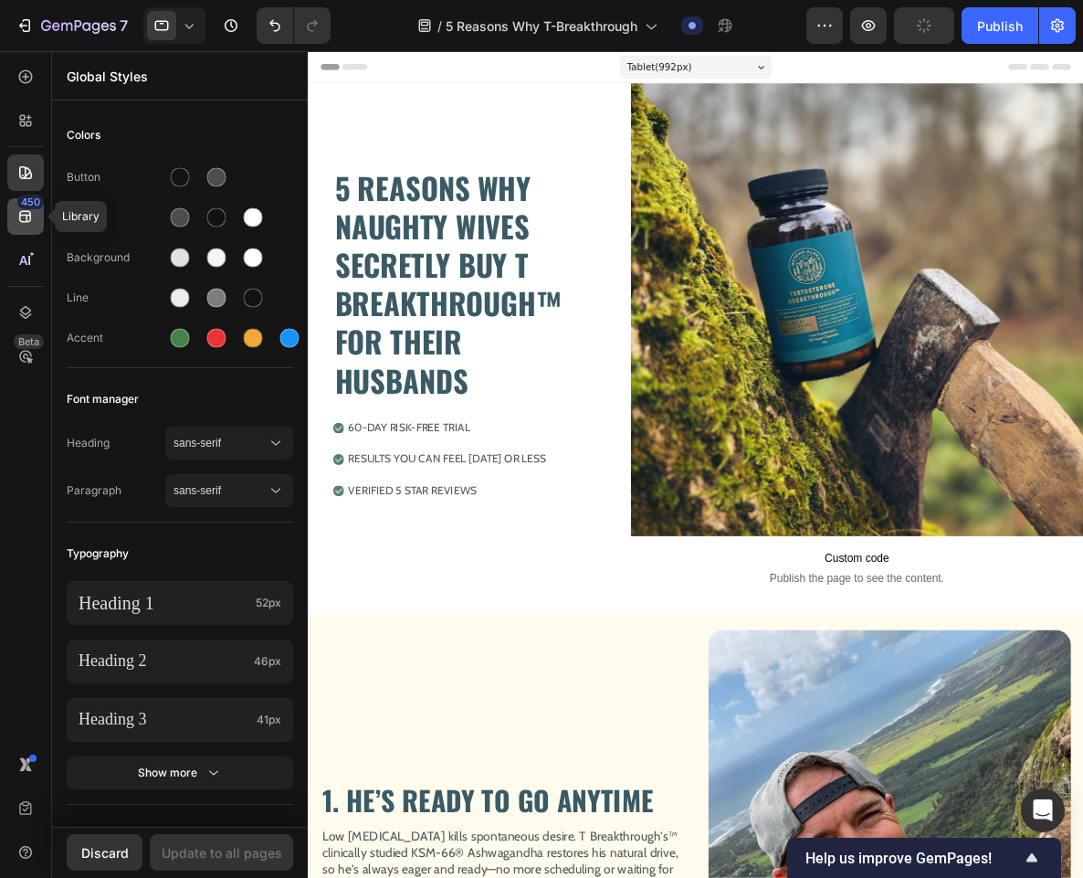
click at [21, 220] on icon at bounding box center [25, 216] width 18 height 18
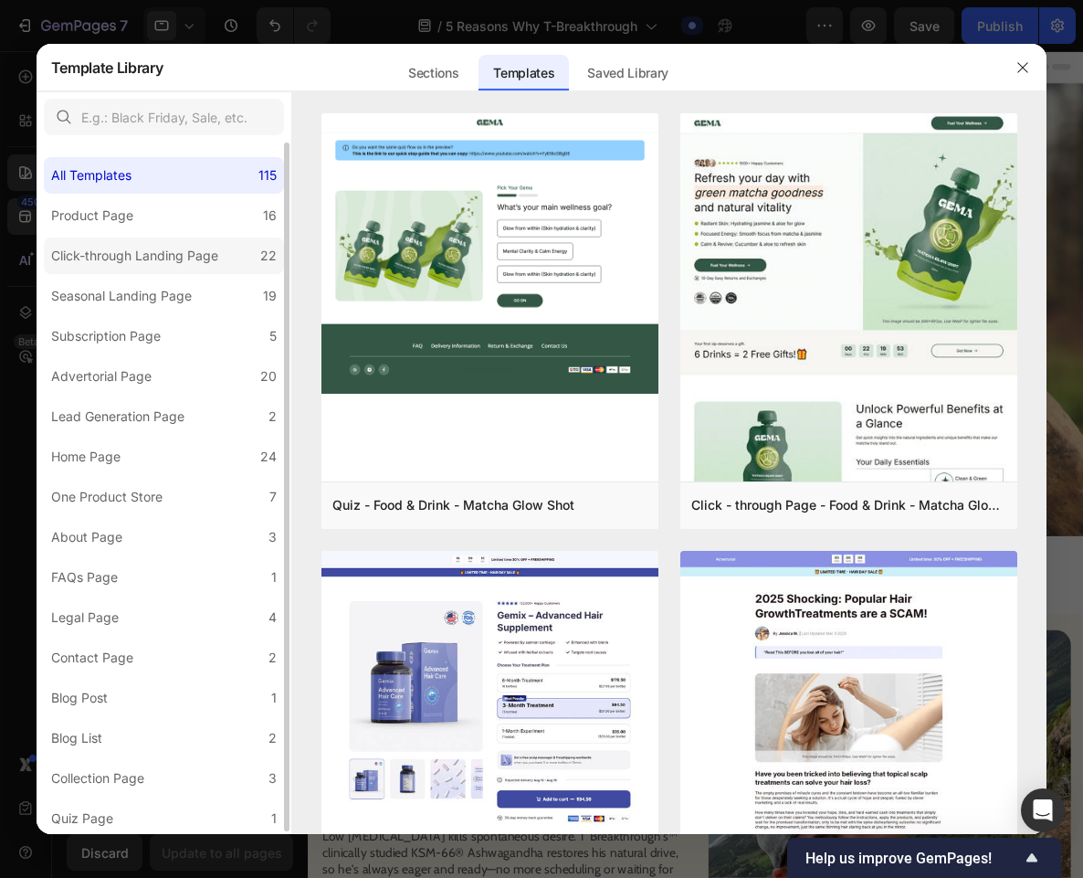
click at [173, 263] on div "Click-through Landing Page" at bounding box center [134, 256] width 167 height 22
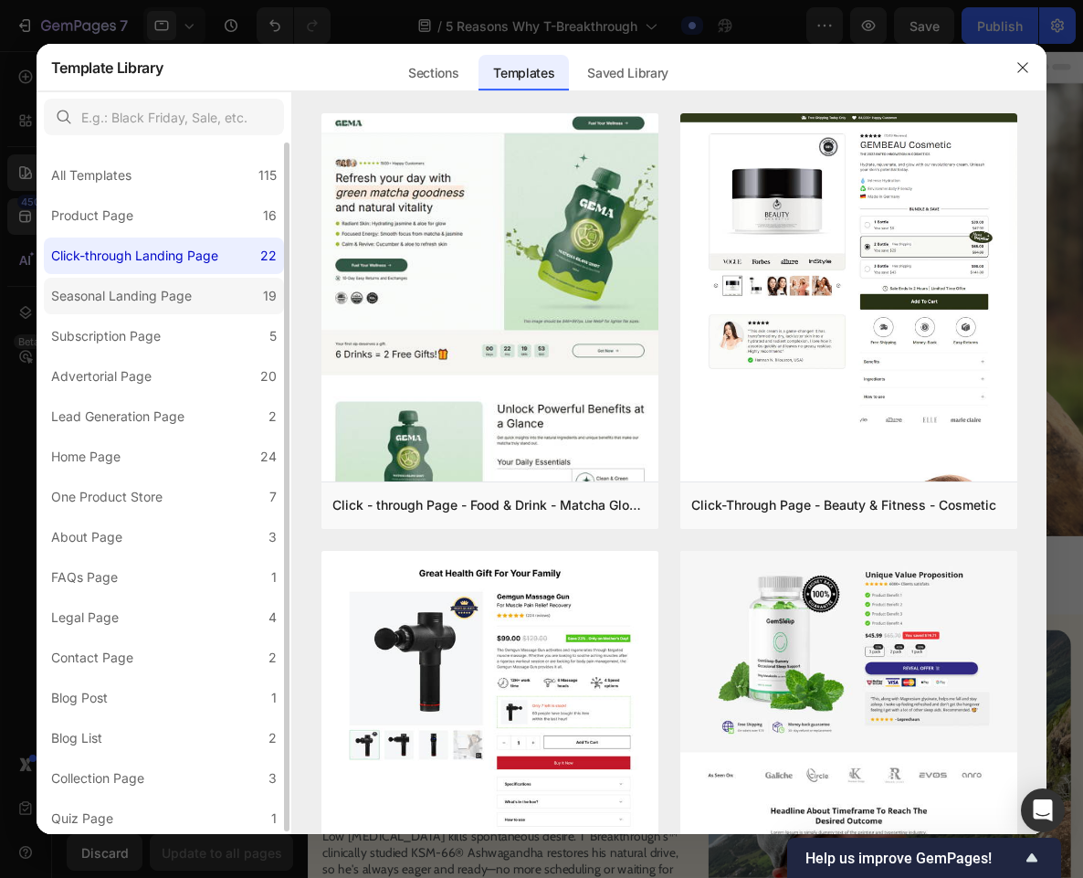
click at [173, 298] on div "Seasonal Landing Page" at bounding box center [121, 296] width 141 height 22
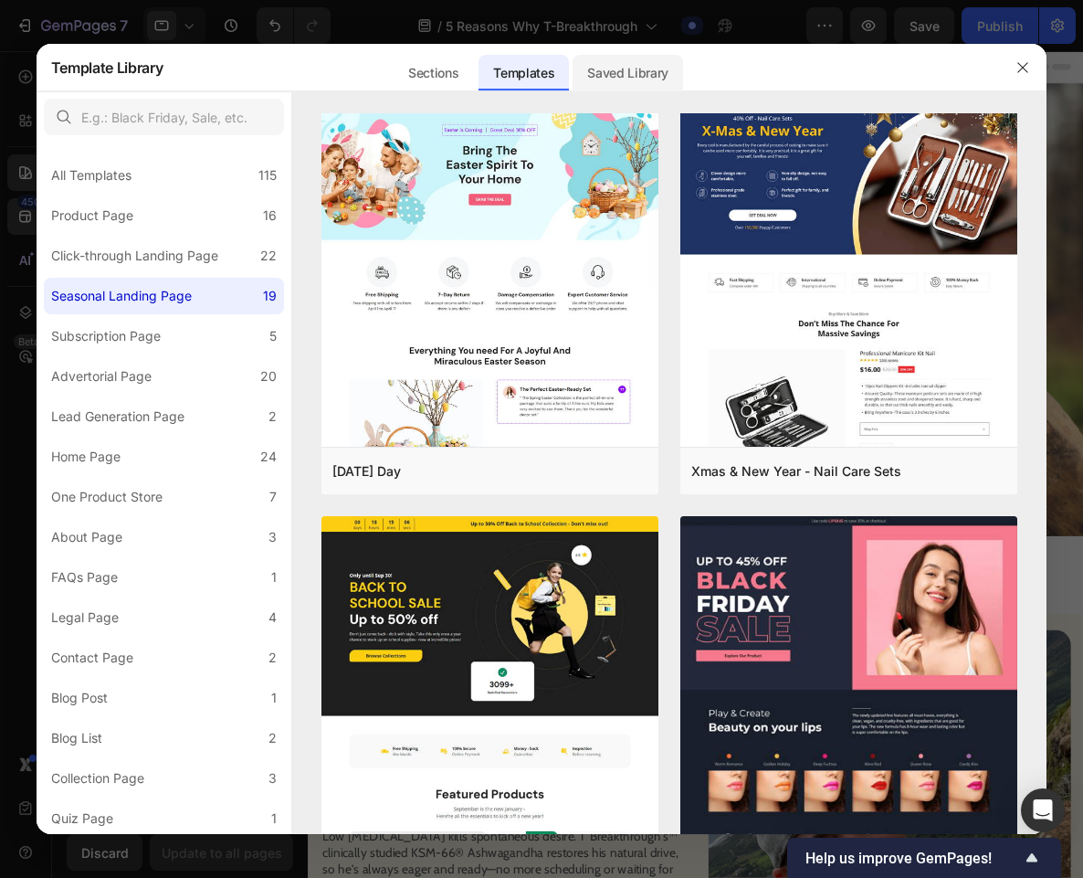
click at [619, 82] on div "Saved Library" at bounding box center [628, 73] width 110 height 37
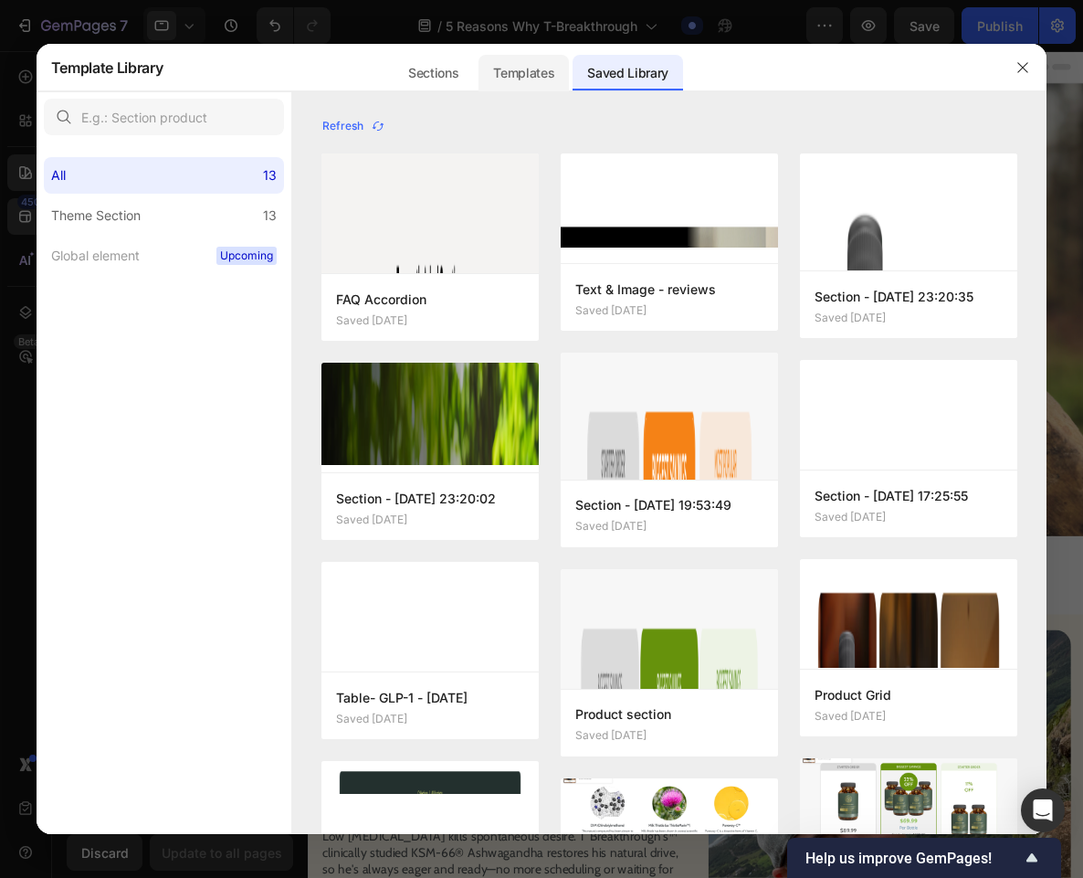
click at [495, 69] on div "Templates" at bounding box center [523, 73] width 90 height 37
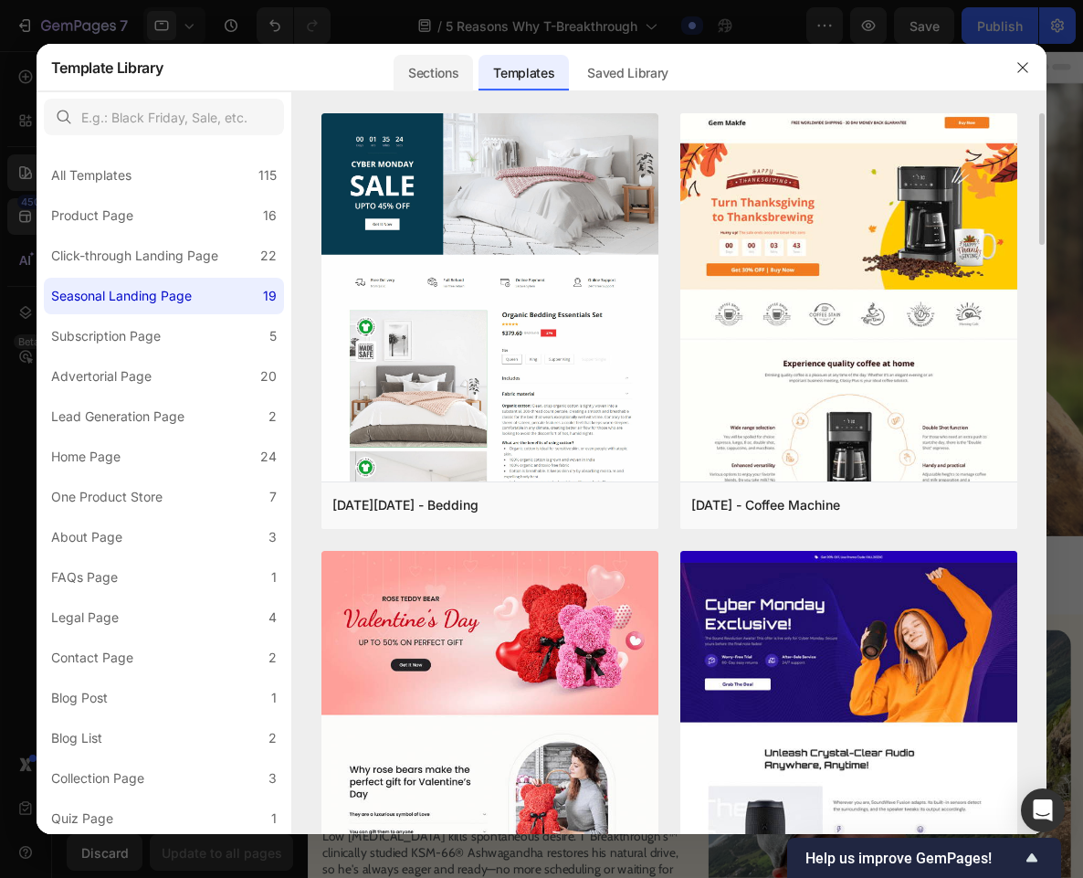
click at [400, 68] on div "Sections" at bounding box center [433, 73] width 79 height 37
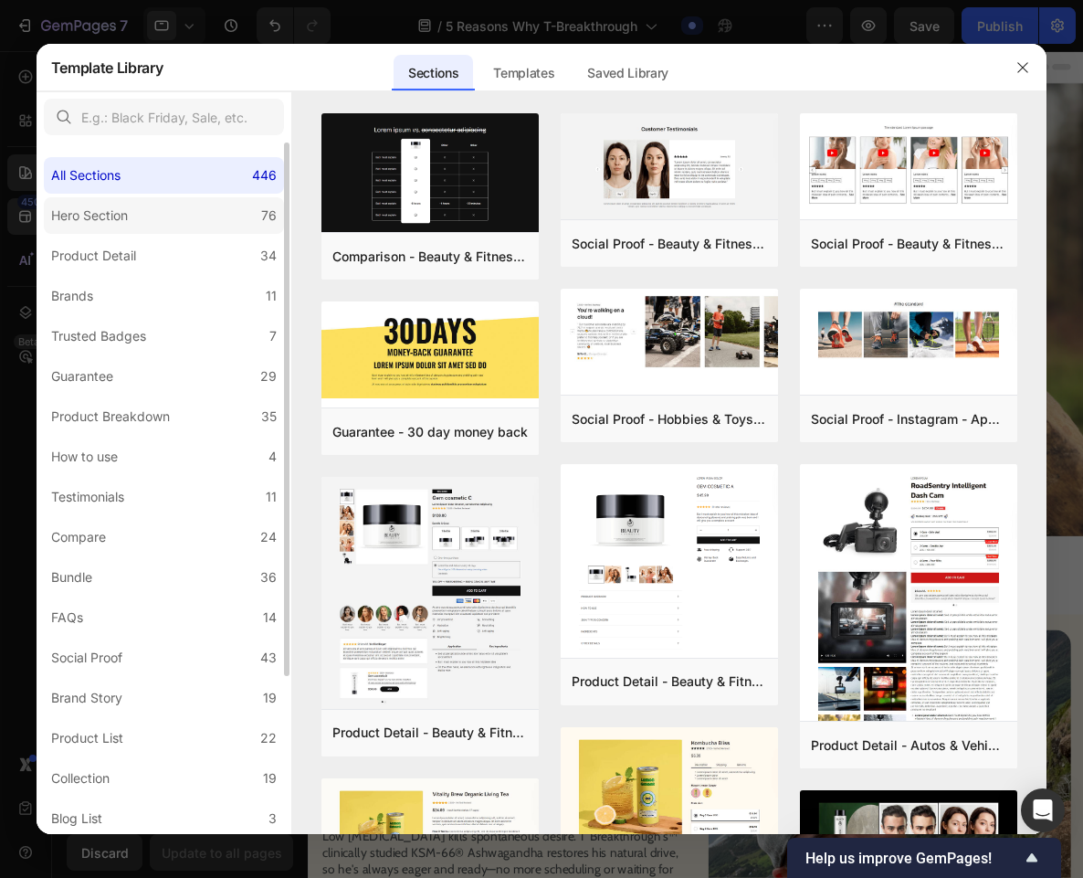
click at [172, 207] on label "Hero Section 76" at bounding box center [164, 215] width 240 height 37
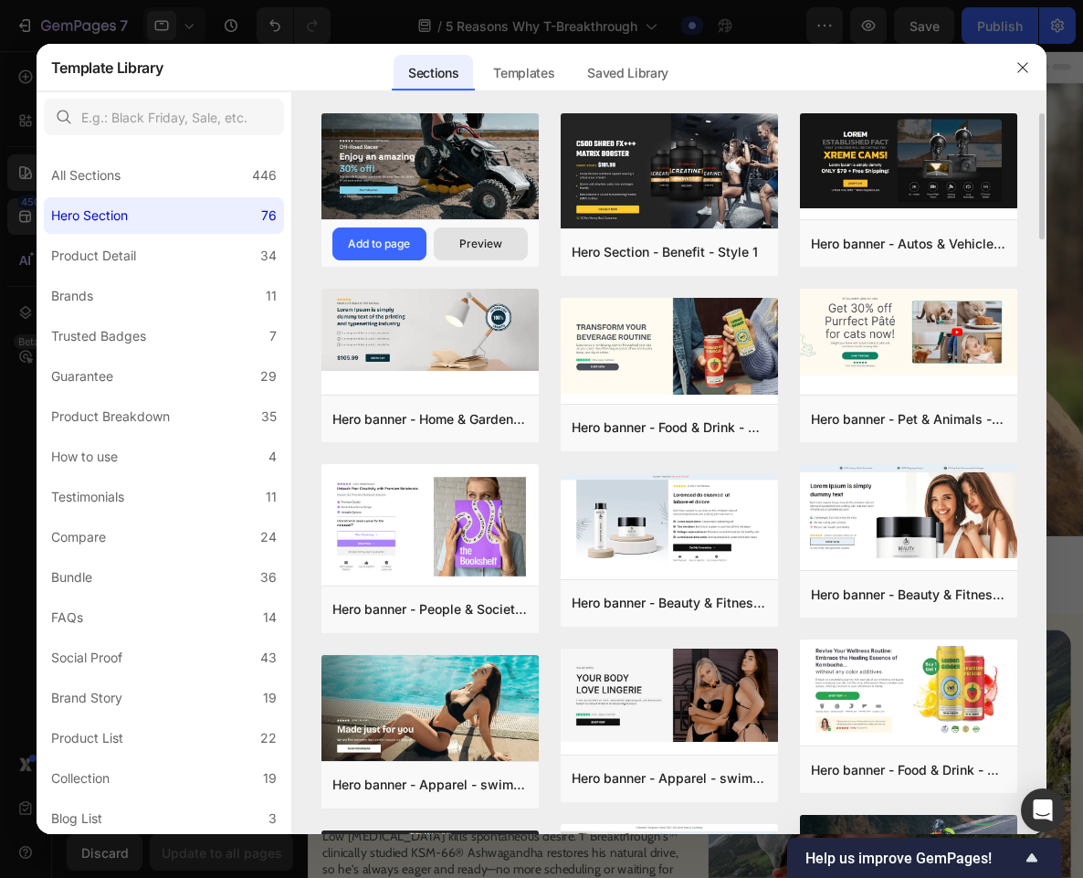
click at [468, 242] on div "Preview" at bounding box center [480, 244] width 43 height 16
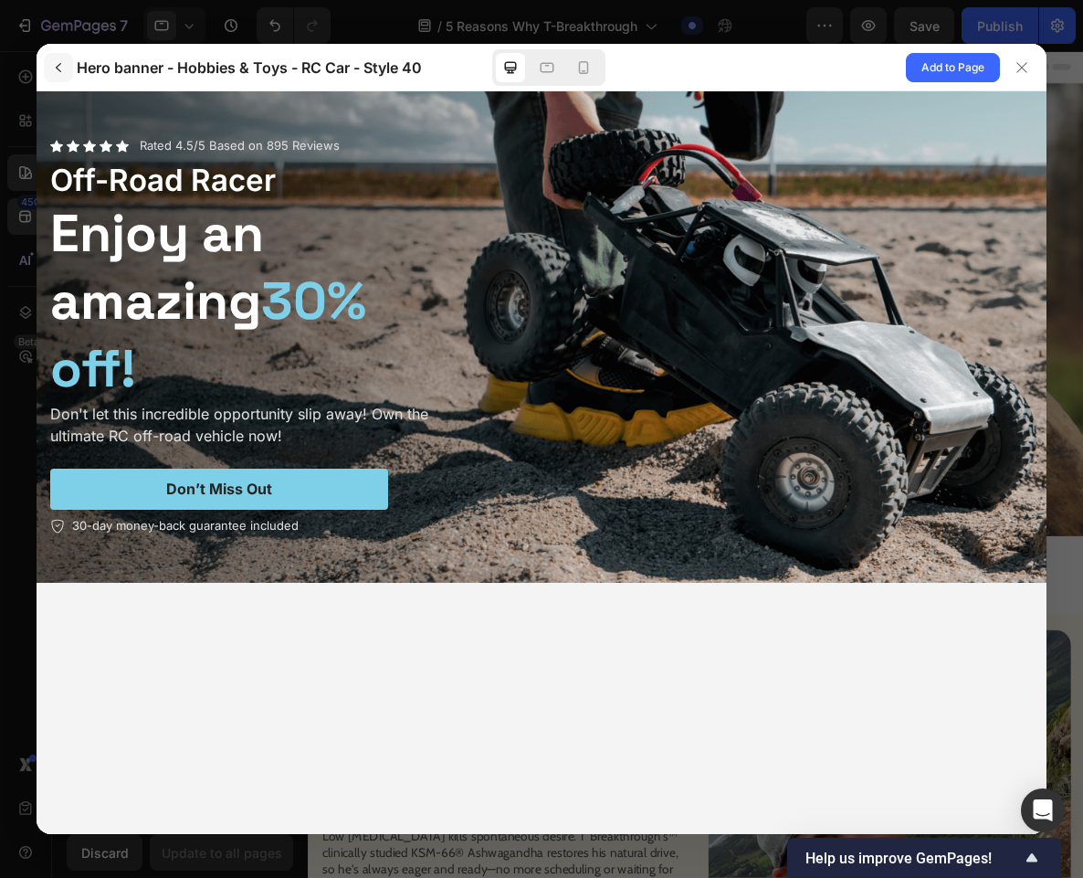
click at [61, 76] on button "button" at bounding box center [58, 67] width 29 height 29
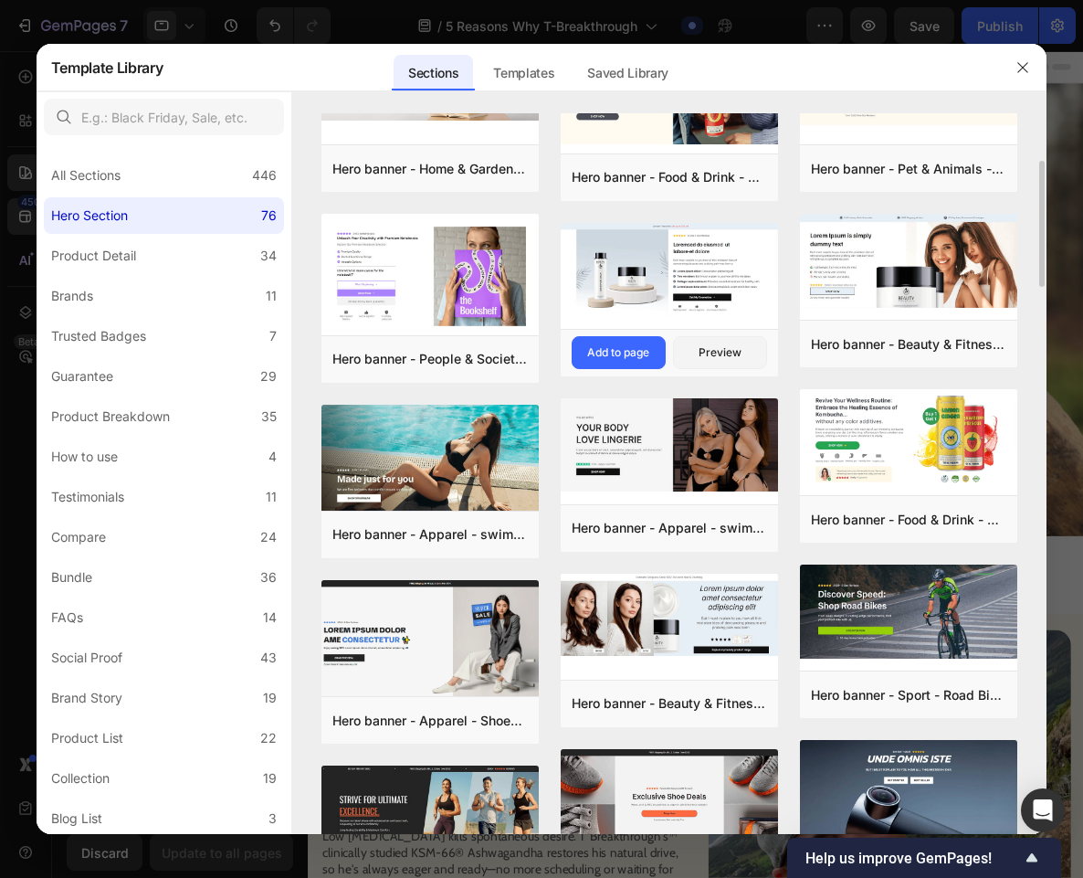
scroll to position [254, 0]
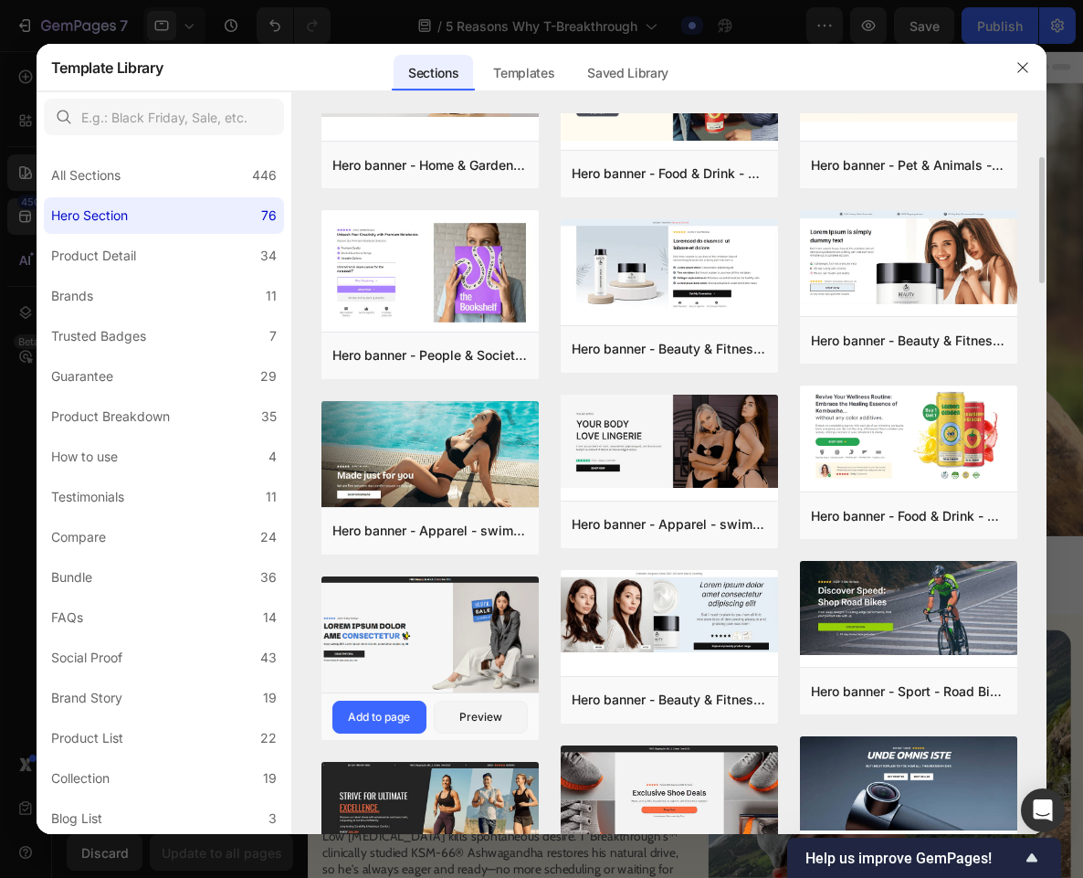
click at [454, 651] on img at bounding box center [429, 636] width 217 height 120
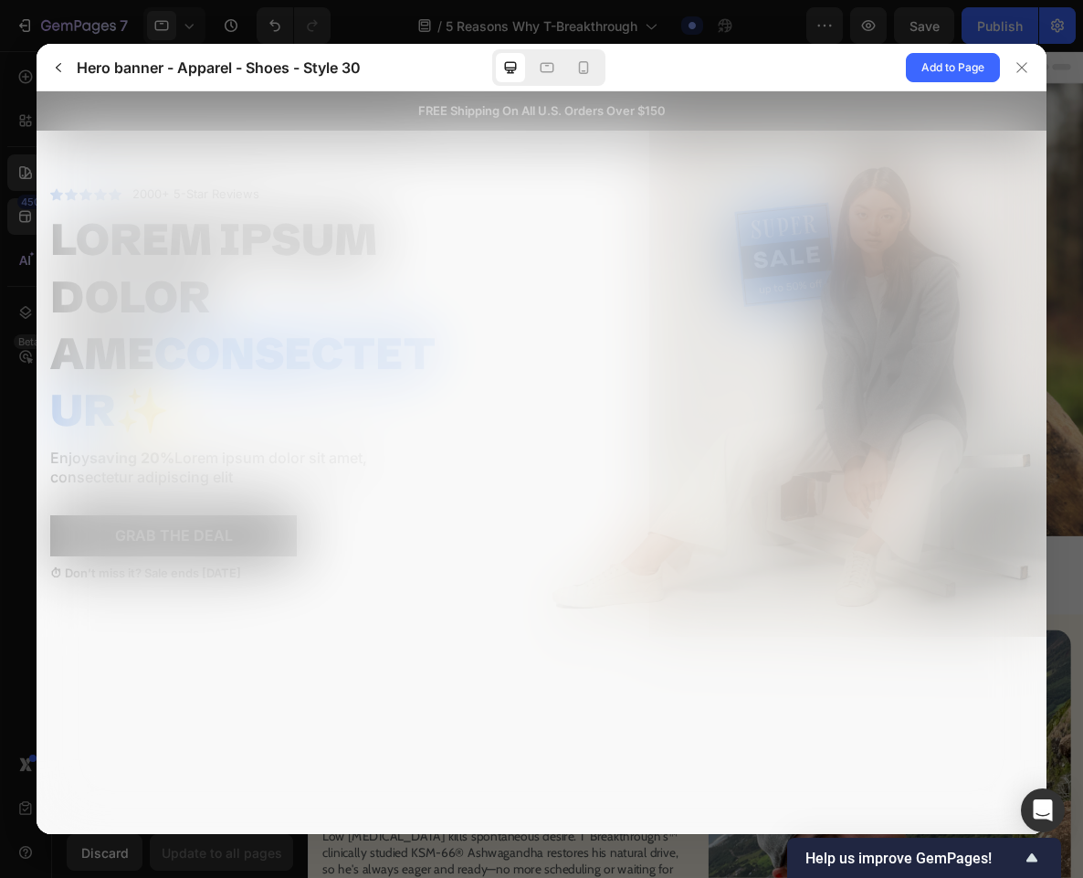
scroll to position [0, 0]
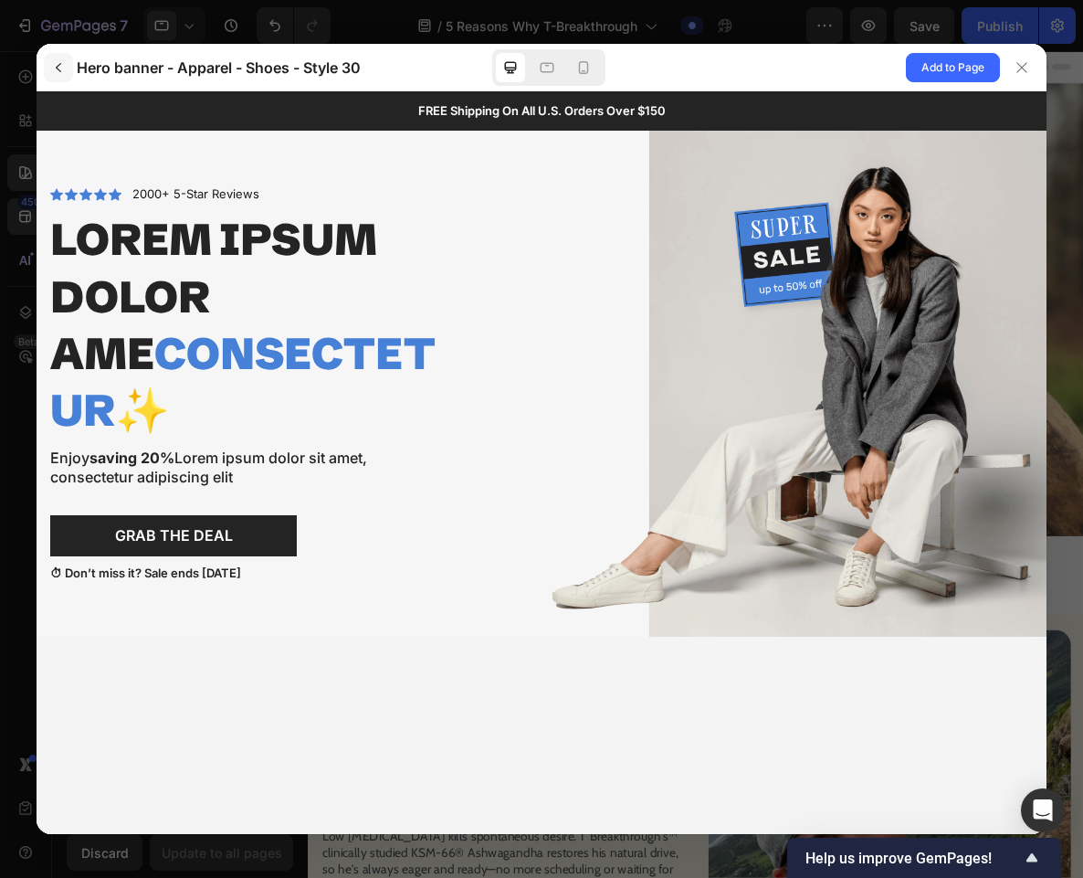
click at [58, 71] on icon "button" at bounding box center [58, 67] width 15 height 15
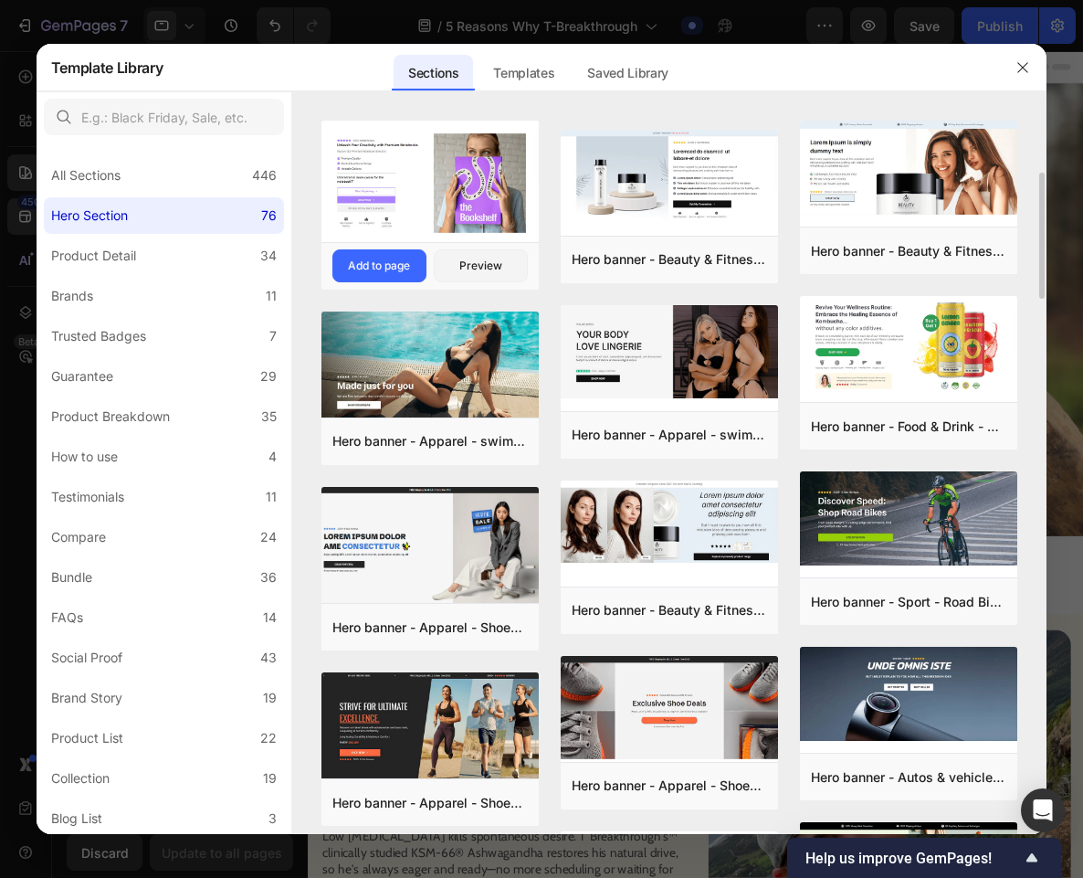
scroll to position [350, 0]
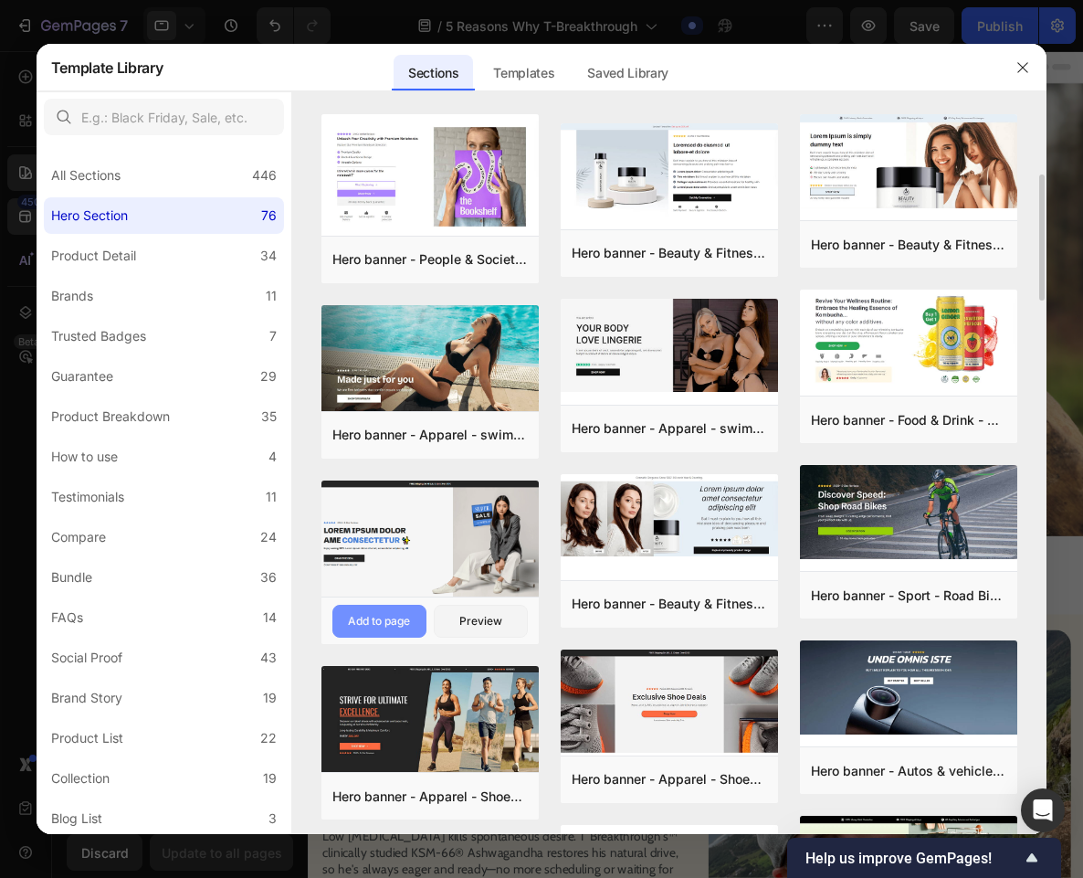
click at [392, 617] on div "Add to page" at bounding box center [379, 621] width 62 height 16
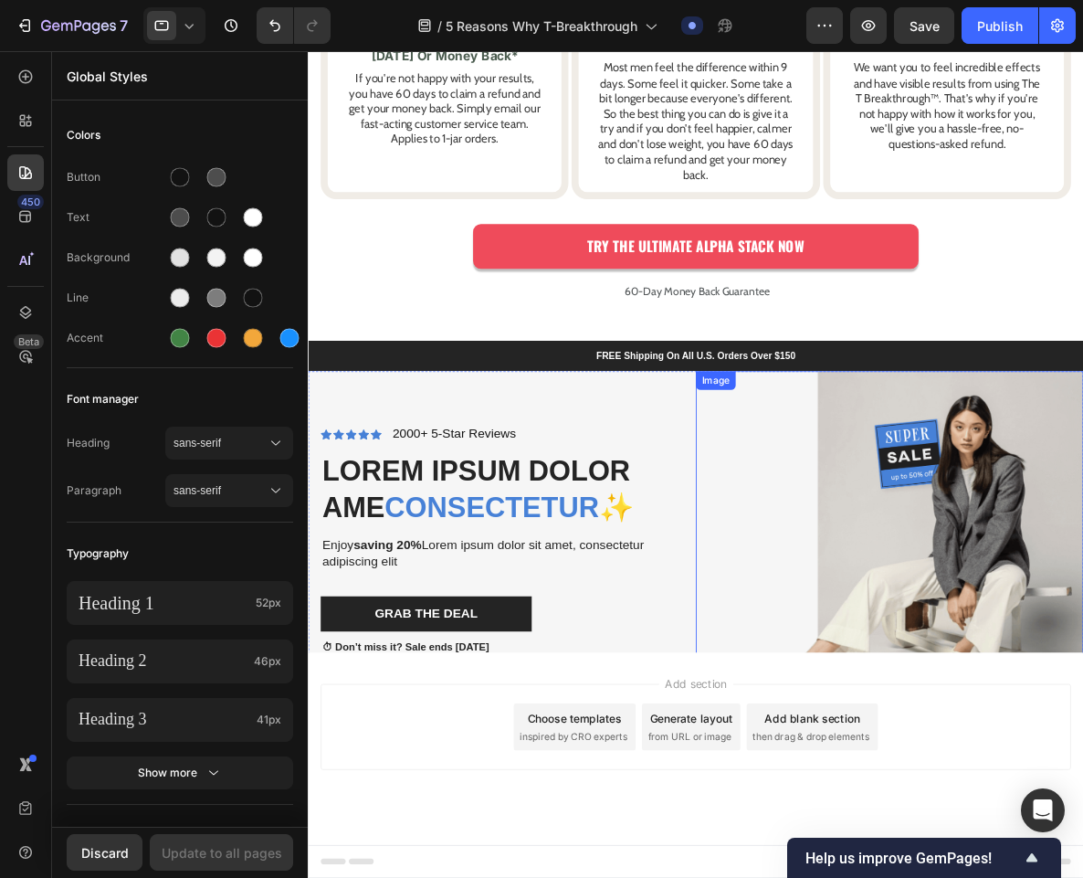
scroll to position [6320, 0]
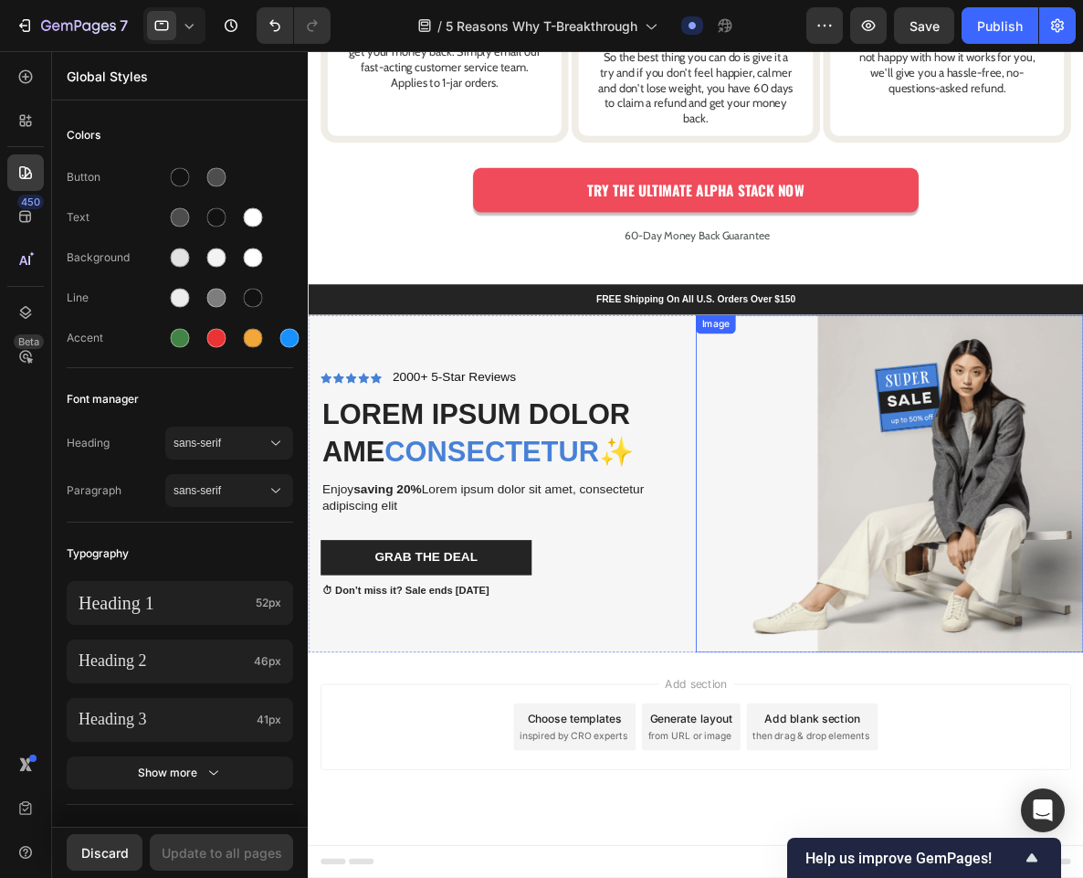
click at [1014, 519] on img at bounding box center [987, 556] width 453 height 394
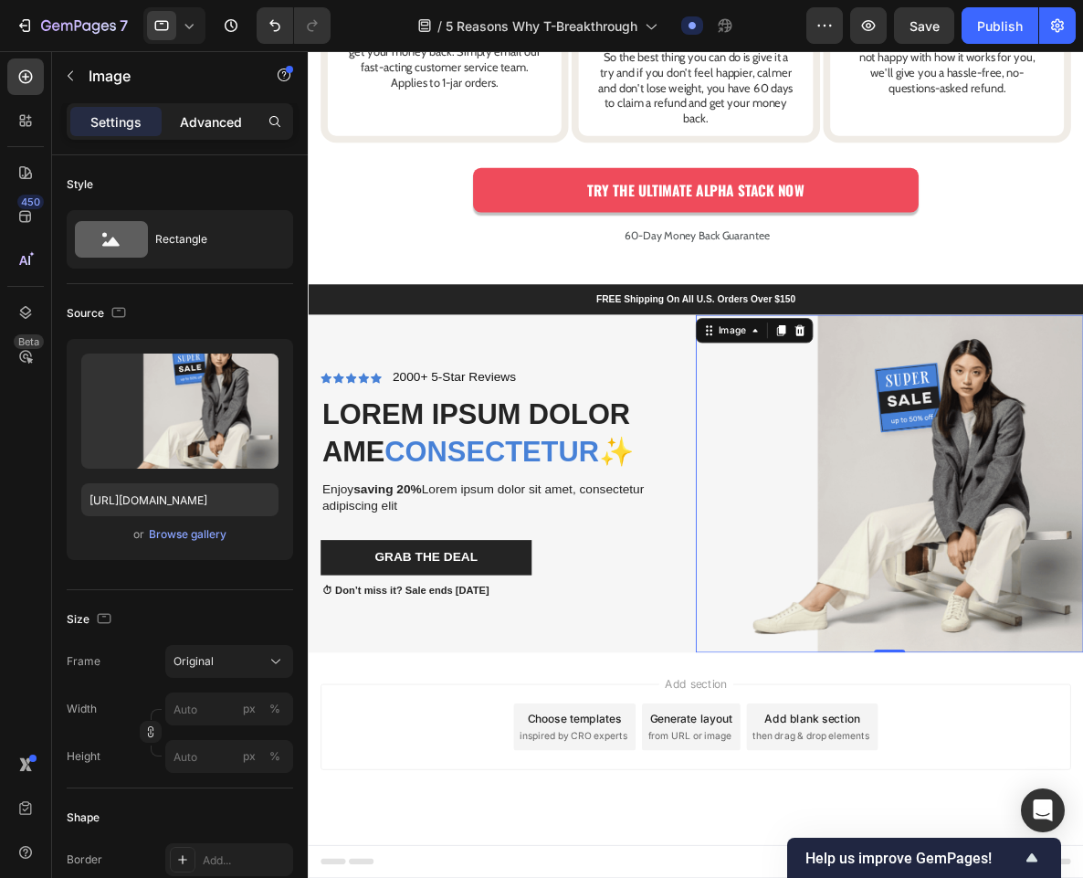
click at [188, 121] on p "Advanced" at bounding box center [211, 121] width 62 height 19
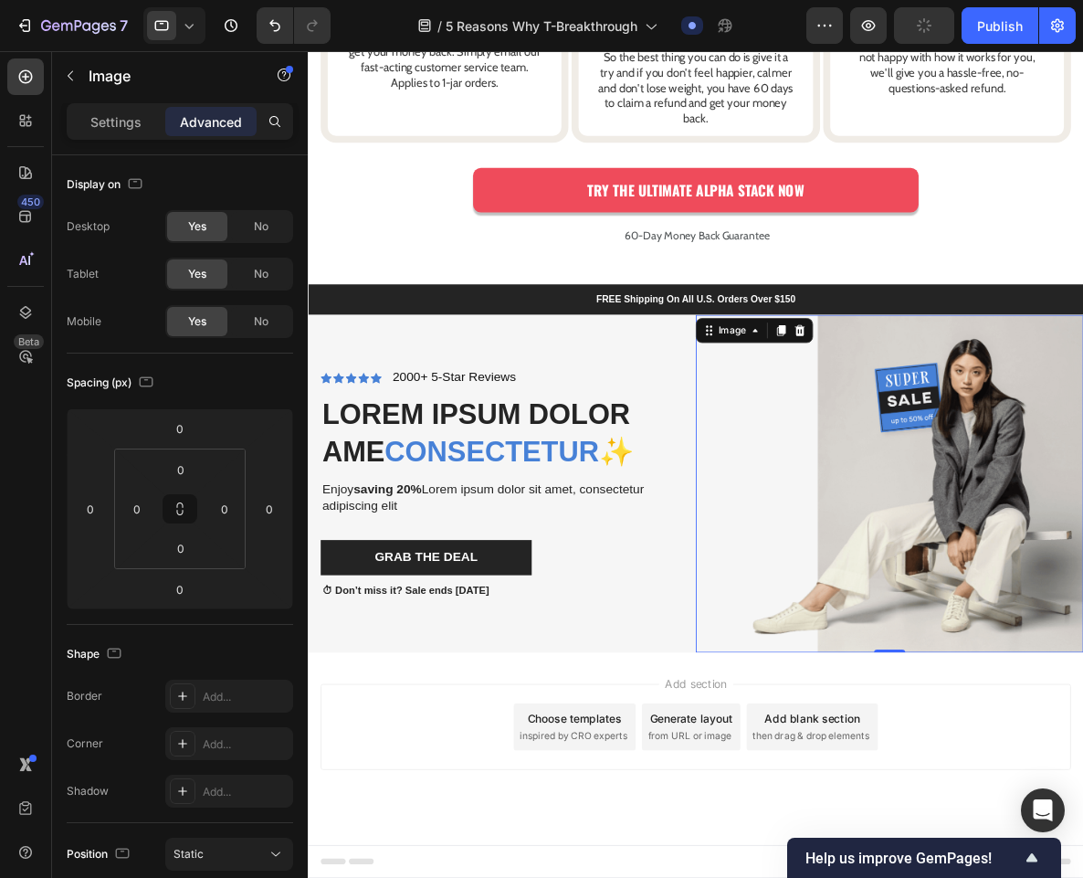
click at [930, 699] on img at bounding box center [987, 556] width 453 height 394
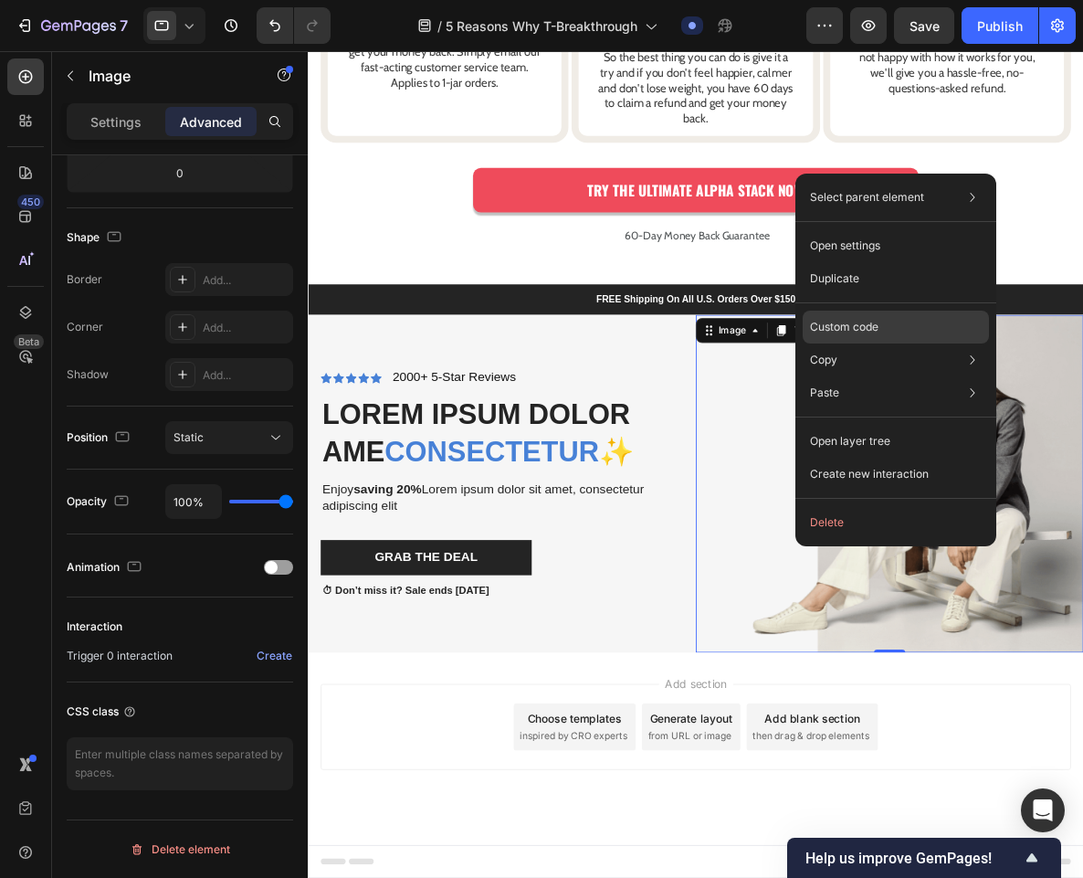
click at [897, 317] on div "Custom code" at bounding box center [896, 326] width 186 height 33
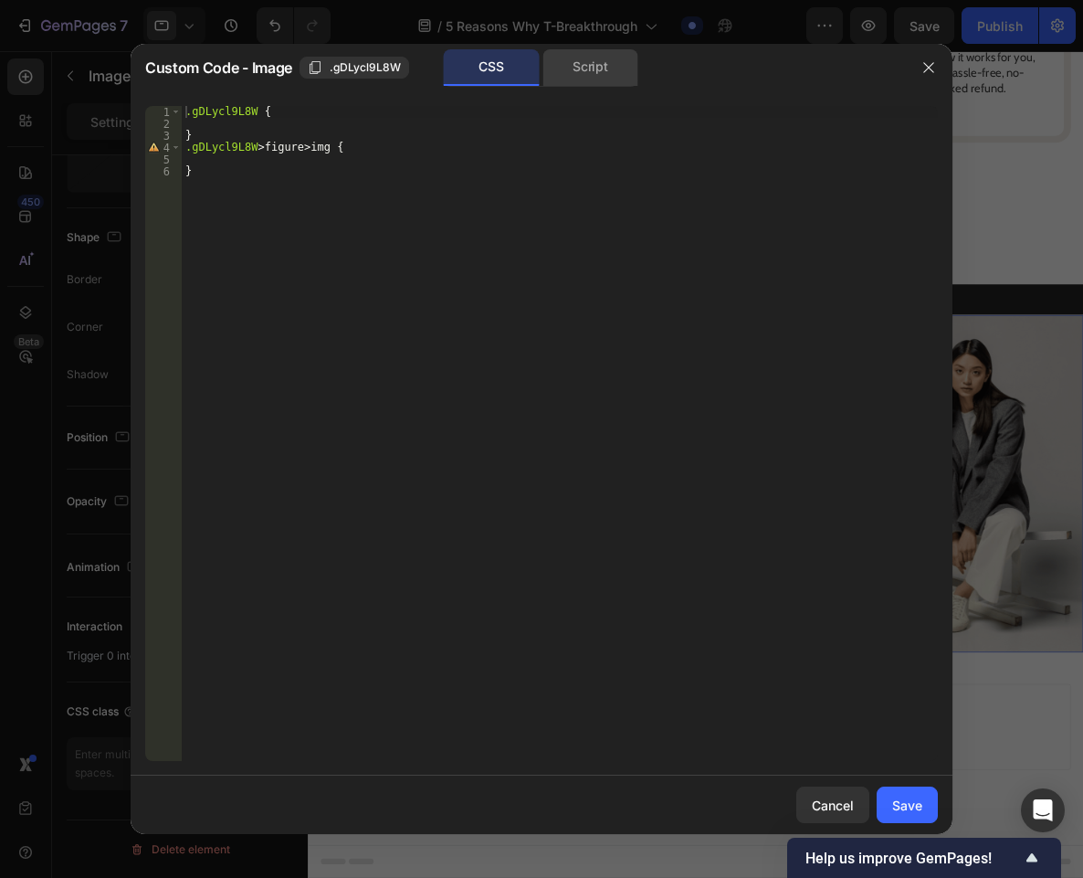
click at [594, 58] on div "Script" at bounding box center [590, 67] width 96 height 37
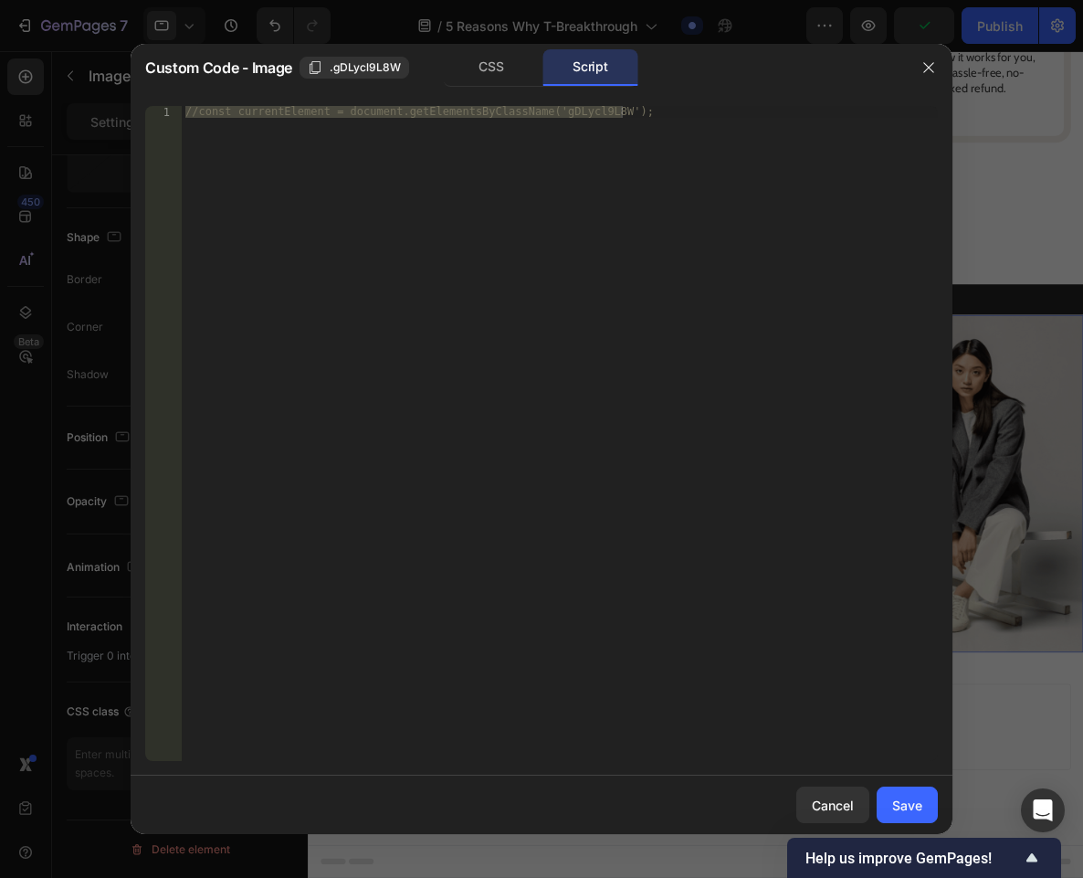
type textarea "//const currentElement = document.getElementsByClassName('gDLycl9L8W');"
click at [462, 222] on div "//const currentElement = document.getElementsByClassName('gDLycl9L8W');" at bounding box center [560, 433] width 756 height 655
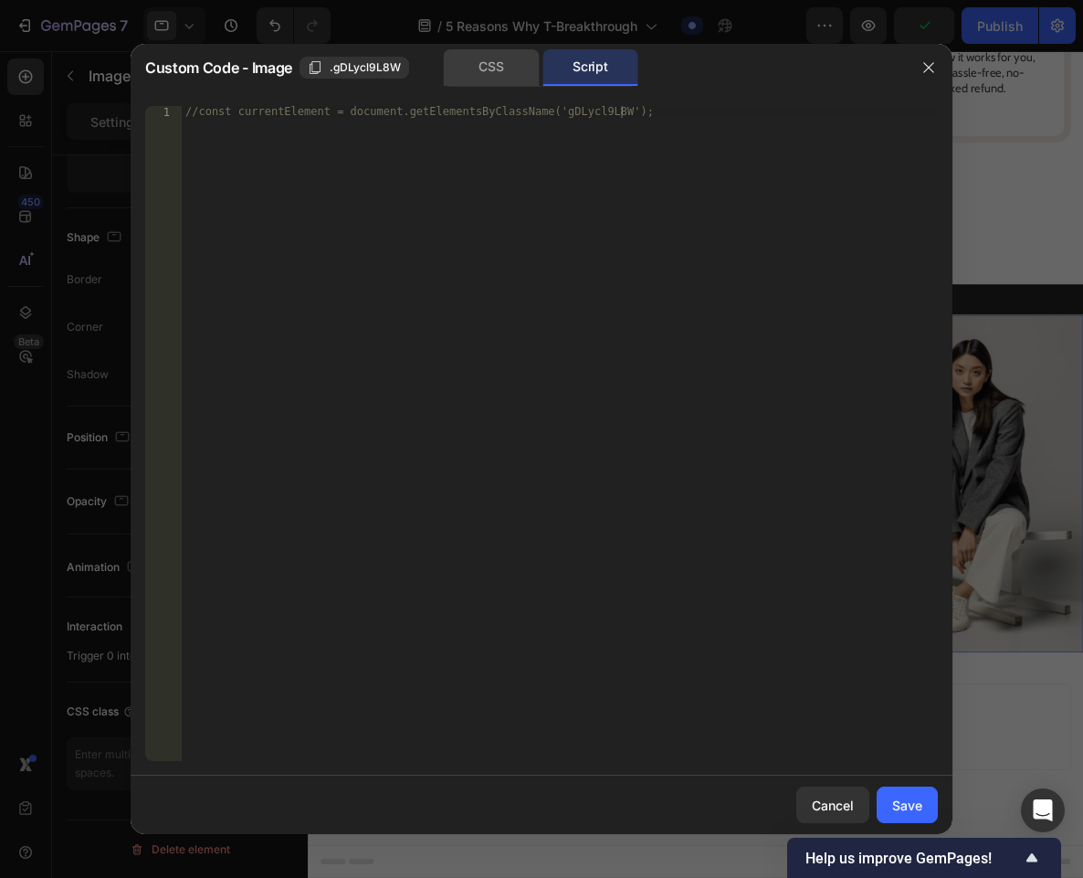
click at [488, 68] on div "CSS" at bounding box center [491, 67] width 95 height 37
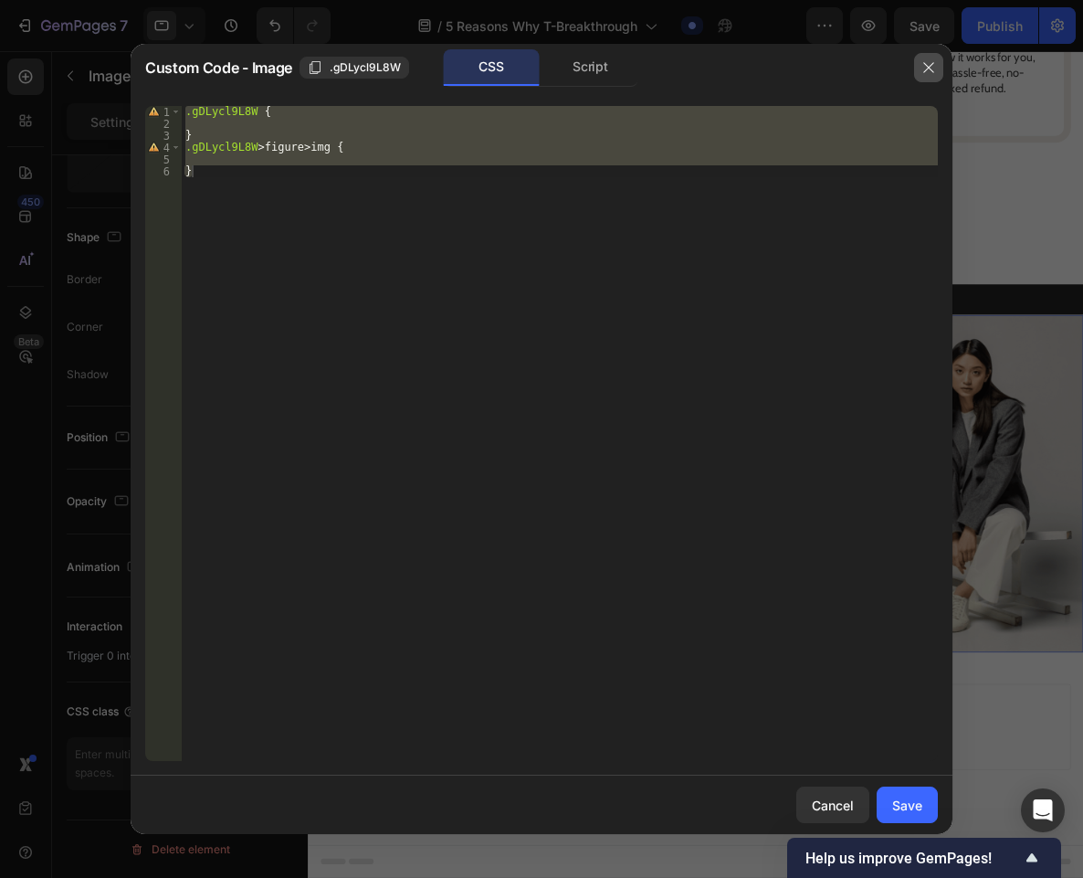
click at [926, 68] on icon "button" at bounding box center [928, 67] width 15 height 15
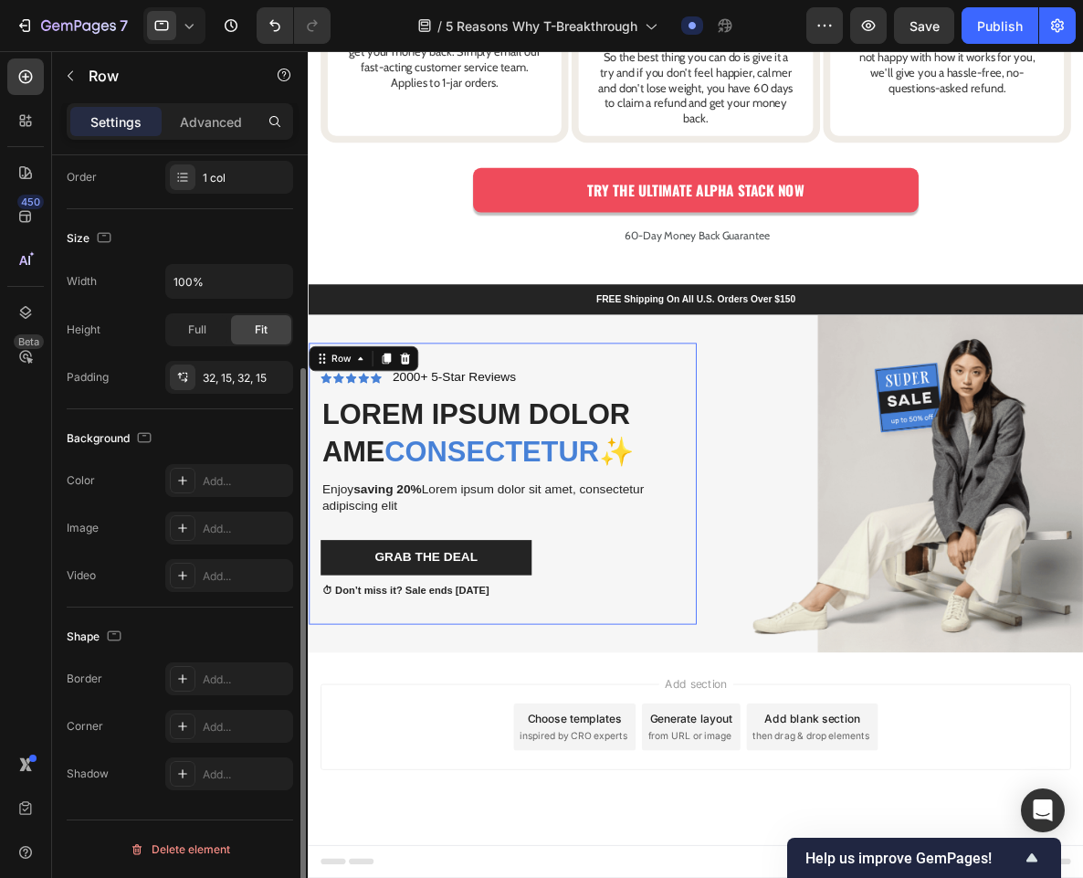
scroll to position [0, 0]
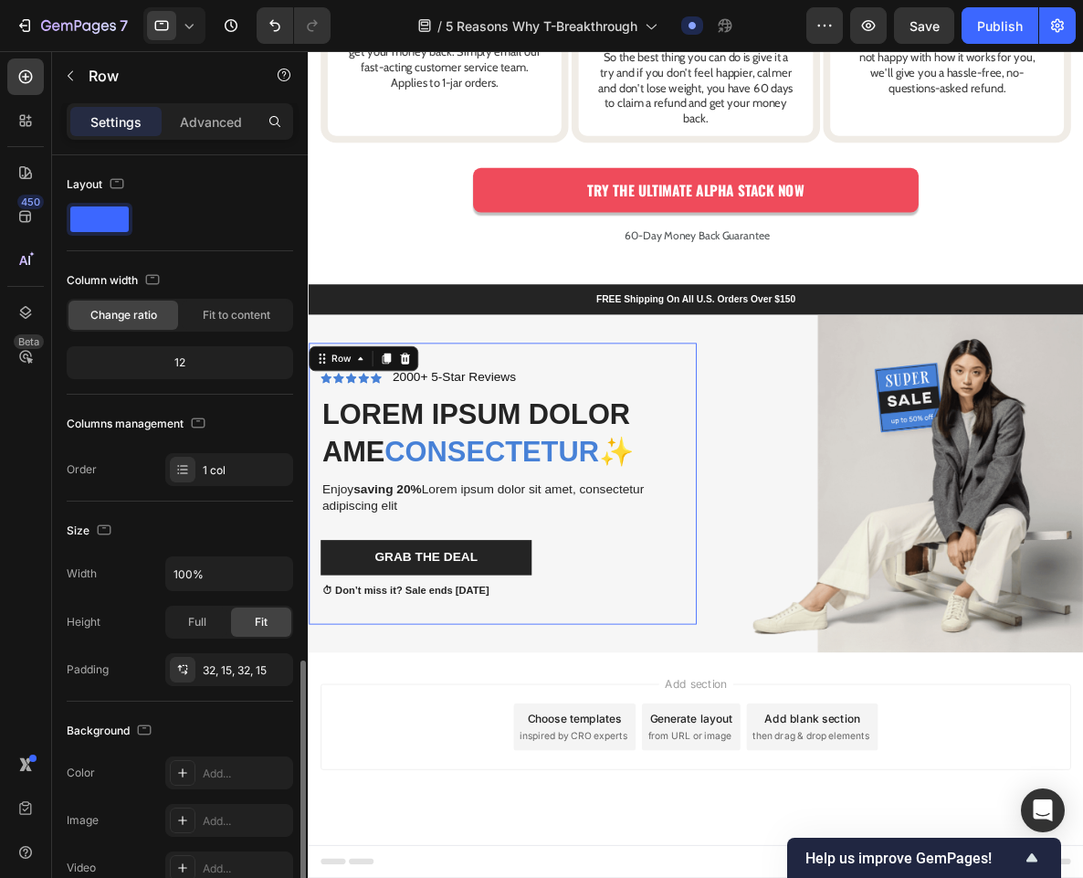
click at [672, 479] on div "Icon Icon Icon Icon Icon Icon List 2000+ 5-Star Reviews Text Block Row Lorem ip…" at bounding box center [535, 556] width 453 height 329
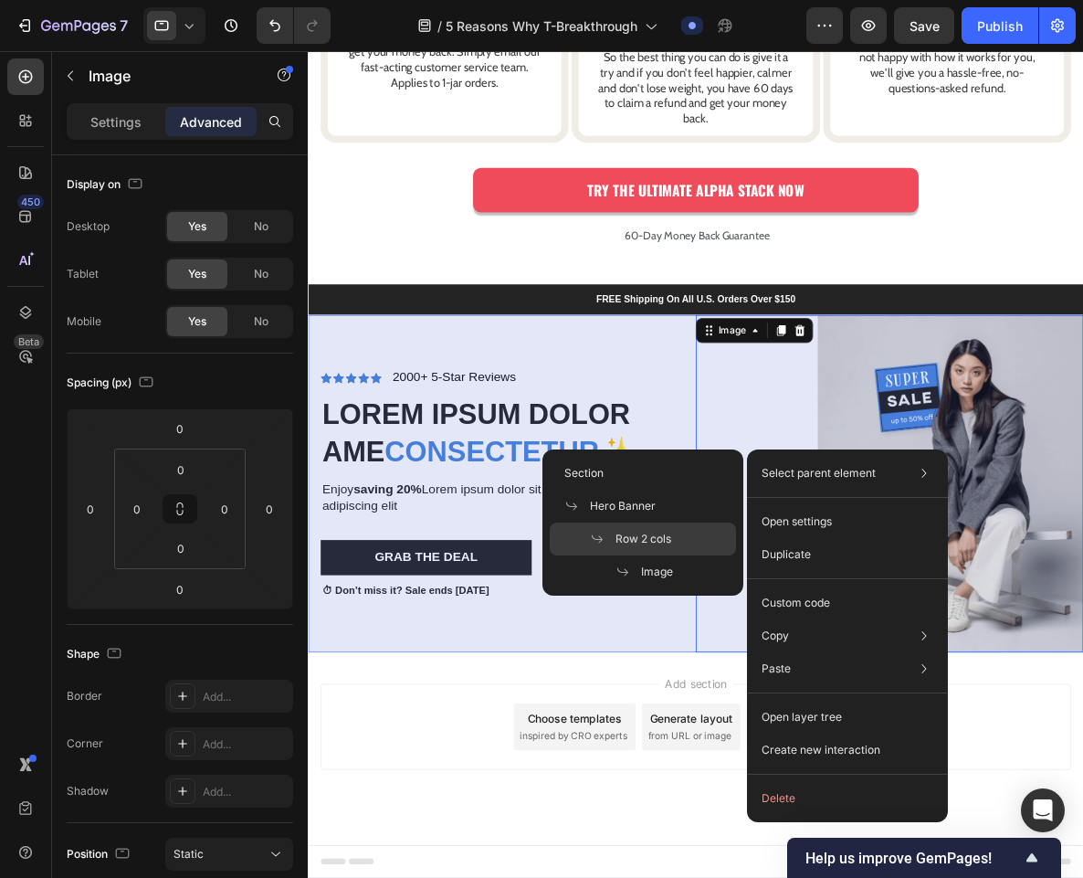
click at [644, 540] on span "Row 2 cols" at bounding box center [643, 539] width 56 height 16
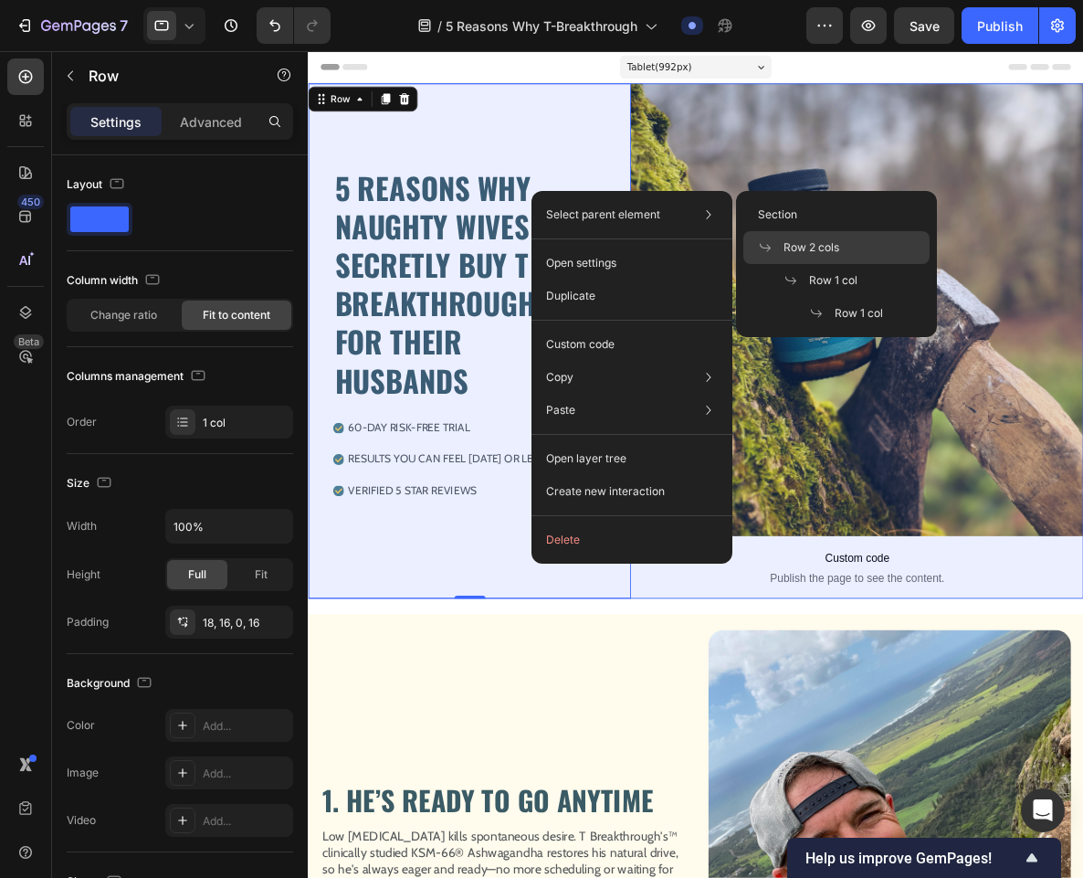
click at [826, 247] on span "Row 2 cols" at bounding box center [811, 247] width 56 height 16
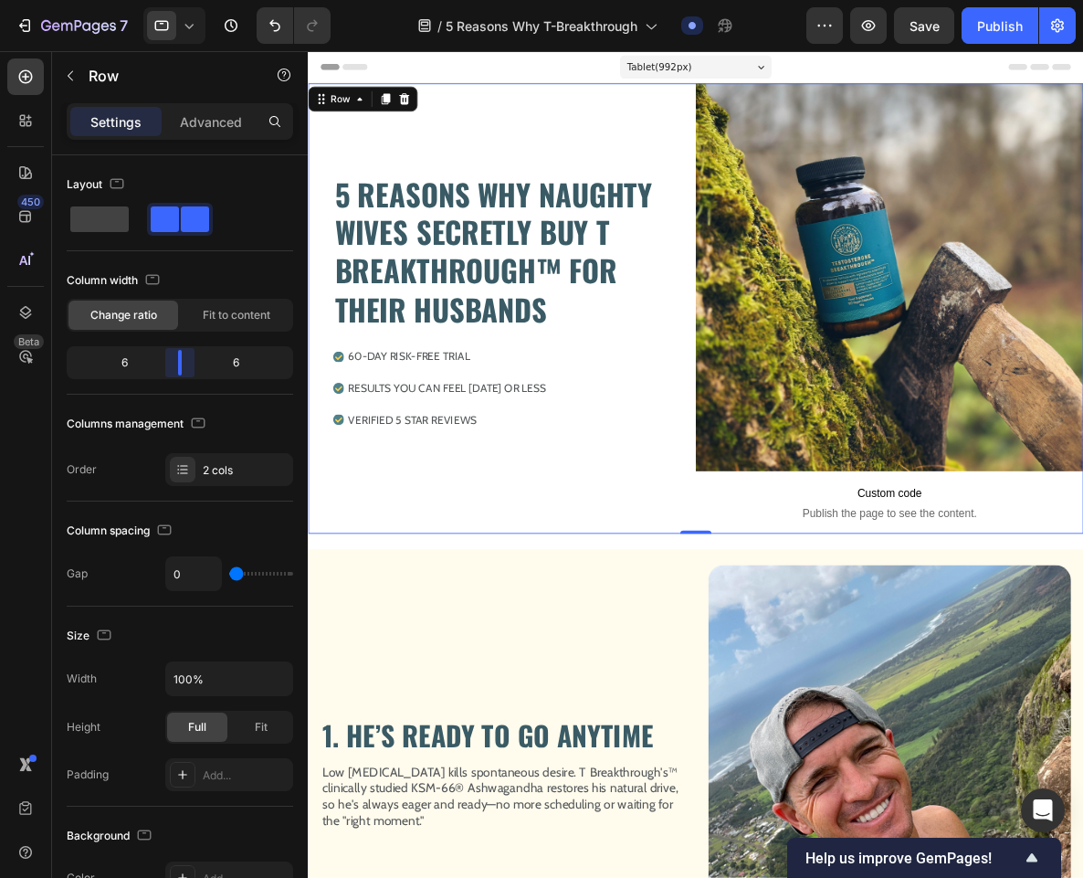
click at [175, 0] on body "7 Version history / 5 Reasons Why T-Breakthrough Draft Preview Save Publish 450…" at bounding box center [541, 0] width 1083 height 0
click at [860, 29] on icon "button" at bounding box center [868, 25] width 18 height 18
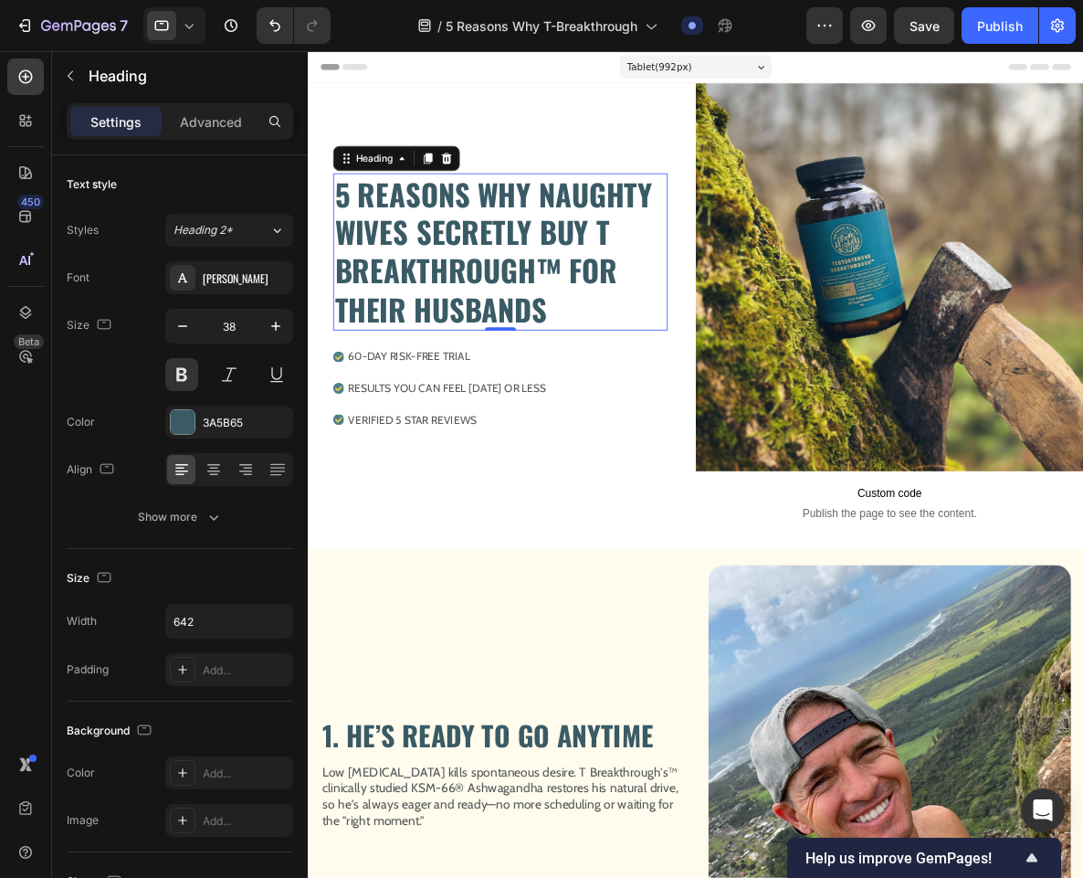
click at [433, 269] on h2 "5 REASONS WHY NAUGHTY WIVES SECRETLY BUY T BREAKTHROUGH™ FOR THEIR HUSBANDS" at bounding box center [532, 286] width 391 height 184
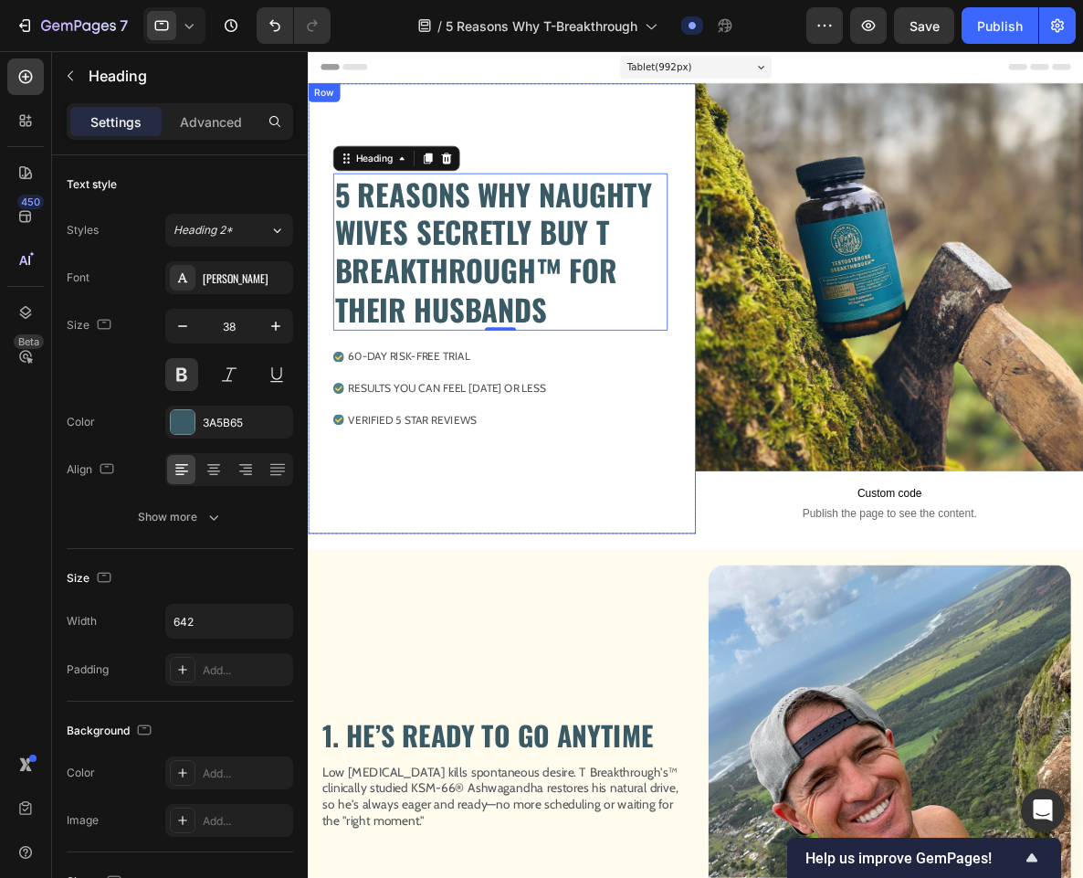
click at [647, 157] on div "5 REASONS WHY NAUGHTY WIVES SECRETLY BUY T BREAKTHROUGH™ FOR THEIR HUSBANDS Hea…" at bounding box center [534, 360] width 424 height 510
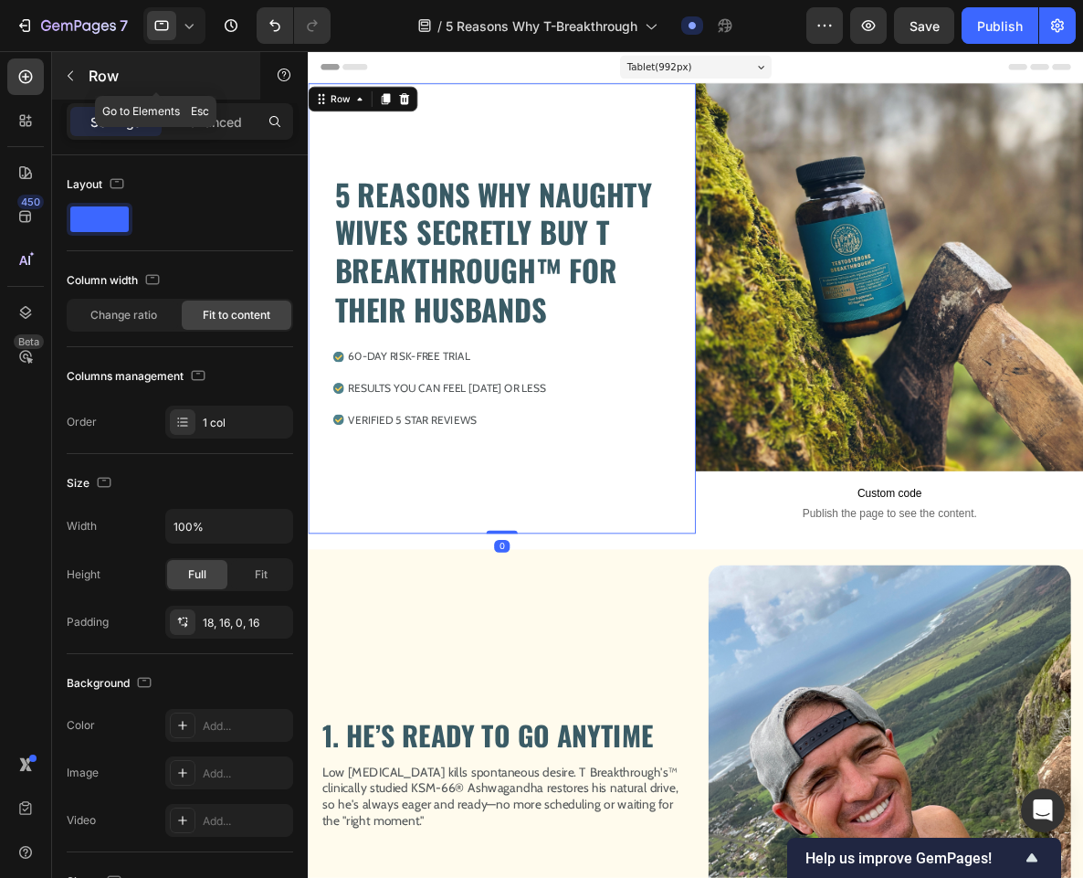
click at [103, 71] on p "Row" at bounding box center [166, 76] width 155 height 22
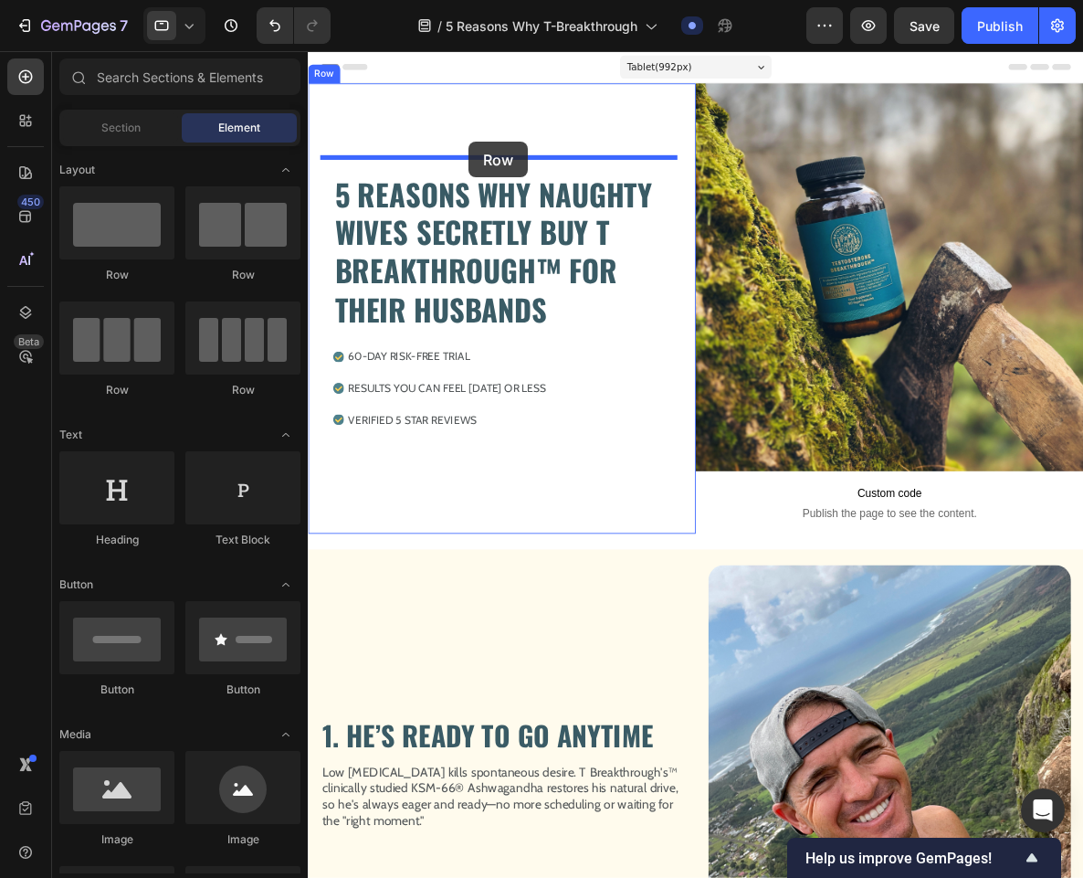
drag, startPoint x: 415, startPoint y: 287, endPoint x: 496, endPoint y: 157, distance: 153.0
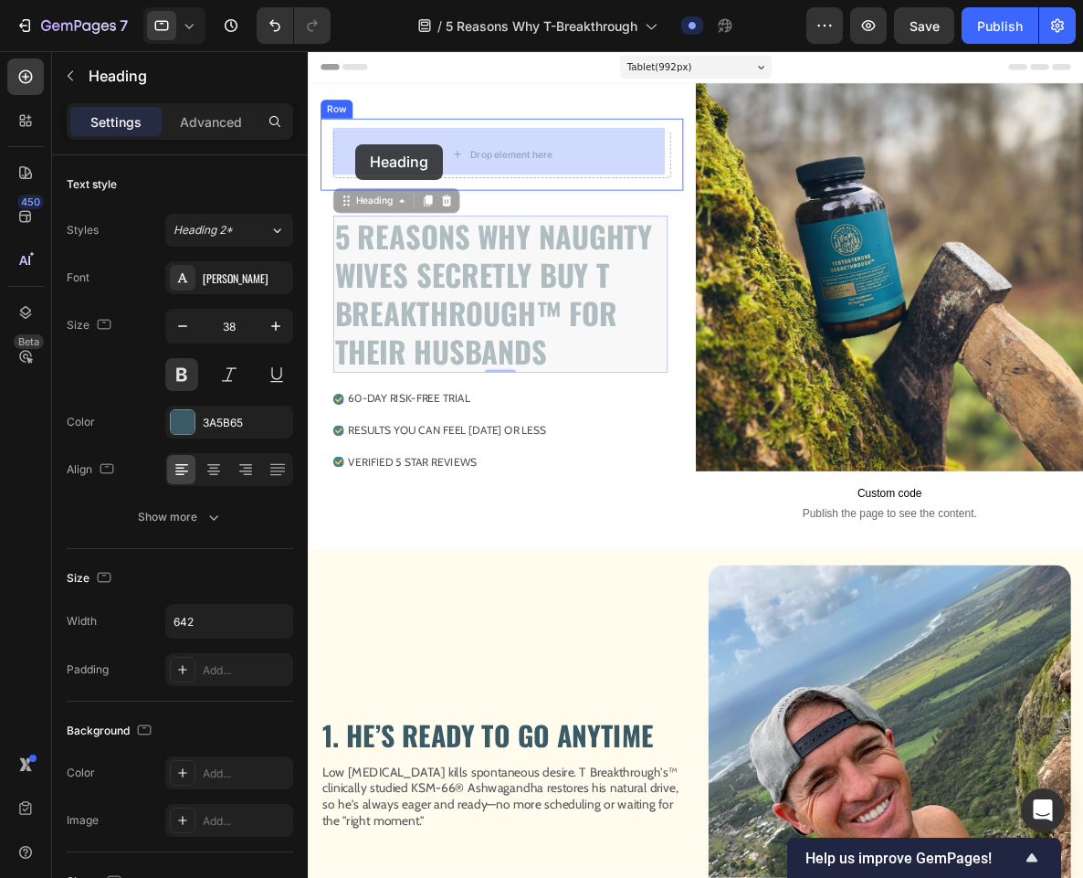
drag, startPoint x: 351, startPoint y: 224, endPoint x: 363, endPoint y: 160, distance: 65.2
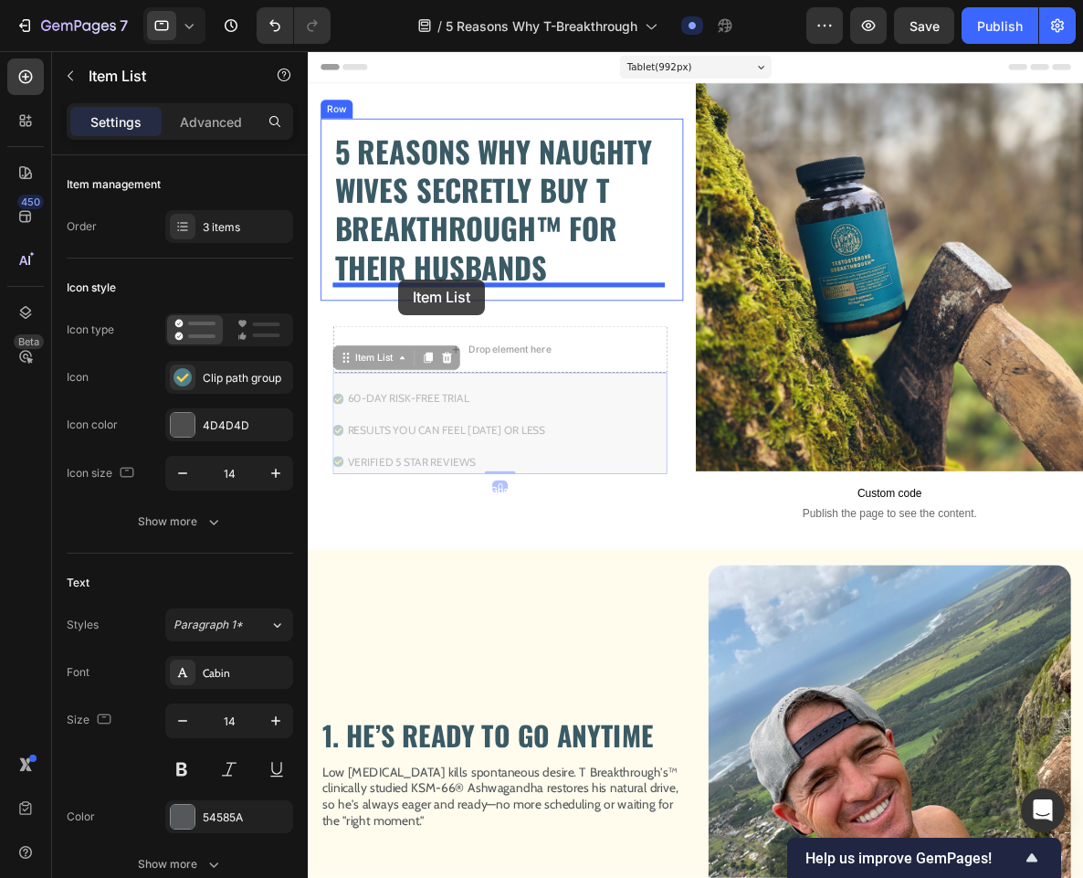
drag, startPoint x: 346, startPoint y: 411, endPoint x: 415, endPoint y: 318, distance: 116.1
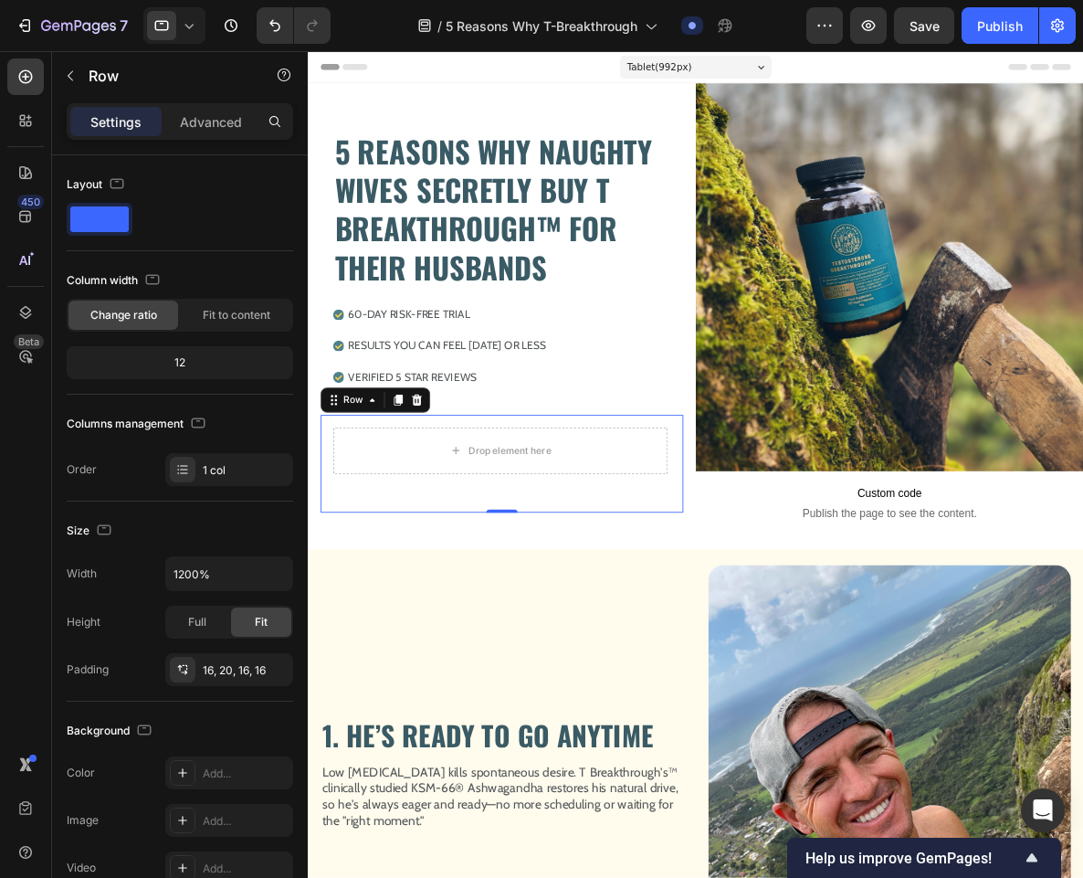
click at [415, 476] on div "Drop element here Row 60-Day Money Back Guarantee Text Block Row 0" at bounding box center [534, 533] width 424 height 115
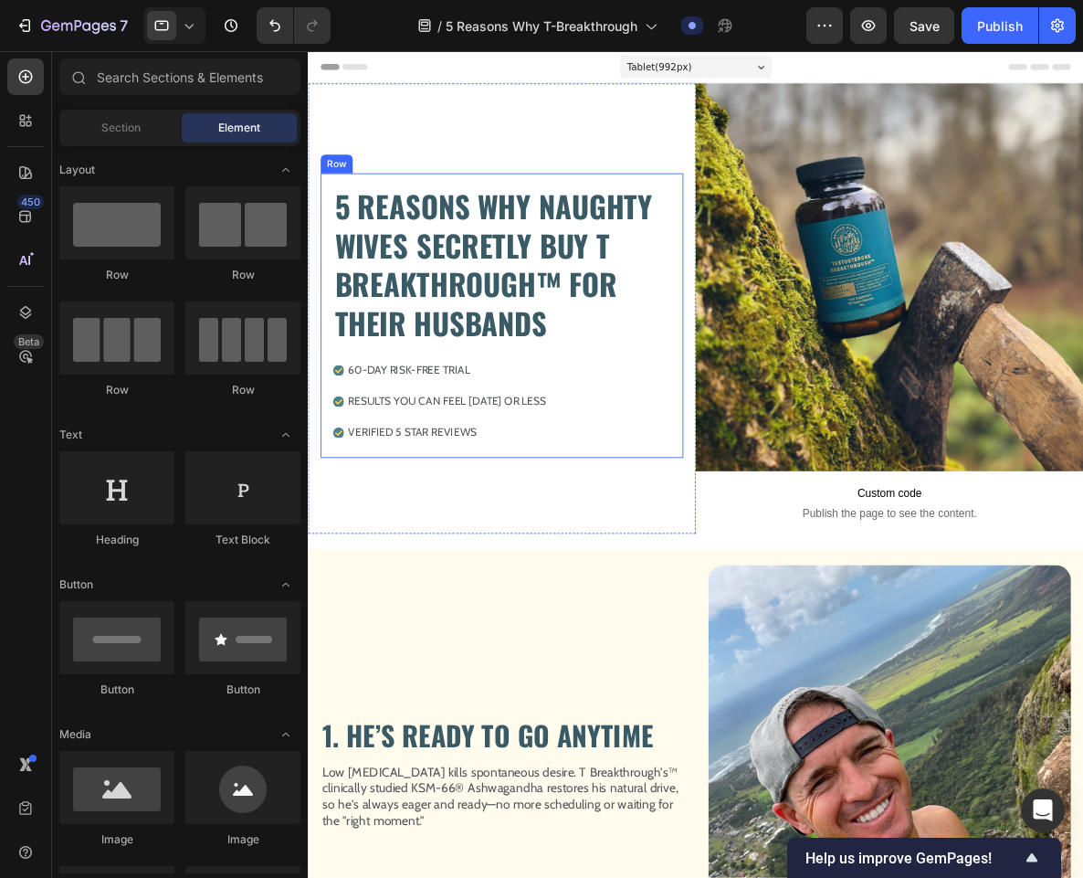
click at [328, 207] on div "5 REASONS WHY NAUGHTY WIVES SECRETLY BUY T BREAKTHROUGH™ FOR THEIR HUSBANDS Hea…" at bounding box center [534, 359] width 424 height 331
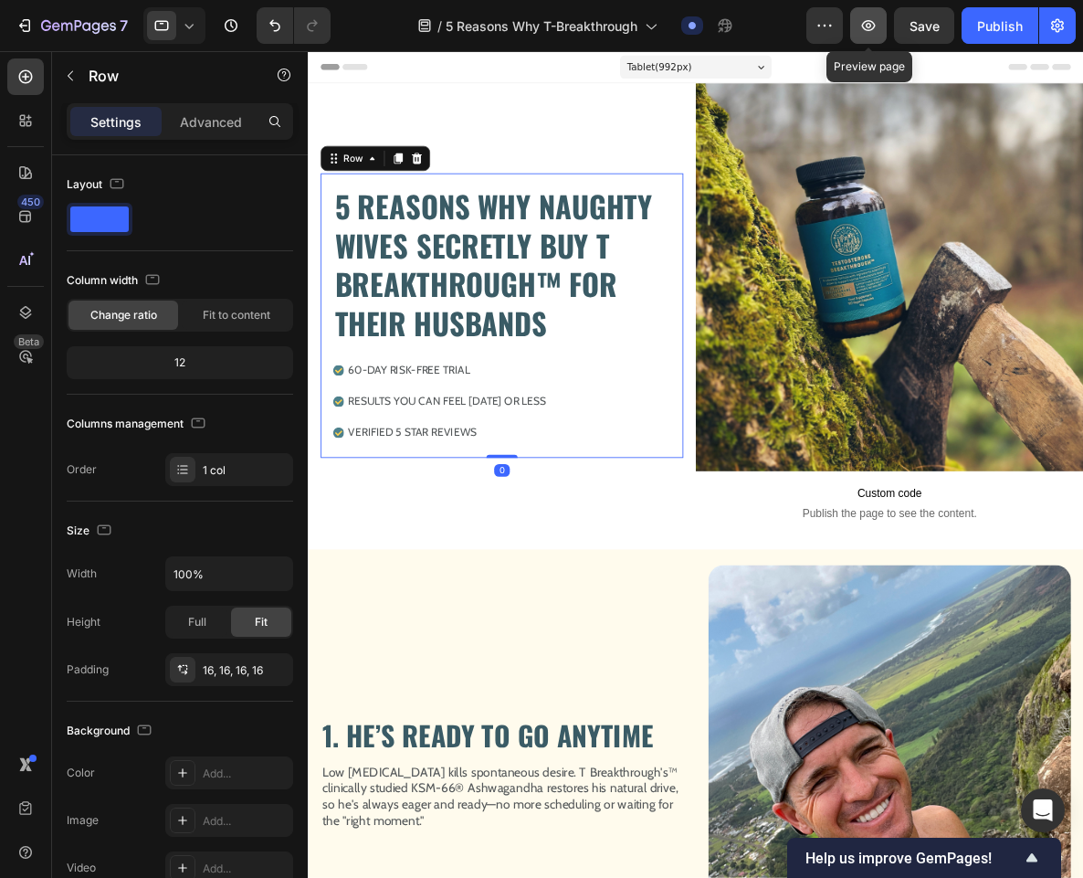
click at [871, 31] on icon "button" at bounding box center [868, 25] width 18 height 18
click at [867, 15] on button "button" at bounding box center [868, 25] width 37 height 37
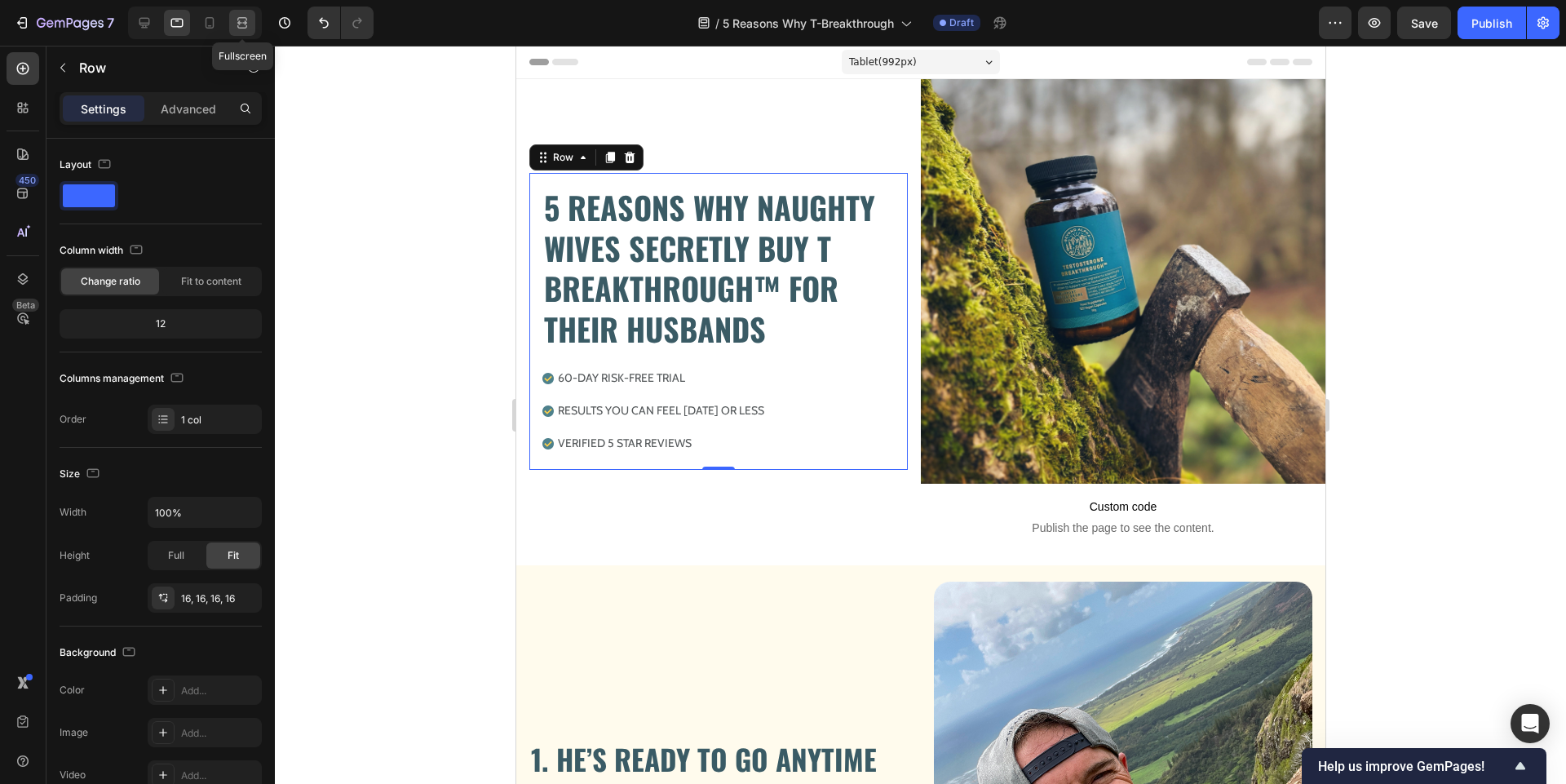
click at [242, 32] on div at bounding box center [242, 22] width 26 height 26
type input "1200"
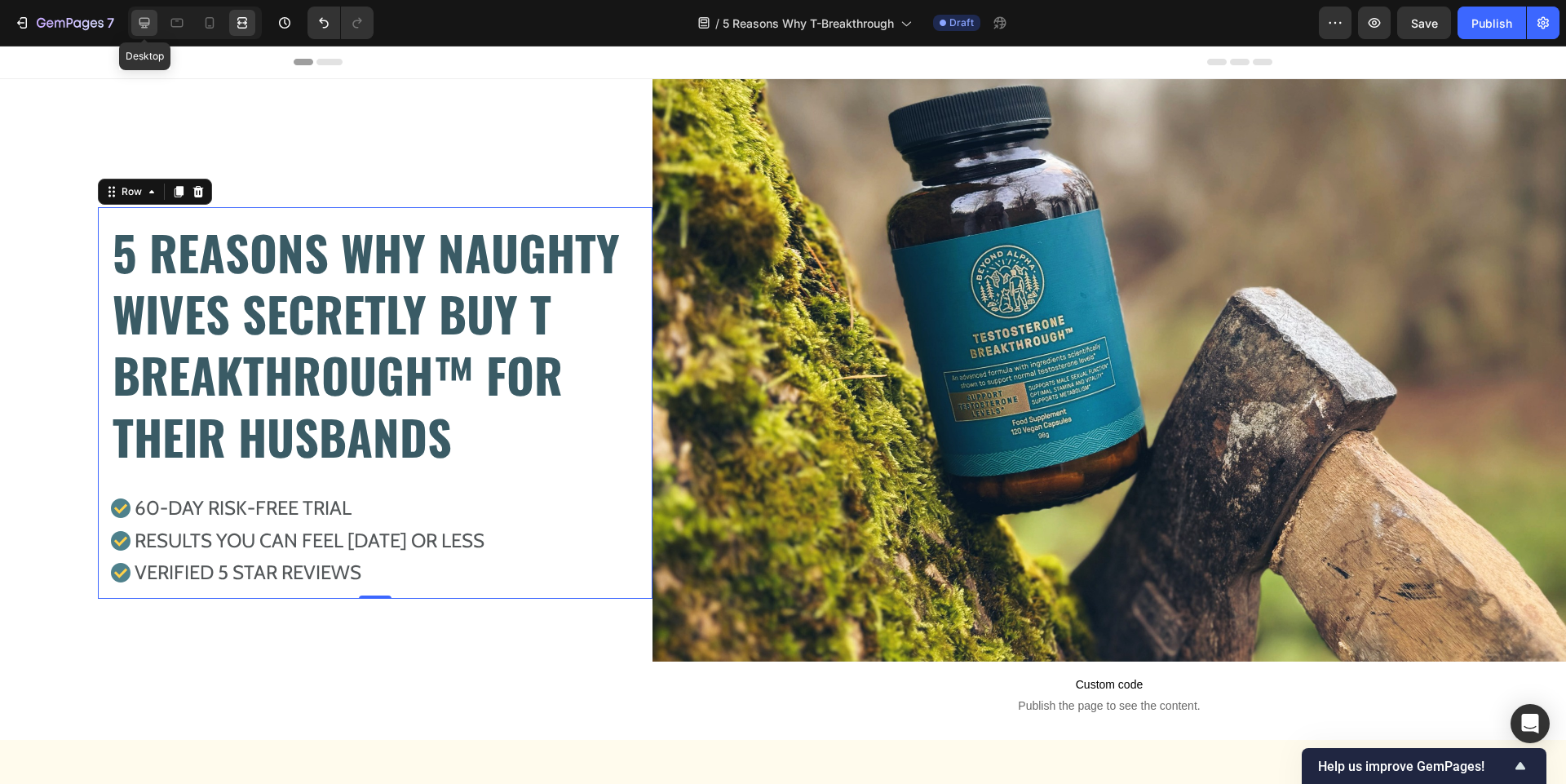
click at [142, 17] on icon at bounding box center [144, 22] width 16 height 16
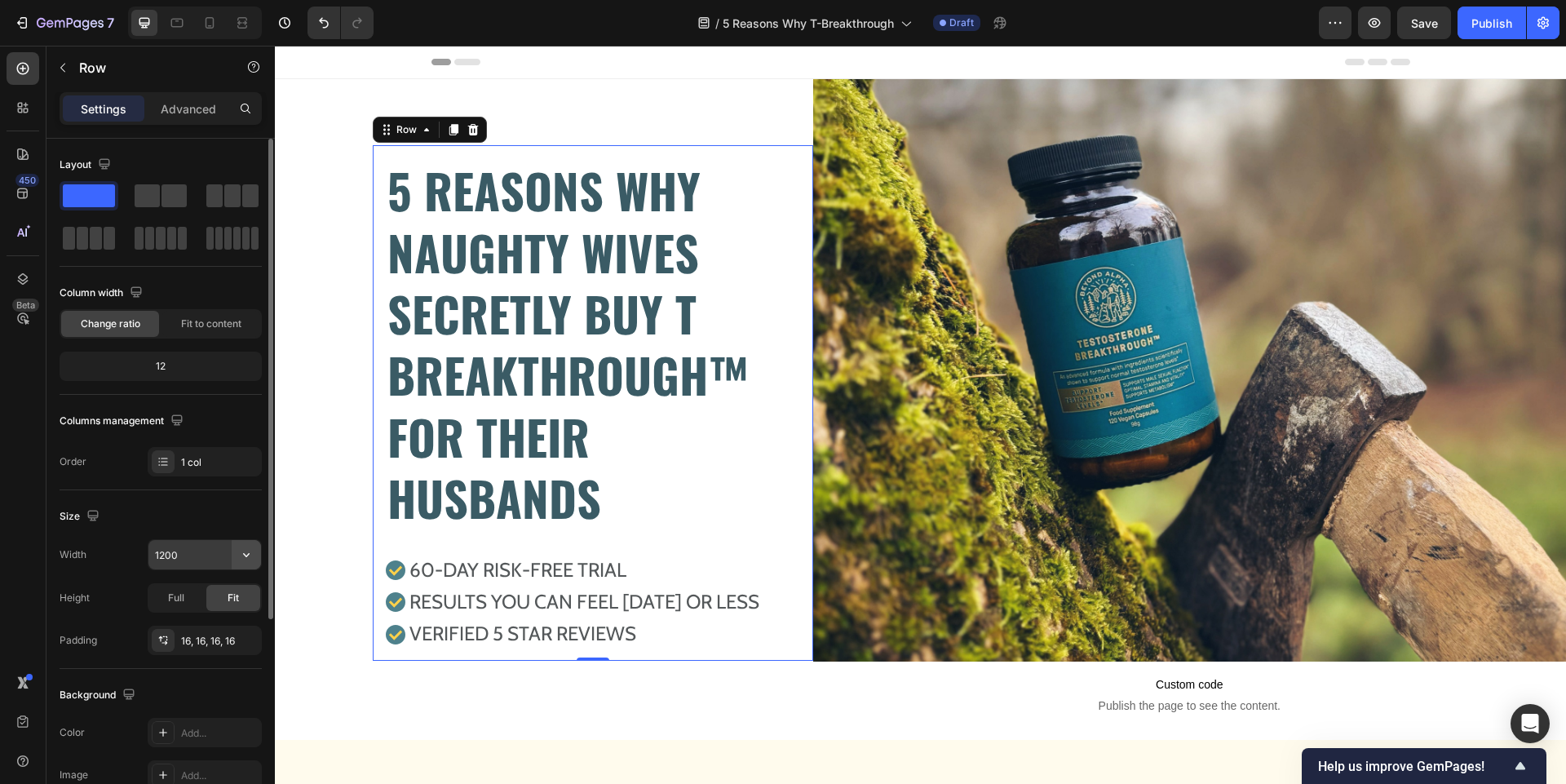
click at [239, 558] on icon "button" at bounding box center [247, 555] width 16 height 16
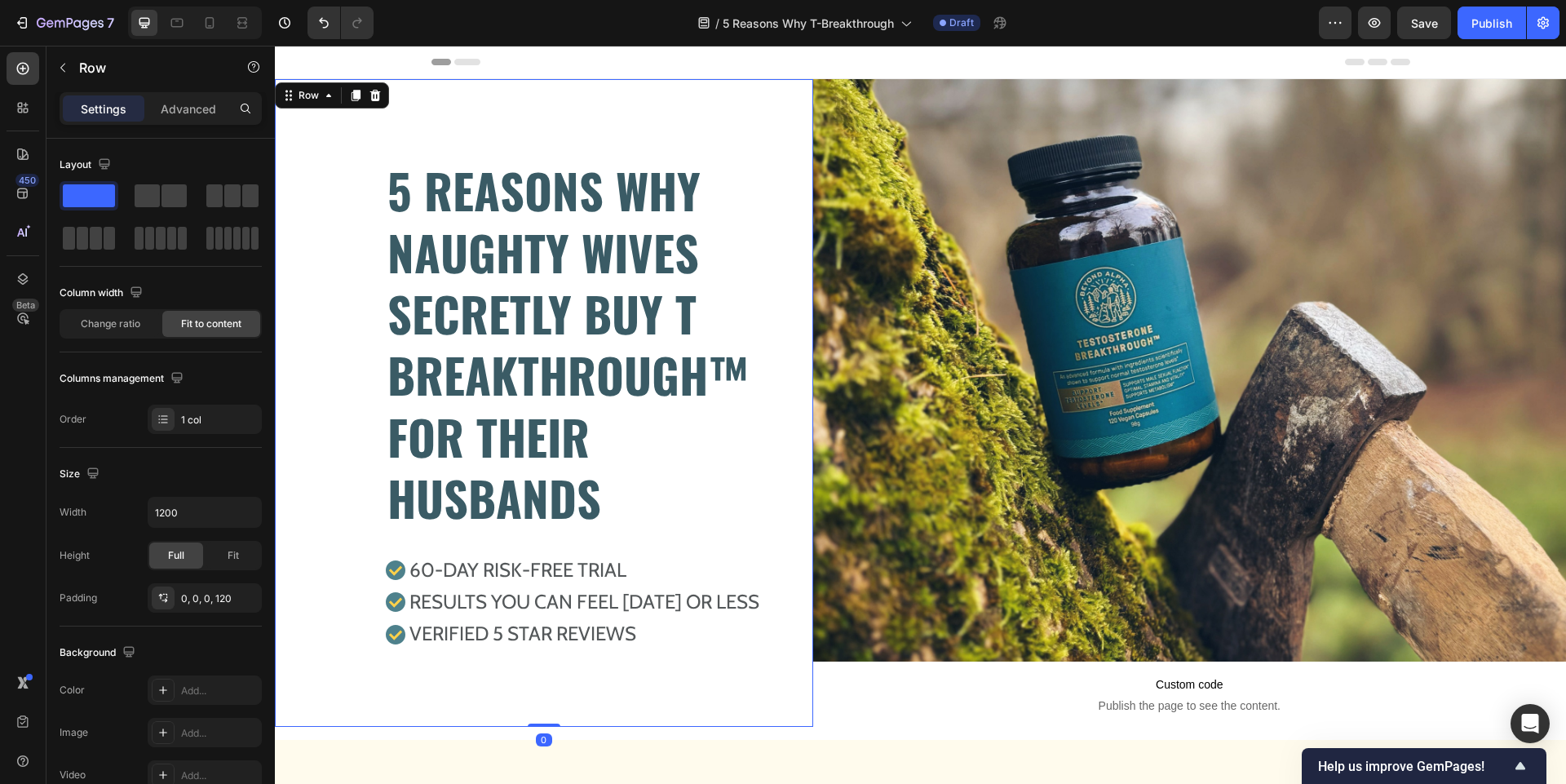
click at [333, 148] on div "5 REASONS WHY NAUGHTY WIVES SECRETLY BUY T BREAKTHROUGH™ FOR THEIR HUSBANDS Hea…" at bounding box center [544, 403] width 539 height 647
click at [252, 515] on icon "button" at bounding box center [247, 512] width 16 height 16
click at [214, 590] on p "Full 100%" at bounding box center [201, 584] width 93 height 14
type input "100%"
click at [1362, 25] on button "button" at bounding box center [1374, 22] width 33 height 33
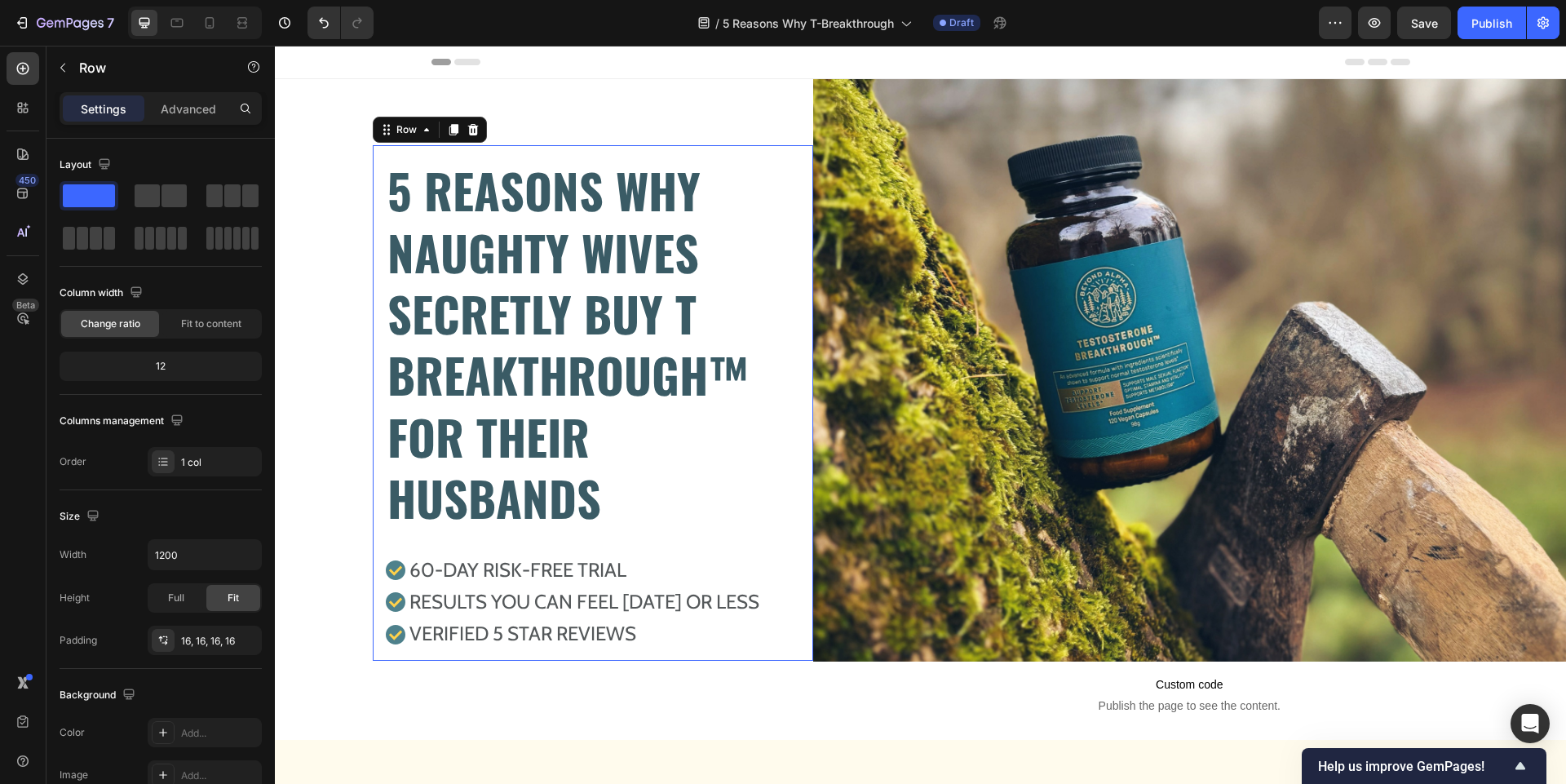
click at [378, 154] on div "5 REASONS WHY NAUGHTY WIVES SECRETLY BUY T BREAKTHROUGH™ FOR THEIR HUSBANDS Hea…" at bounding box center [592, 403] width 440 height 515
click at [235, 552] on button "button" at bounding box center [246, 554] width 29 height 29
click at [197, 624] on p "Full 100%" at bounding box center [201, 627] width 93 height 14
type input "100%"
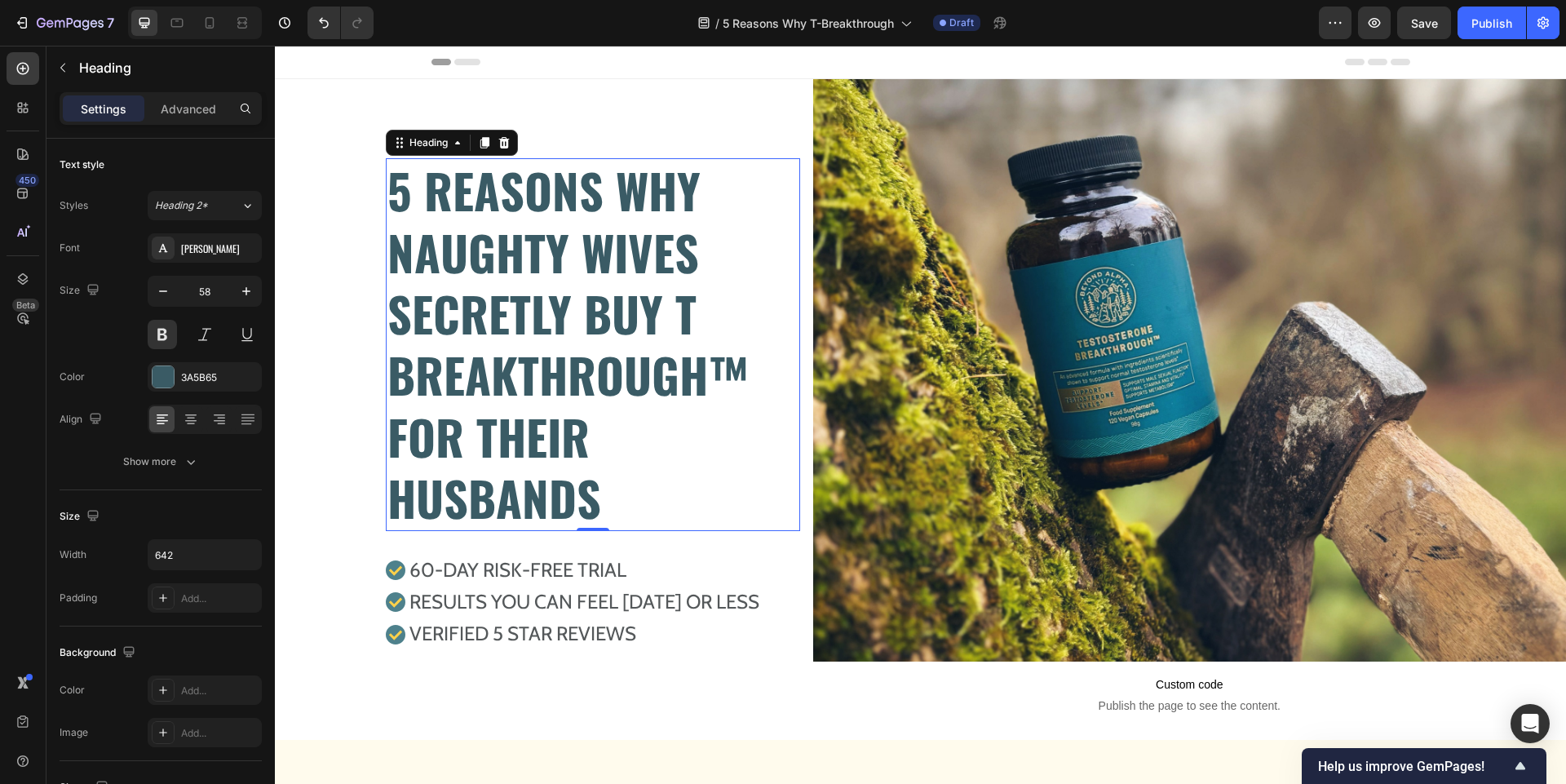
click at [498, 400] on h2 "5 REASONS WHY NAUGHTY WIVES SECRETLY BUY T BREAKTHROUGH™ FOR THEIR HUSBANDS" at bounding box center [593, 344] width 415 height 371
click at [204, 548] on input "642" at bounding box center [205, 554] width 113 height 29
click at [243, 554] on icon "button" at bounding box center [247, 555] width 16 height 16
click at [205, 605] on div "Fit content Auto" at bounding box center [188, 596] width 134 height 31
type input "Auto"
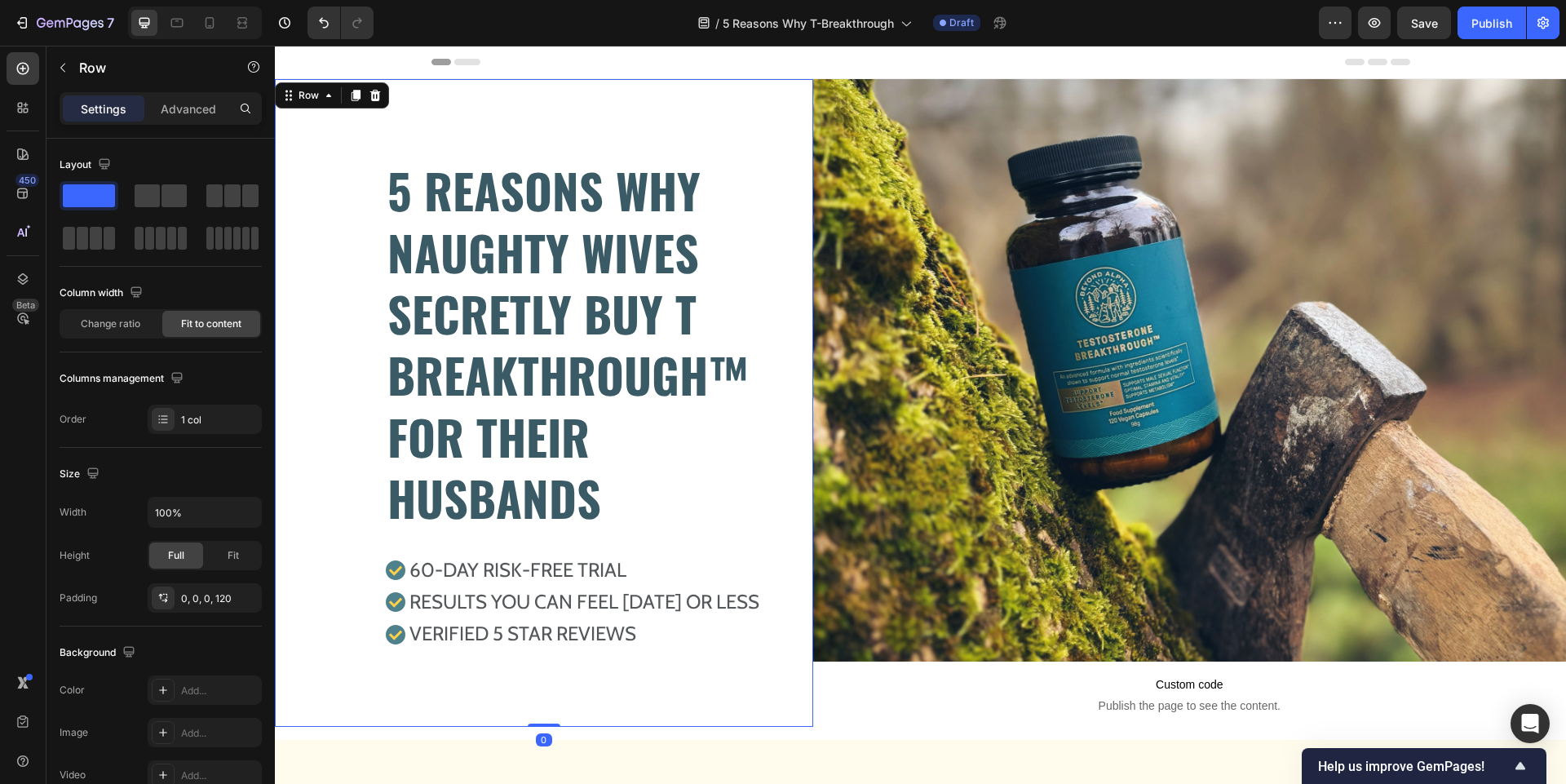
click at [347, 427] on div "5 REASONS WHY NAUGHTY WIVES SECRETLY BUY T BREAKTHROUGH™ FOR THEIR HUSBANDS Hea…" at bounding box center [544, 403] width 539 height 647
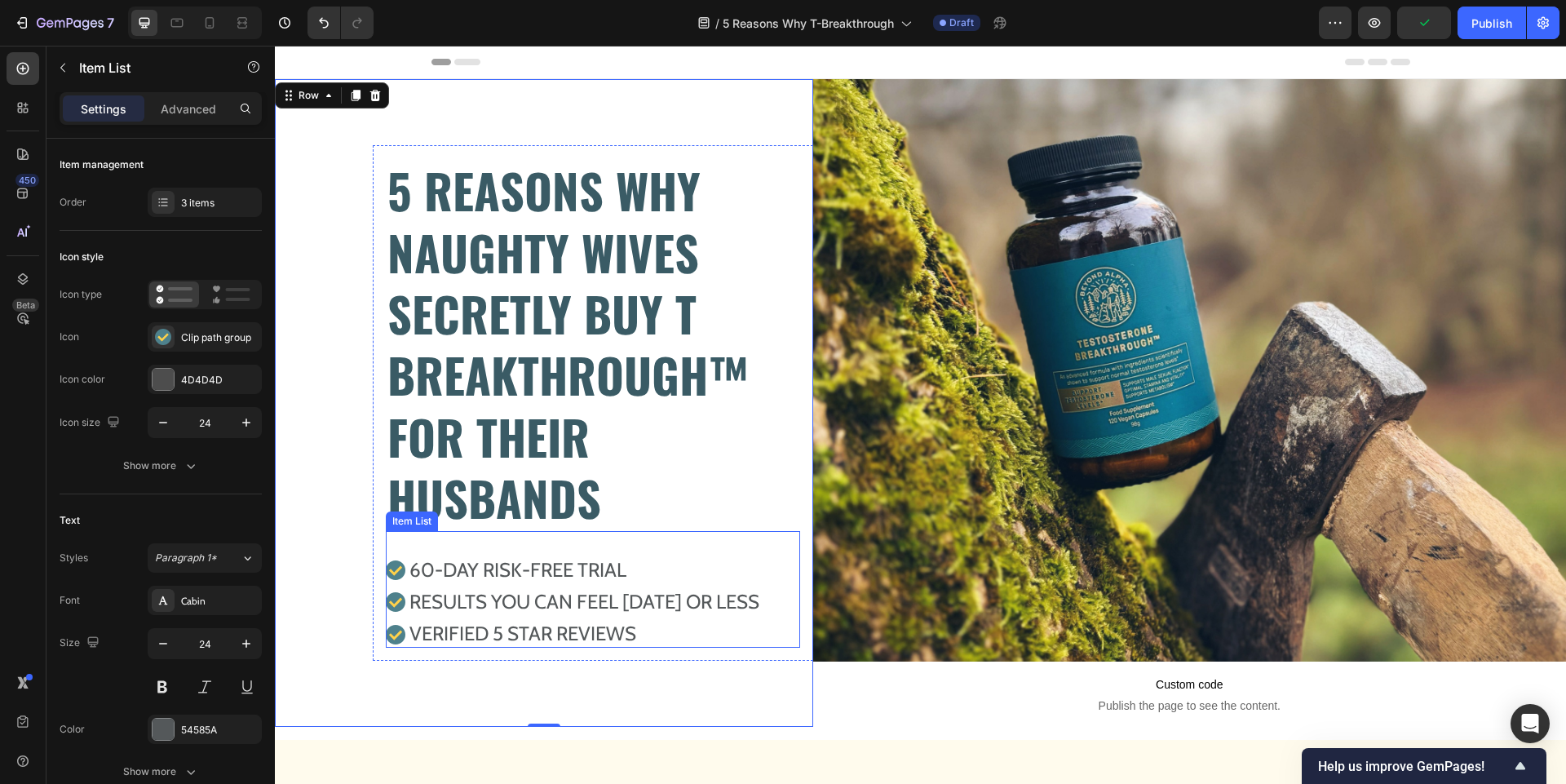
click at [620, 547] on div "60-DAY RISK-FREE TRIAL RESULTS YOU CAN FEEL [DATE] OR LESs VERIFIED 5 STAR REVI…" at bounding box center [593, 588] width 415 height 117
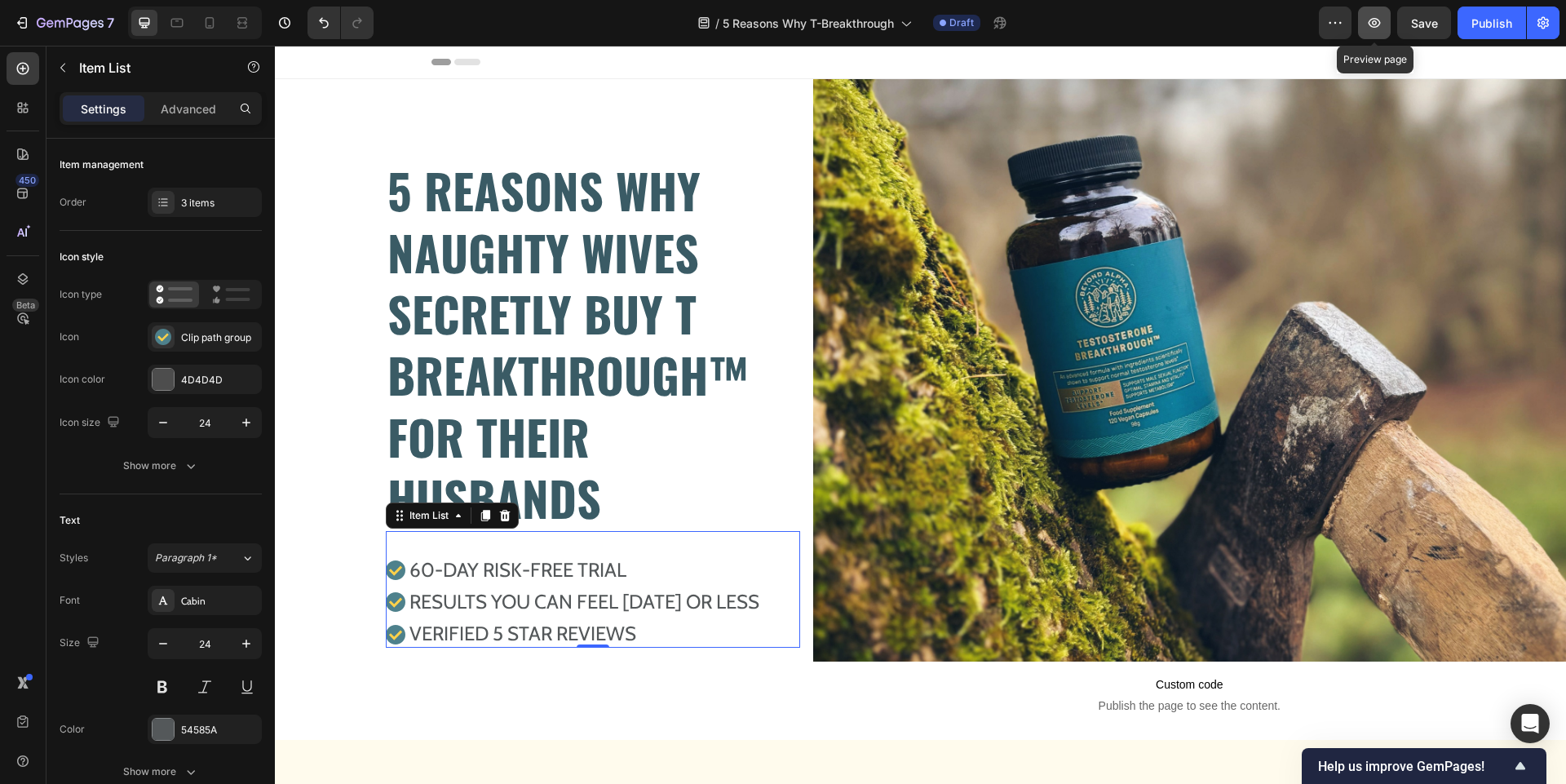
click at [1379, 27] on icon "button" at bounding box center [1374, 22] width 16 height 16
click at [1365, 21] on button "button" at bounding box center [1374, 22] width 33 height 33
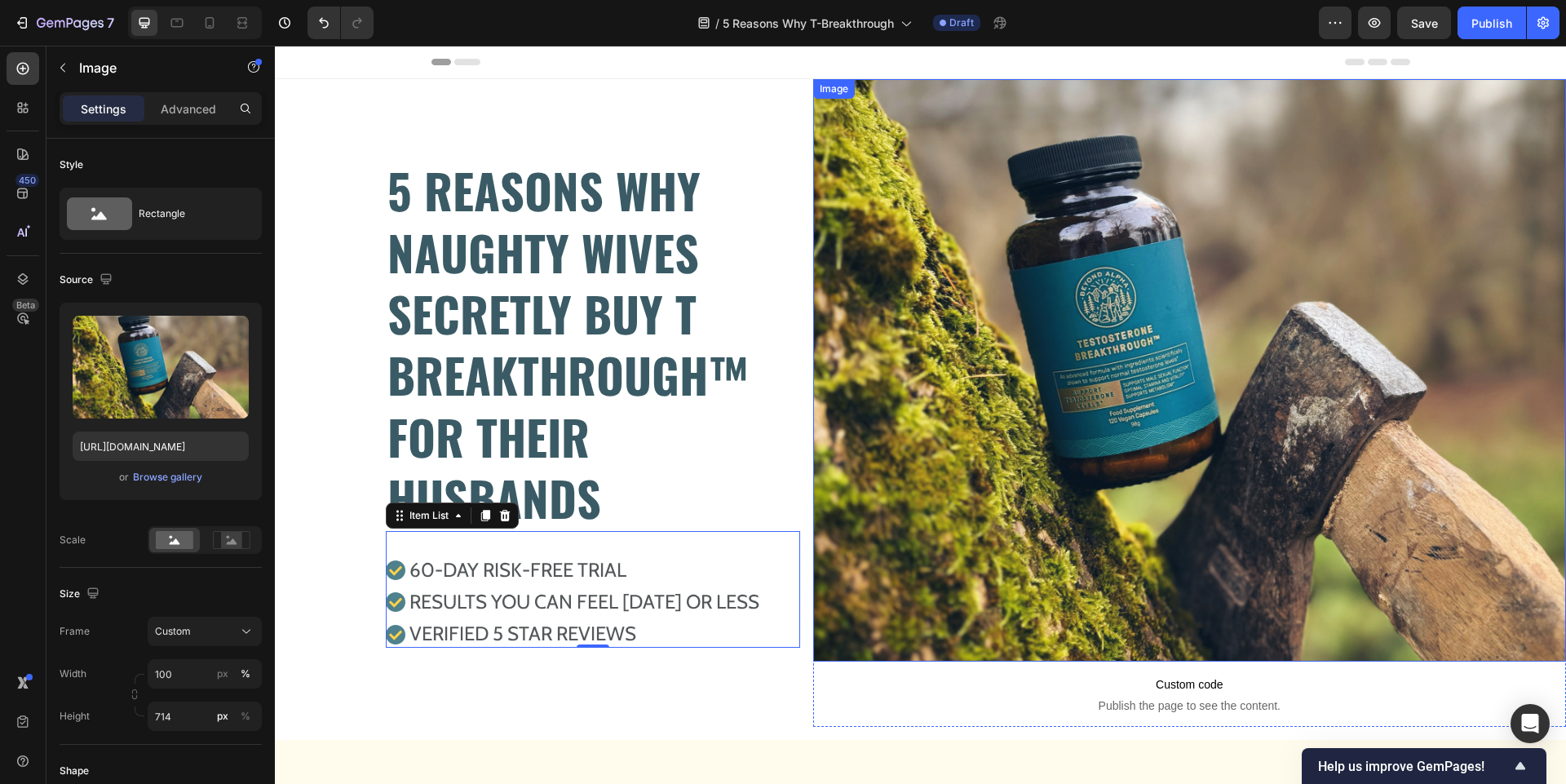
click at [1012, 426] on img at bounding box center [1189, 371] width 753 height 582
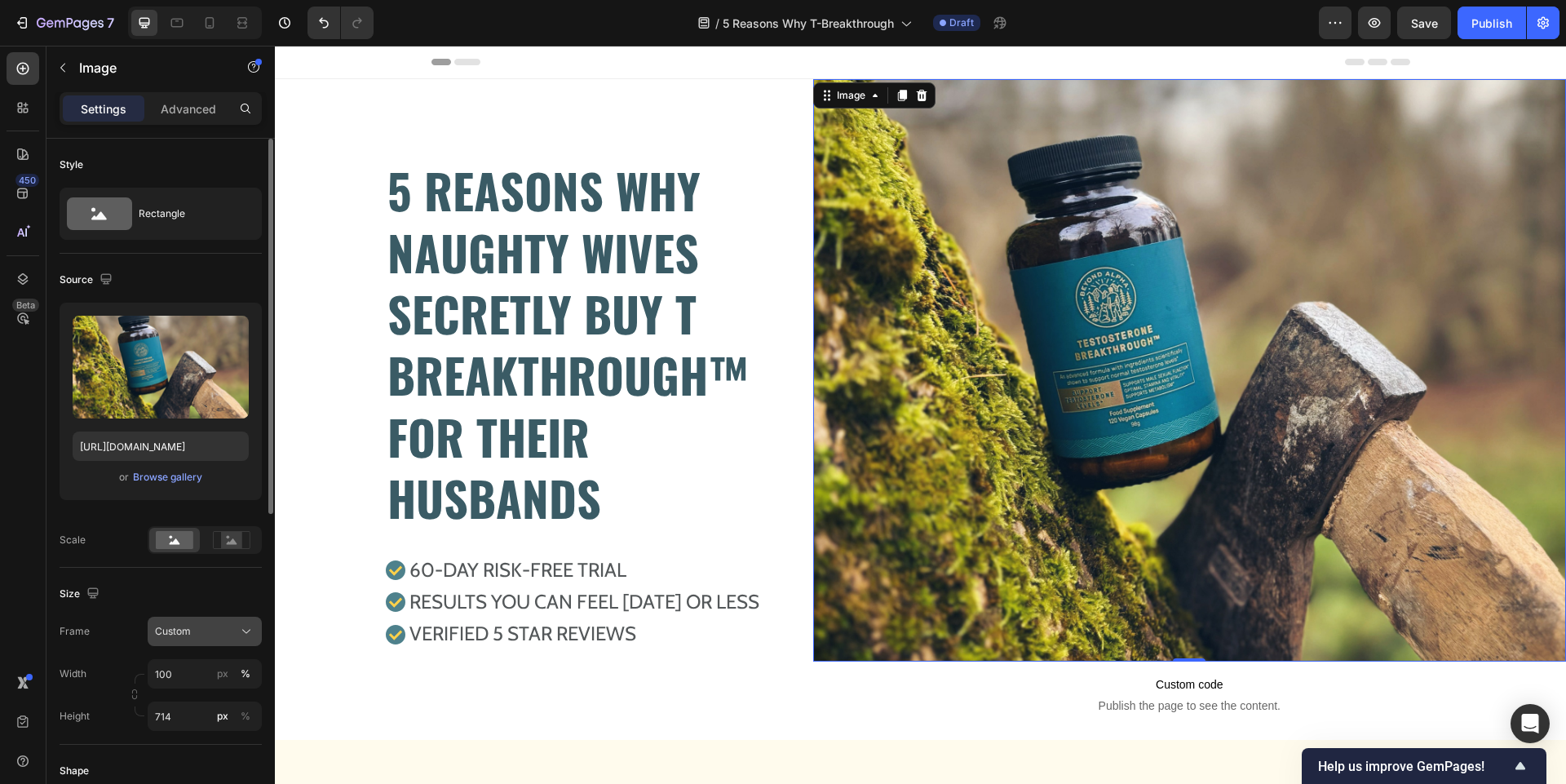
click at [248, 636] on icon at bounding box center [247, 631] width 16 height 16
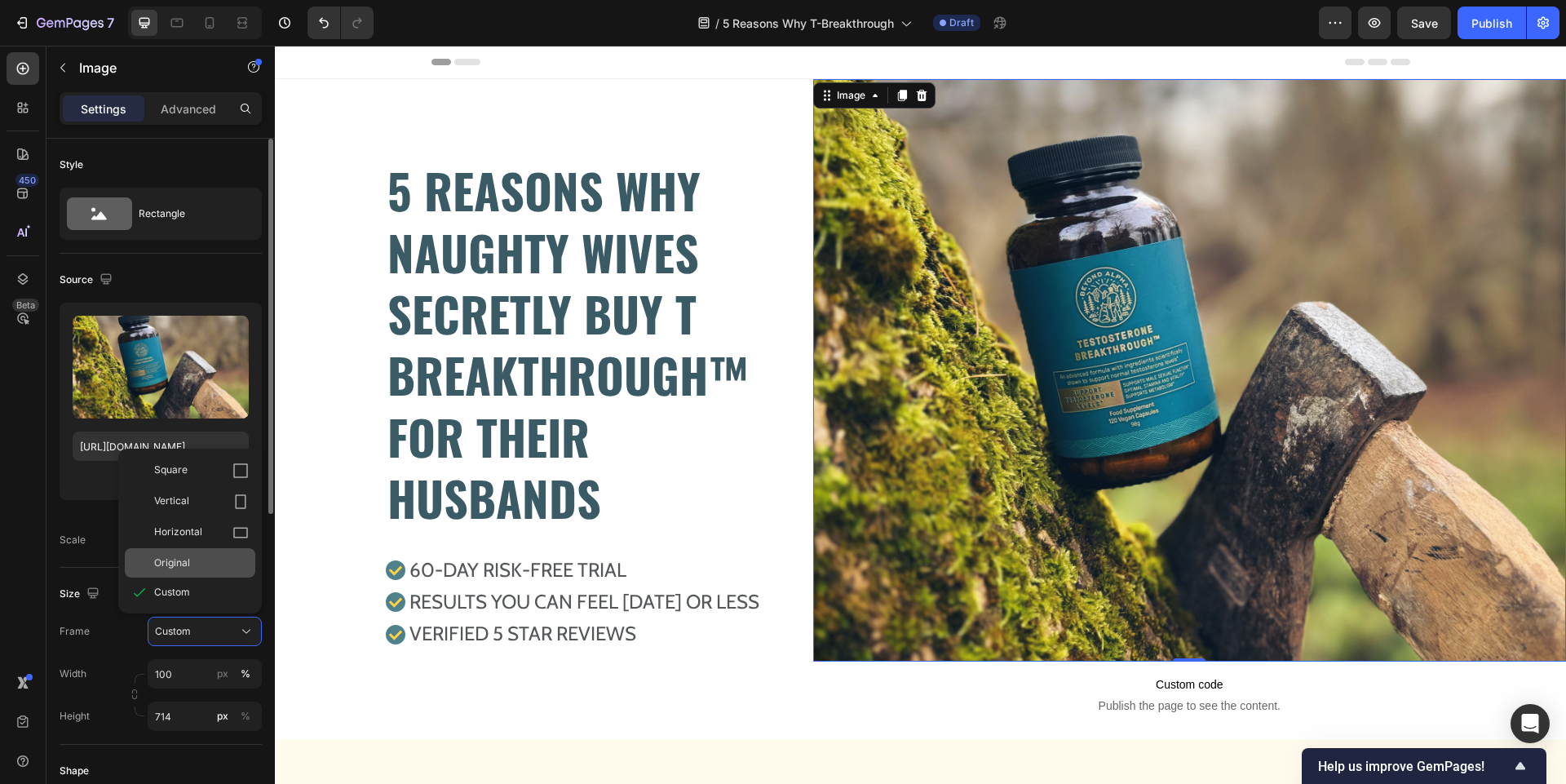
click at [198, 563] on div "Original" at bounding box center [202, 563] width 95 height 14
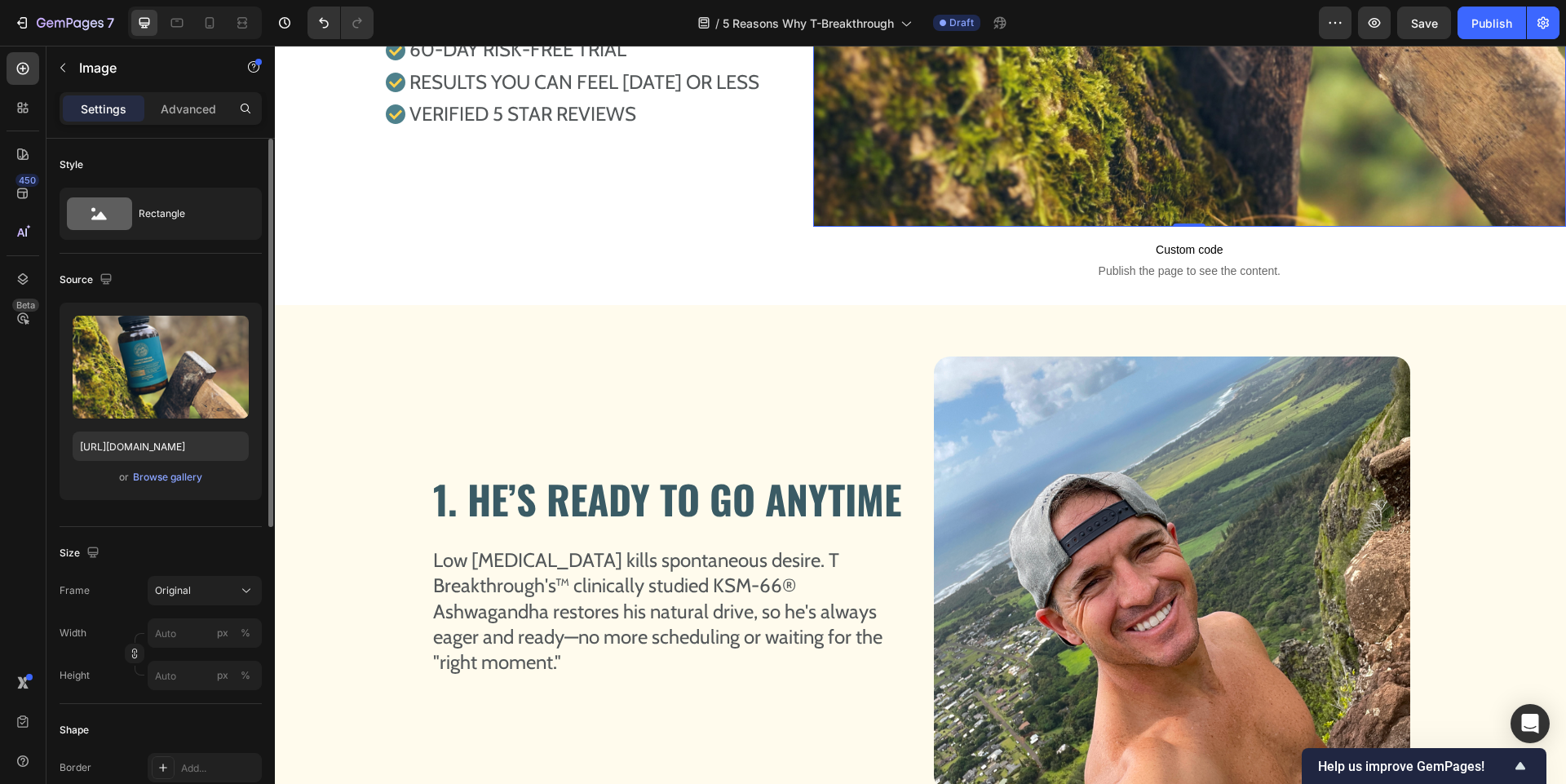
scroll to position [496, 0]
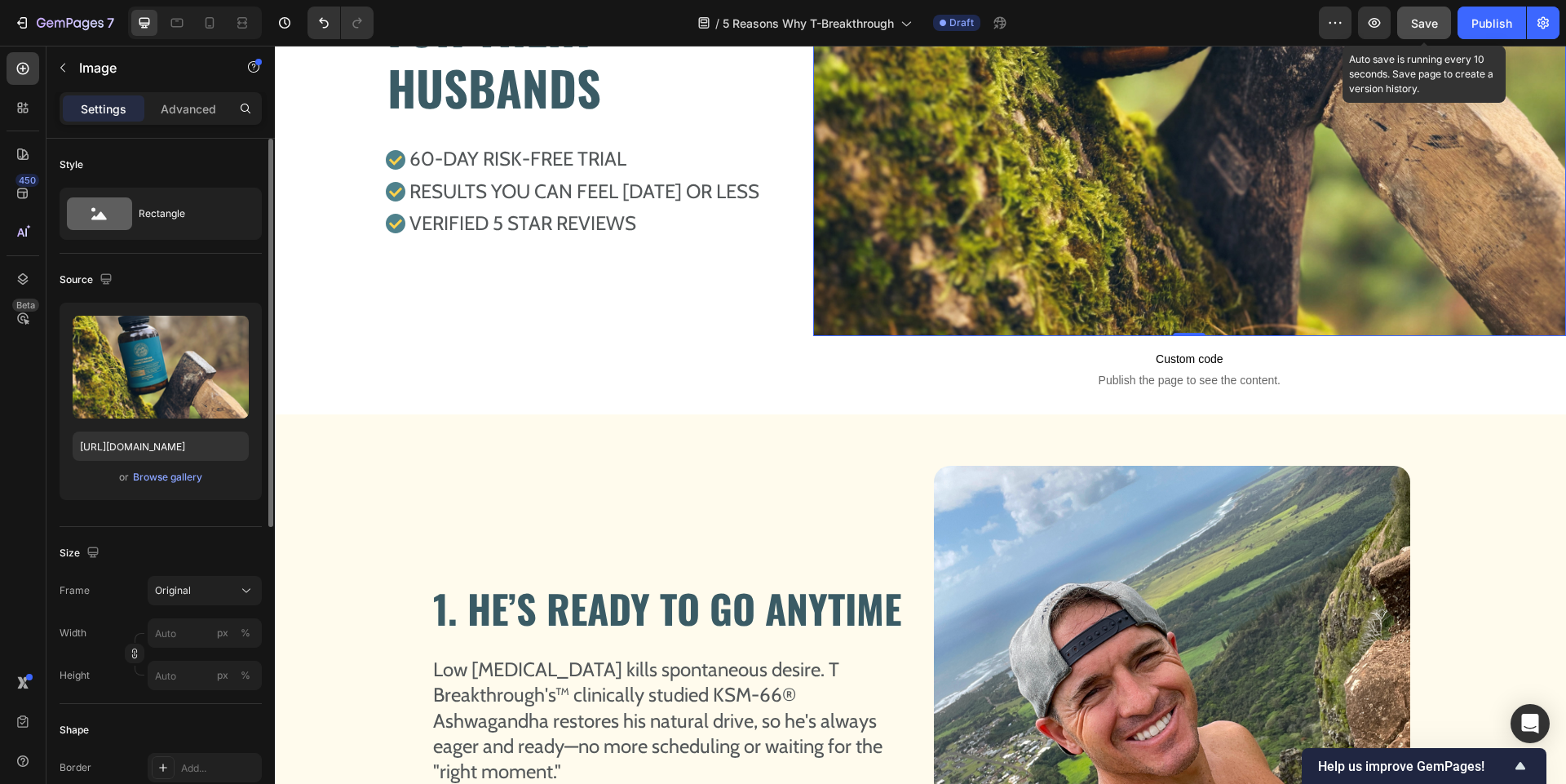
click at [1397, 31] on button "Save" at bounding box center [1424, 22] width 54 height 33
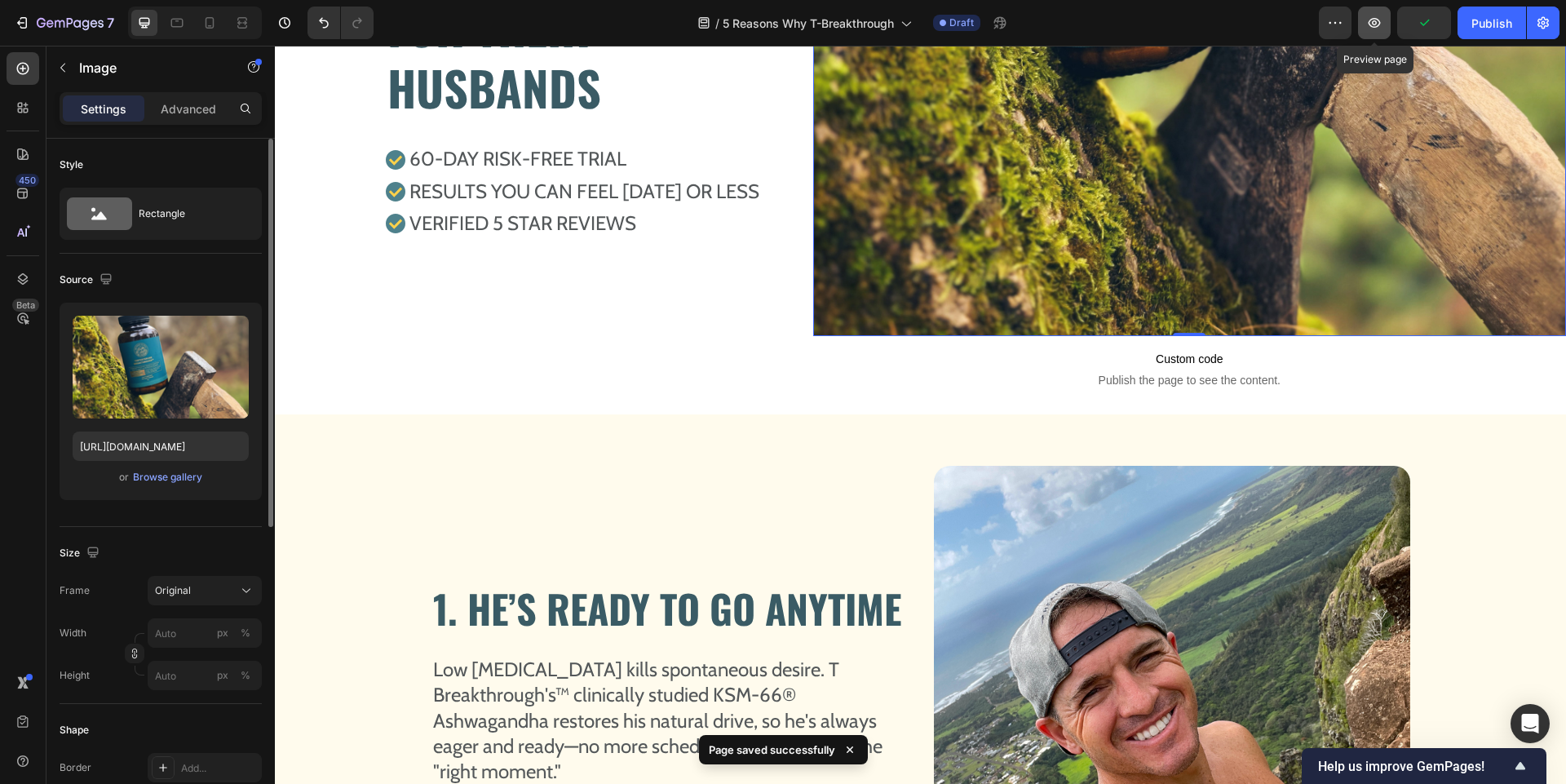
click at [1376, 31] on button "button" at bounding box center [1374, 22] width 33 height 33
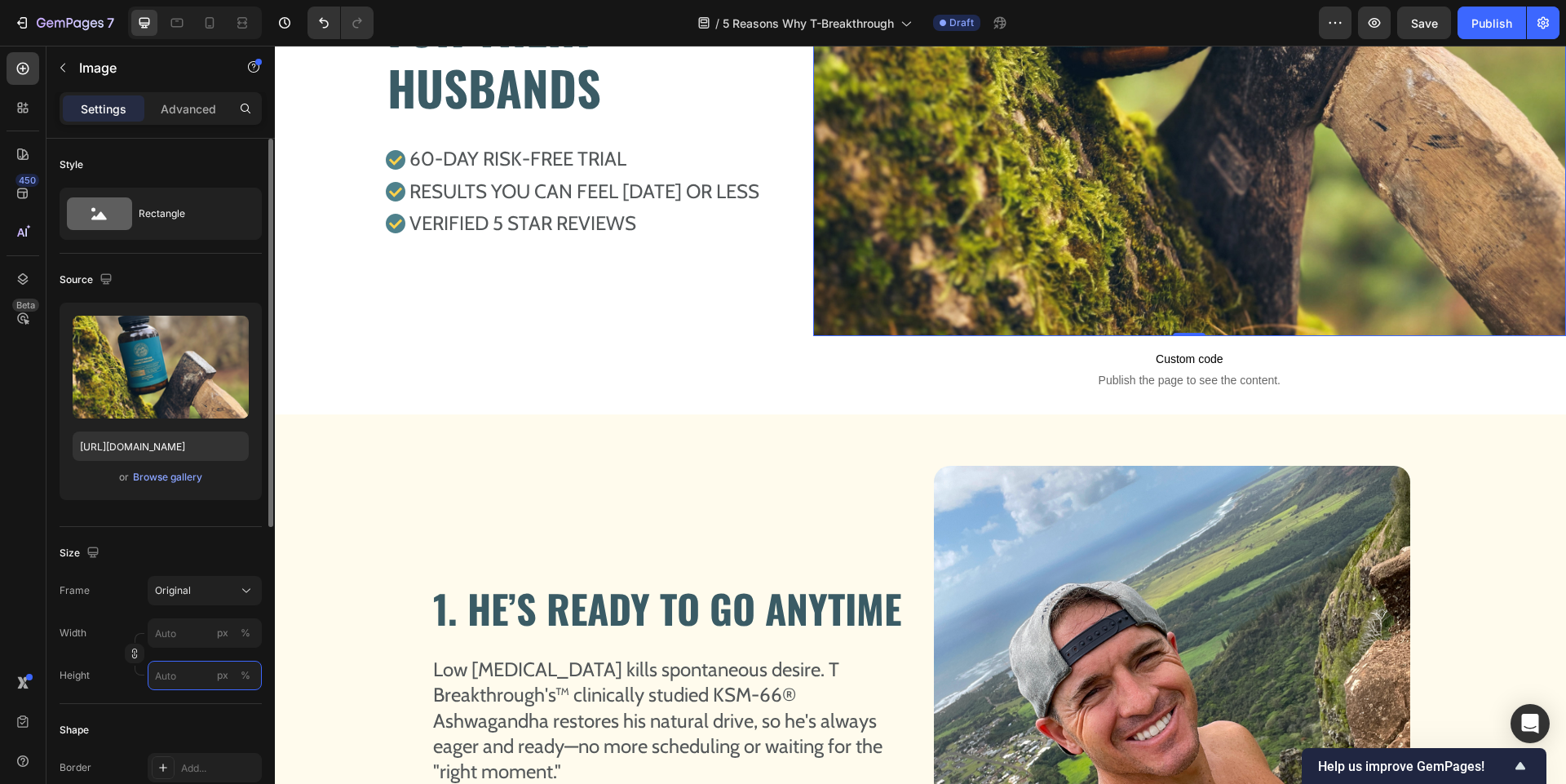
click at [180, 672] on input "px %" at bounding box center [205, 675] width 114 height 29
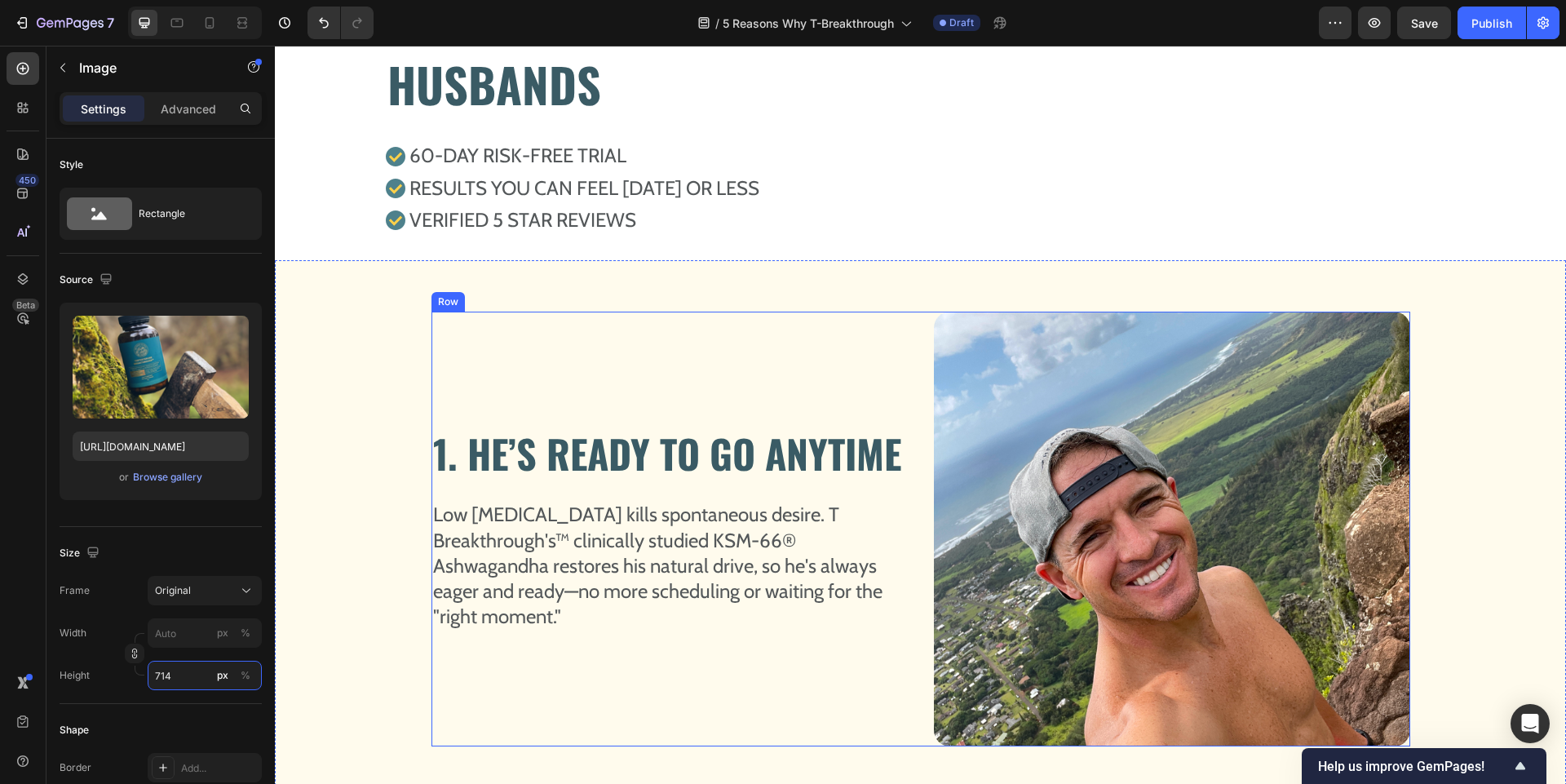
scroll to position [0, 0]
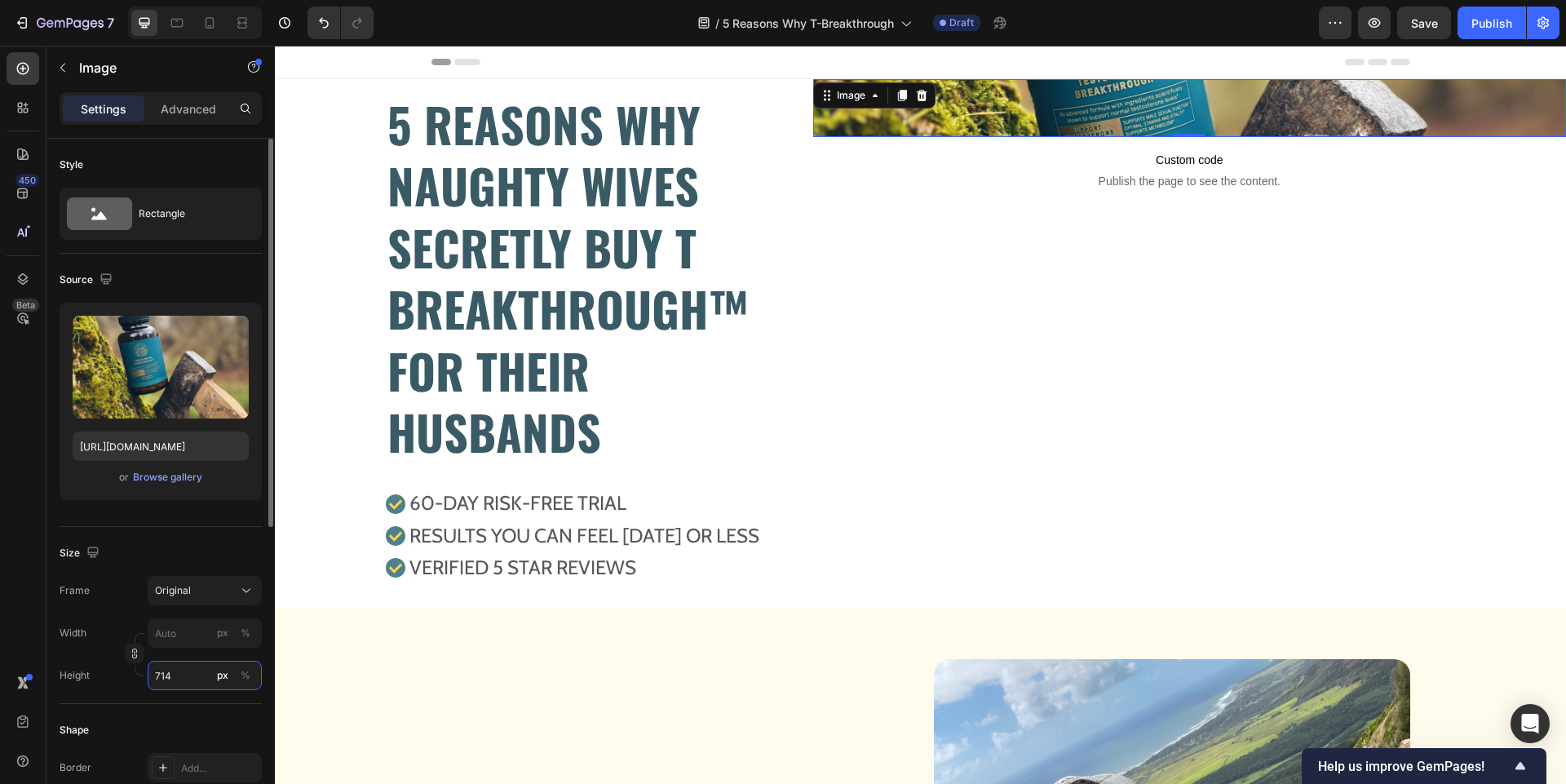
click at [194, 677] on input "714" at bounding box center [205, 675] width 114 height 29
click at [194, 677] on input "71" at bounding box center [205, 675] width 114 height 29
type input "714"
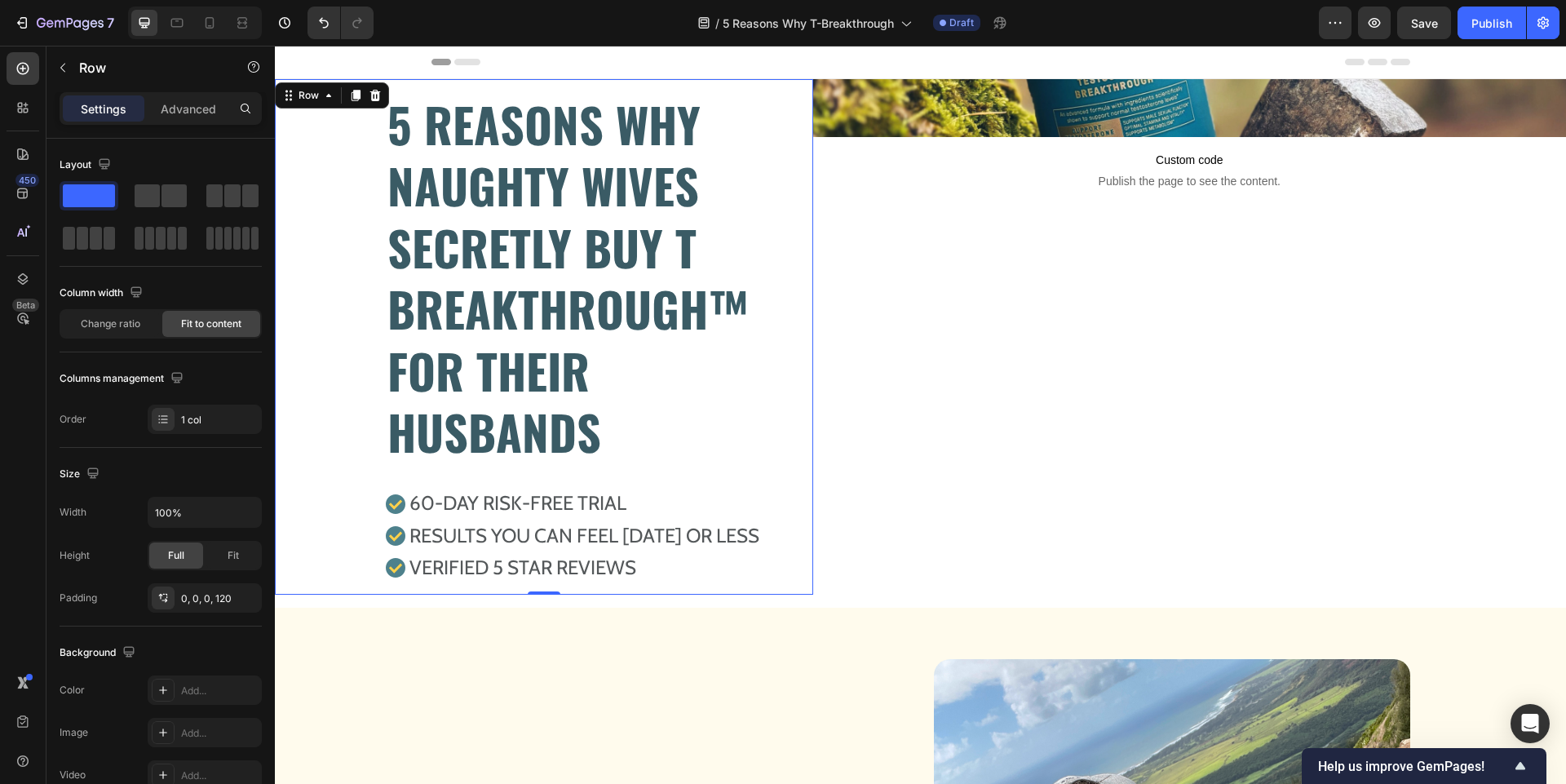
click at [294, 568] on div "5 REASONS WHY NAUGHTY WIVES SECRETLY BUY T BREAKTHROUGH™ FOR THEIR HUSBANDS Hea…" at bounding box center [544, 337] width 539 height 515
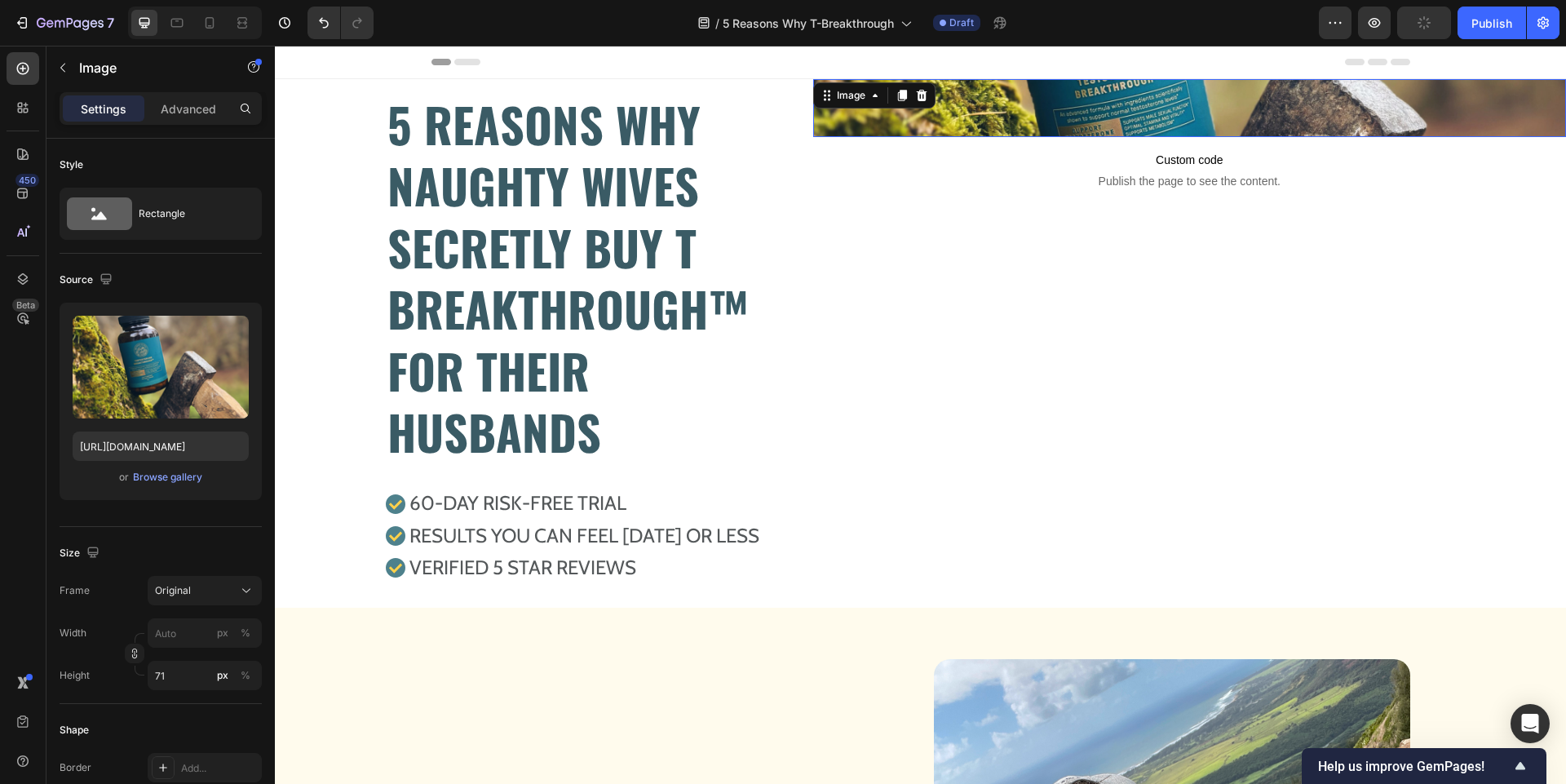
click at [1168, 136] on div "Image 0" at bounding box center [1189, 108] width 753 height 58
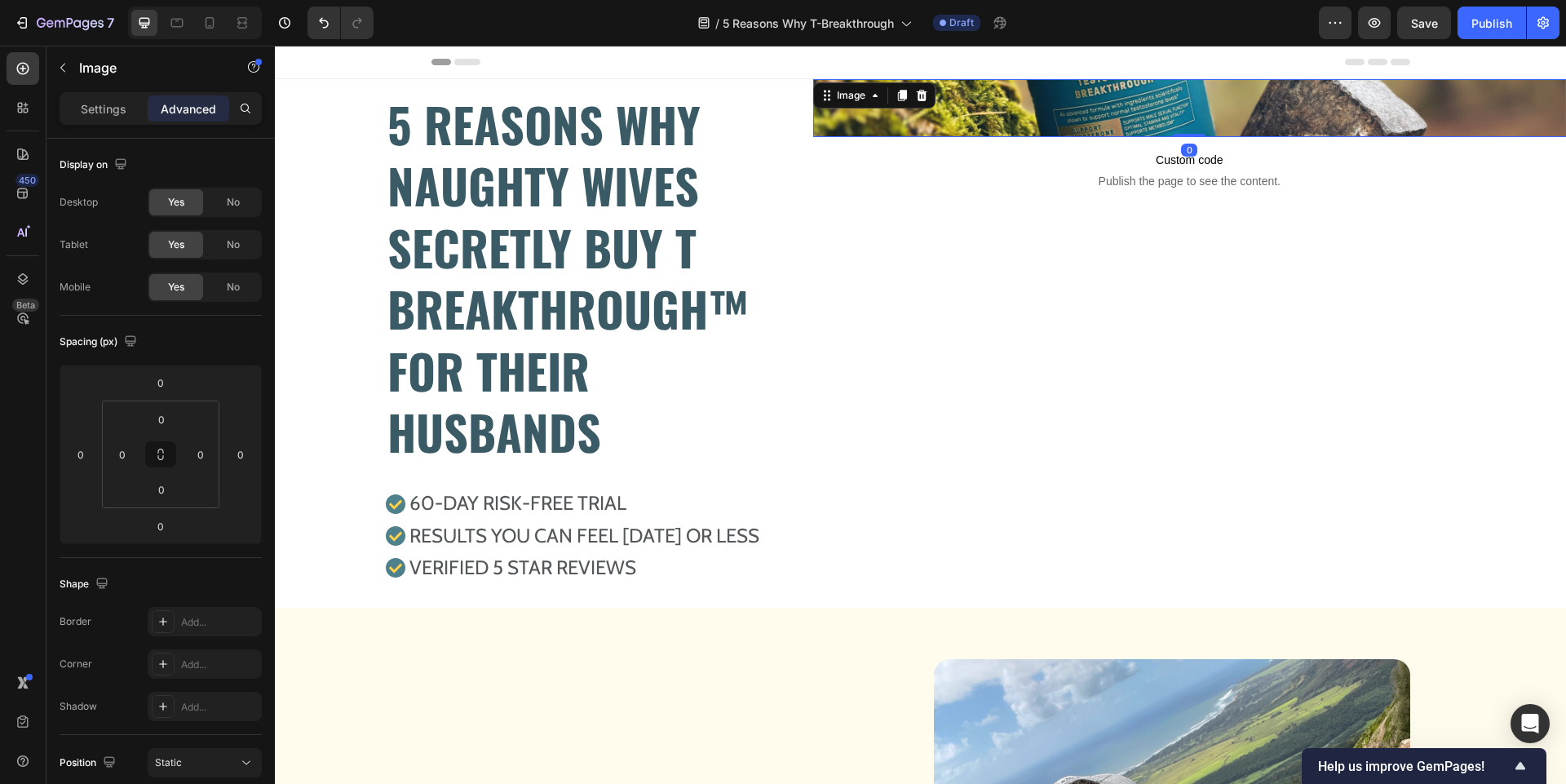
click at [1244, 98] on img at bounding box center [1189, 108] width 753 height 58
click at [108, 104] on p "Settings" at bounding box center [103, 108] width 46 height 17
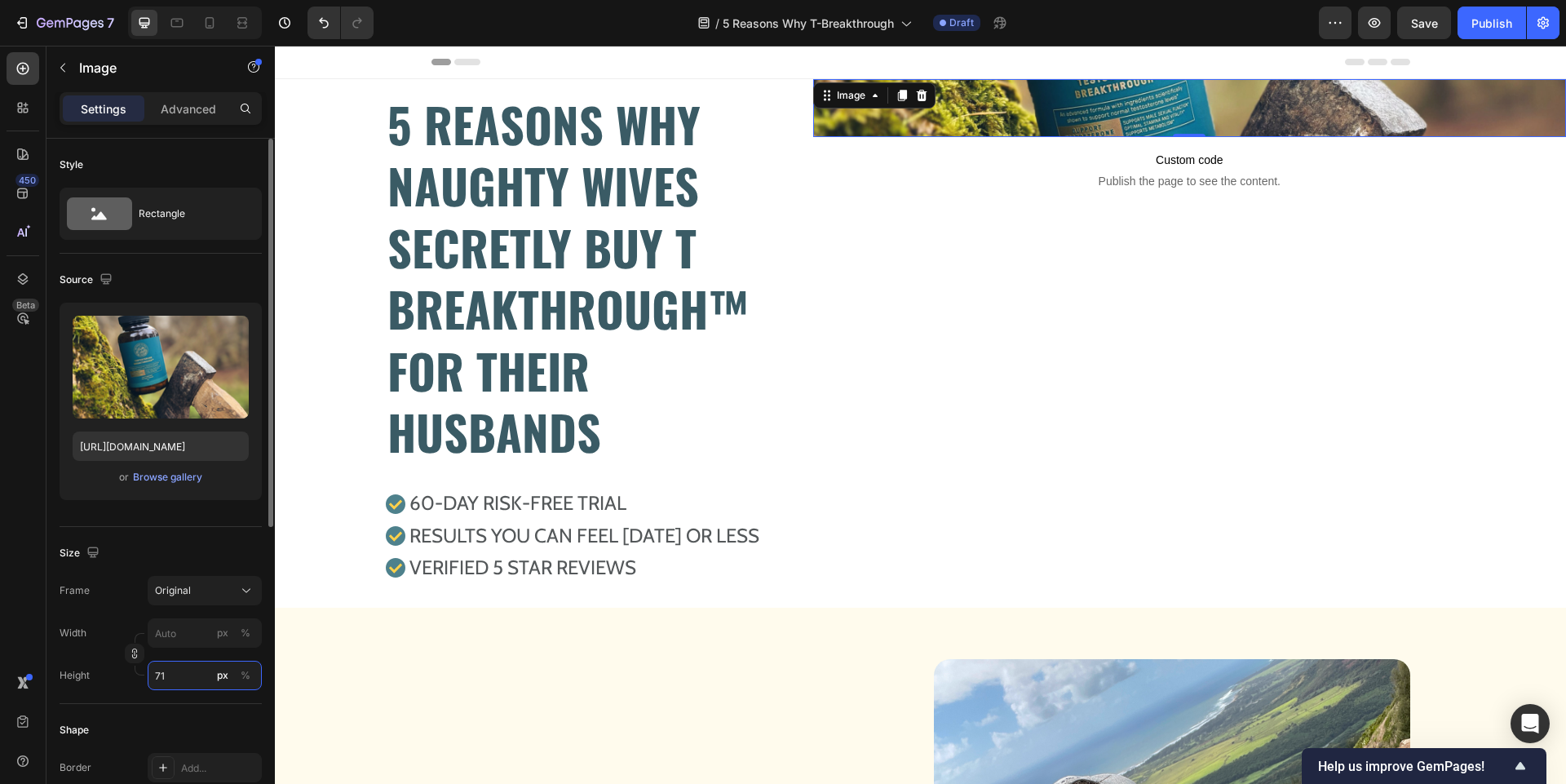
click at [180, 667] on input "71" at bounding box center [205, 675] width 114 height 29
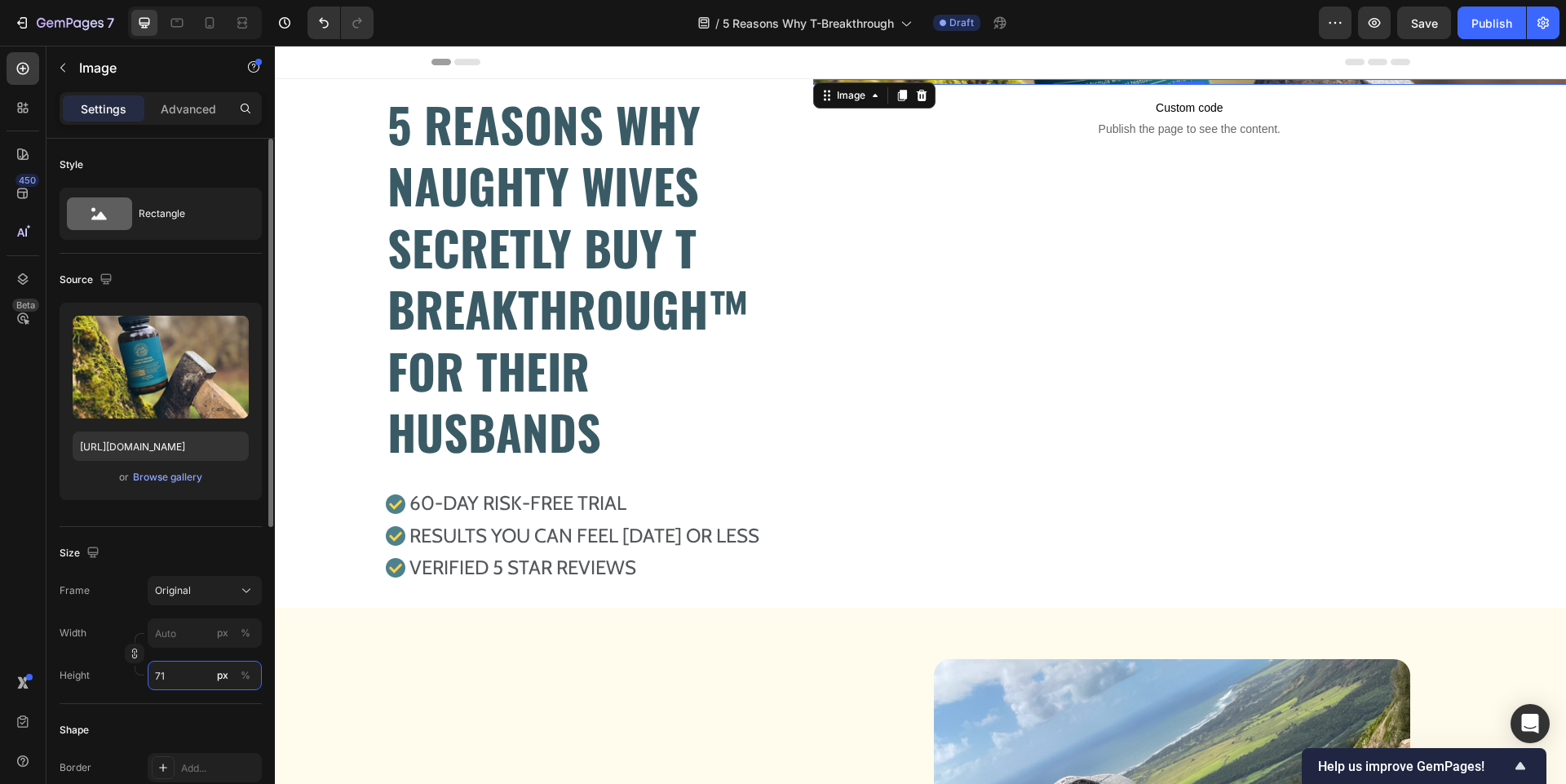
type input "714"
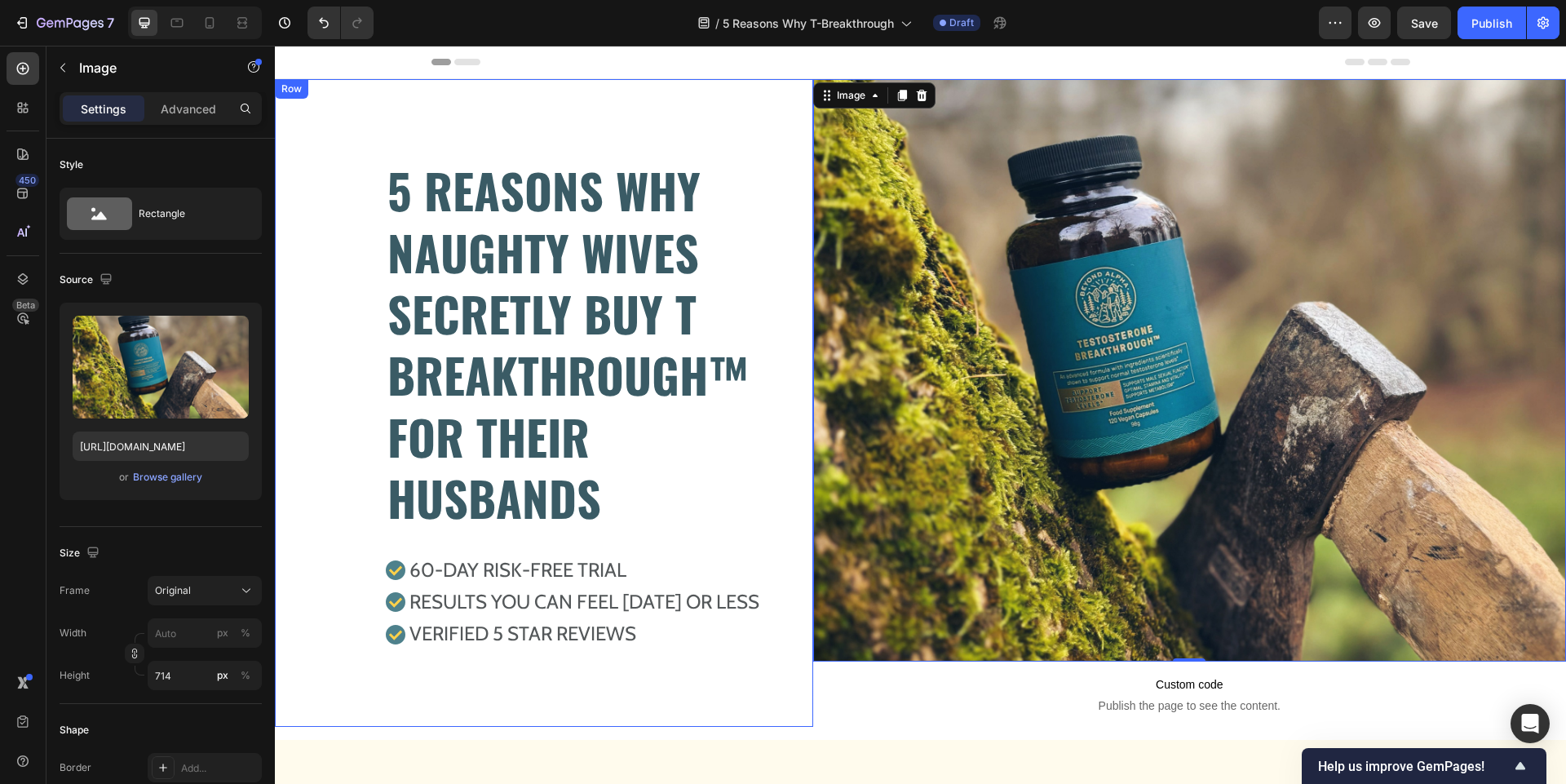
click at [324, 103] on div "5 REASONS WHY NAUGHTY WIVES SECRETLY BUY T BREAKTHROUGH™ FOR THEIR HUSBANDS Hea…" at bounding box center [544, 403] width 539 height 647
click at [903, 249] on img at bounding box center [1189, 371] width 753 height 582
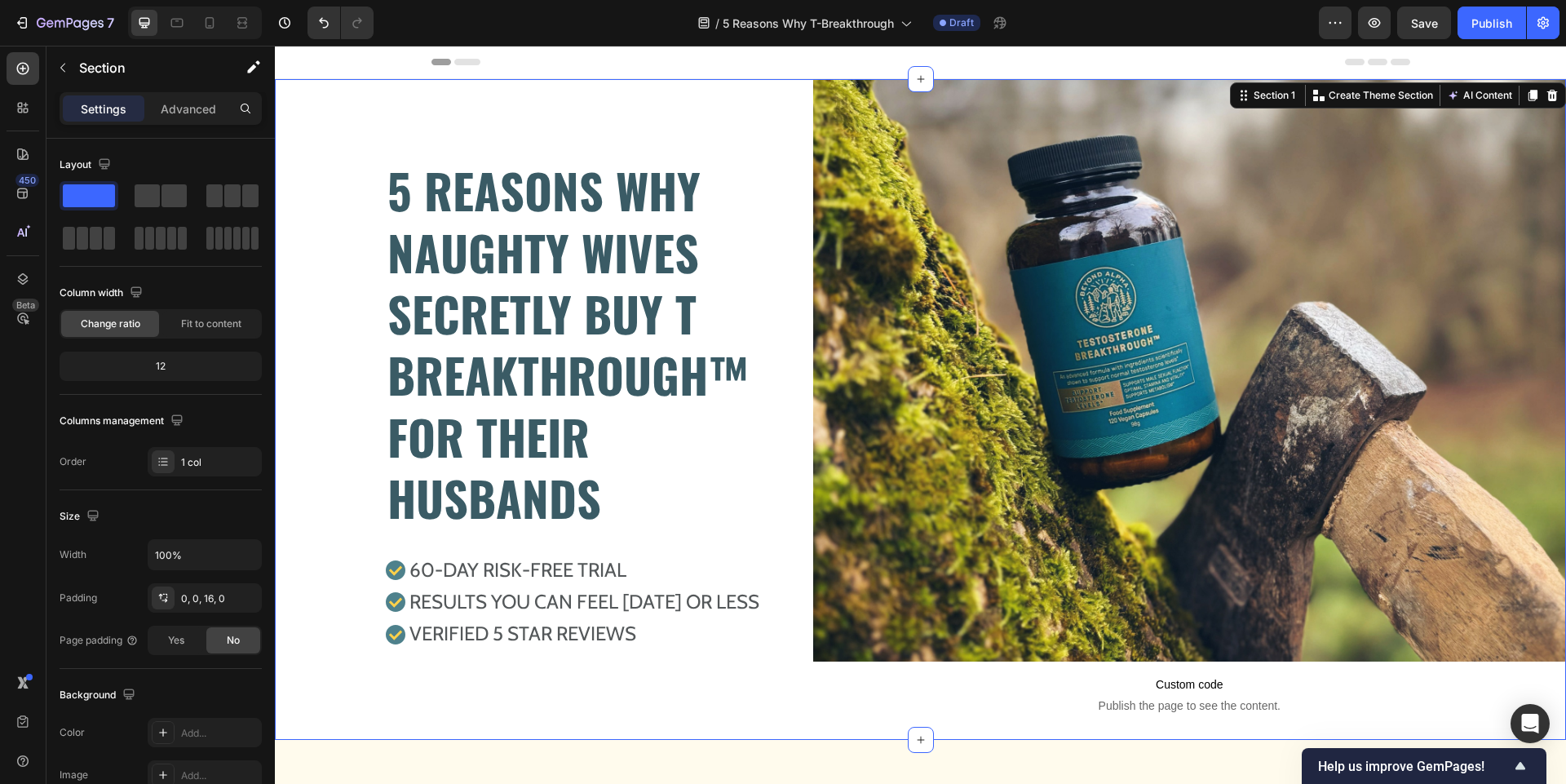
click at [864, 731] on div "5 REASONS WHY NAUGHTY WIVES SECRETLY BUY T BREAKTHROUGH™ FOR THEIR HUSBANDS Hea…" at bounding box center [920, 410] width 1291 height 661
click at [207, 548] on input "100%" at bounding box center [205, 554] width 113 height 29
click at [239, 563] on button "button" at bounding box center [246, 554] width 29 height 29
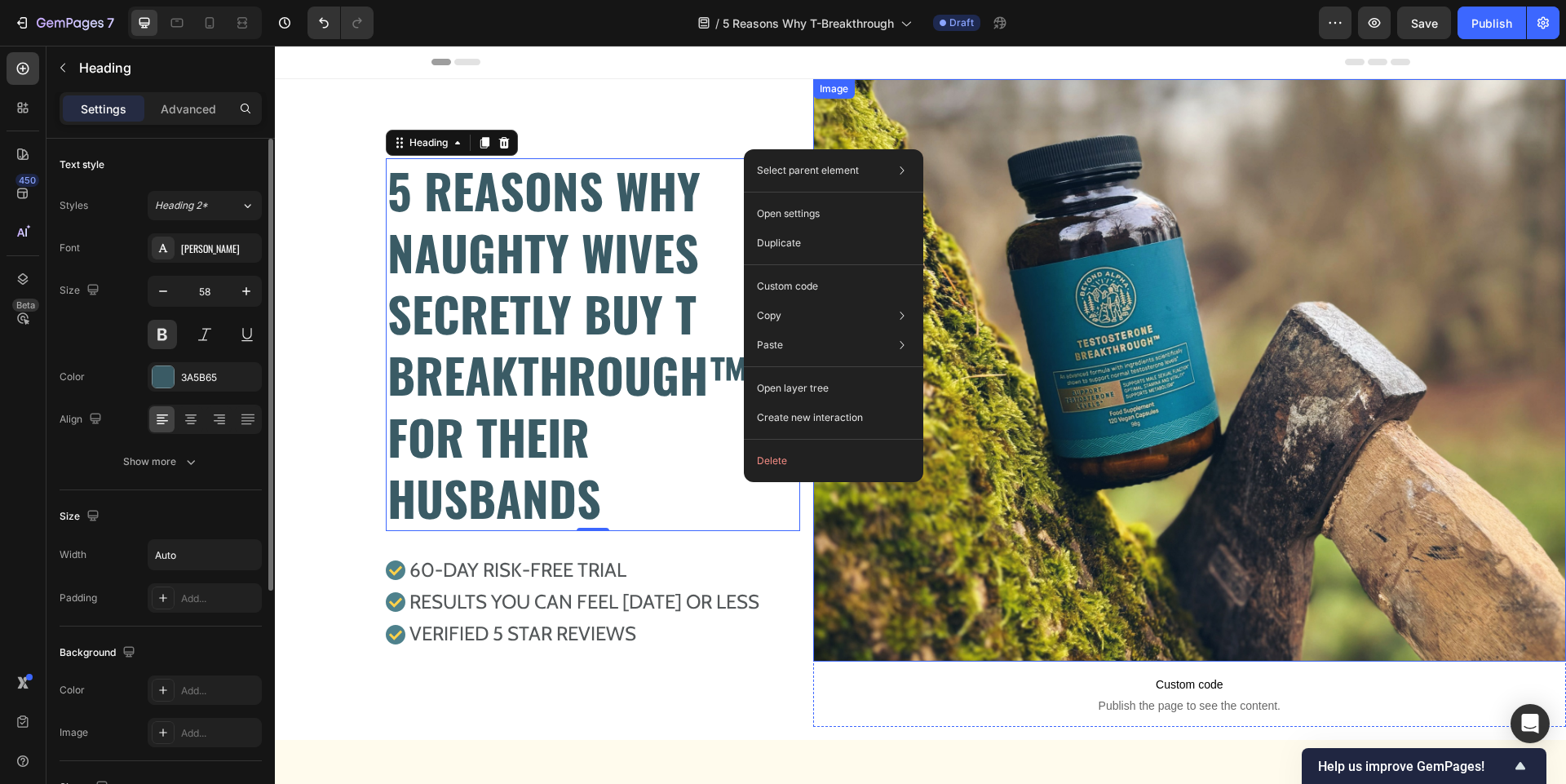
click at [962, 127] on img at bounding box center [1189, 371] width 753 height 582
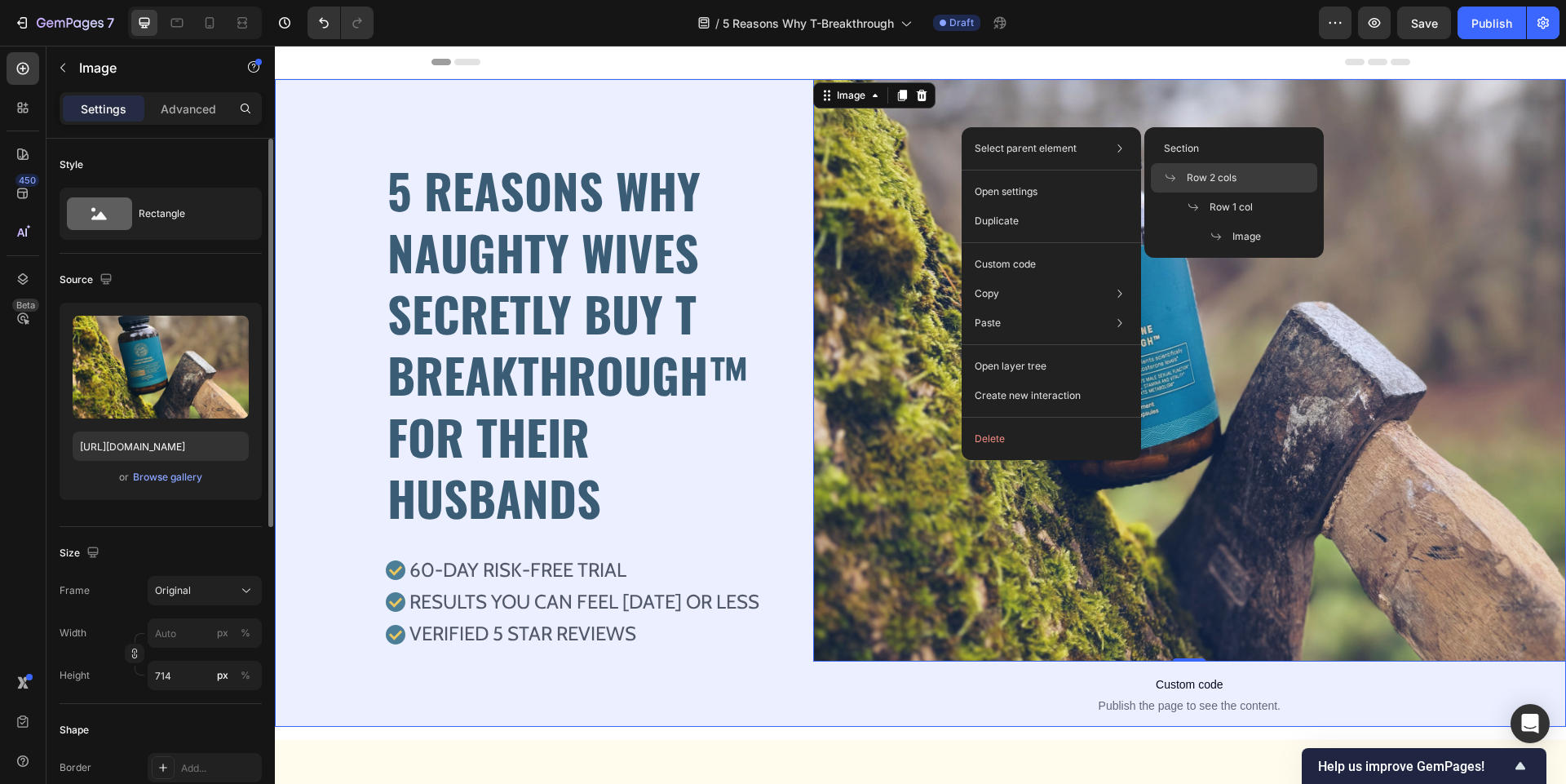
click at [1210, 176] on span "Row 2 cols" at bounding box center [1212, 178] width 50 height 14
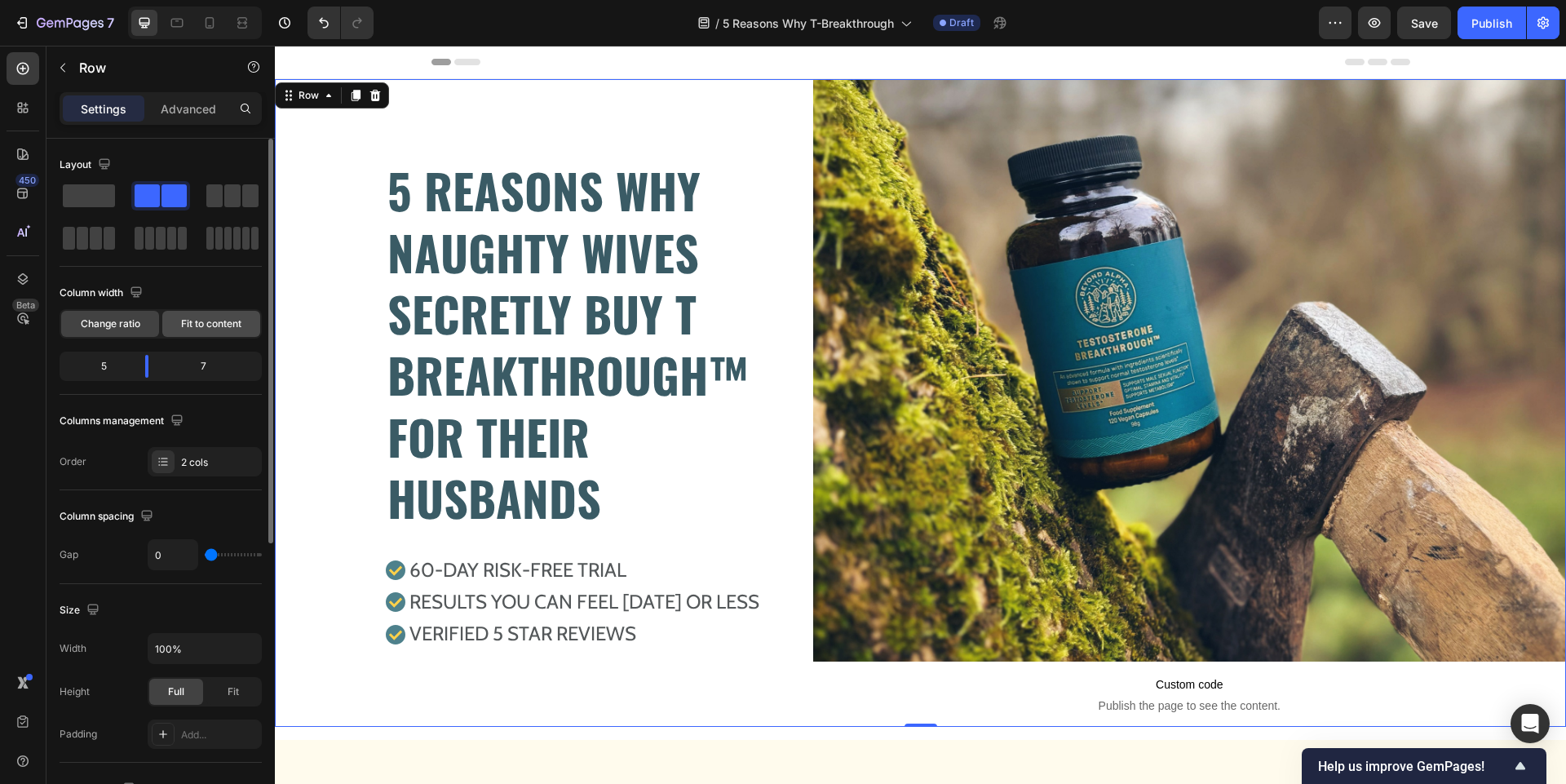
click at [192, 320] on span "Fit to content" at bounding box center [212, 323] width 61 height 14
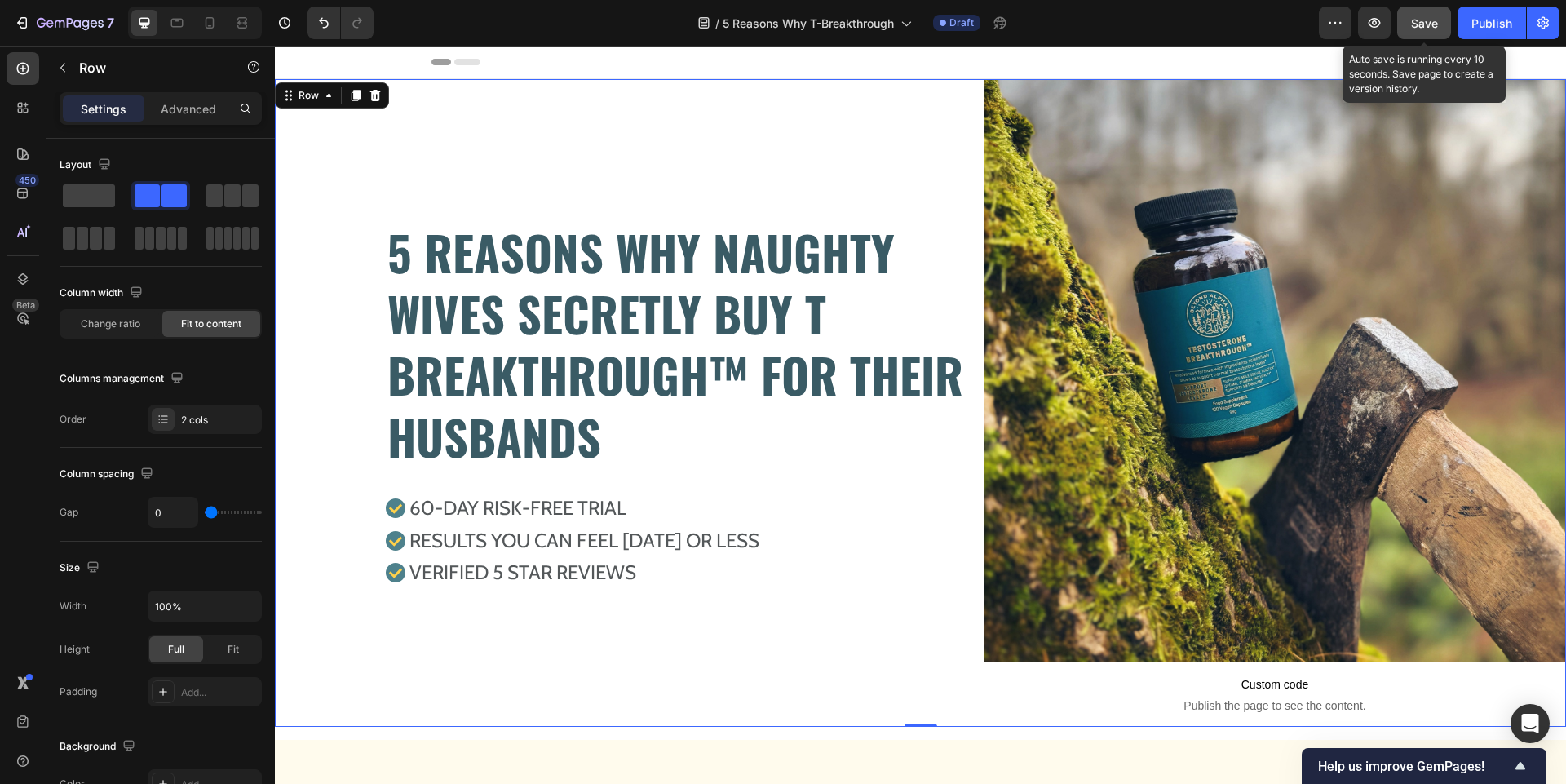
click at [1420, 23] on span "Save" at bounding box center [1425, 23] width 27 height 14
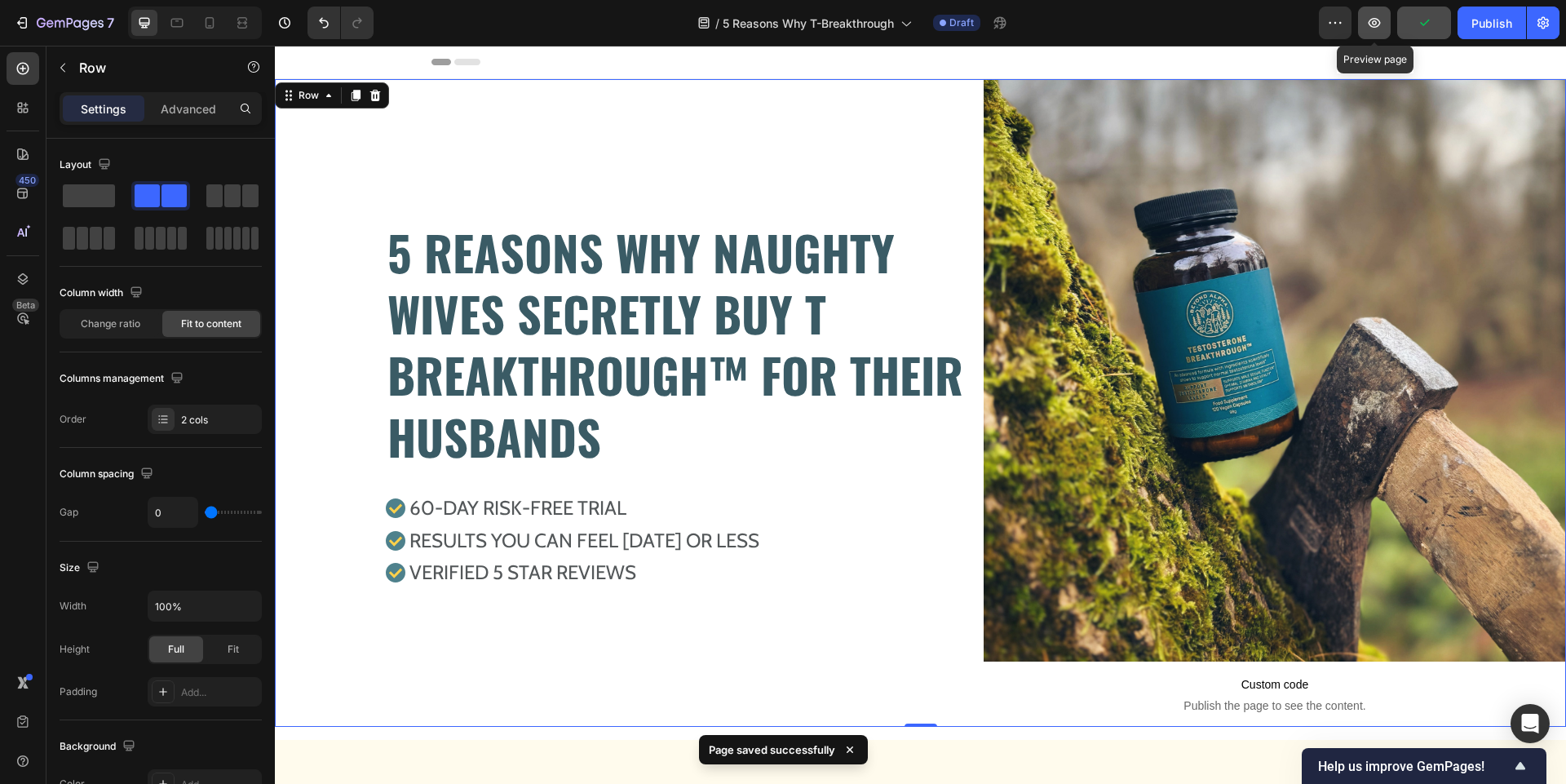
click at [1372, 28] on icon "button" at bounding box center [1374, 22] width 16 height 16
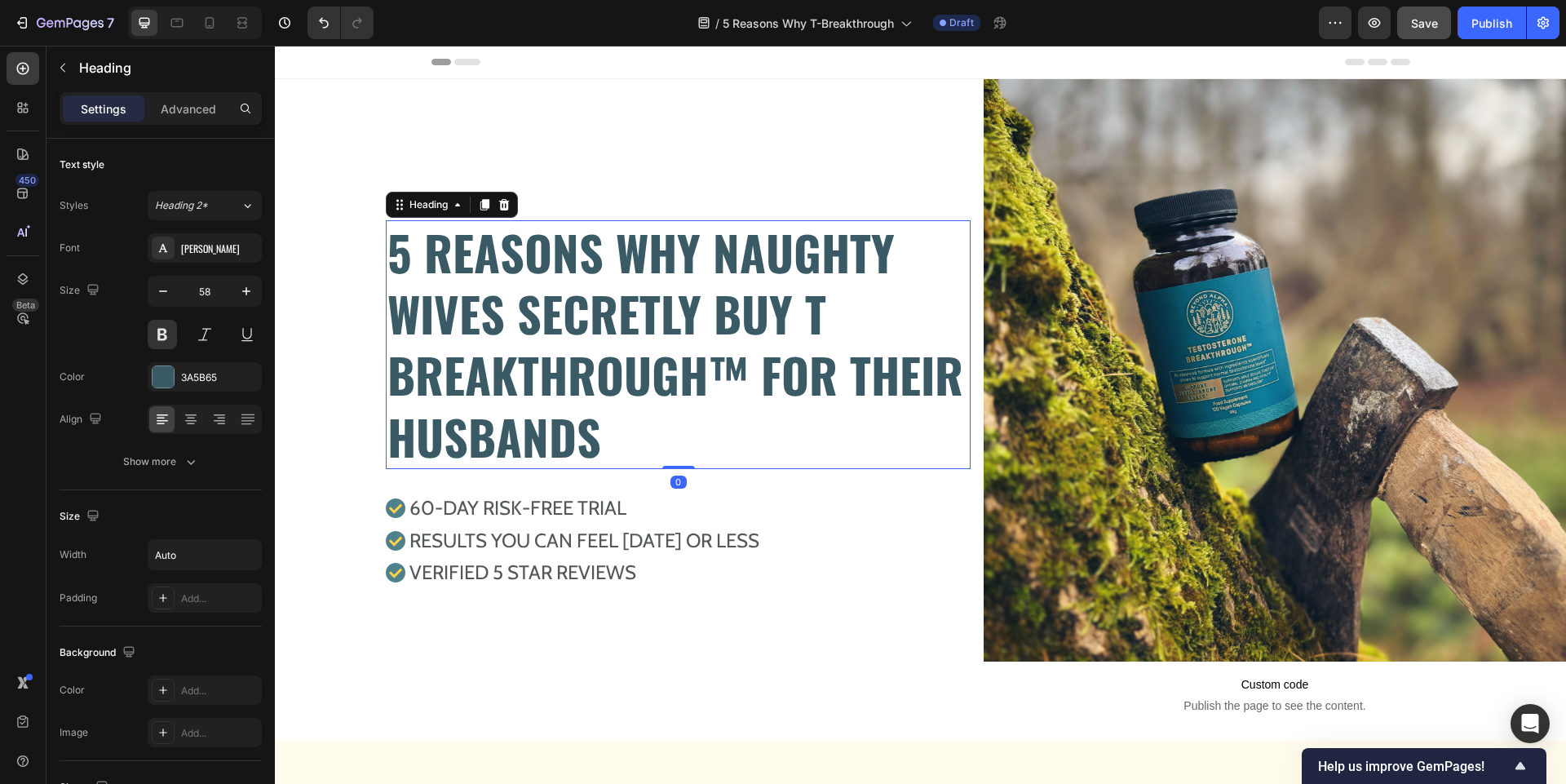
click at [691, 307] on h2 "5 REASONS WHY NAUGHTY WIVES SECRETLY BUY T BREAKTHROUGH™ FOR THEIR HUSBANDS" at bounding box center [678, 345] width 585 height 249
click at [191, 555] on input "Auto" at bounding box center [205, 554] width 113 height 29
click at [254, 561] on icon "button" at bounding box center [247, 555] width 16 height 16
click at [196, 563] on input "Auto" at bounding box center [205, 554] width 113 height 29
type input "A"
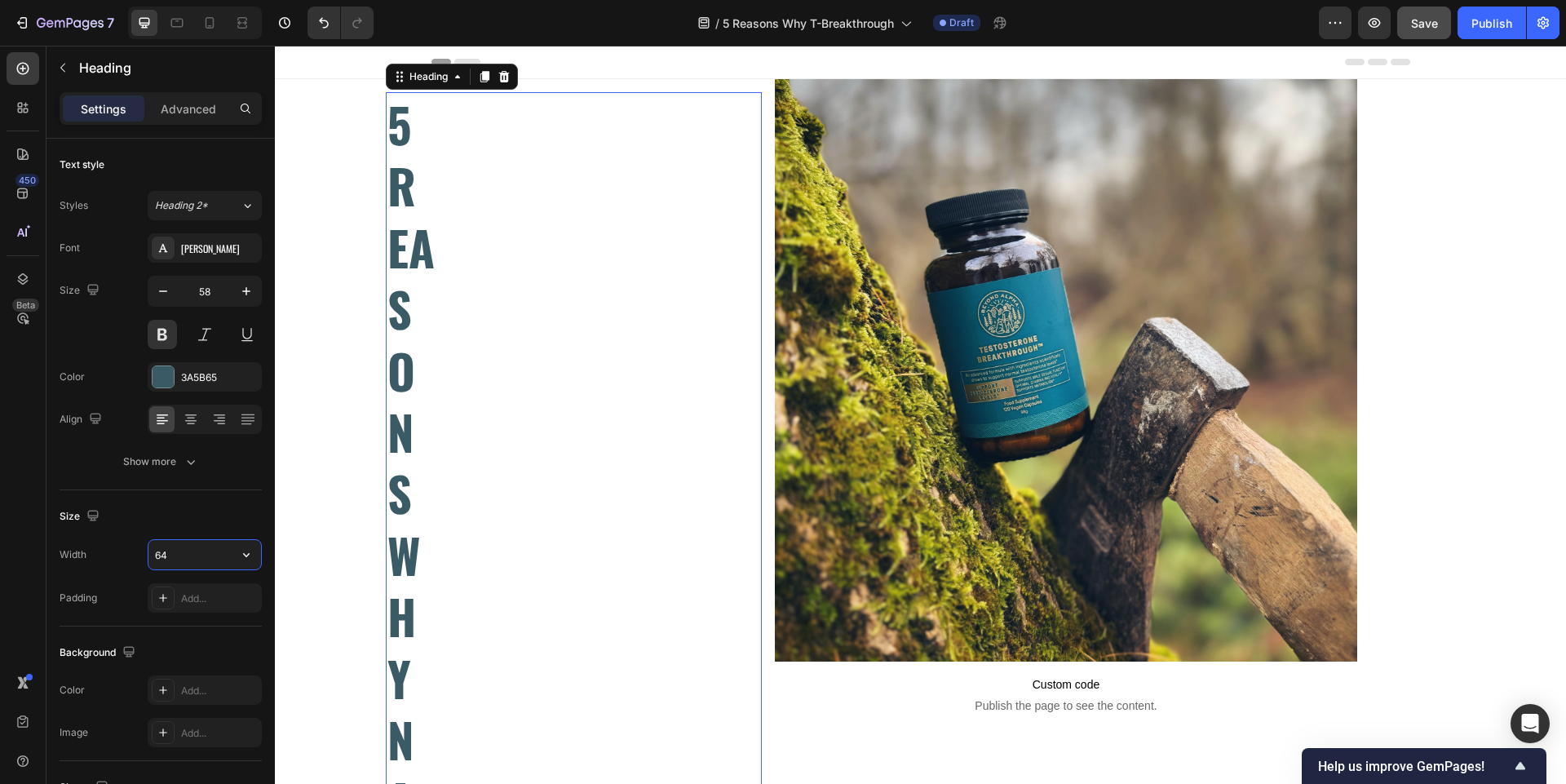
type input "642"
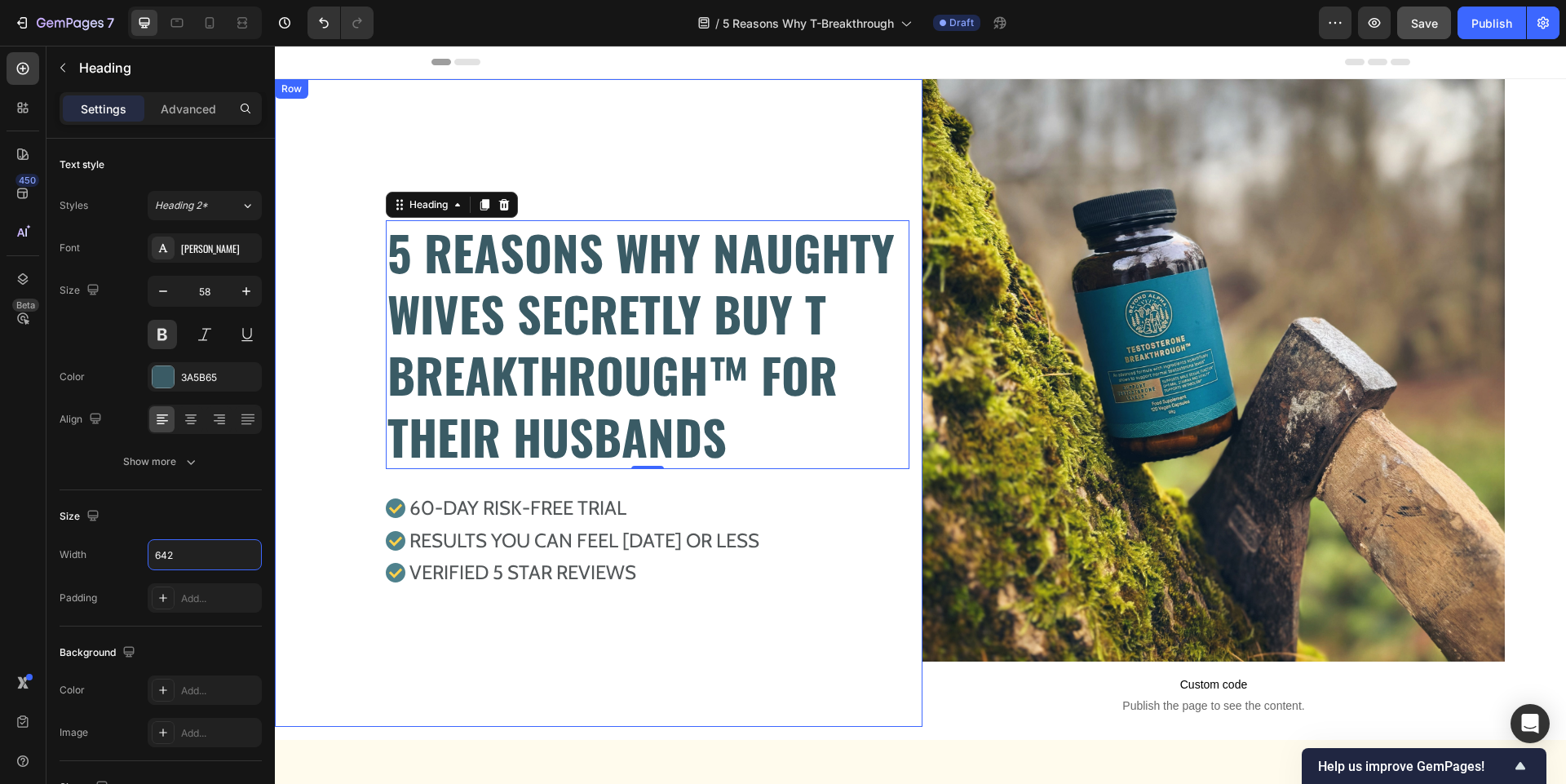
click at [316, 502] on div "5 REASONS WHY NAUGHTY WIVES SECRETLY BUY T BREAKTHROUGH™ FOR THEIR HUSBANDS Hea…" at bounding box center [599, 403] width 648 height 647
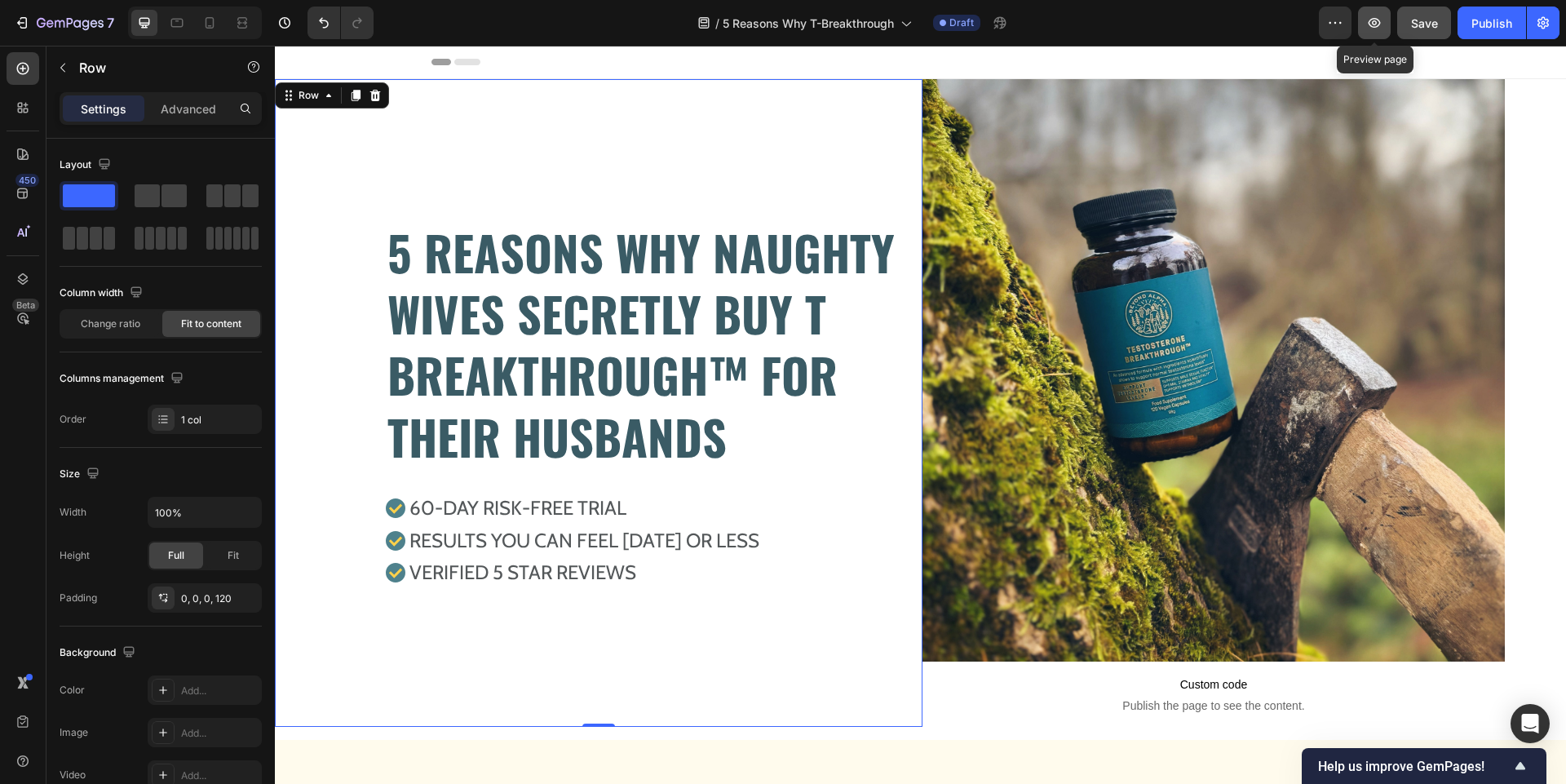
click at [1369, 29] on icon "button" at bounding box center [1374, 22] width 16 height 16
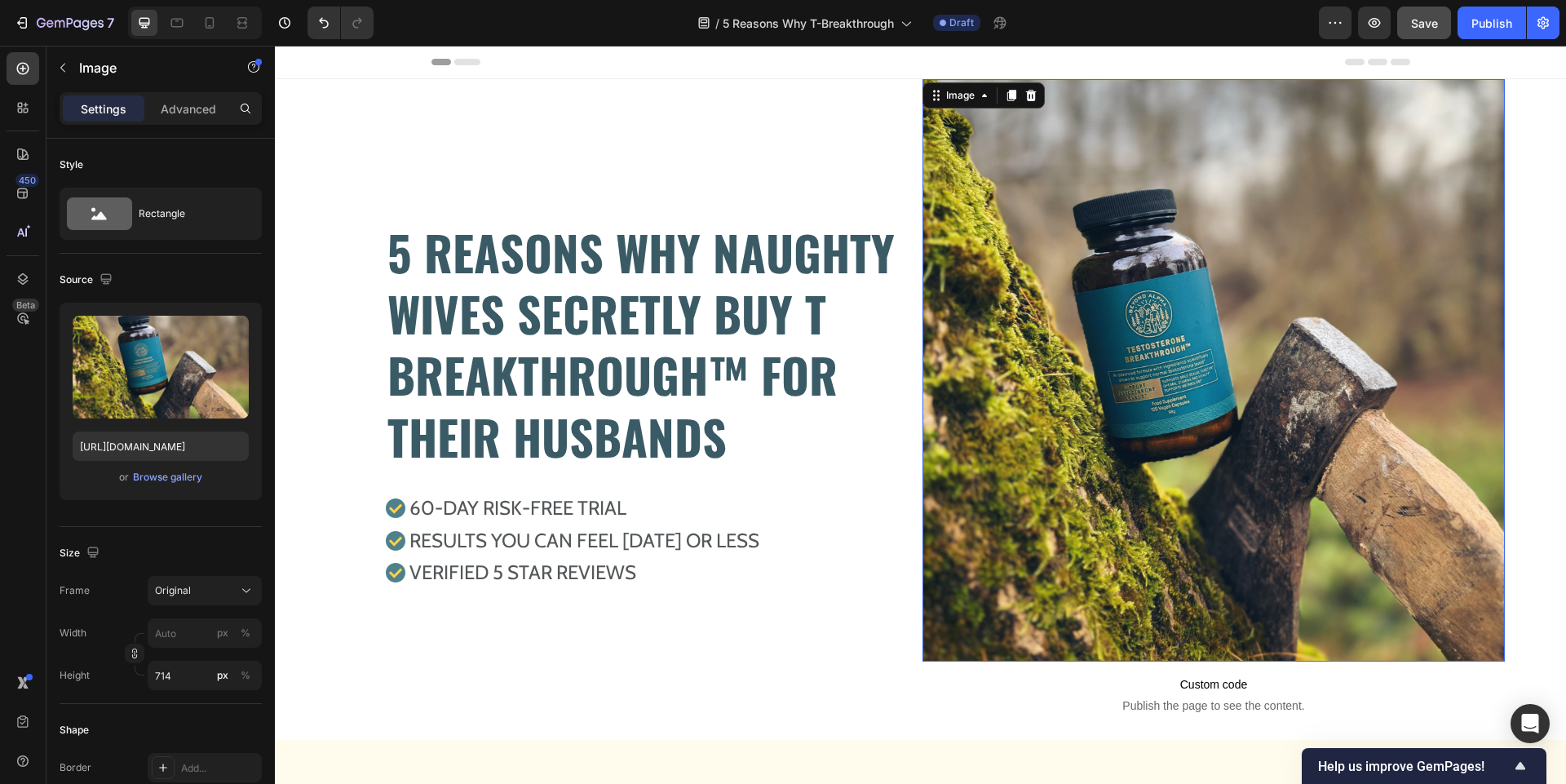
click at [1043, 380] on img at bounding box center [1214, 371] width 582 height 582
click at [192, 595] on div "Original" at bounding box center [194, 590] width 80 height 14
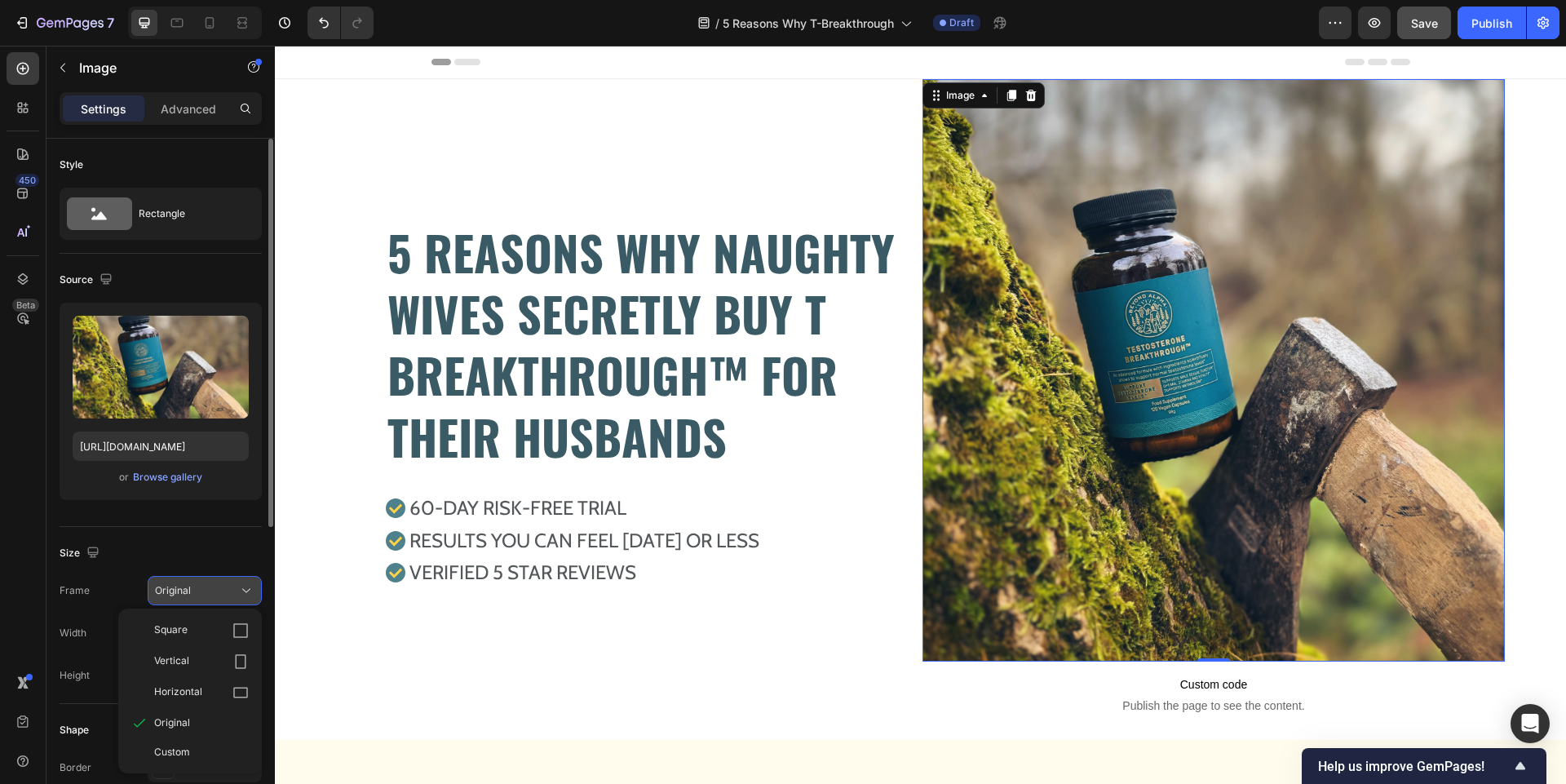
click at [192, 595] on div "Original" at bounding box center [194, 590] width 80 height 14
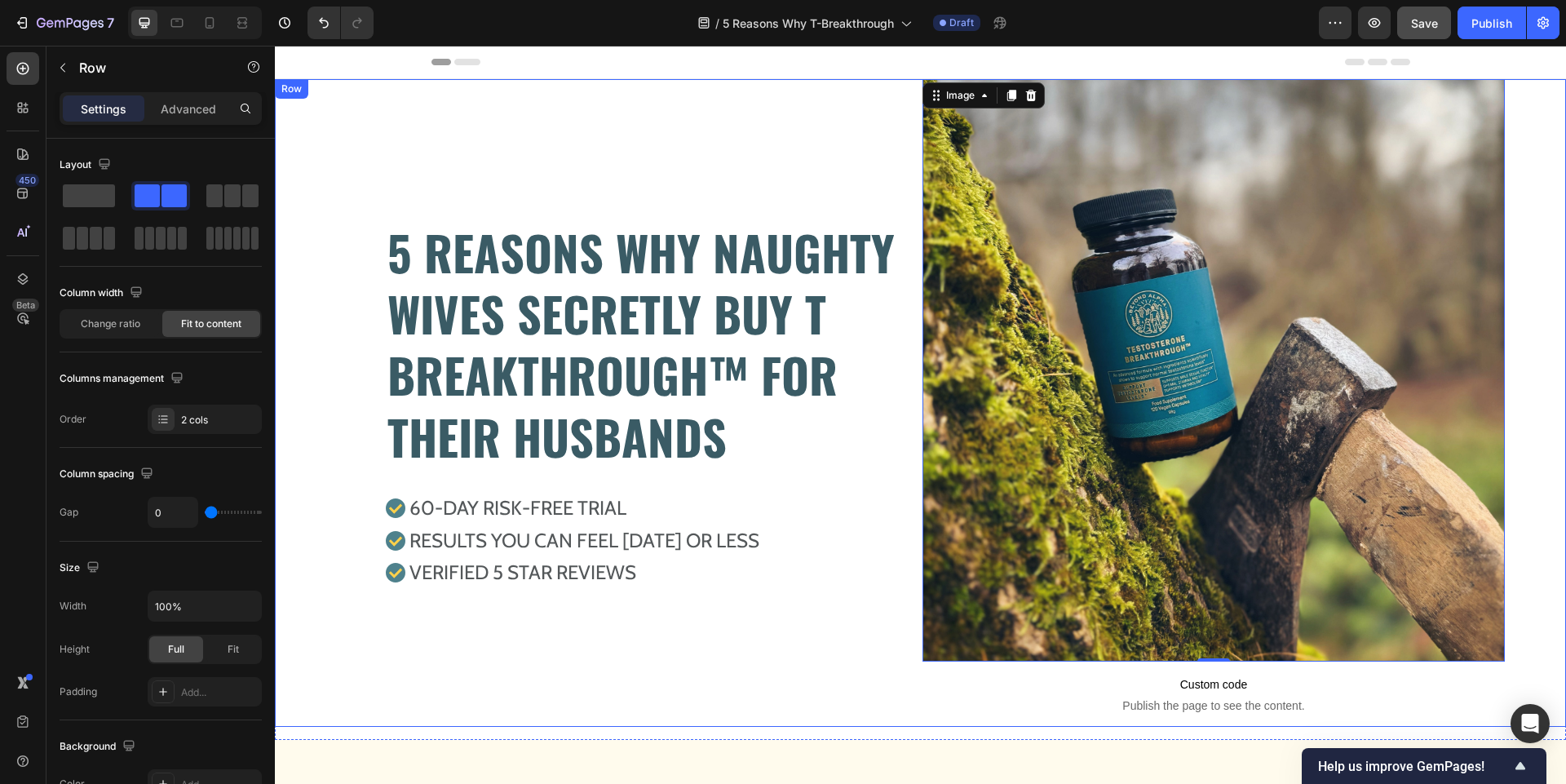
click at [1530, 520] on div "5 REASONS WHY NAUGHTY WIVES SECRETLY BUY T BREAKTHROUGH™ FOR THEIR HUSBANDS Hea…" at bounding box center [920, 403] width 1291 height 647
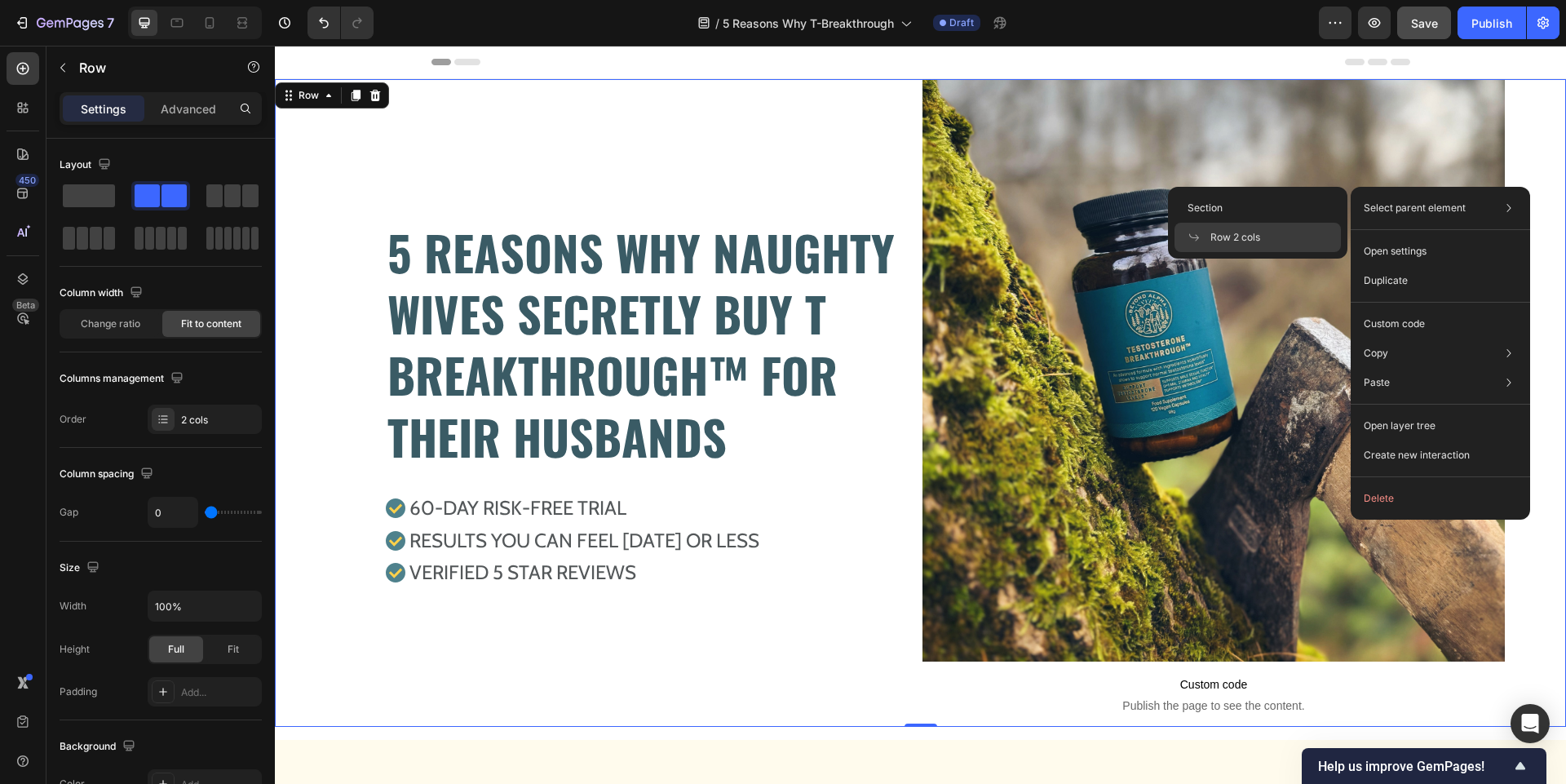
click at [1418, 199] on div "Select parent element Section Row 2 cols" at bounding box center [1440, 207] width 166 height 29
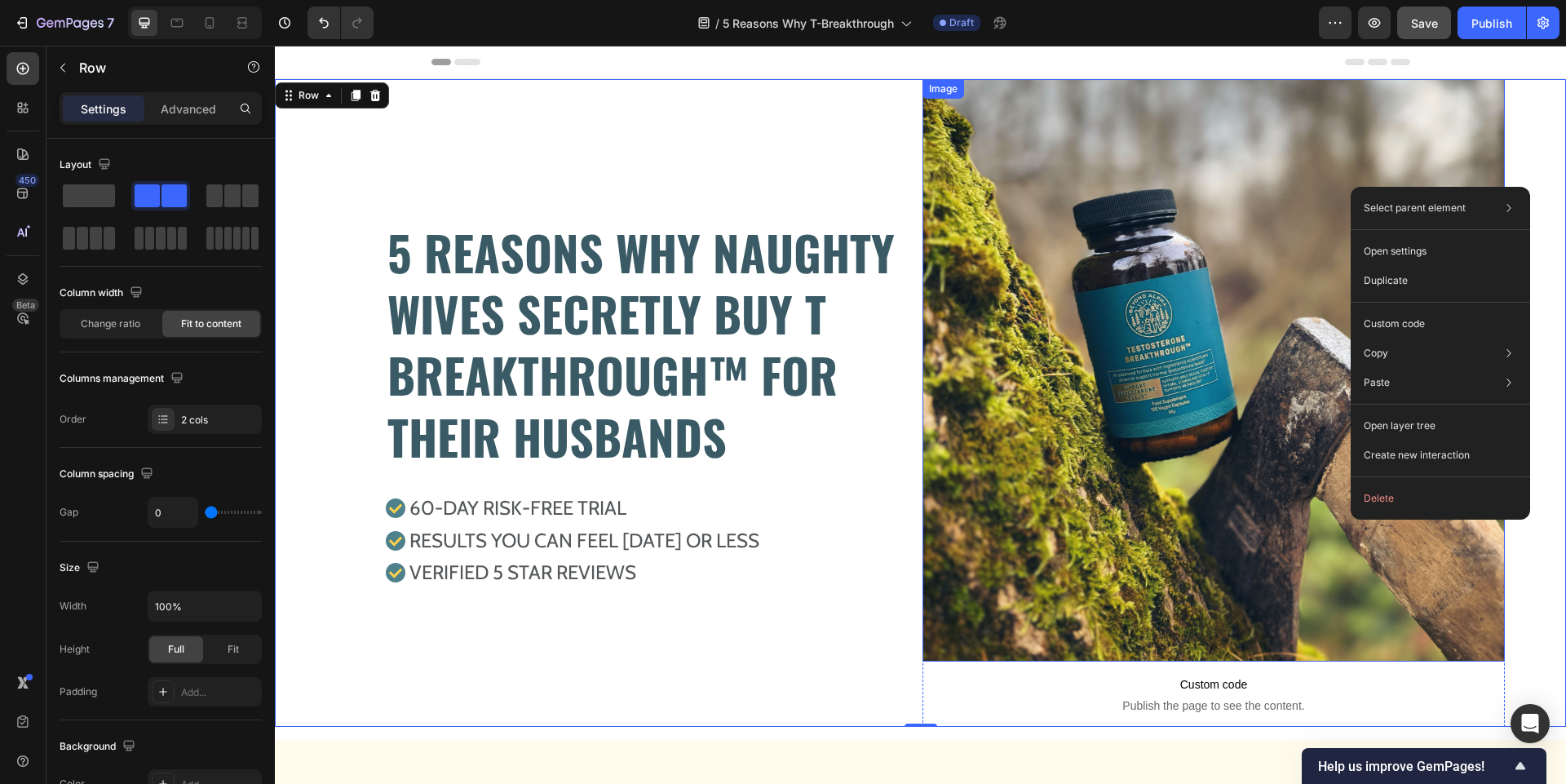
click at [1320, 157] on img at bounding box center [1214, 371] width 582 height 582
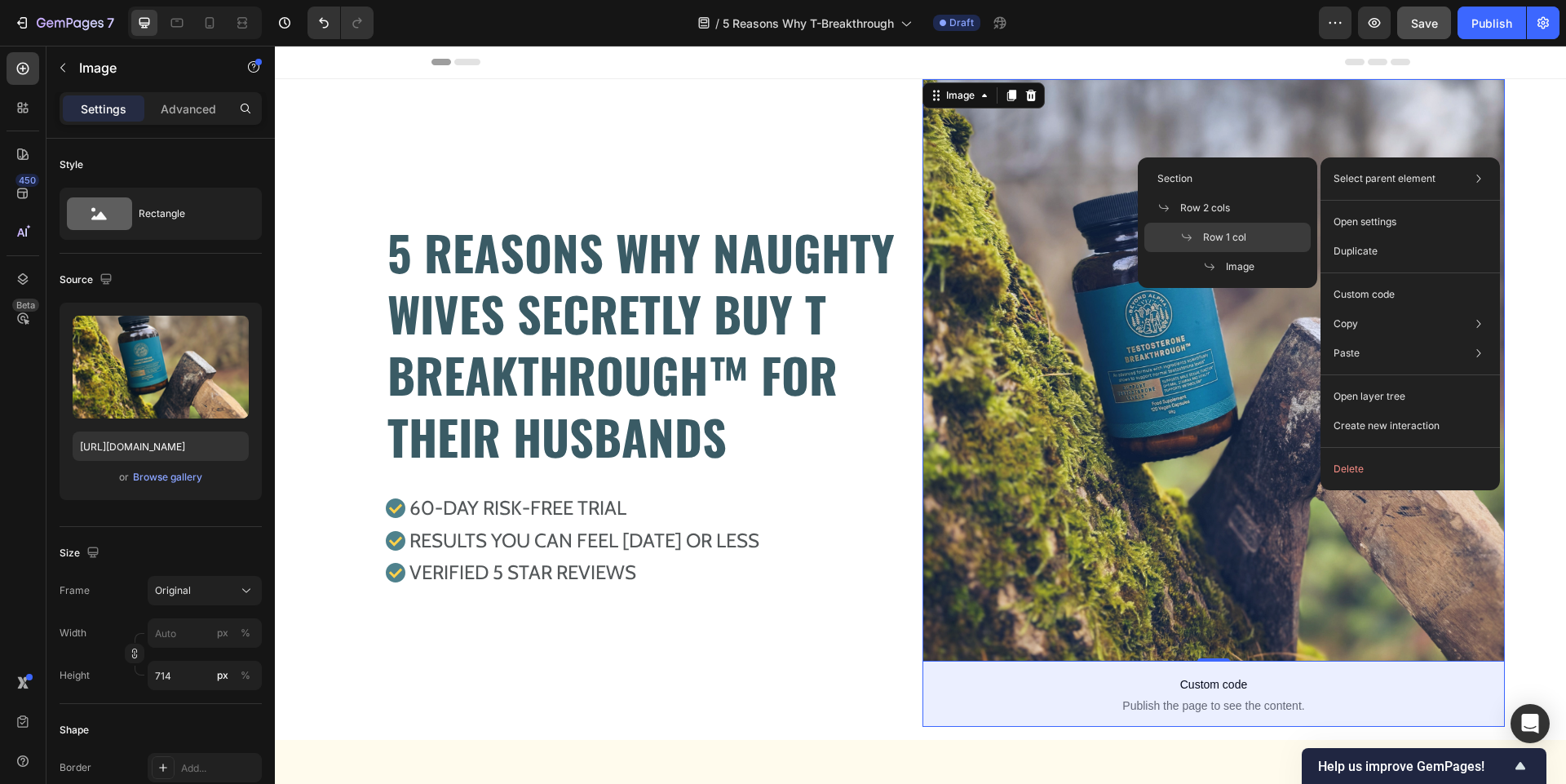
click at [1234, 234] on span "Row 1 col" at bounding box center [1225, 237] width 43 height 14
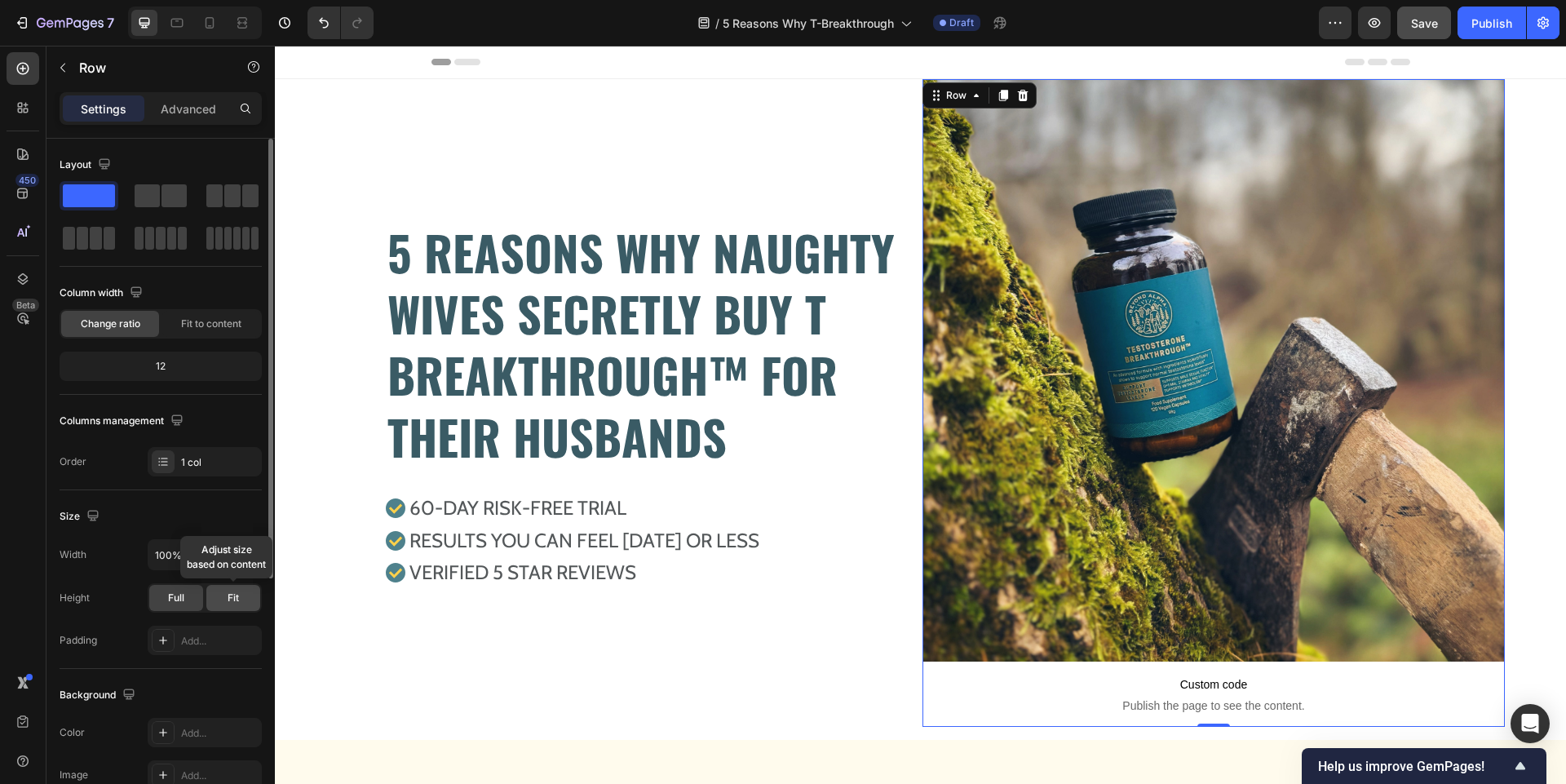
click at [234, 600] on span "Fit" at bounding box center [233, 597] width 12 height 14
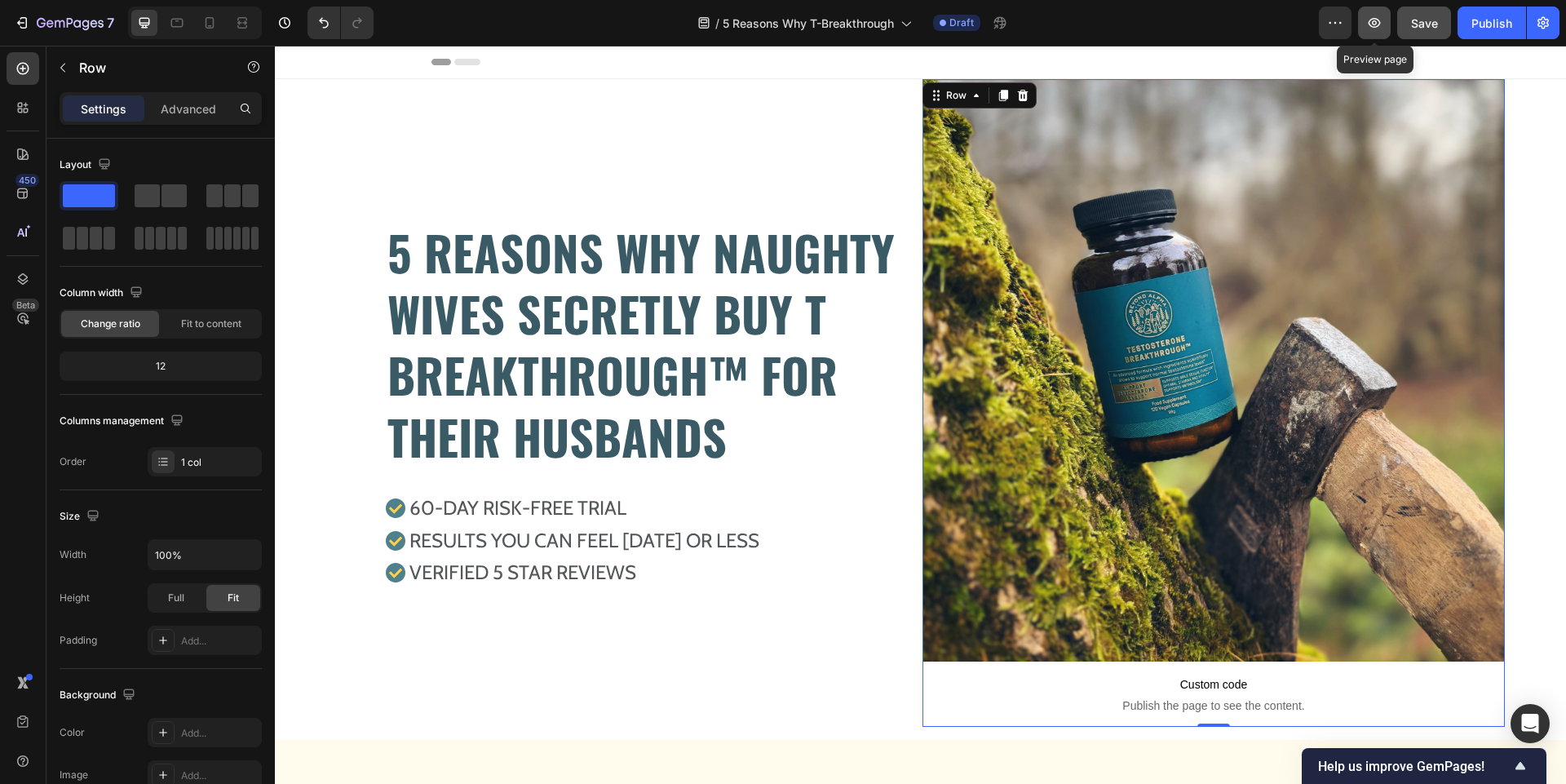
click at [1380, 25] on icon "button" at bounding box center [1374, 22] width 16 height 16
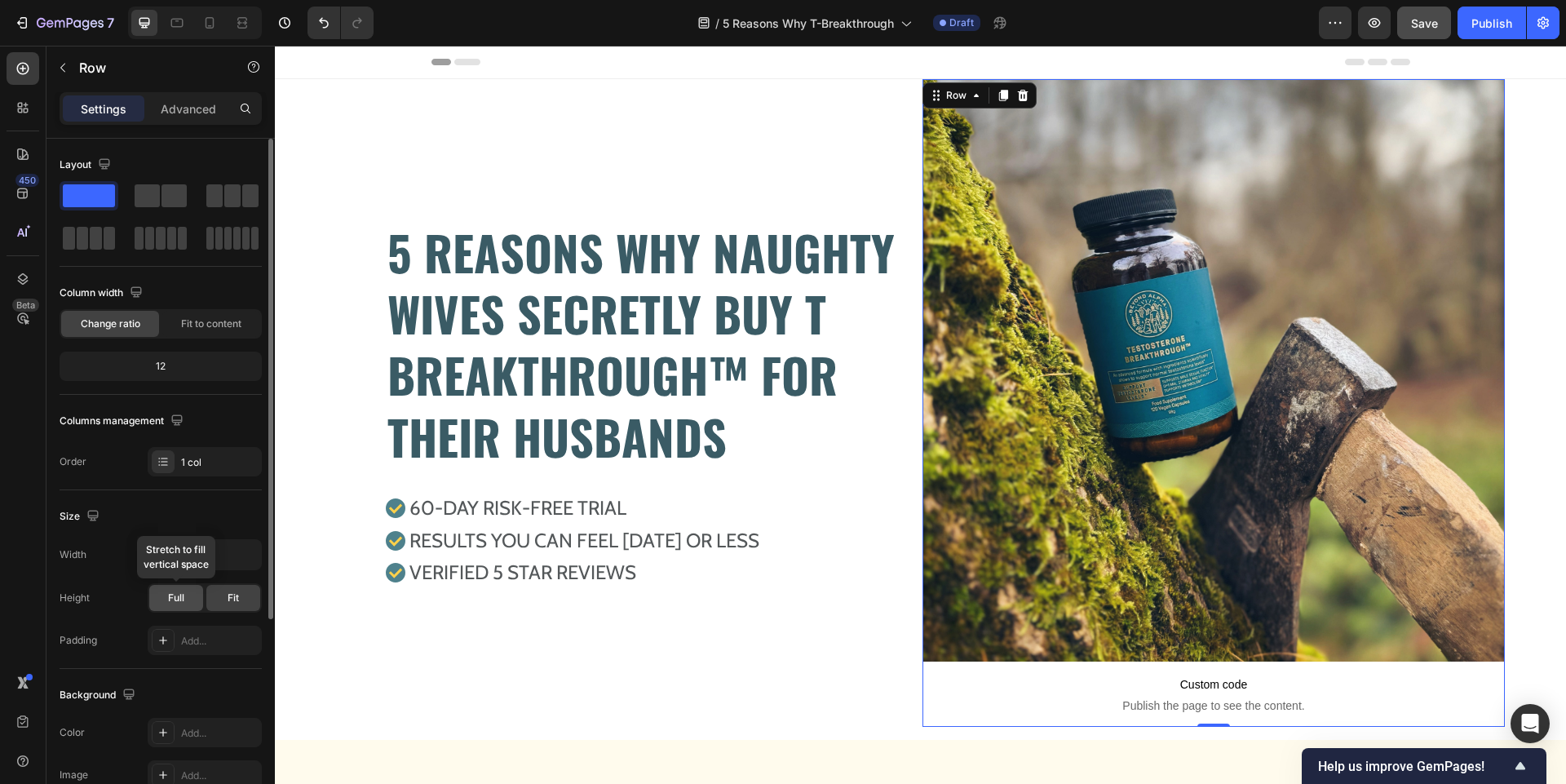
click at [176, 599] on span "Full" at bounding box center [176, 597] width 16 height 14
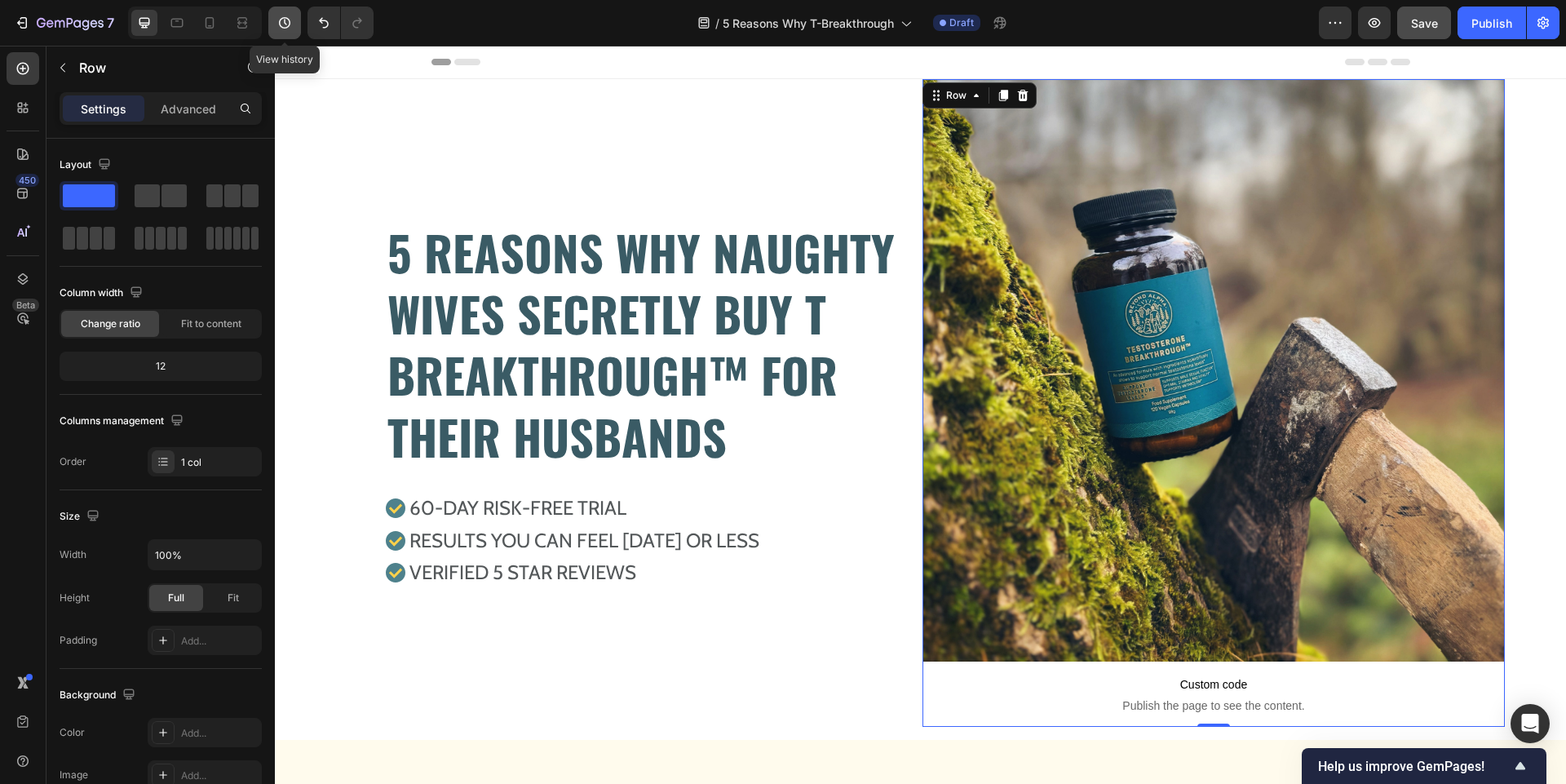
click at [292, 22] on icon "button" at bounding box center [285, 22] width 16 height 16
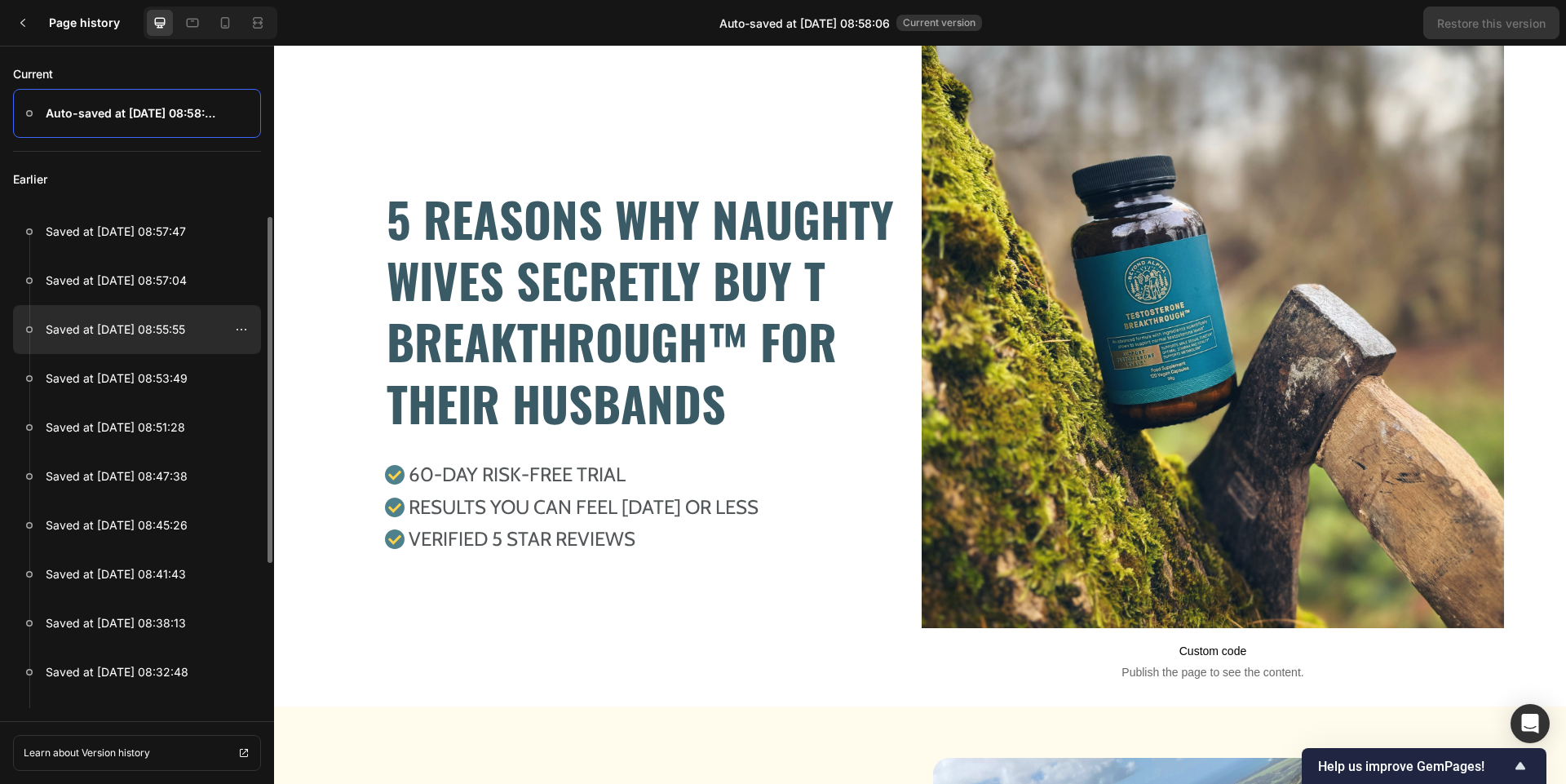
click at [140, 335] on p "Saved at [DATE] 08:55:55" at bounding box center [115, 329] width 139 height 20
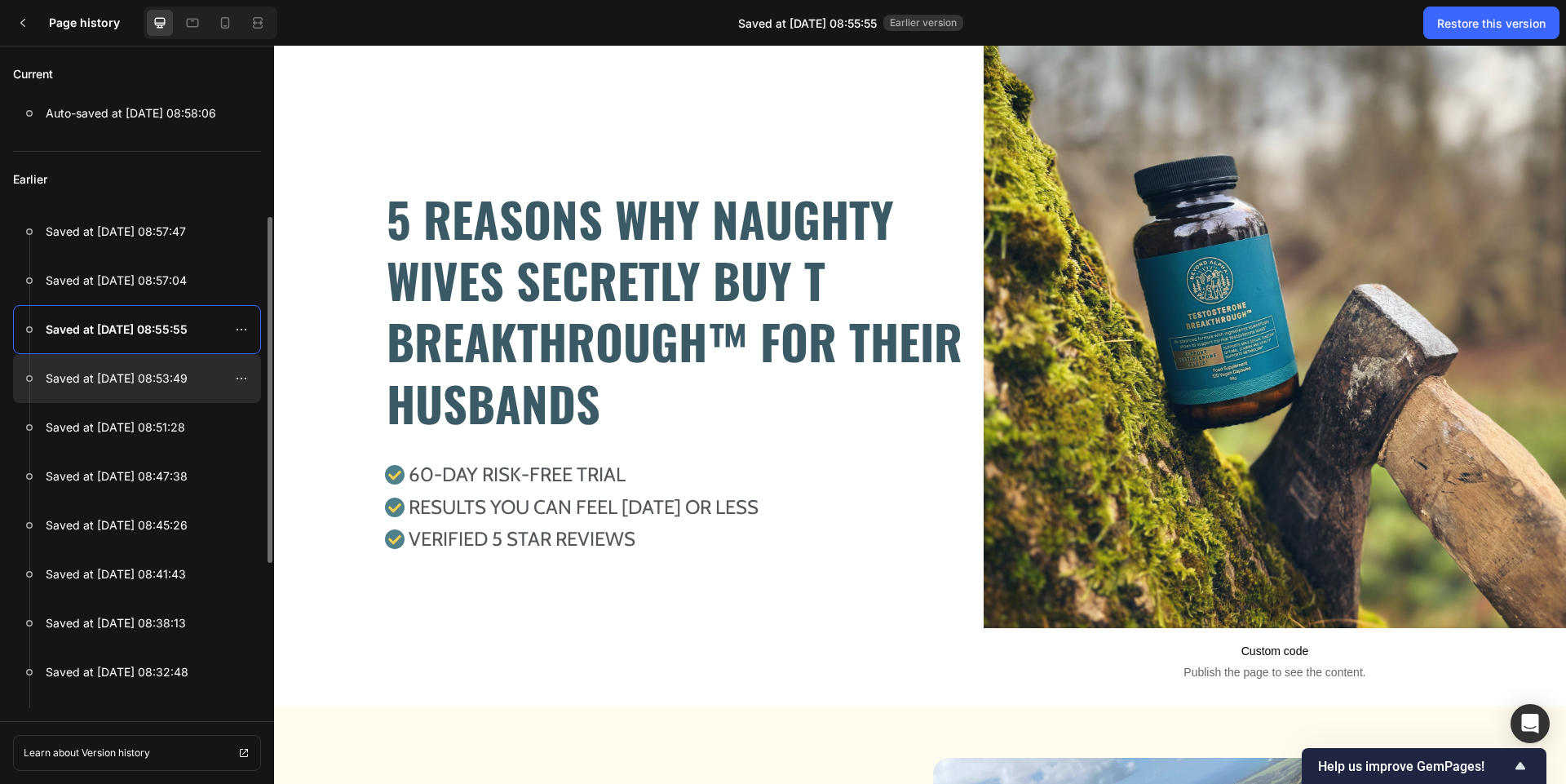
click at [138, 377] on p "Saved at [DATE] 08:53:49" at bounding box center [116, 379] width 142 height 20
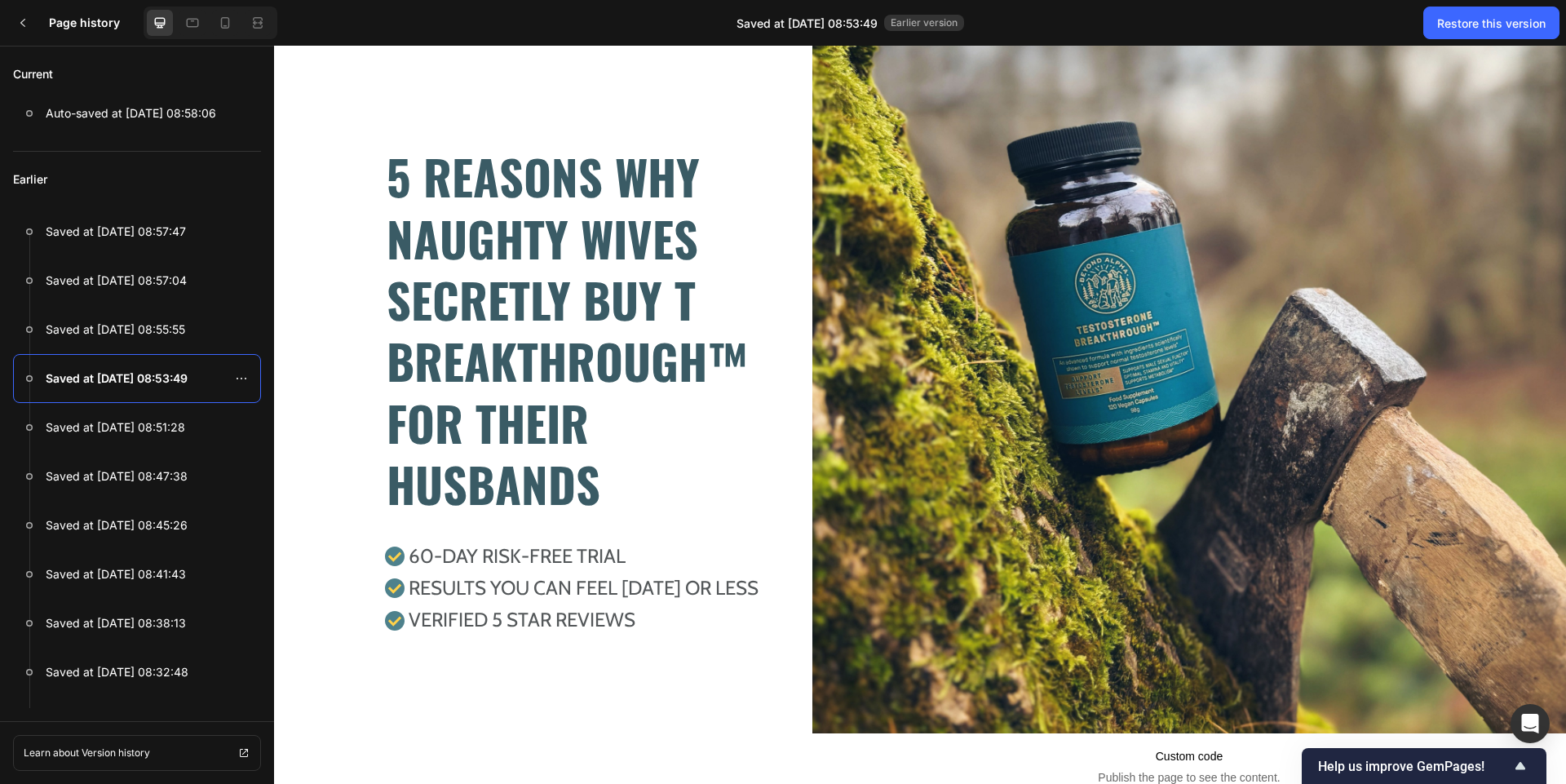
scroll to position [71, 0]
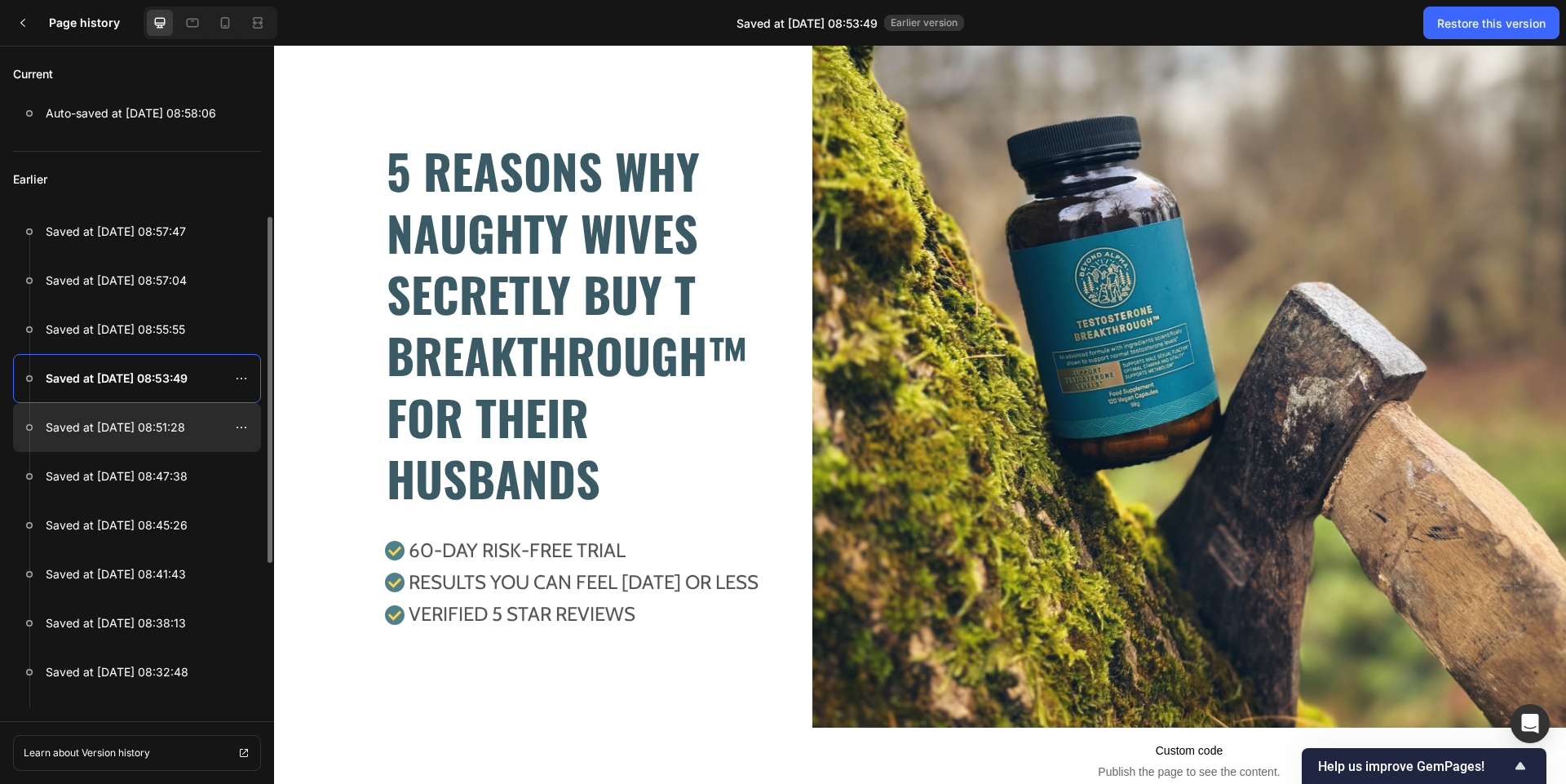
click at [183, 434] on p "Saved at [DATE] 08:51:28" at bounding box center [115, 428] width 139 height 20
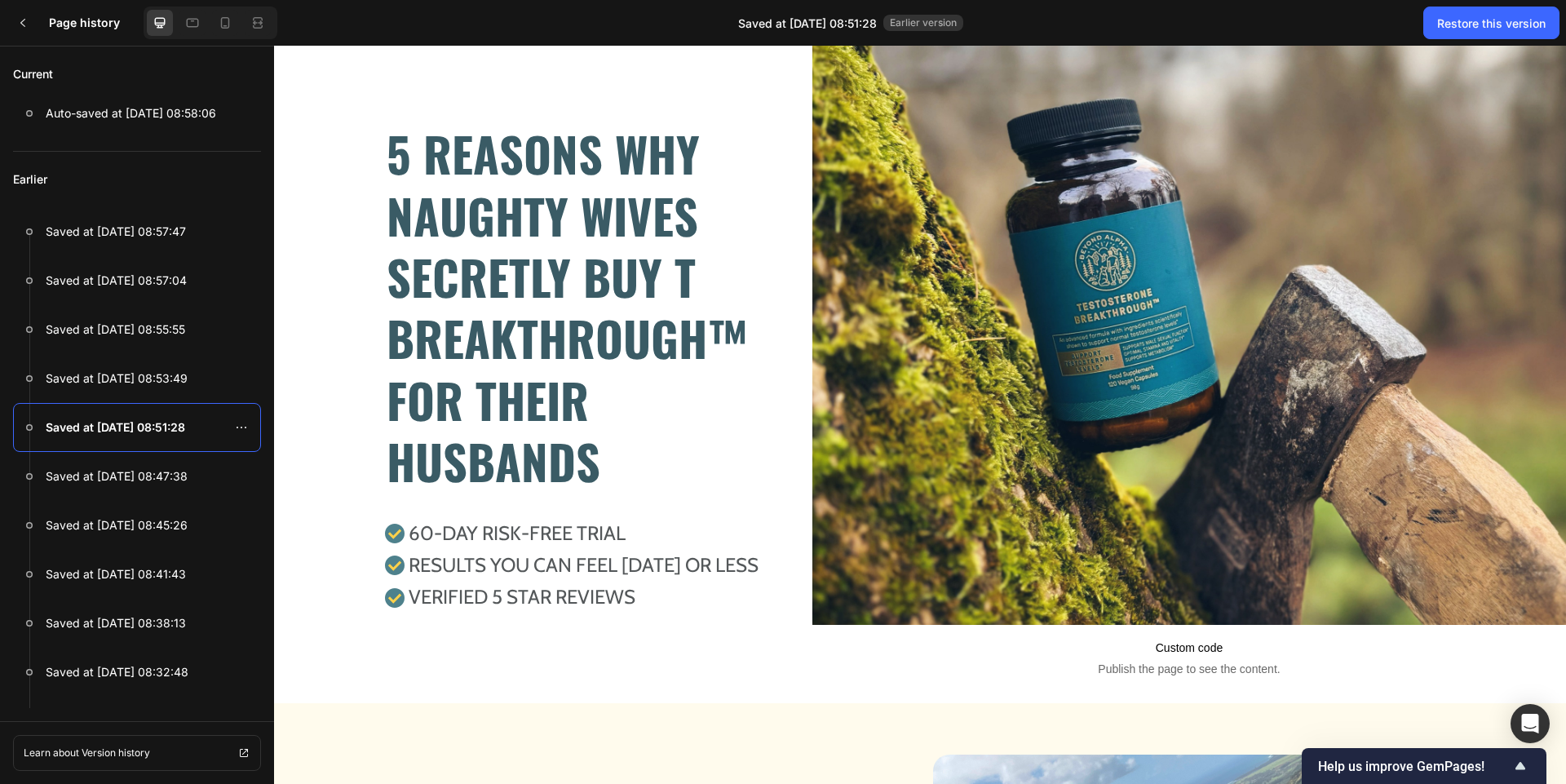
scroll to position [0, 0]
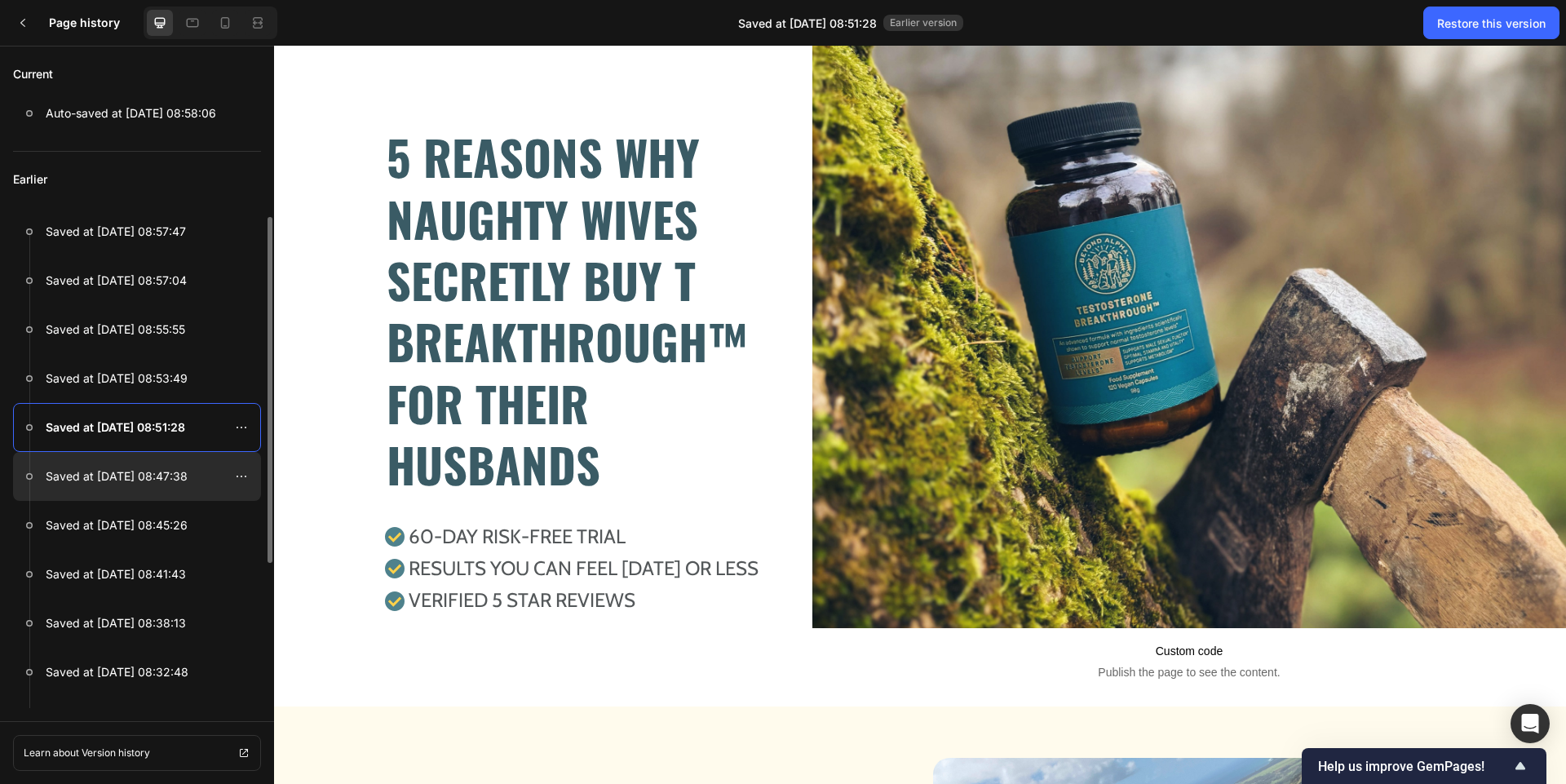
click at [149, 481] on p "Saved at [DATE] 08:47:38" at bounding box center [116, 476] width 142 height 20
